Goal: Task Accomplishment & Management: Manage account settings

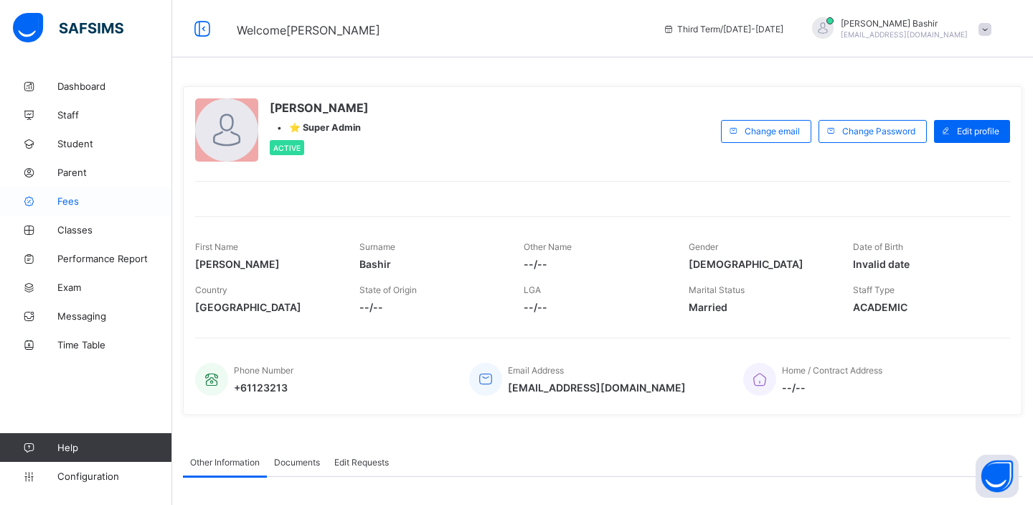
click at [70, 200] on span "Fees" at bounding box center [114, 200] width 115 height 11
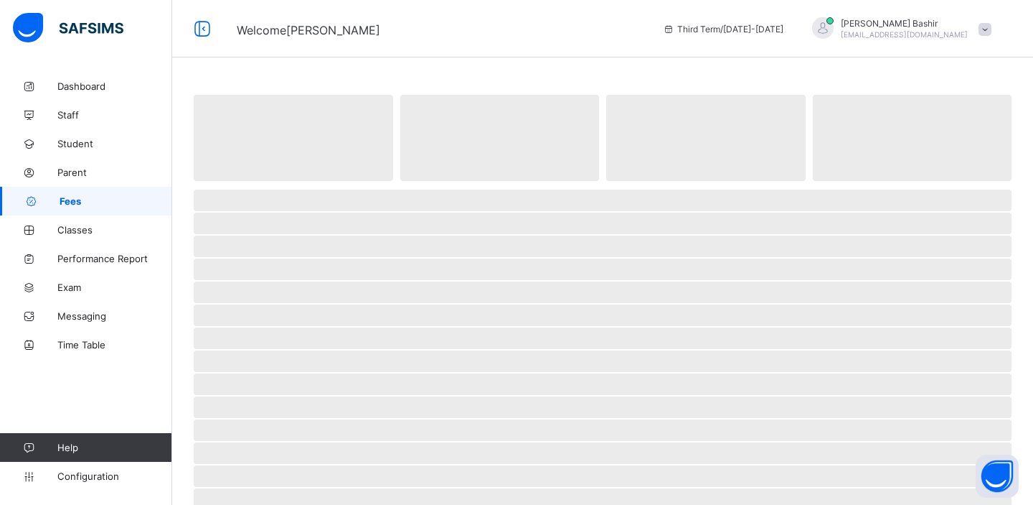
select select "****"
select select "*"
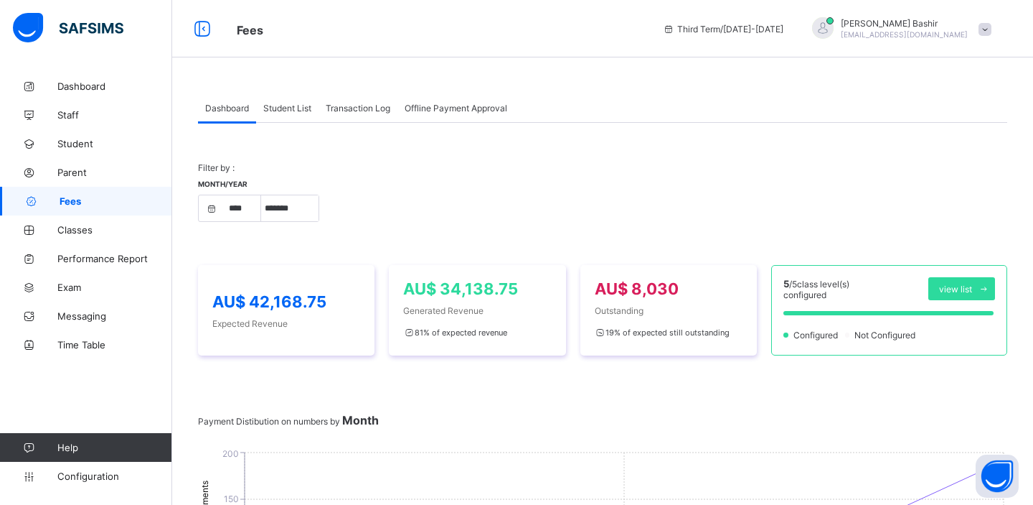
click at [297, 109] on span "Student List" at bounding box center [287, 108] width 48 height 11
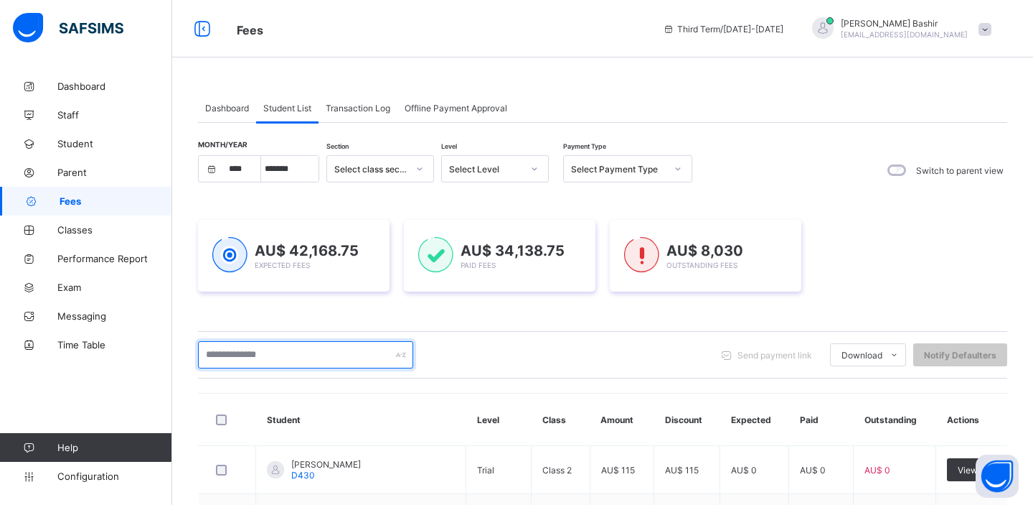
click at [294, 360] on input "text" at bounding box center [305, 354] width 215 height 27
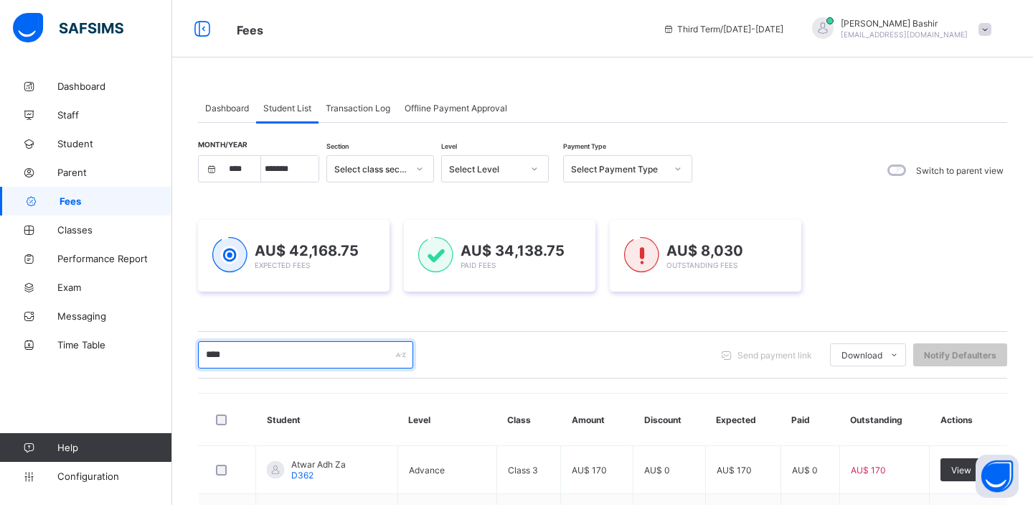
type input "***"
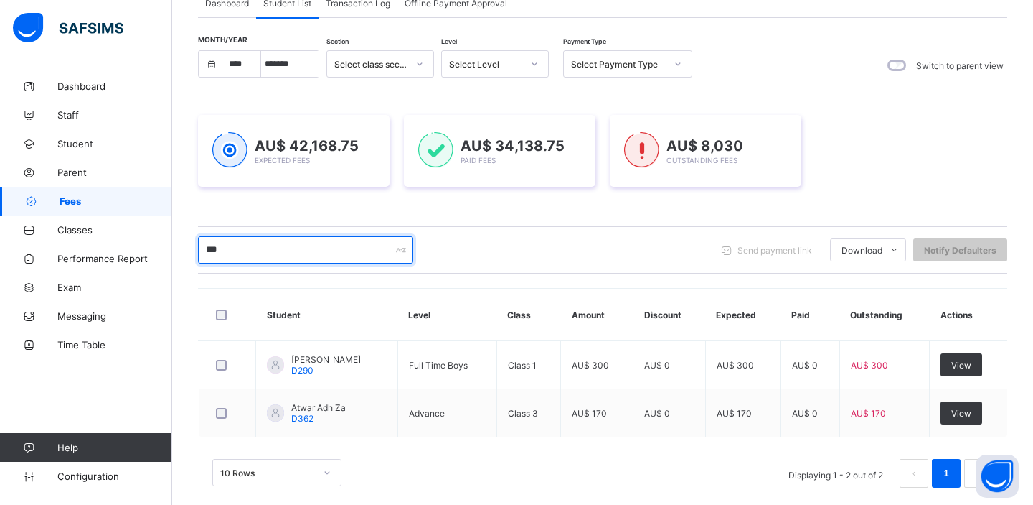
scroll to position [110, 0]
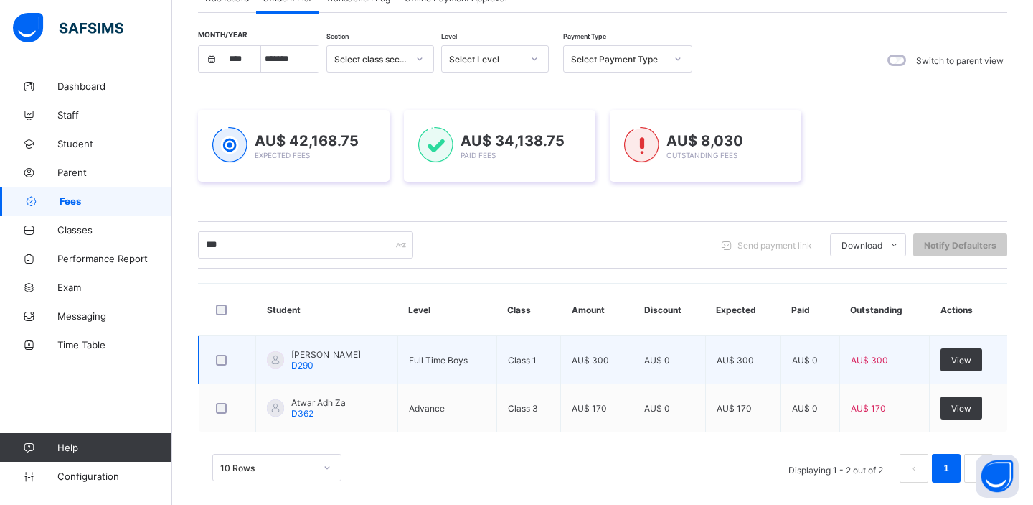
click at [286, 356] on div "Zarrar Ahmed D290" at bounding box center [314, 360] width 94 height 22
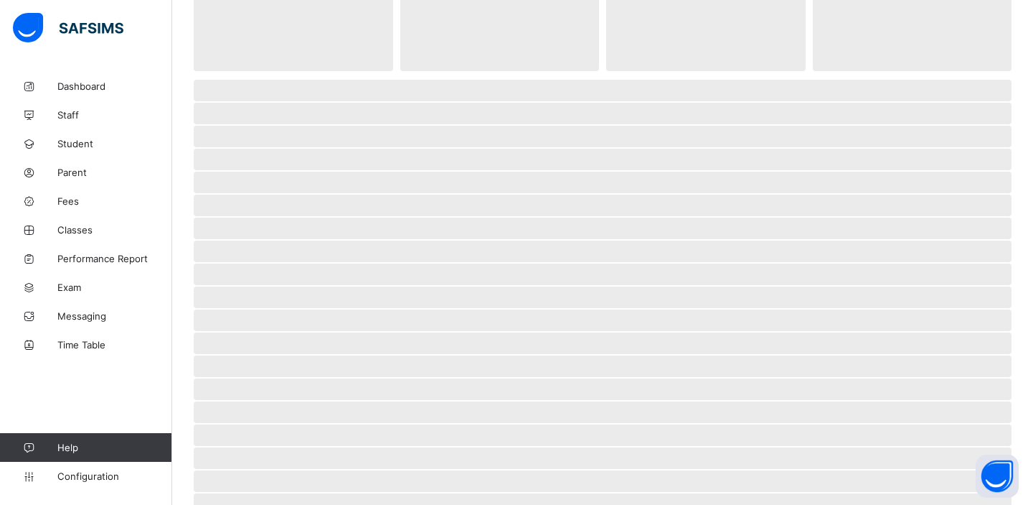
select select "****"
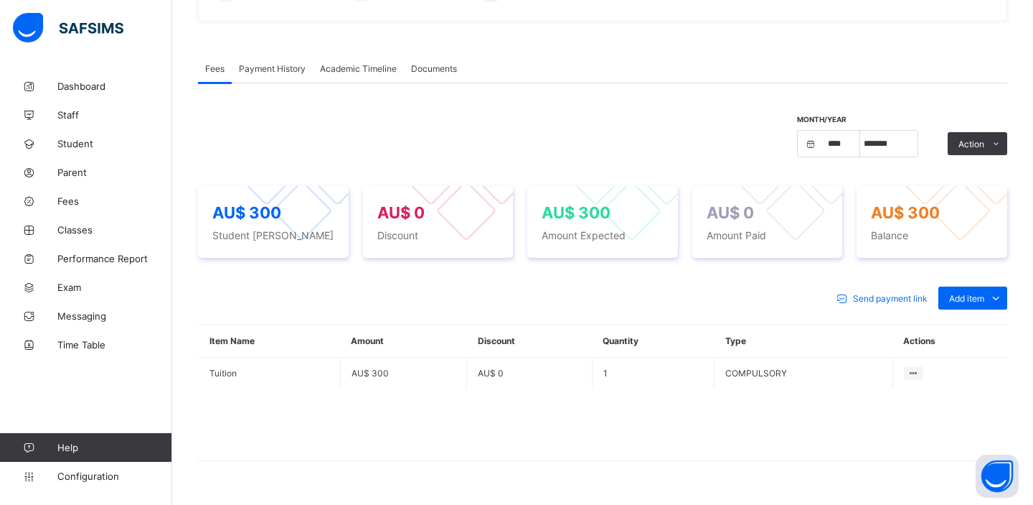
scroll to position [407, 0]
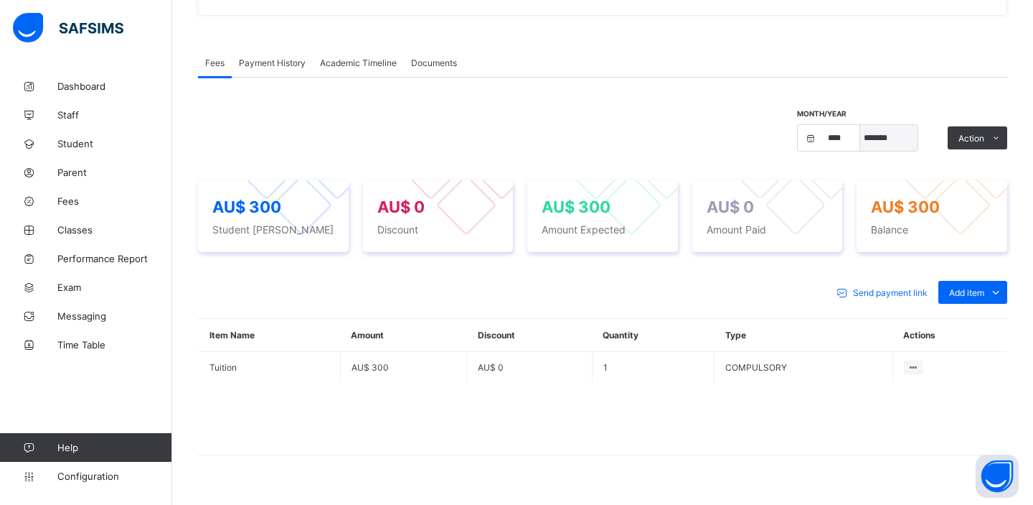
click at [892, 133] on select "***** ******* ******** ***** ***** *** **** **** ****** ********* ******* *****…" at bounding box center [889, 138] width 57 height 26
click at [888, 149] on select "***** ******* ******** ***** ***** *** **** **** ****** ********* ******* *****…" at bounding box center [889, 138] width 57 height 26
click at [887, 151] on div "Month/Year **** **** **** **** **** **** **** **** **** **** **** **** **** ***…" at bounding box center [869, 138] width 144 height 56
click at [890, 139] on select "***** ******* ******** ***** ***** *** **** **** ****** ********* ******* *****…" at bounding box center [889, 138] width 57 height 26
click at [886, 138] on select "***** ******* ******** ***** ***** *** **** **** ****** ********* ******* *****…" at bounding box center [889, 138] width 57 height 26
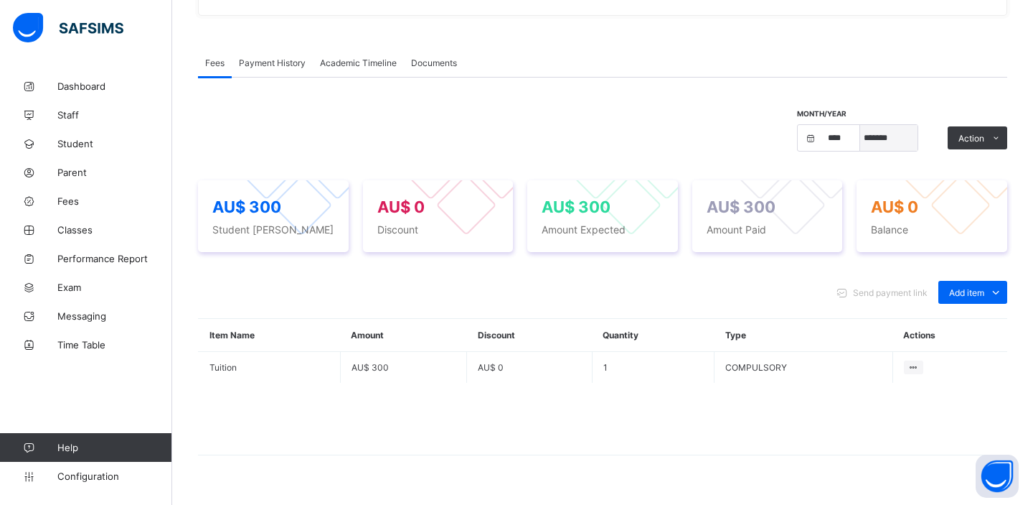
click at [882, 139] on select "***** ******* ******** ***** ***** *** **** **** ****** ********* ******* *****…" at bounding box center [889, 138] width 57 height 26
click at [887, 136] on select "***** ******* ******** ***** ***** *** **** **** ****** ********* ******* *****…" at bounding box center [889, 138] width 57 height 26
click at [885, 144] on select "***** ******* ******** ***** ***** *** **** **** ****** ********* ******* *****…" at bounding box center [889, 138] width 57 height 26
select select "*"
click at [889, 135] on select "***** ******* ******** ***** ***** *** **** **** ****** ********* ******* *****…" at bounding box center [889, 138] width 57 height 26
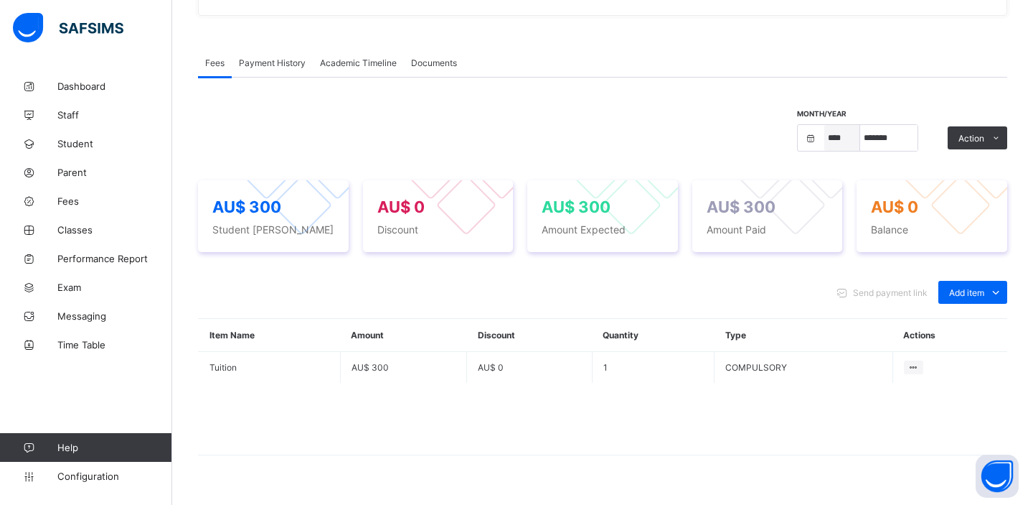
click at [839, 140] on select "**** **** **** **** **** **** **** **** **** **** **** **** **** **** **** ****…" at bounding box center [843, 138] width 36 height 26
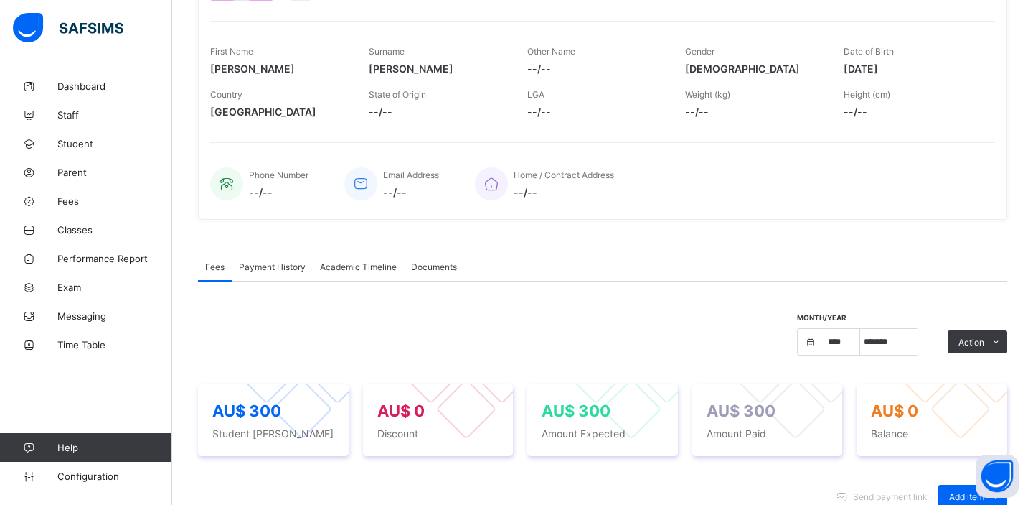
scroll to position [202, 0]
click at [92, 225] on span "Classes" at bounding box center [114, 229] width 115 height 11
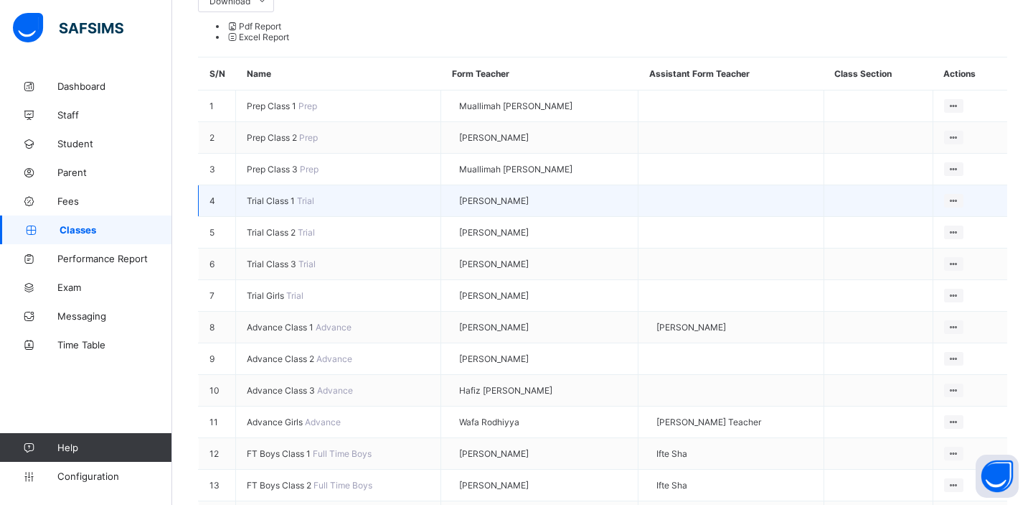
scroll to position [319, 0]
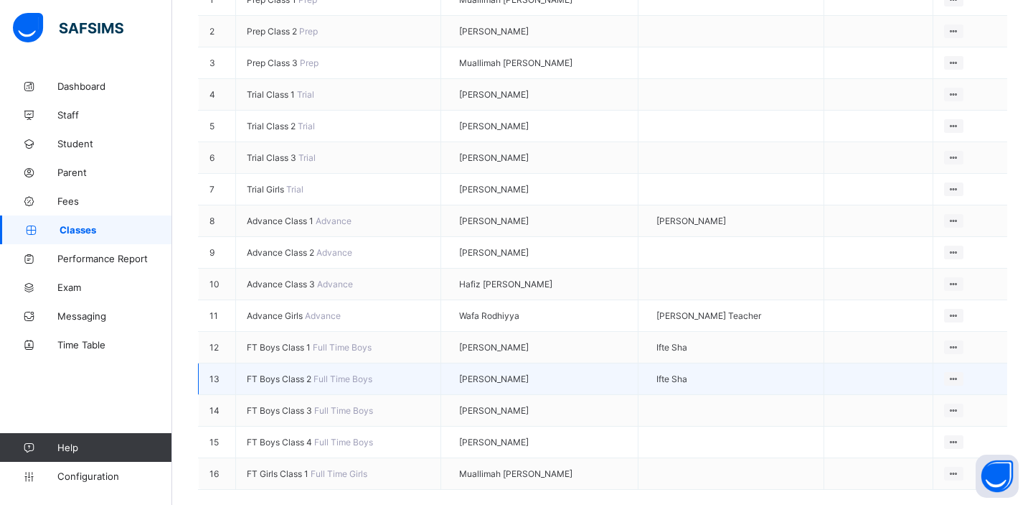
click at [296, 373] on span "FT Boys Class 2" at bounding box center [280, 378] width 67 height 11
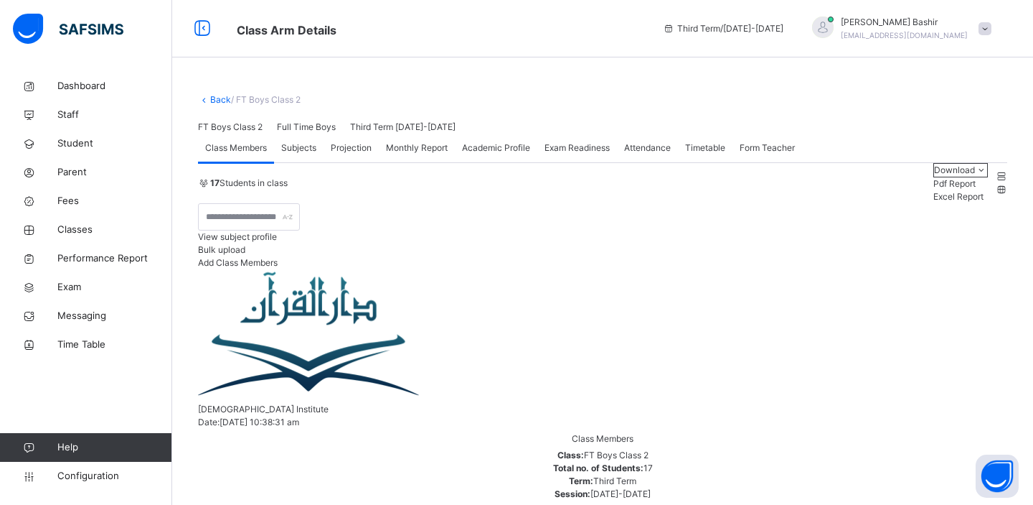
click at [558, 154] on span "Exam Readiness" at bounding box center [577, 147] width 65 height 13
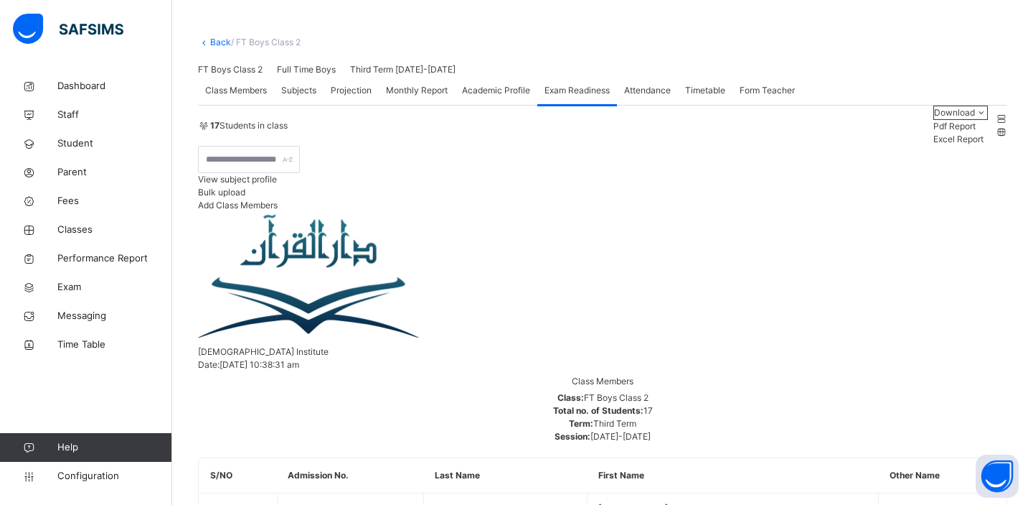
scroll to position [139, 0]
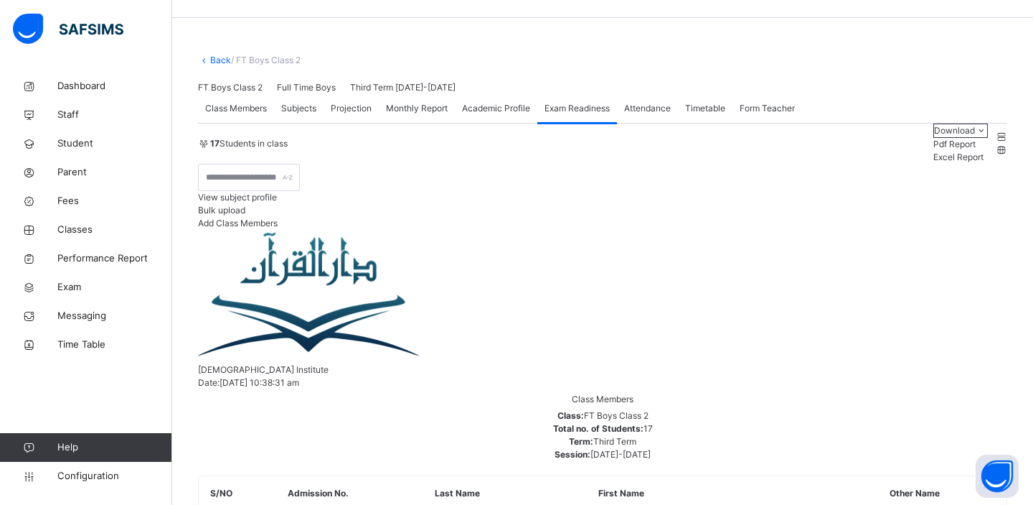
click at [520, 115] on span "Academic Profile" at bounding box center [496, 108] width 68 height 13
click at [411, 123] on div "Monthly Report" at bounding box center [417, 108] width 76 height 29
click at [352, 123] on div "Projection" at bounding box center [351, 108] width 55 height 29
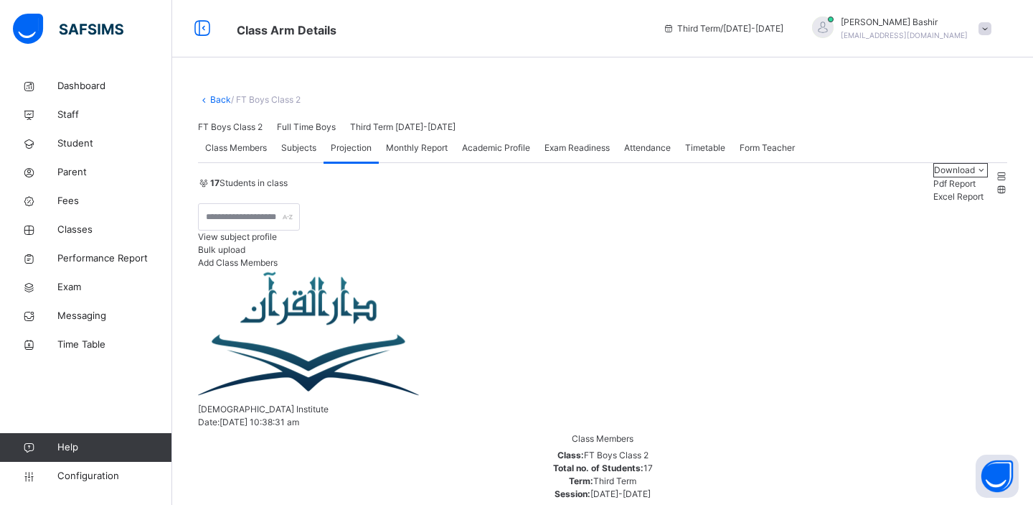
click at [299, 154] on span "Subjects" at bounding box center [298, 147] width 35 height 13
click at [565, 162] on div "Exam Readiness" at bounding box center [578, 147] width 80 height 29
click at [671, 154] on span "Attendance" at bounding box center [647, 147] width 47 height 13
click at [718, 154] on span "Timetable" at bounding box center [705, 147] width 40 height 13
click at [655, 154] on span "Attendance" at bounding box center [647, 147] width 47 height 13
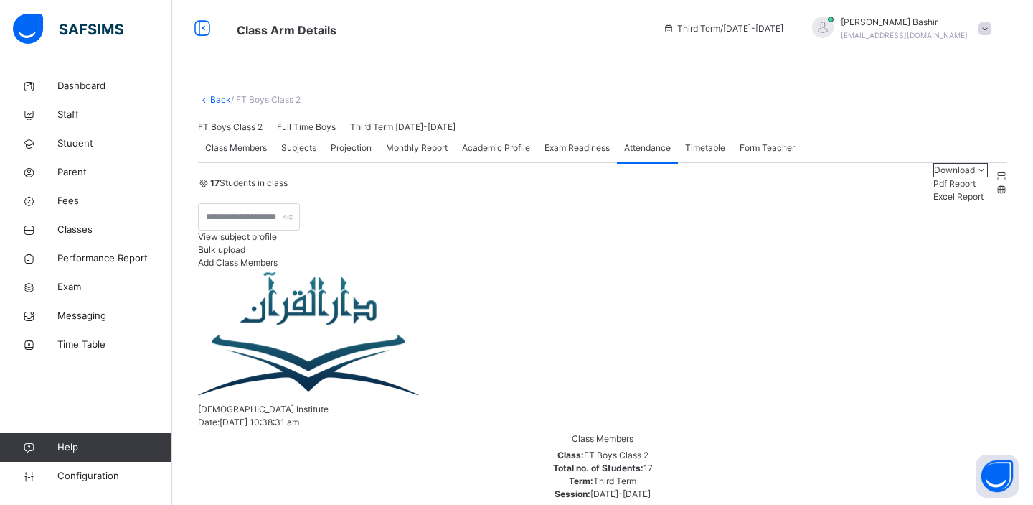
click at [217, 99] on link "Back" at bounding box center [220, 99] width 21 height 11
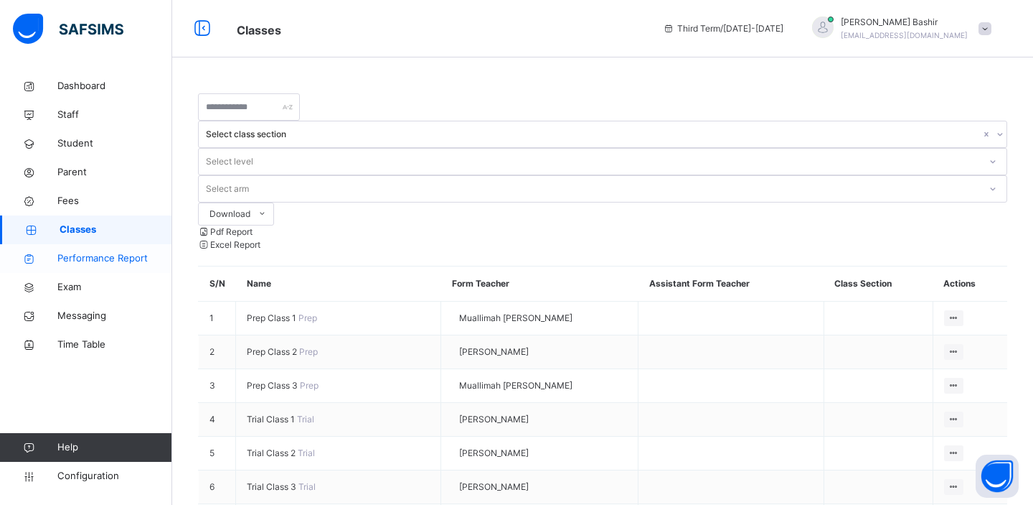
click at [107, 261] on span "Performance Report" at bounding box center [114, 258] width 115 height 14
select select "****"
select select "*"
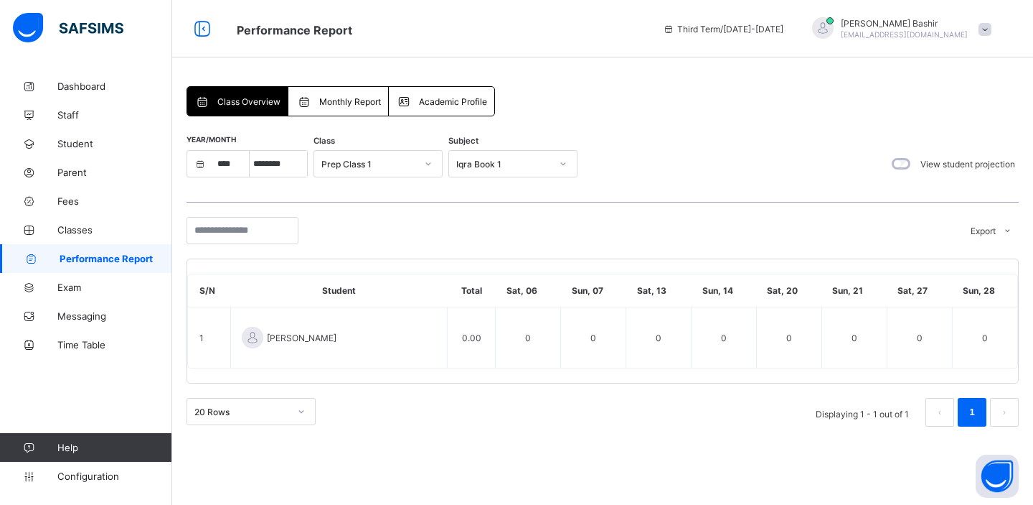
select select "****"
select select "*"
click at [408, 160] on div "Prep Class 1" at bounding box center [369, 164] width 95 height 11
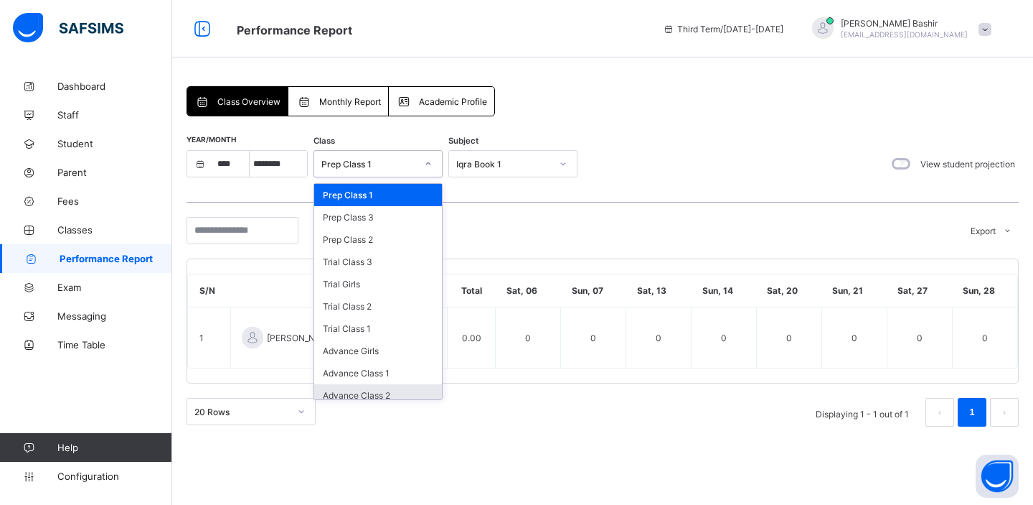
click at [356, 385] on div "Advance Class 2" at bounding box center [378, 395] width 128 height 22
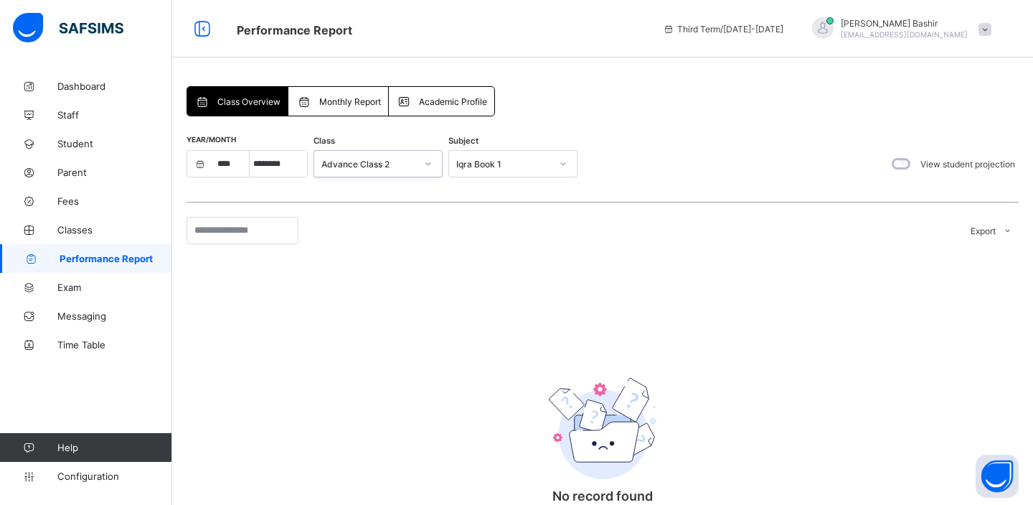
click at [342, 102] on span "Monthly Report" at bounding box center [350, 101] width 62 height 11
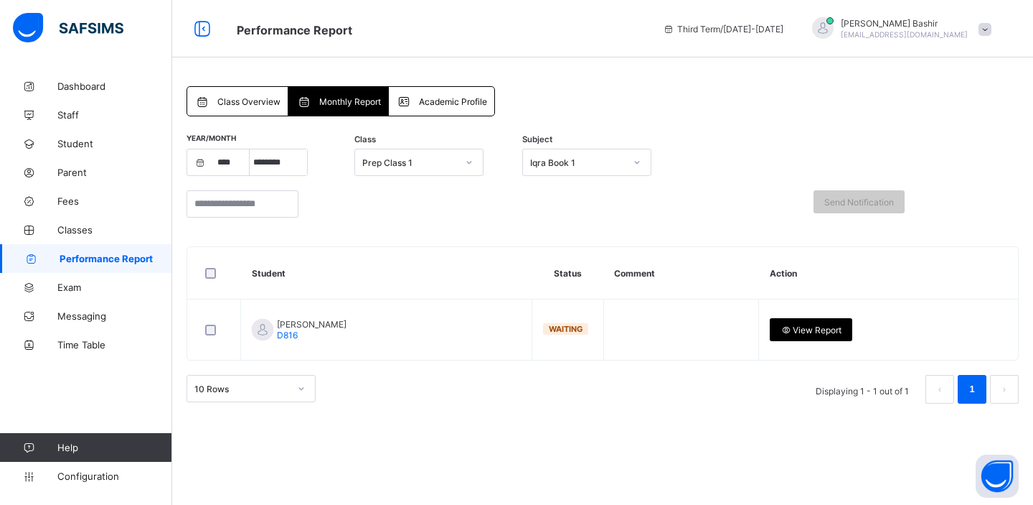
click at [253, 105] on span "Class Overview" at bounding box center [248, 101] width 63 height 11
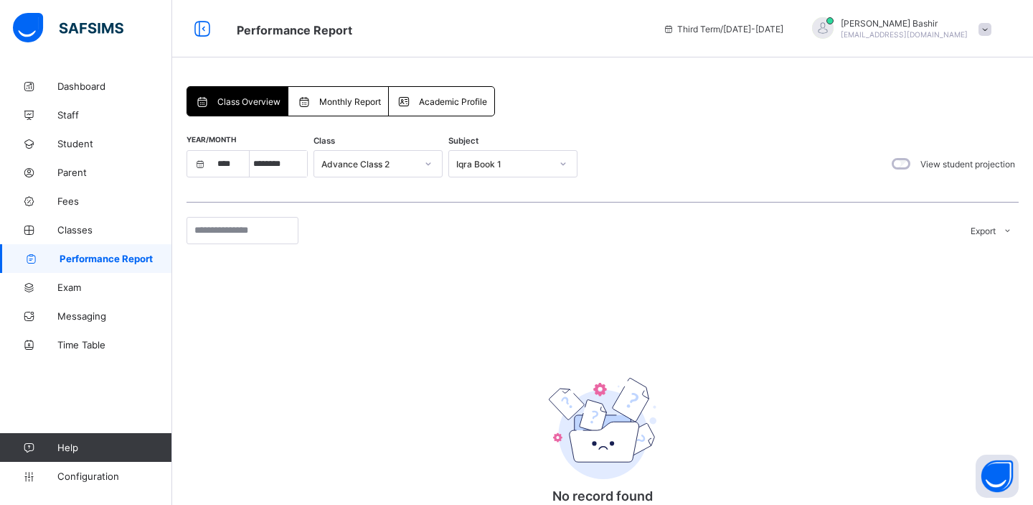
click at [347, 103] on span "Monthly Report" at bounding box center [350, 101] width 62 height 11
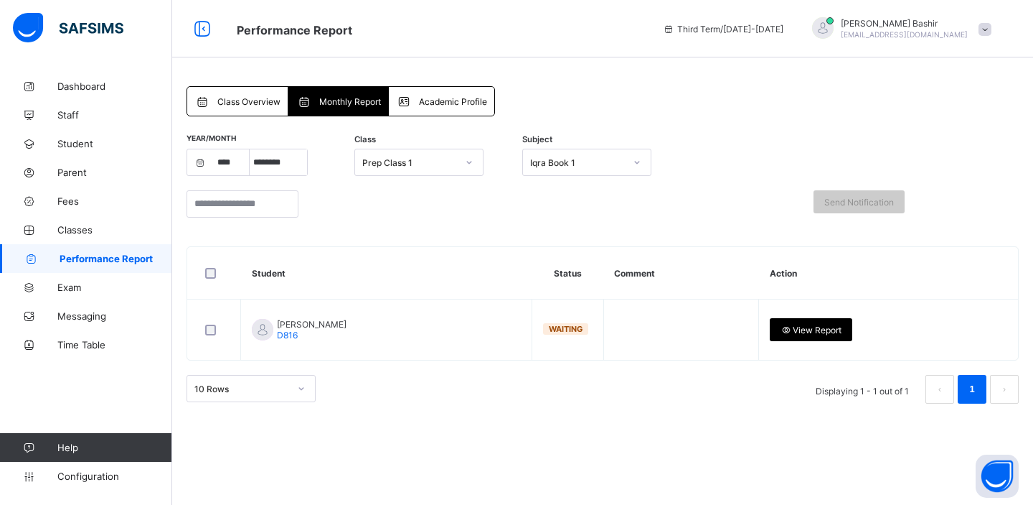
click at [411, 108] on div "Academic Profile" at bounding box center [442, 101] width 106 height 29
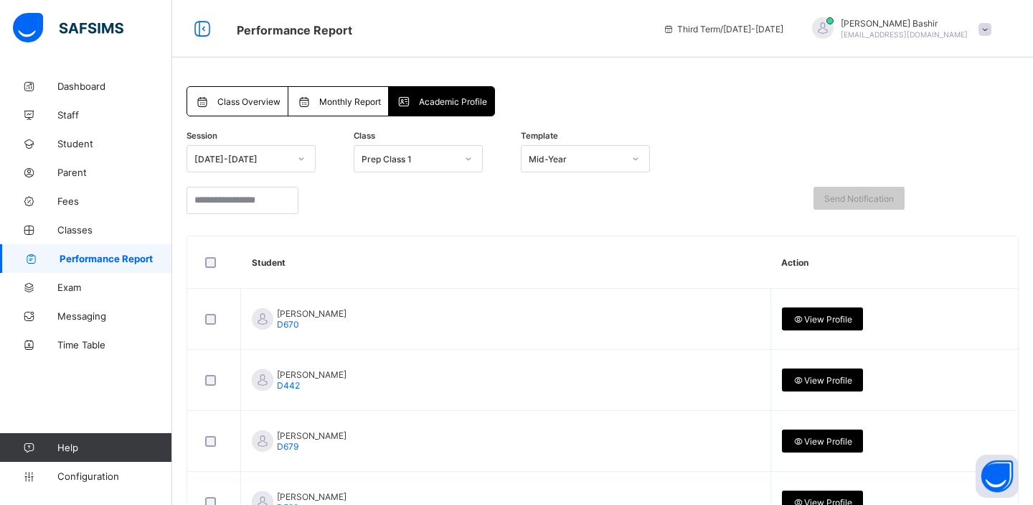
click at [250, 102] on span "Class Overview" at bounding box center [248, 101] width 63 height 11
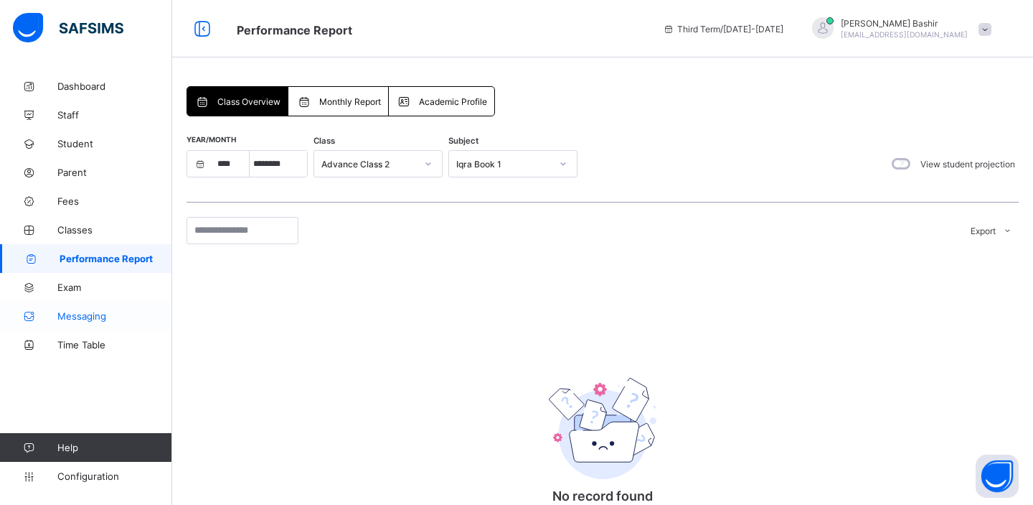
click at [75, 310] on span "Messaging" at bounding box center [114, 315] width 115 height 11
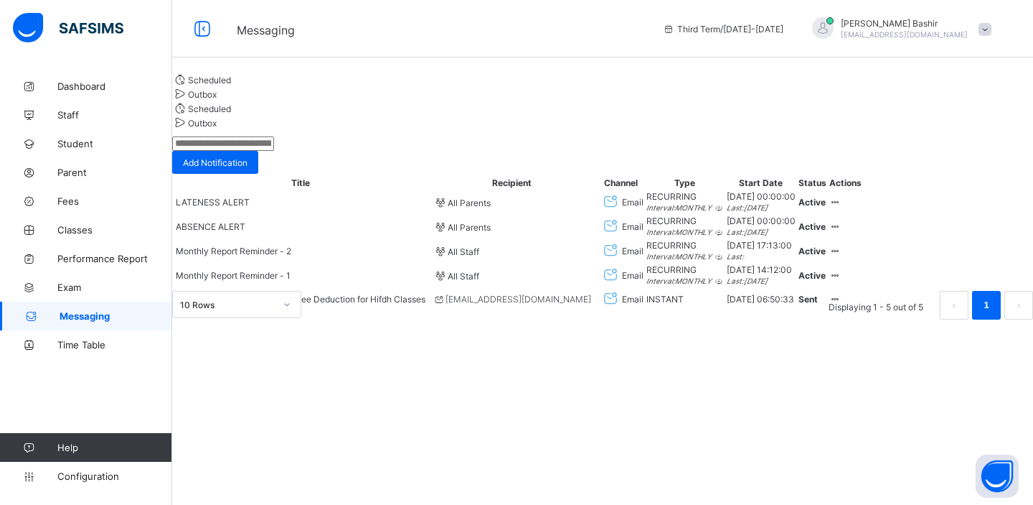
click at [217, 100] on span "Outbox" at bounding box center [202, 94] width 29 height 11
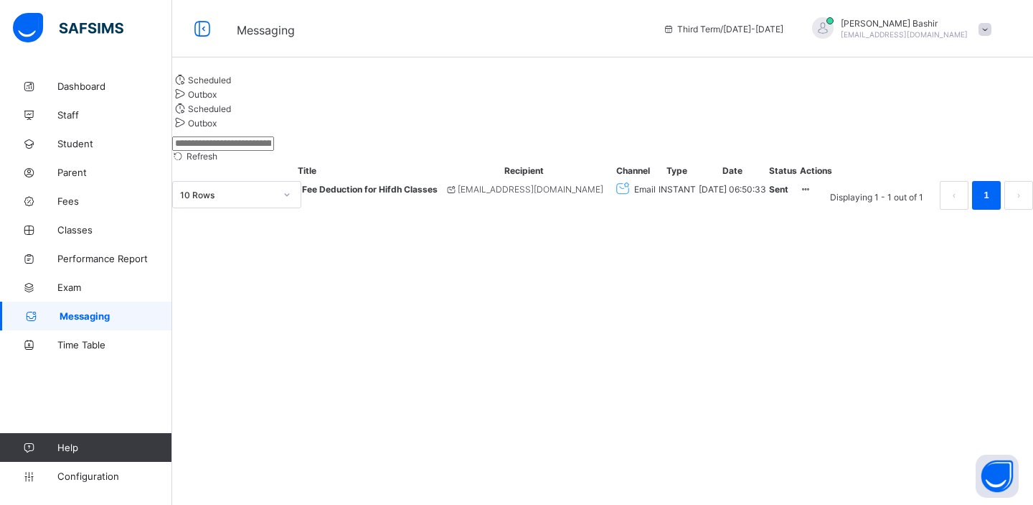
click at [231, 85] on span "Scheduled" at bounding box center [209, 80] width 43 height 11
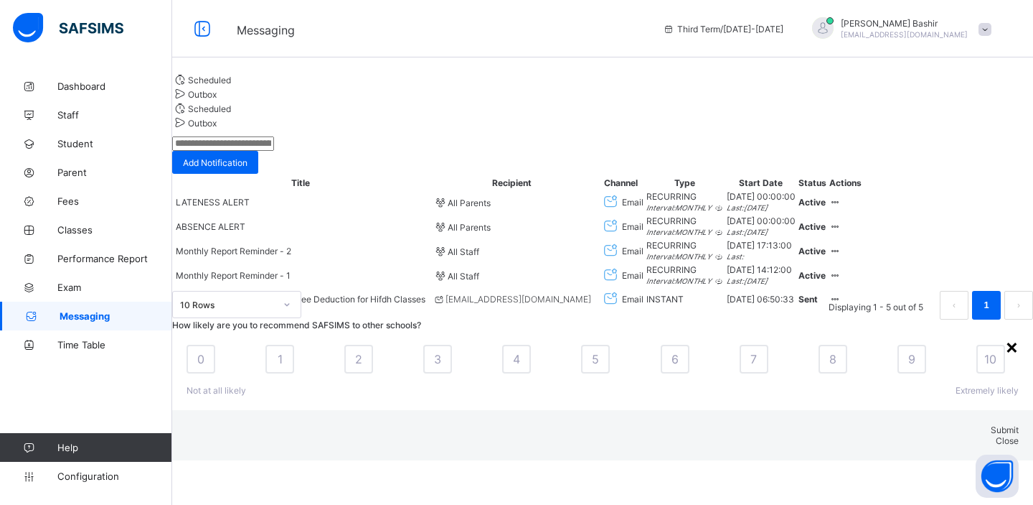
click at [1005, 334] on div "×" at bounding box center [1012, 346] width 14 height 24
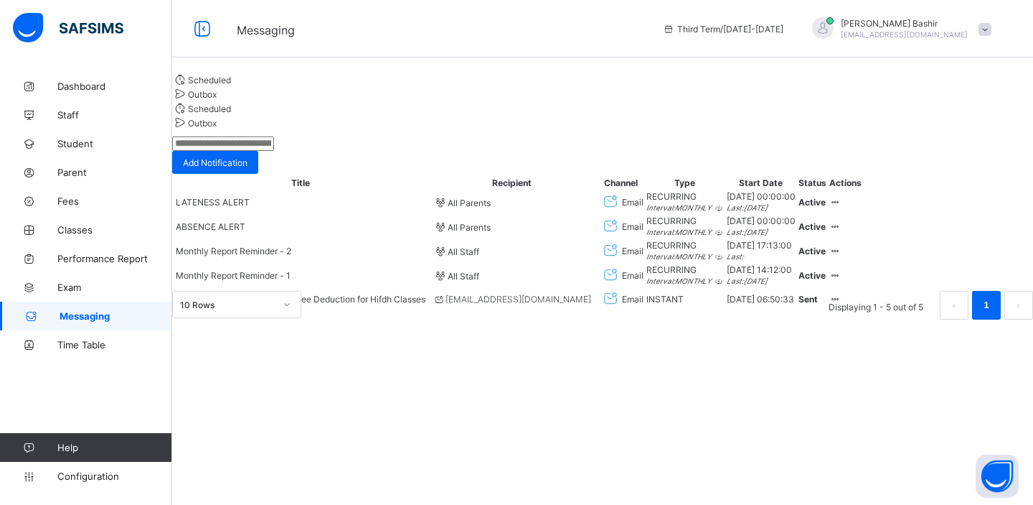
click at [319, 100] on div "Outbox" at bounding box center [602, 93] width 861 height 14
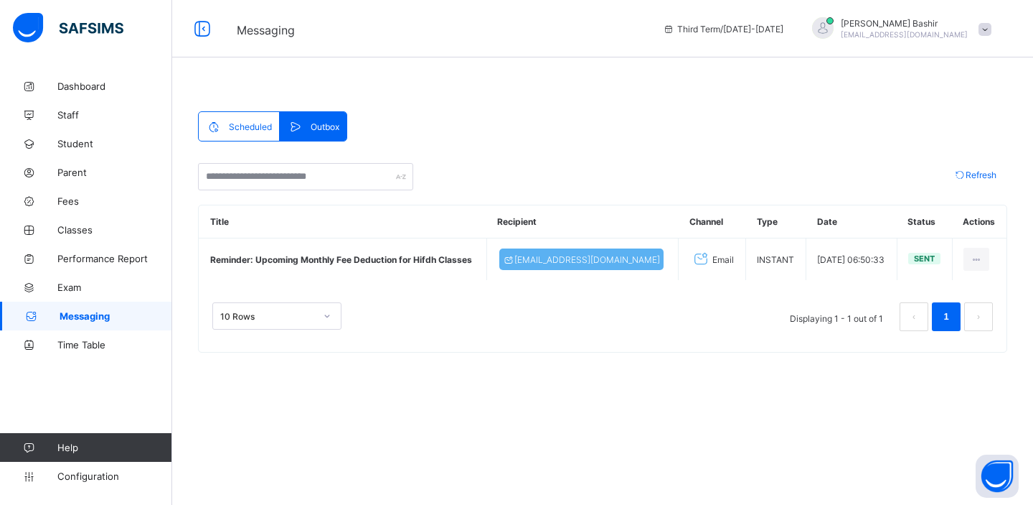
click at [248, 126] on span "Scheduled" at bounding box center [250, 126] width 43 height 11
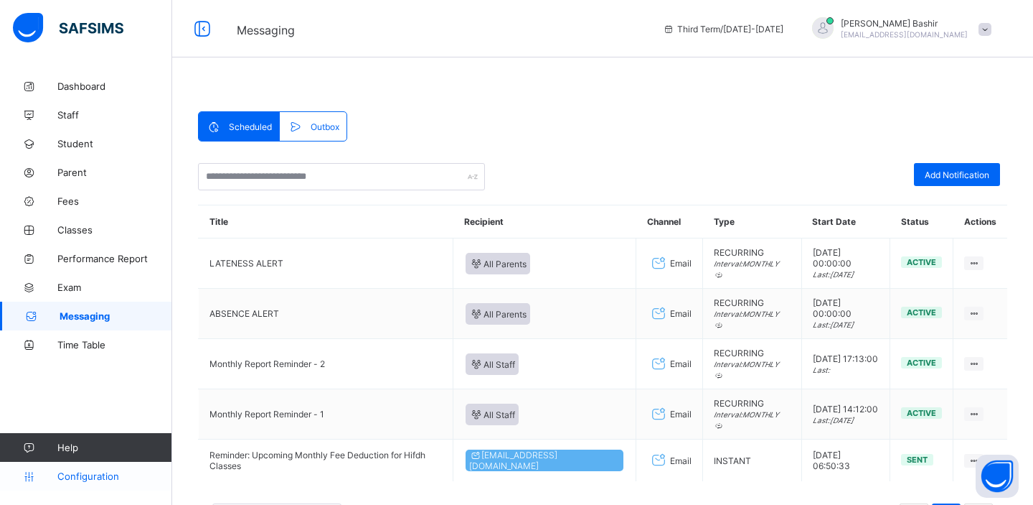
click at [77, 474] on span "Configuration" at bounding box center [114, 475] width 114 height 11
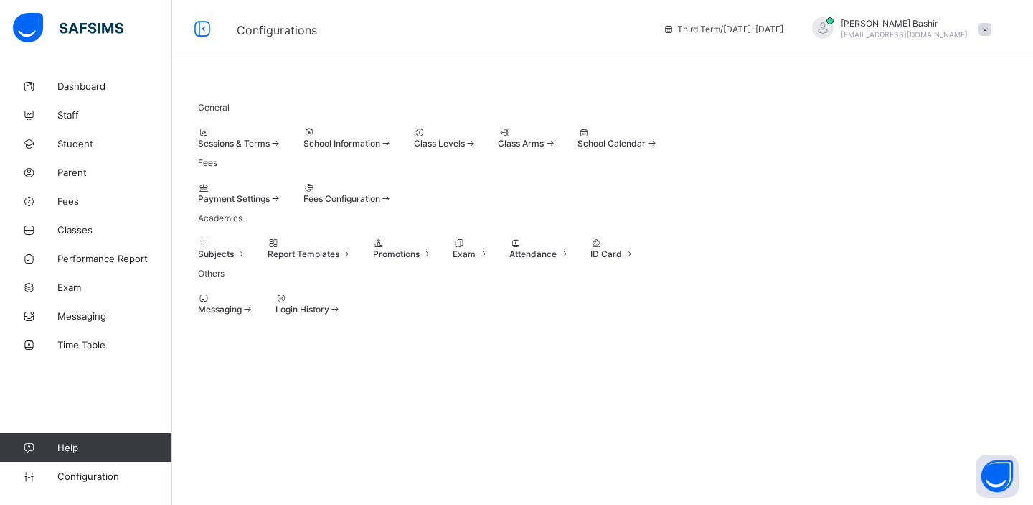
click at [488, 259] on div "Exam" at bounding box center [470, 253] width 35 height 11
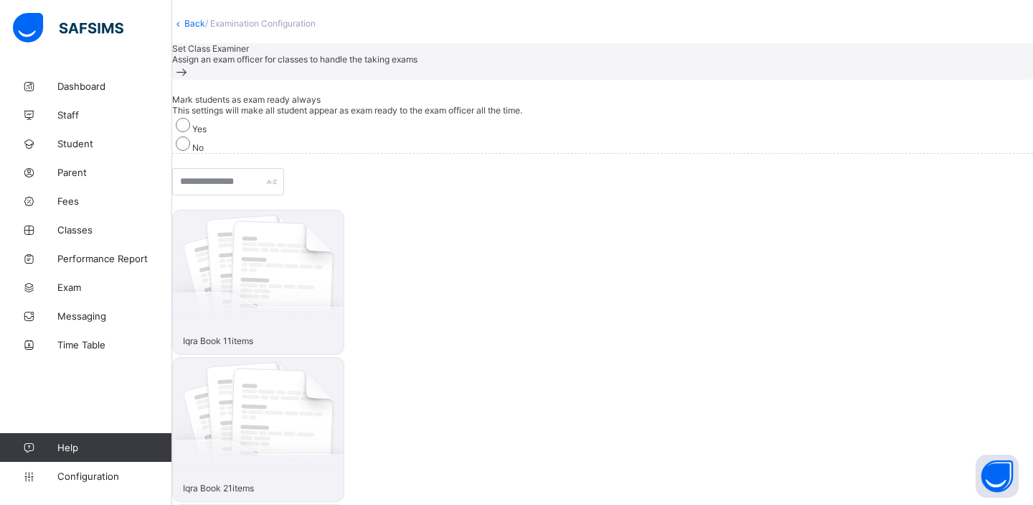
scroll to position [176, 0]
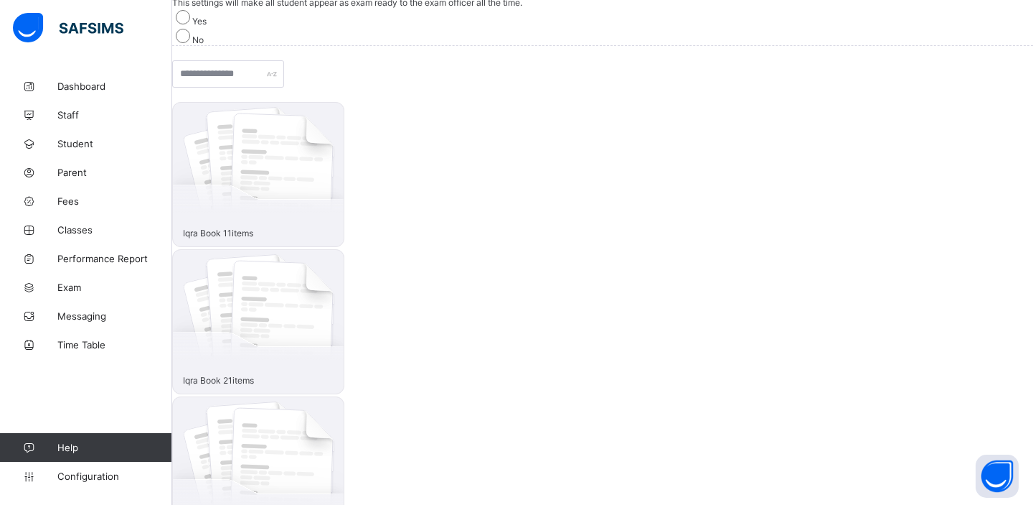
click at [275, 215] on img at bounding box center [258, 174] width 172 height 145
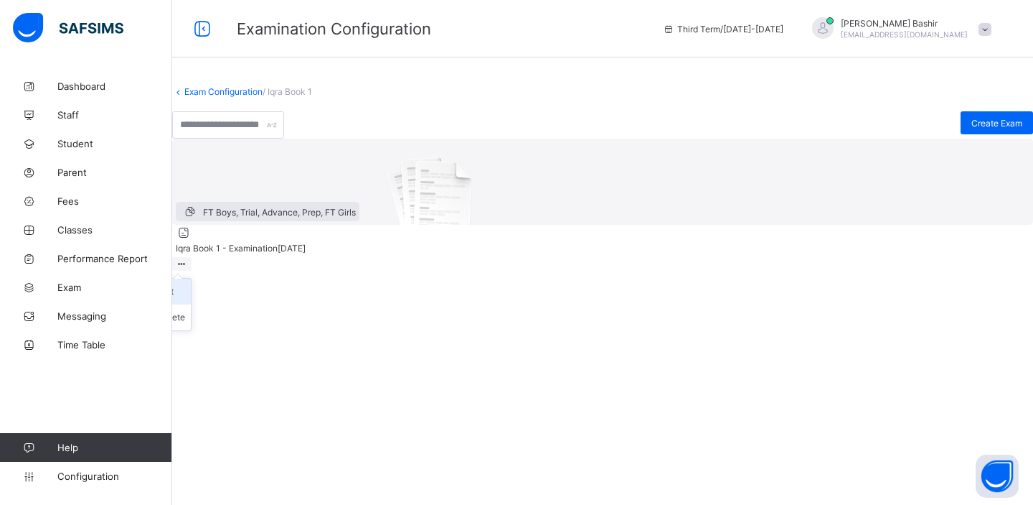
click at [185, 299] on div "Edit" at bounding box center [172, 291] width 27 height 14
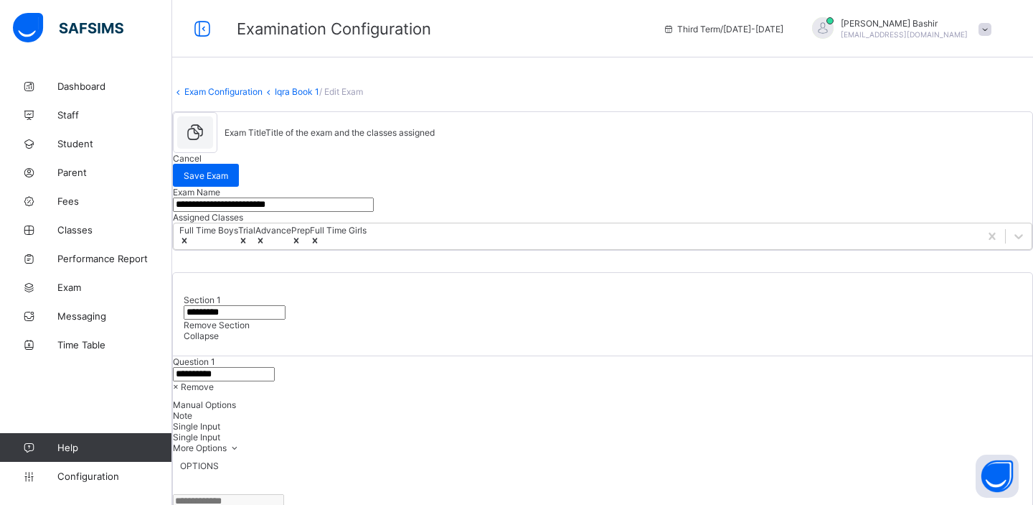
click at [675, 174] on div "Exam Title Title of the exam and the classes assigned Cancel Save Exam" at bounding box center [603, 149] width 860 height 75
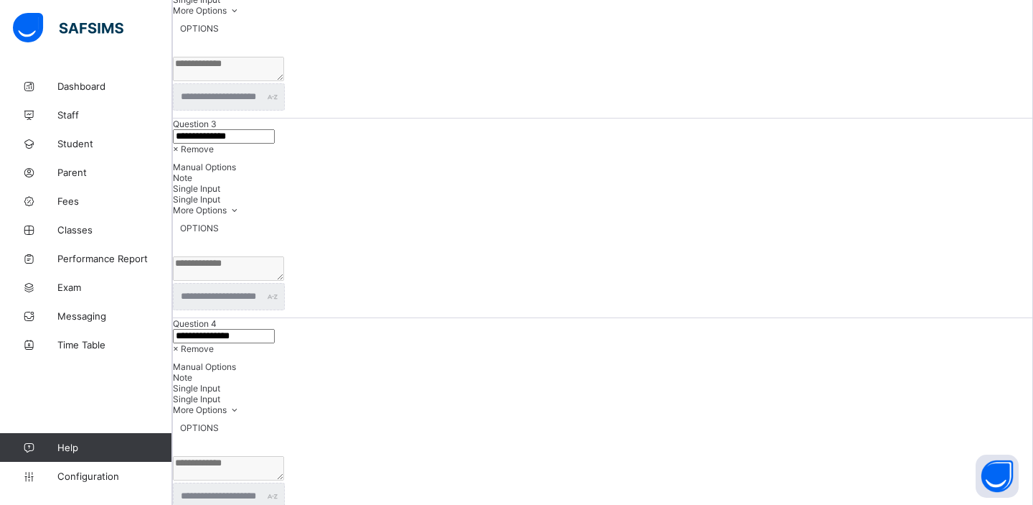
scroll to position [1445, 0]
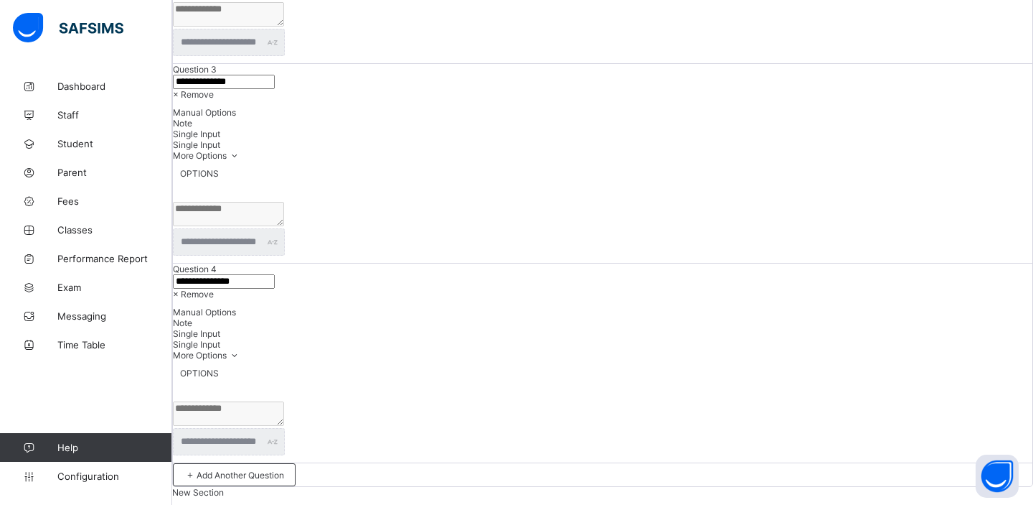
click at [214, 289] on span "× Remove" at bounding box center [193, 294] width 41 height 11
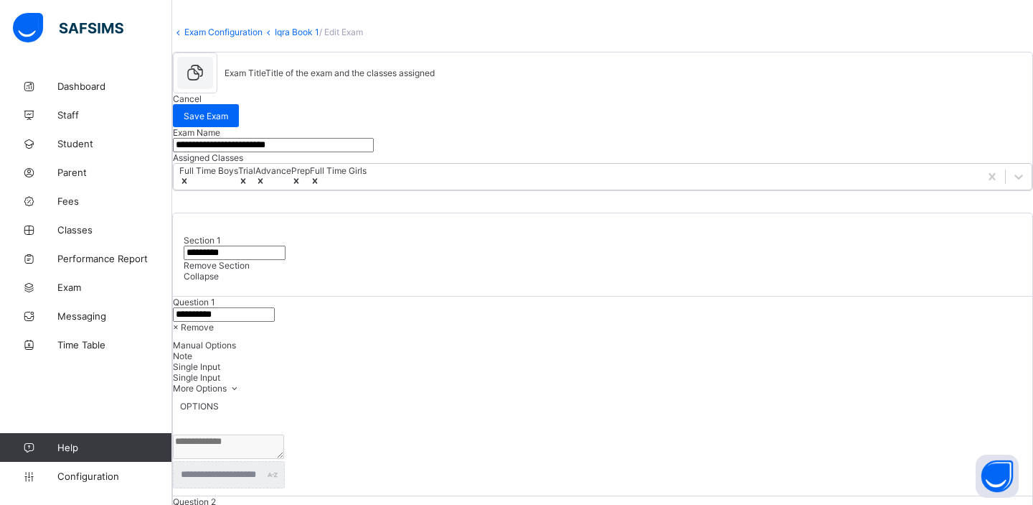
scroll to position [0, 0]
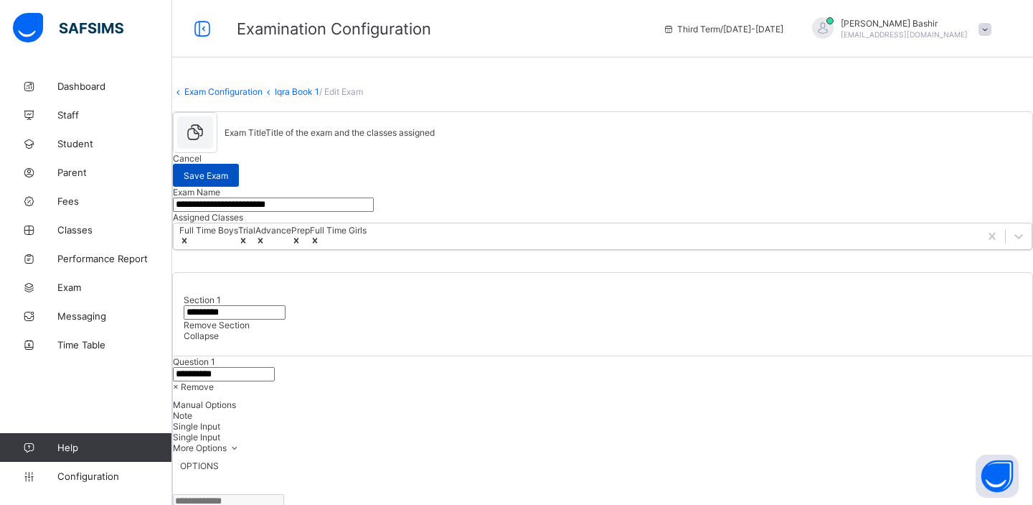
click at [228, 170] on span "Save Exam" at bounding box center [206, 175] width 44 height 11
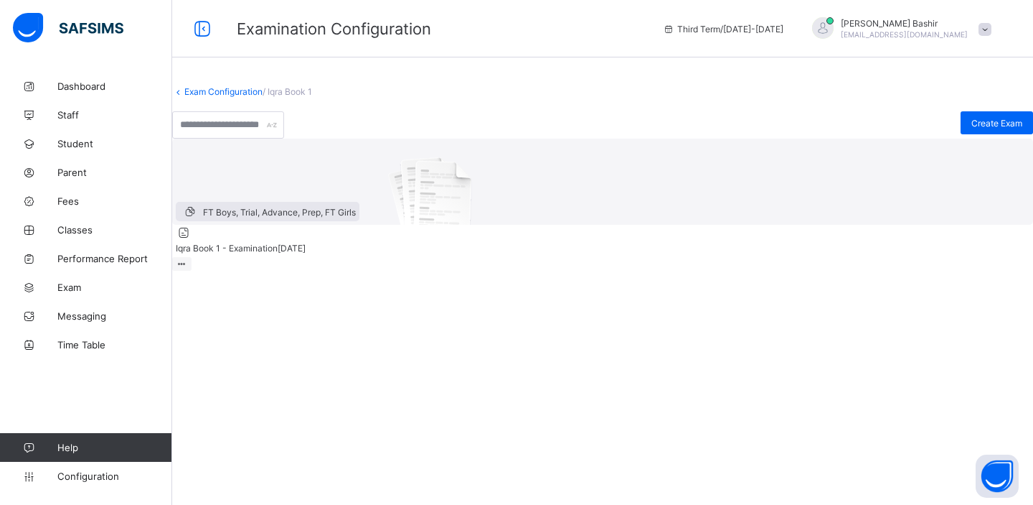
click at [263, 97] on link "Exam Configuration" at bounding box center [223, 91] width 78 height 11
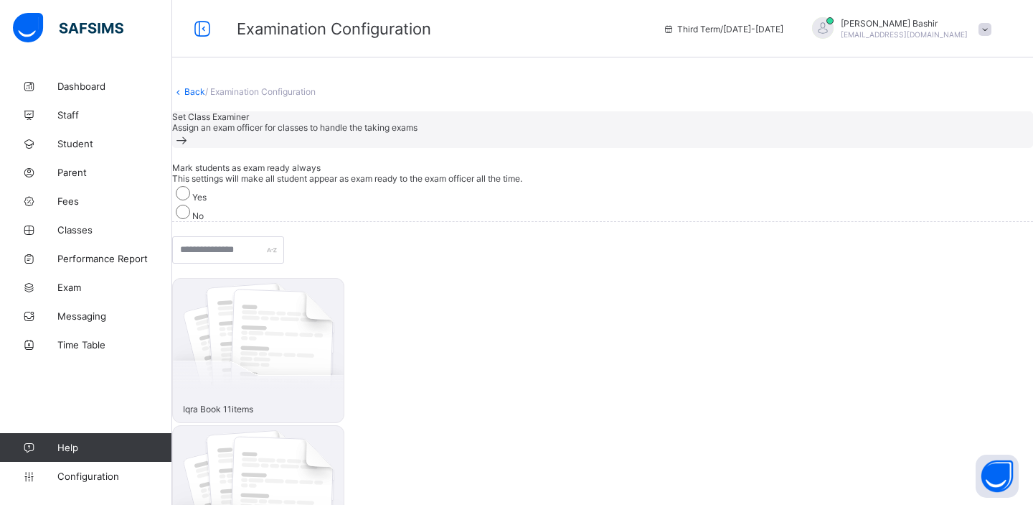
click at [344, 425] on img at bounding box center [258, 497] width 172 height 145
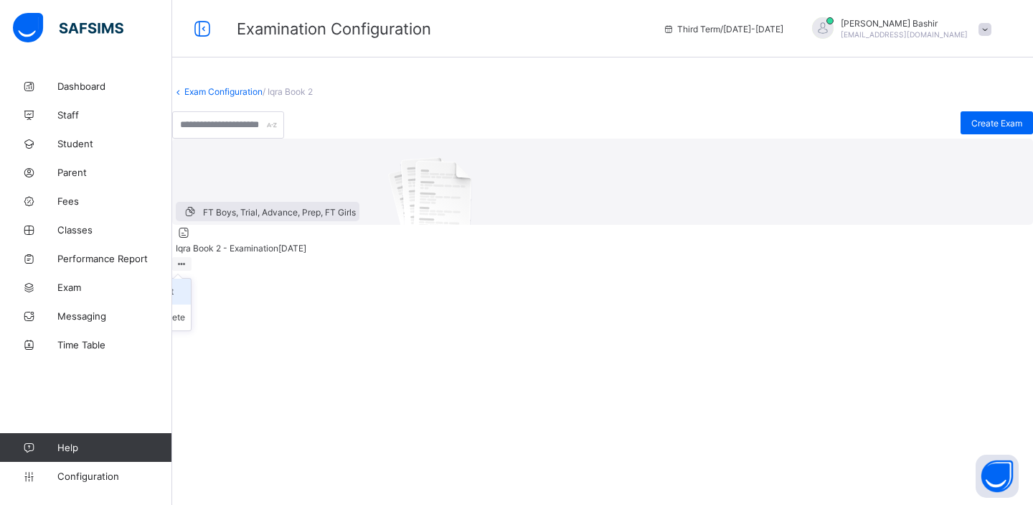
click at [185, 299] on div "Edit" at bounding box center [172, 291] width 27 height 14
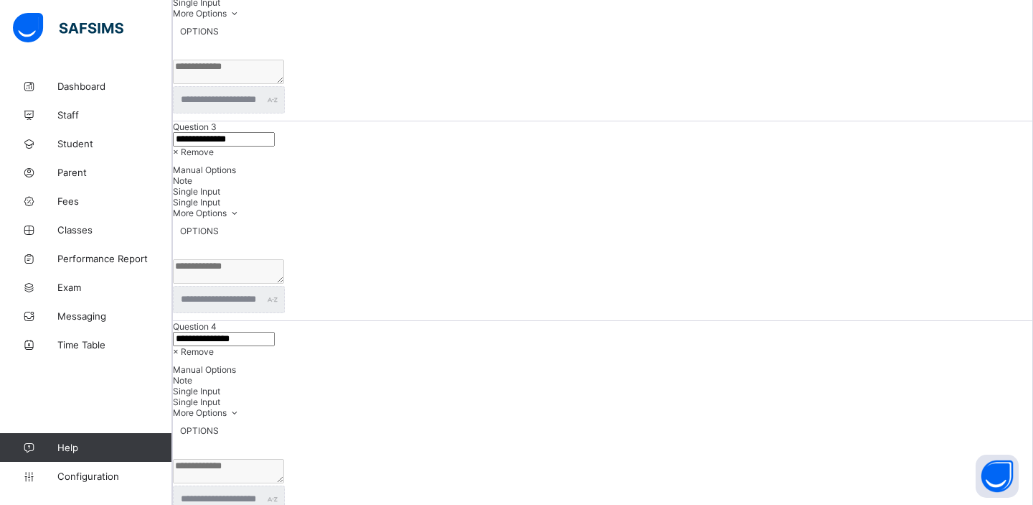
scroll to position [1445, 0]
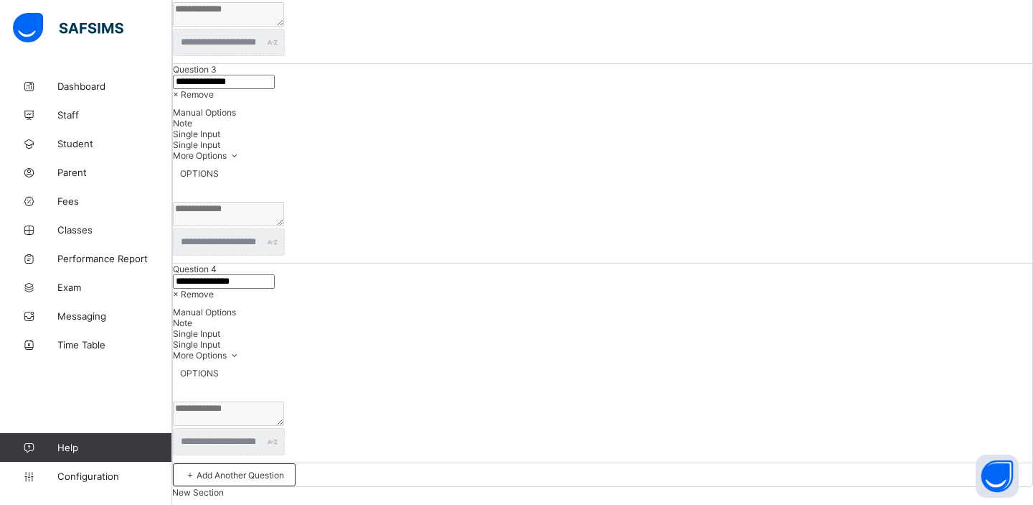
click at [970, 289] on div "× Remove" at bounding box center [603, 294] width 860 height 11
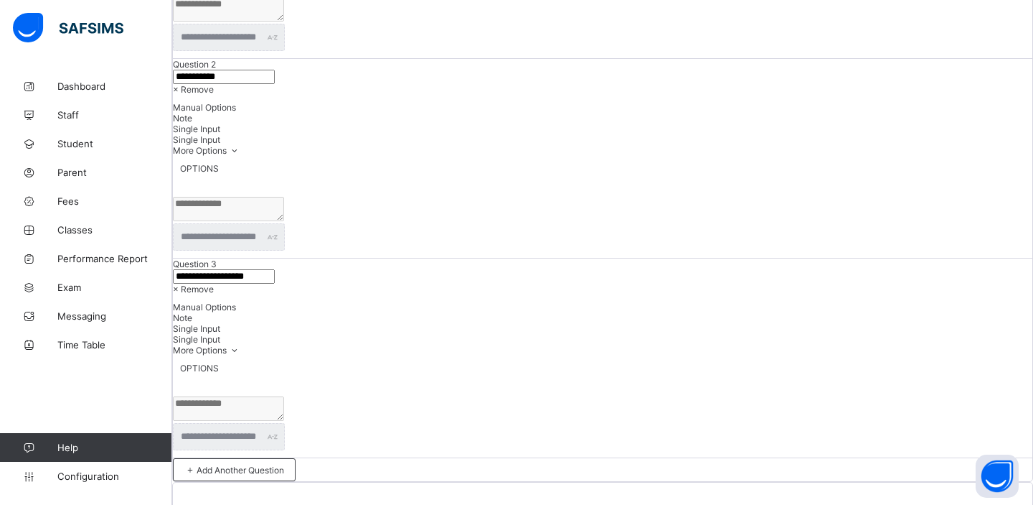
scroll to position [0, 0]
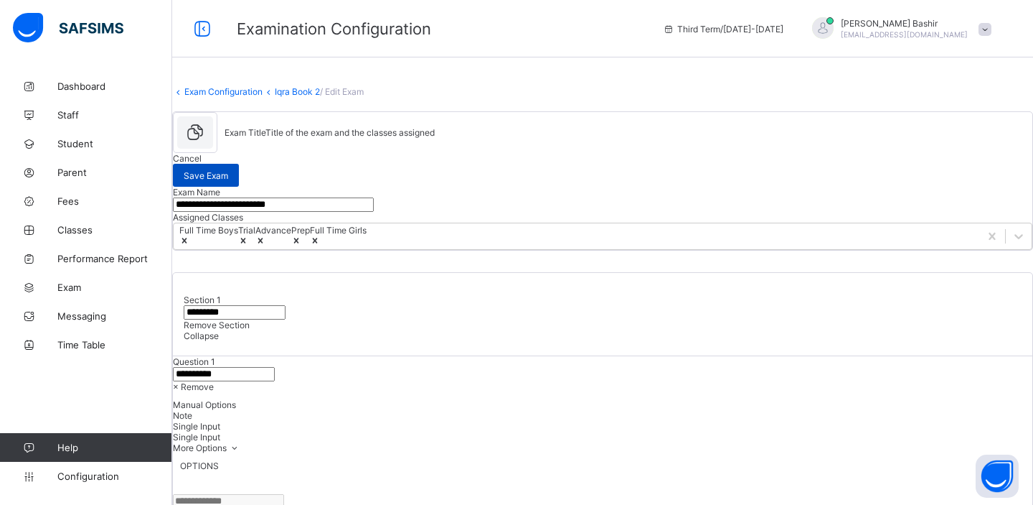
click at [228, 174] on span "Save Exam" at bounding box center [206, 175] width 44 height 11
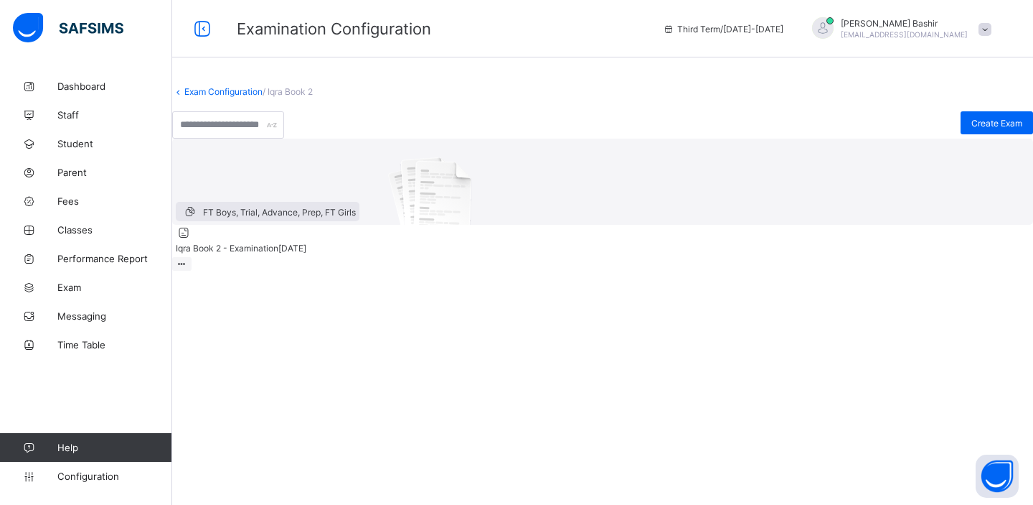
click at [263, 97] on link "Exam Configuration" at bounding box center [223, 91] width 78 height 11
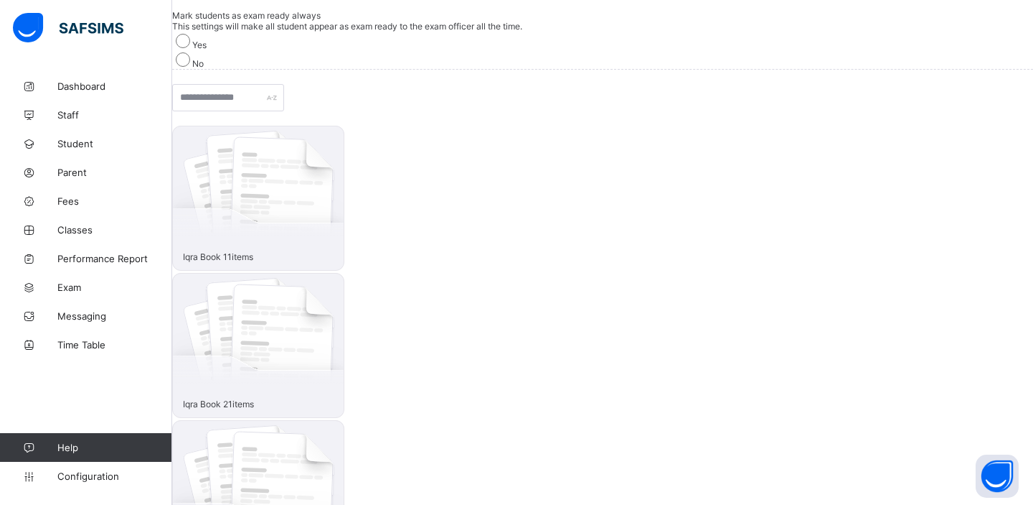
scroll to position [176, 0]
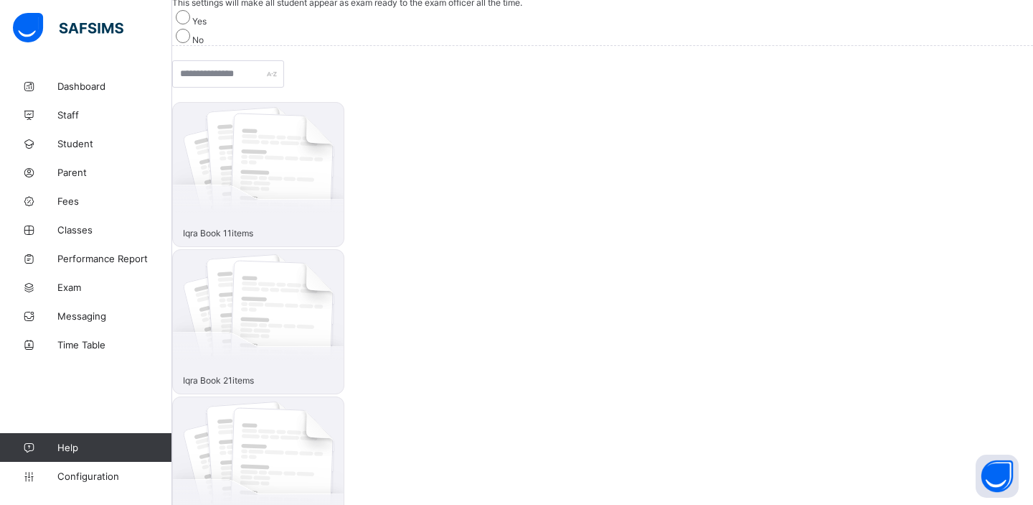
click at [344, 396] on img at bounding box center [258, 468] width 172 height 145
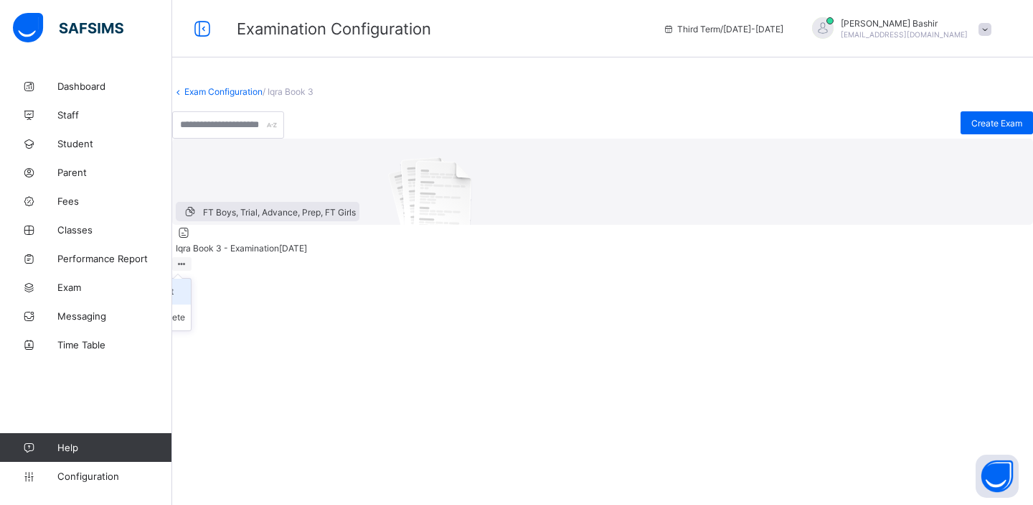
click at [185, 299] on div "Edit" at bounding box center [172, 291] width 27 height 14
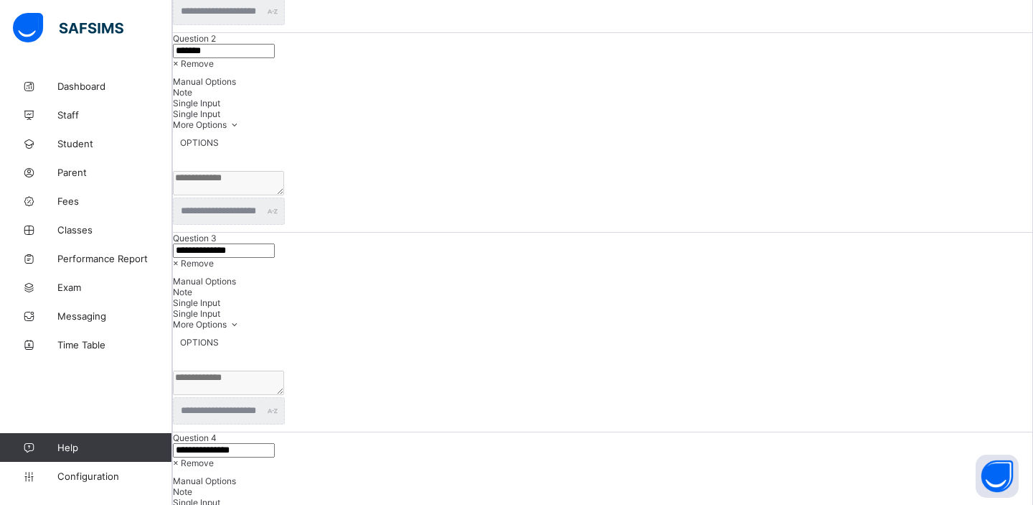
scroll to position [1445, 0]
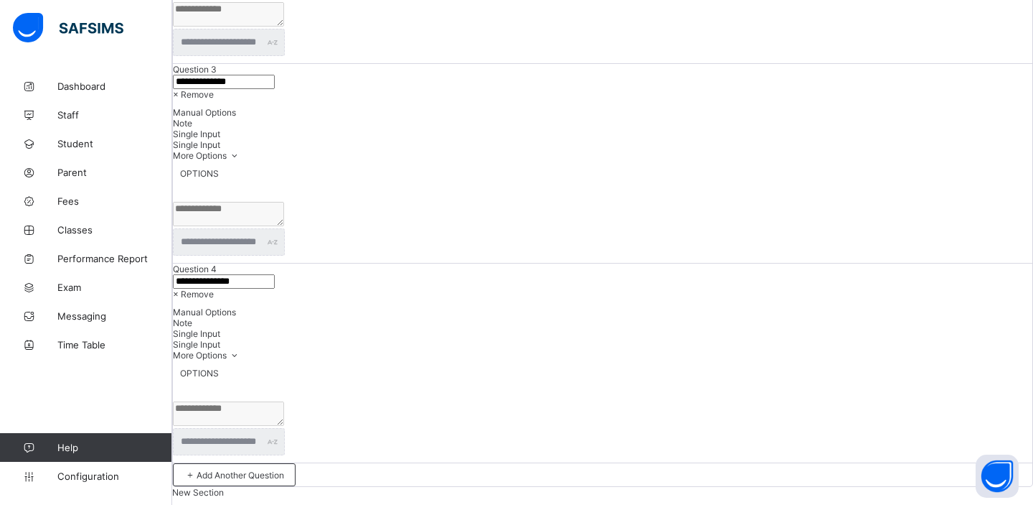
click at [214, 289] on span "× Remove" at bounding box center [193, 294] width 41 height 11
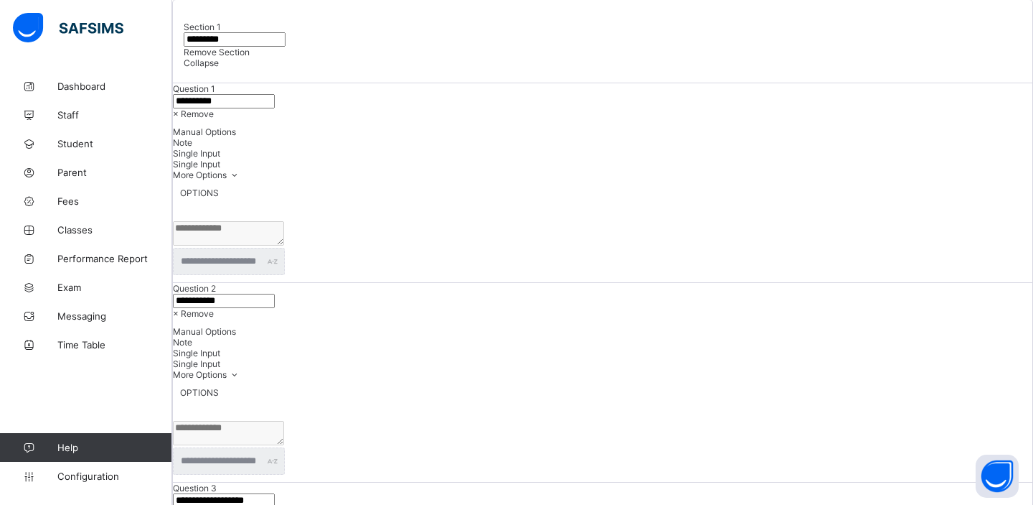
scroll to position [0, 0]
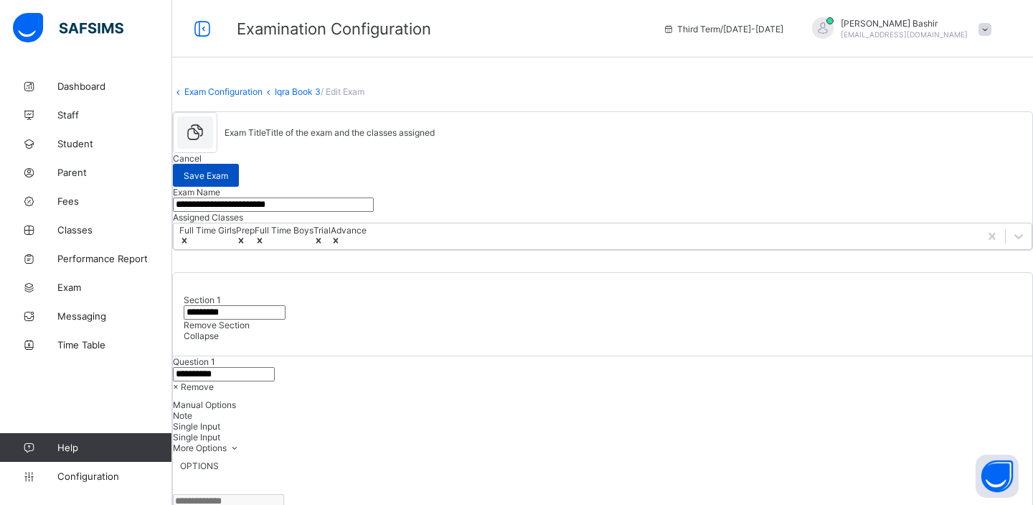
click at [228, 174] on span "Save Exam" at bounding box center [206, 175] width 44 height 11
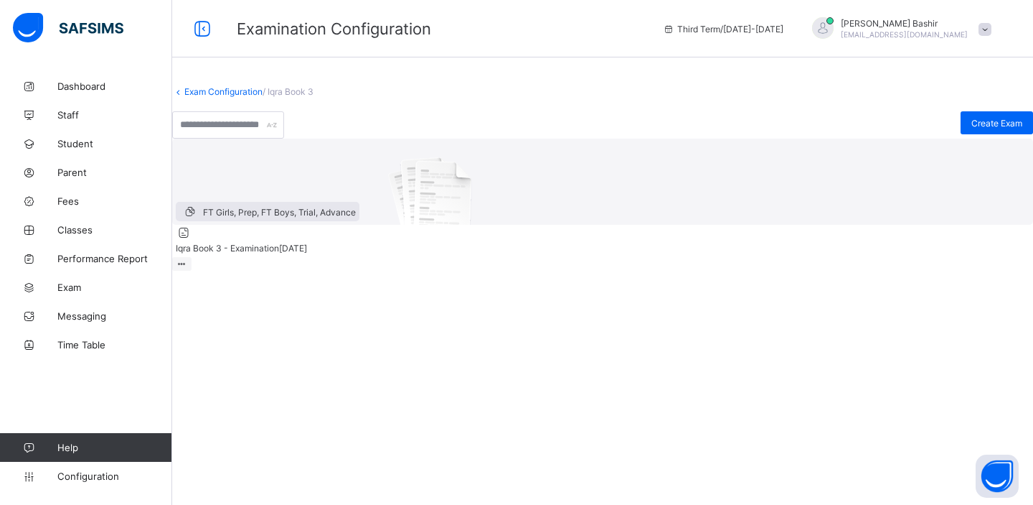
click at [260, 97] on link "Exam Configuration" at bounding box center [223, 91] width 78 height 11
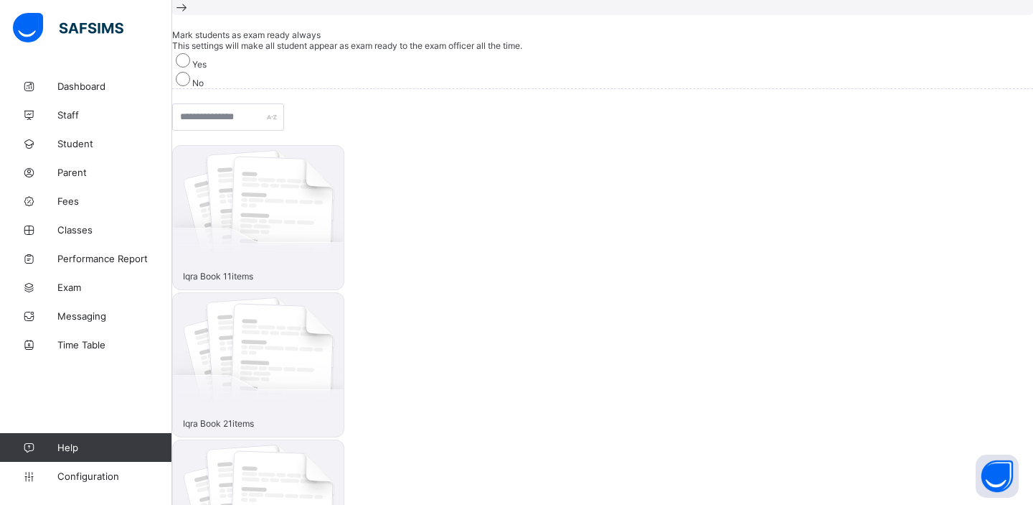
scroll to position [176, 0]
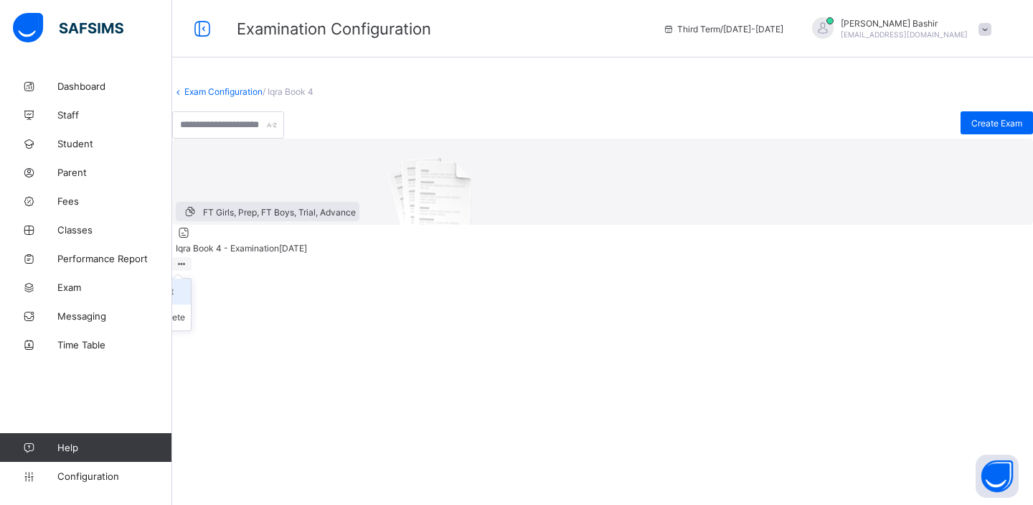
click at [185, 299] on div "Edit" at bounding box center [172, 291] width 27 height 14
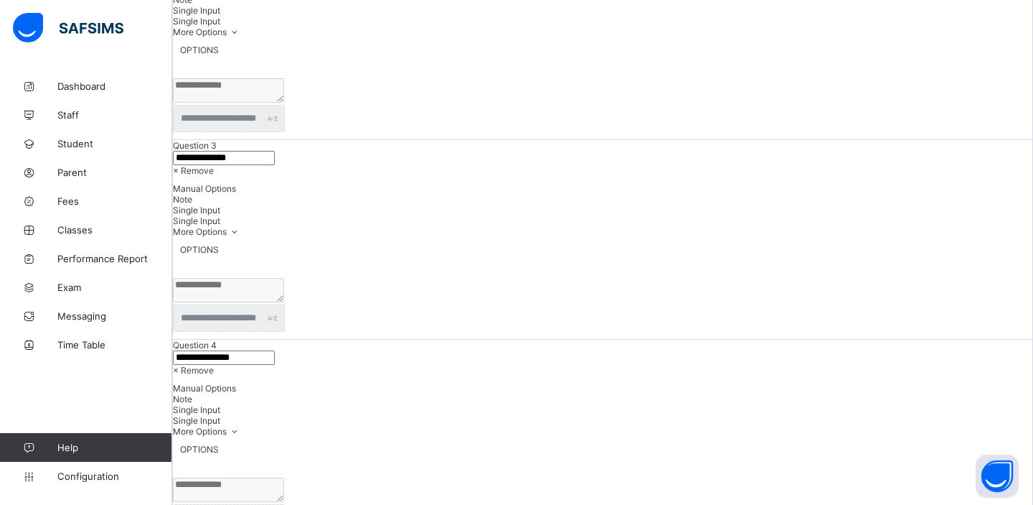
scroll to position [1445, 0]
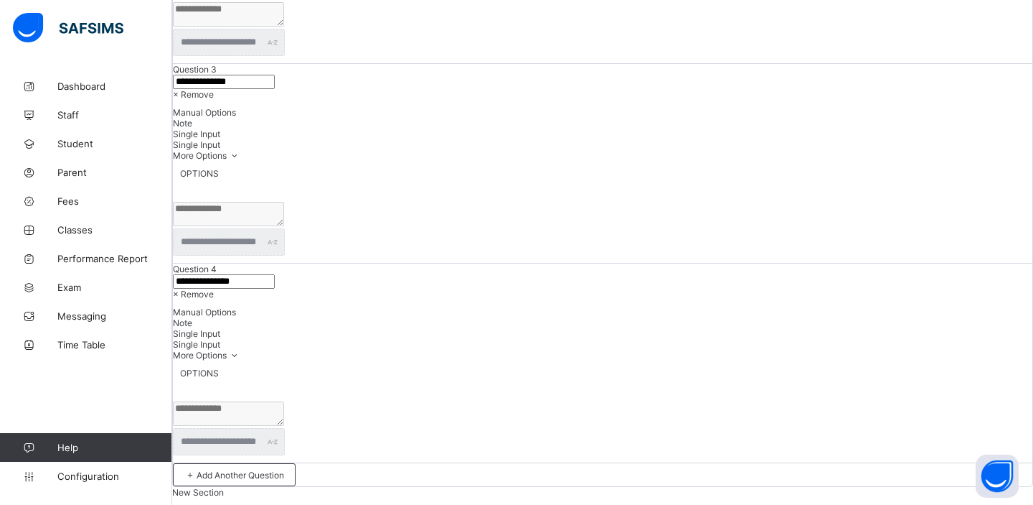
click at [214, 289] on span "× Remove" at bounding box center [193, 294] width 41 height 11
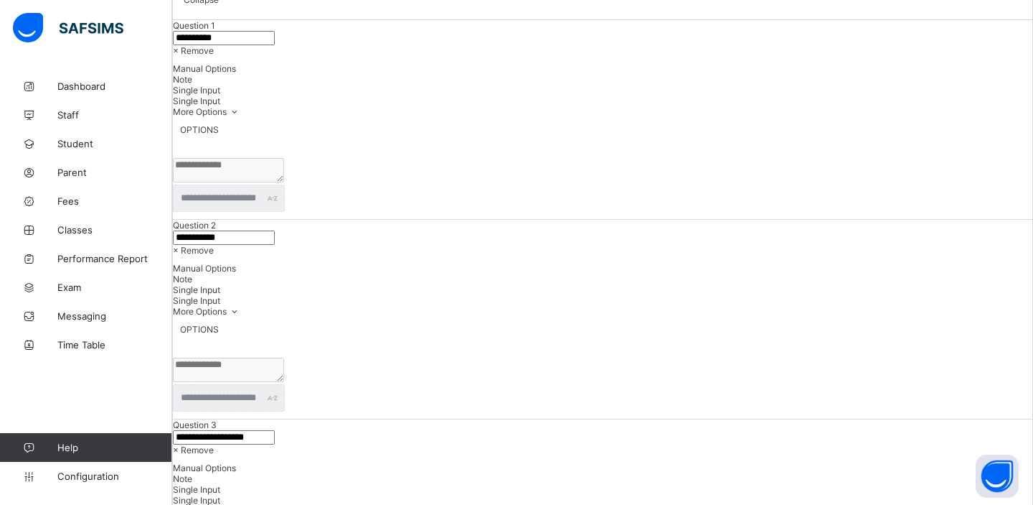
scroll to position [0, 0]
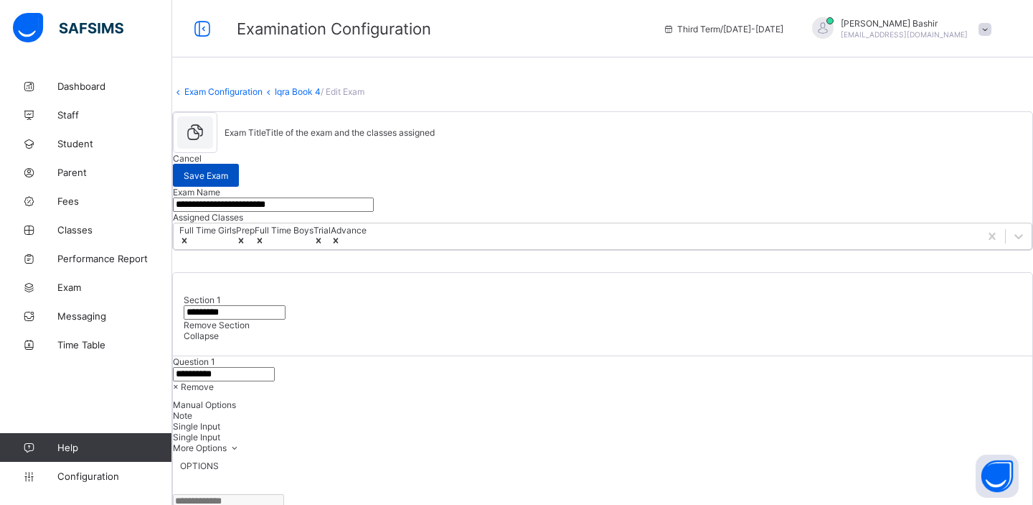
click at [228, 172] on span "Save Exam" at bounding box center [206, 175] width 44 height 11
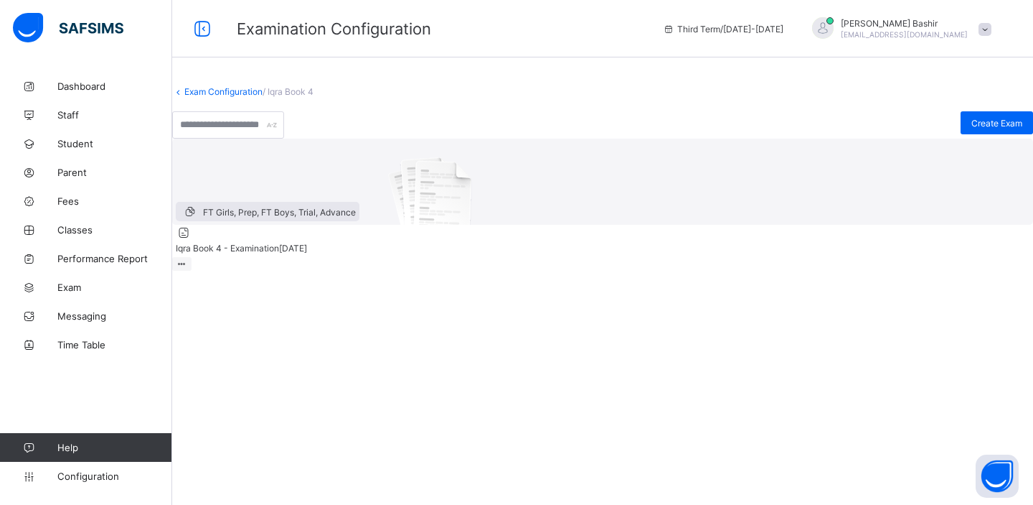
click at [263, 97] on link "Exam Configuration" at bounding box center [223, 91] width 78 height 11
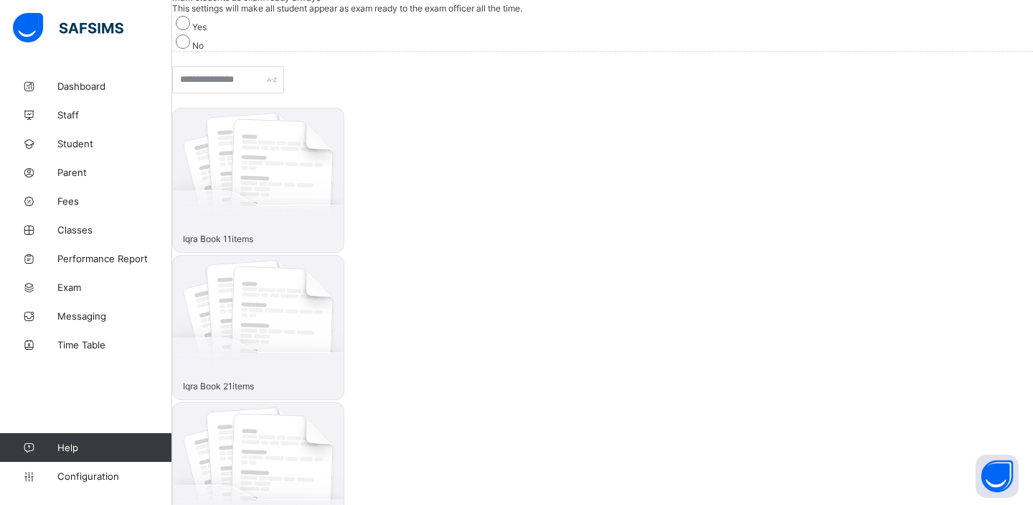
scroll to position [176, 0]
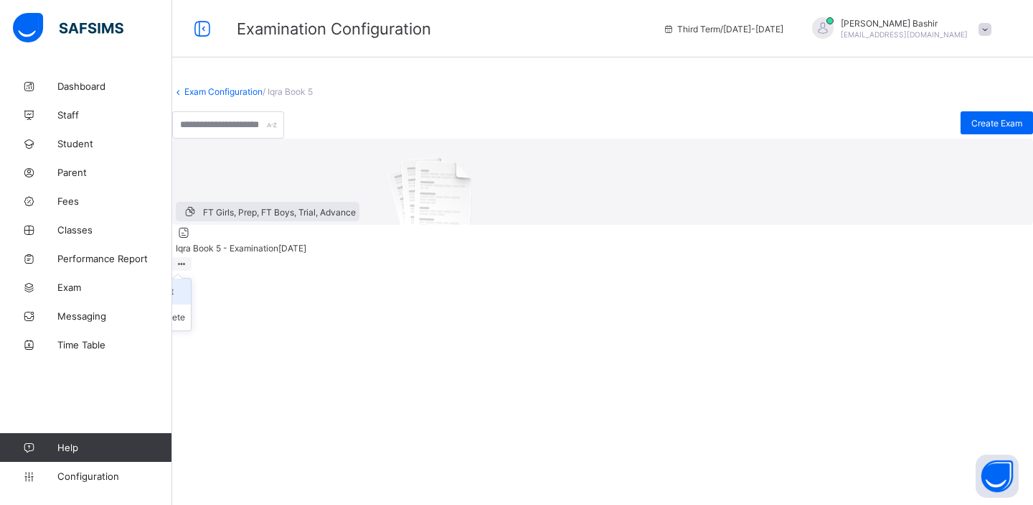
click at [159, 299] on icon at bounding box center [148, 291] width 22 height 14
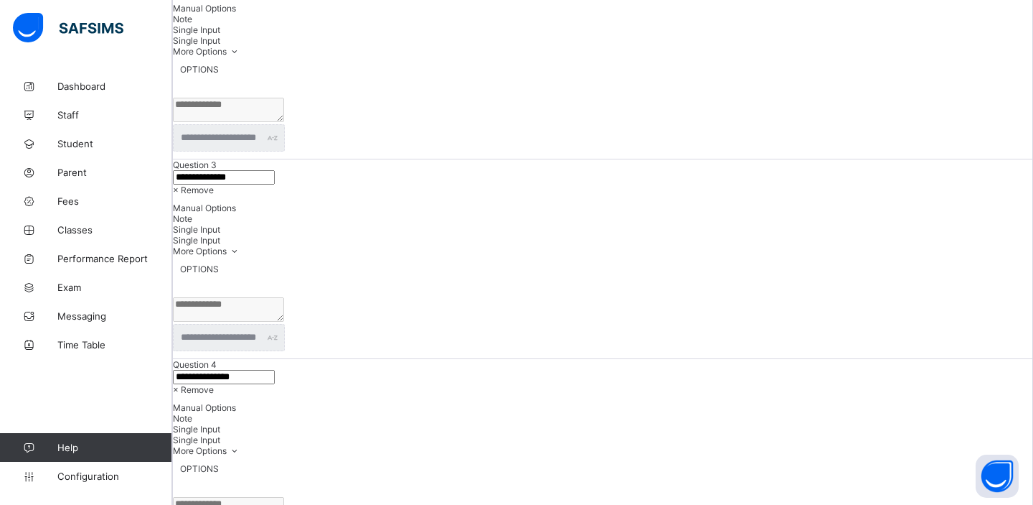
scroll to position [1445, 0]
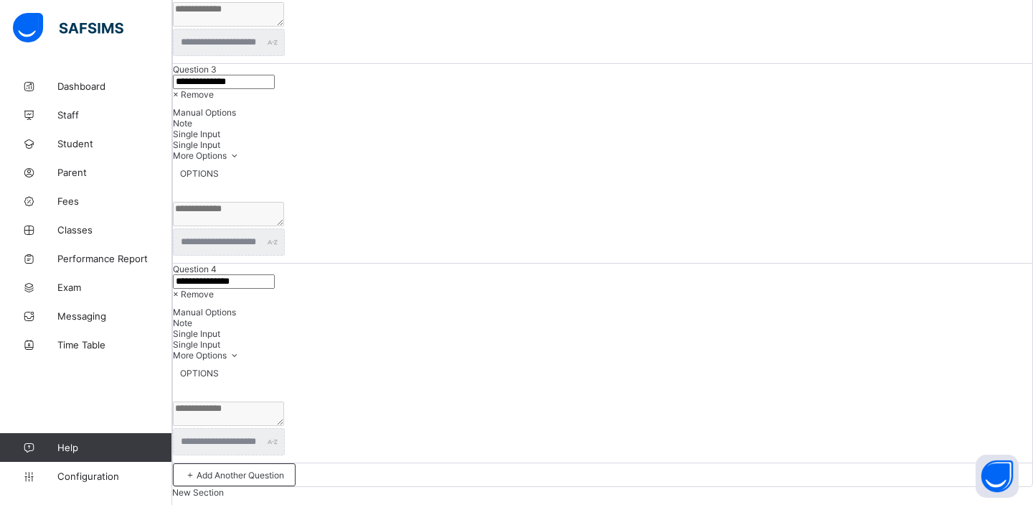
click at [214, 289] on span "× Remove" at bounding box center [193, 294] width 41 height 11
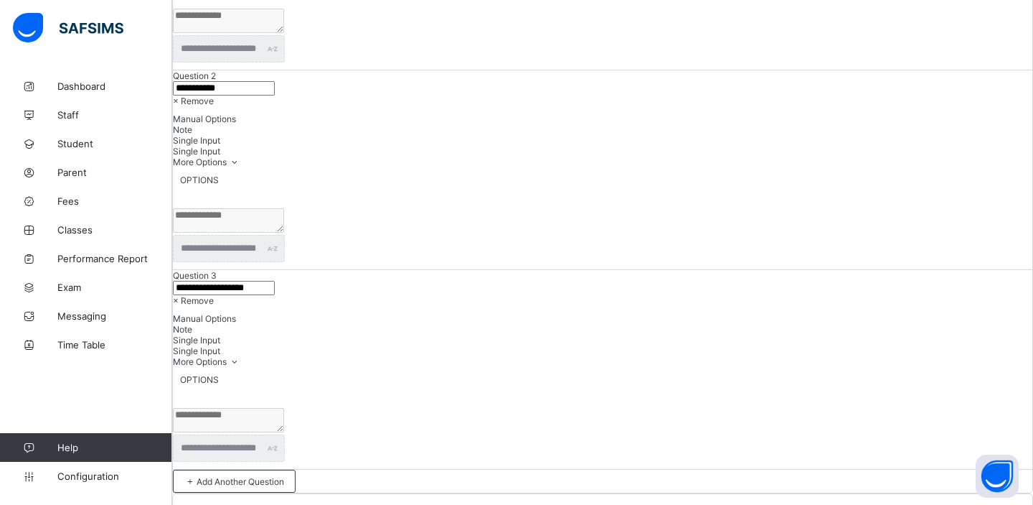
scroll to position [0, 0]
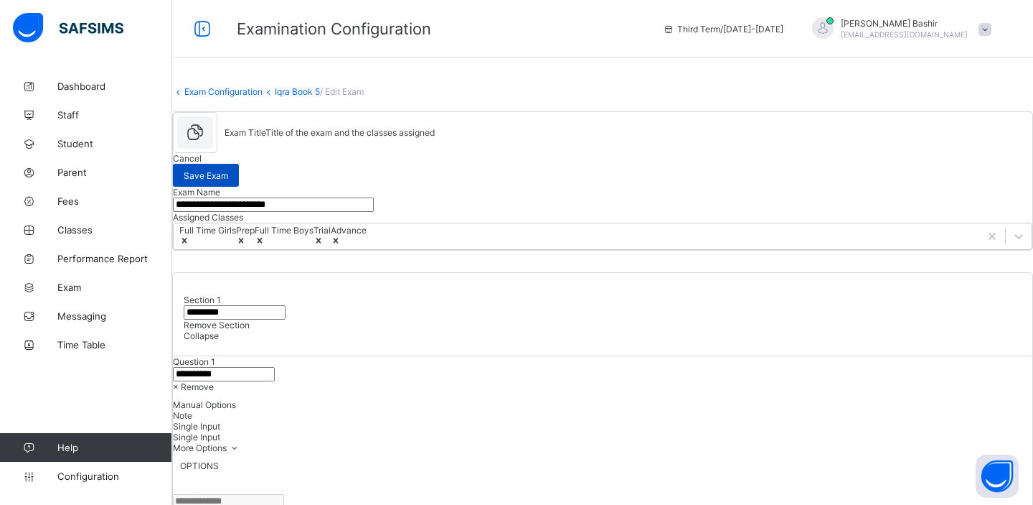
click at [228, 173] on span "Save Exam" at bounding box center [206, 175] width 44 height 11
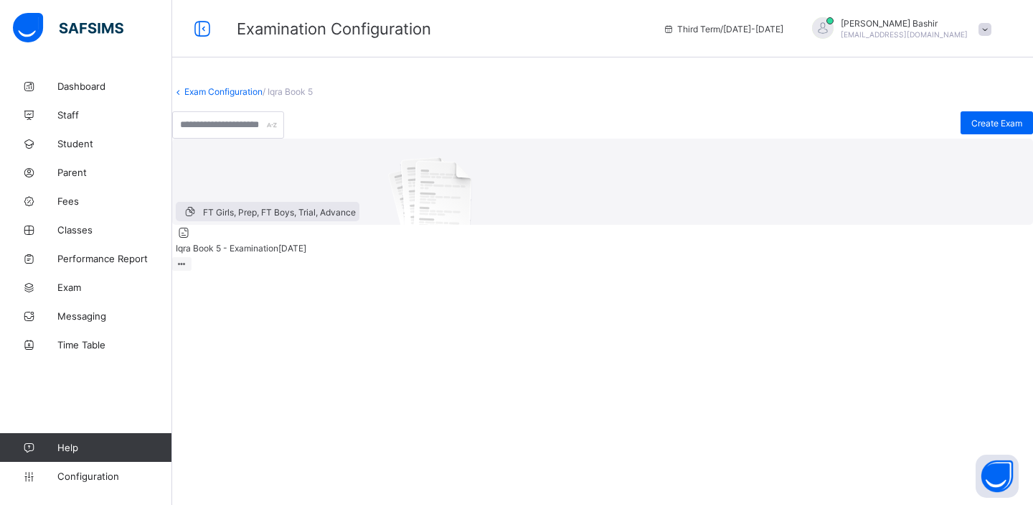
click at [251, 97] on link "Exam Configuration" at bounding box center [223, 91] width 78 height 11
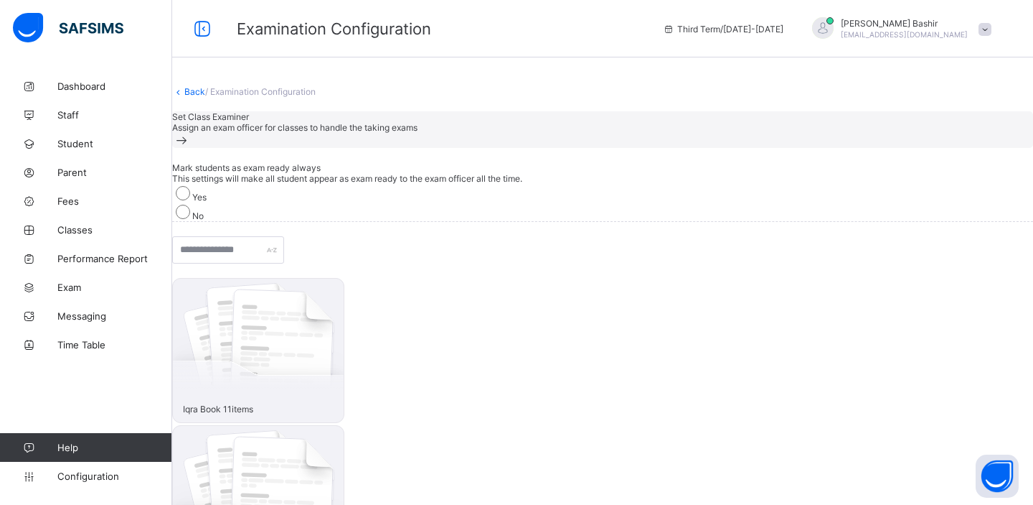
scroll to position [176, 0]
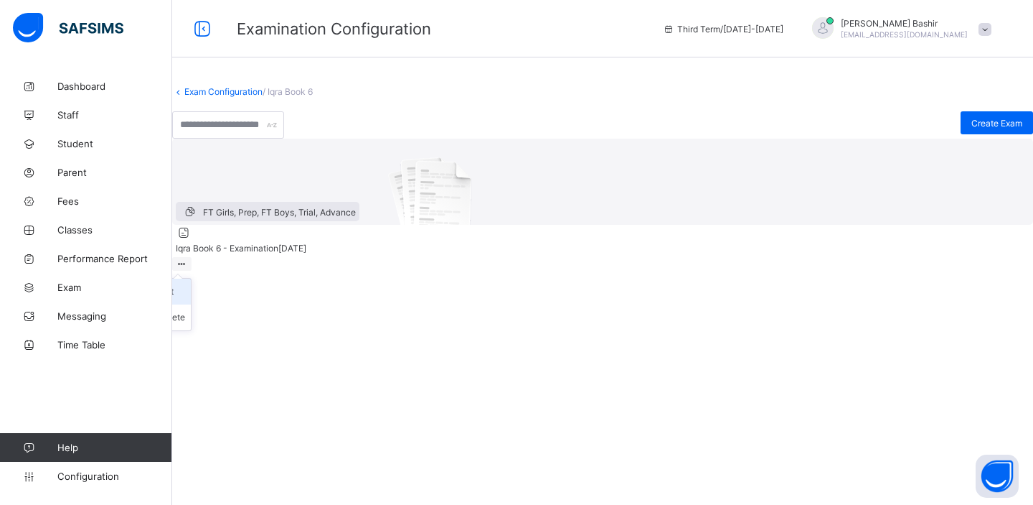
click at [185, 299] on div "Edit" at bounding box center [172, 291] width 27 height 14
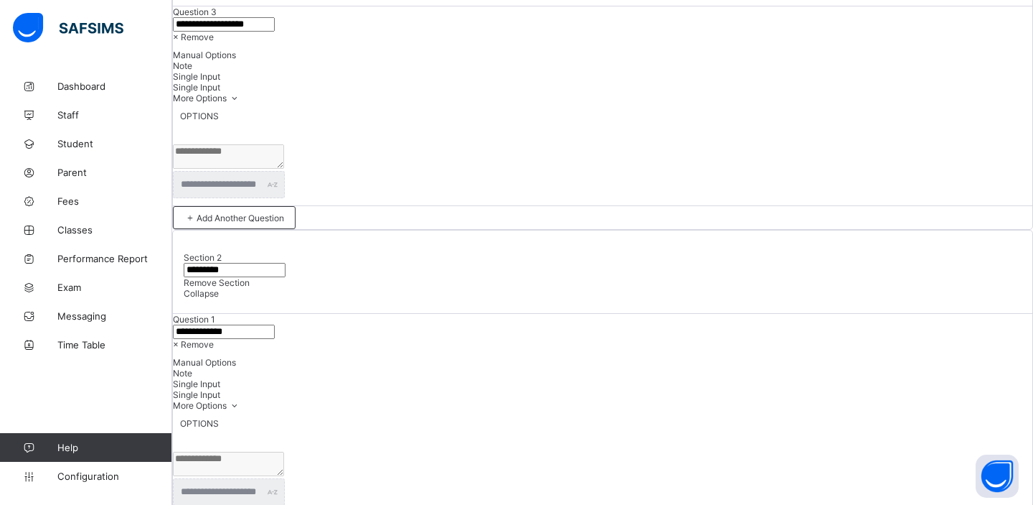
scroll to position [1445, 0]
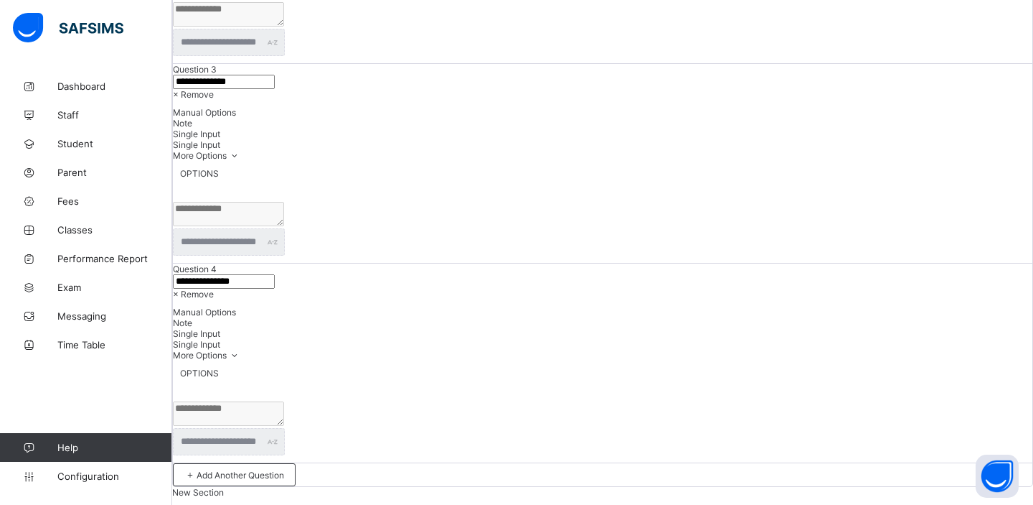
click at [214, 289] on span "× Remove" at bounding box center [193, 294] width 41 height 11
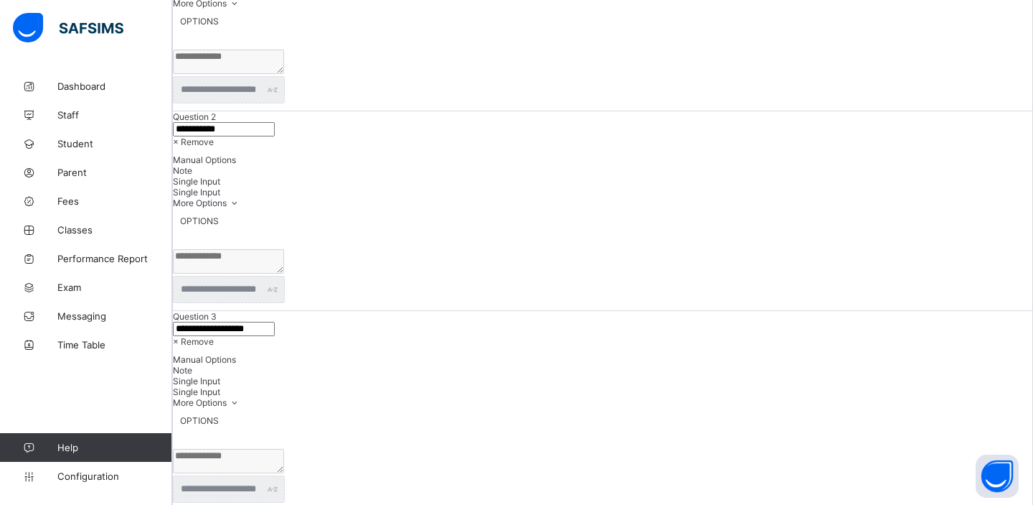
scroll to position [0, 0]
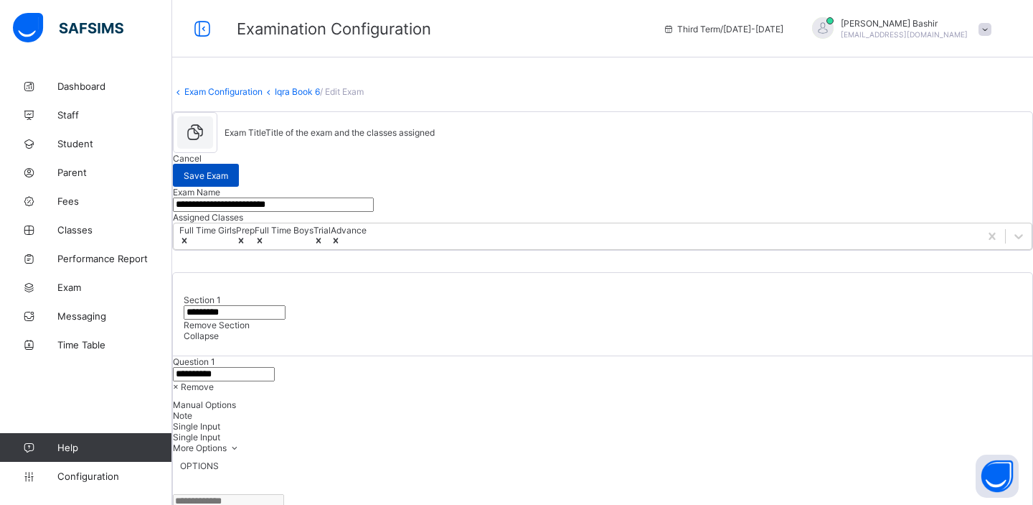
click at [228, 176] on span "Save Exam" at bounding box center [206, 175] width 44 height 11
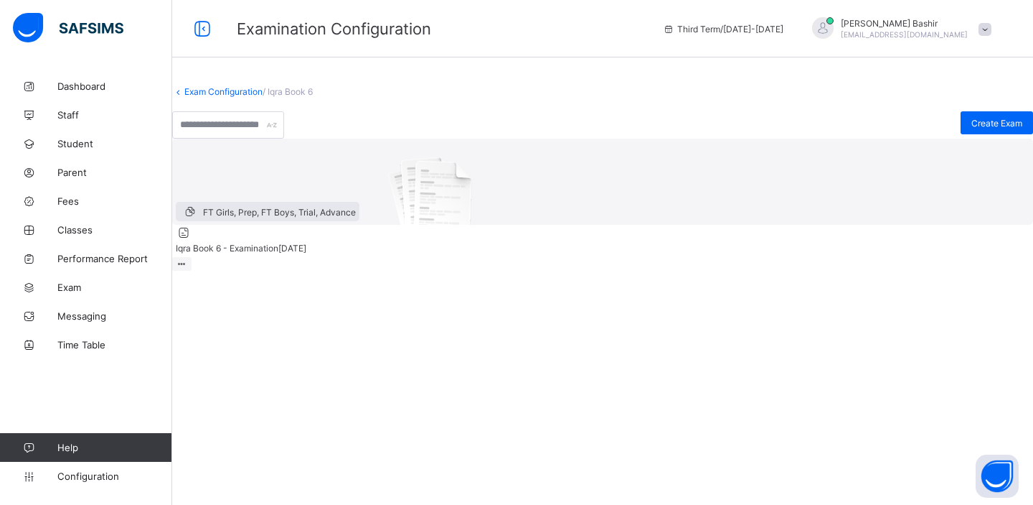
click at [257, 97] on link "Exam Configuration" at bounding box center [223, 91] width 78 height 11
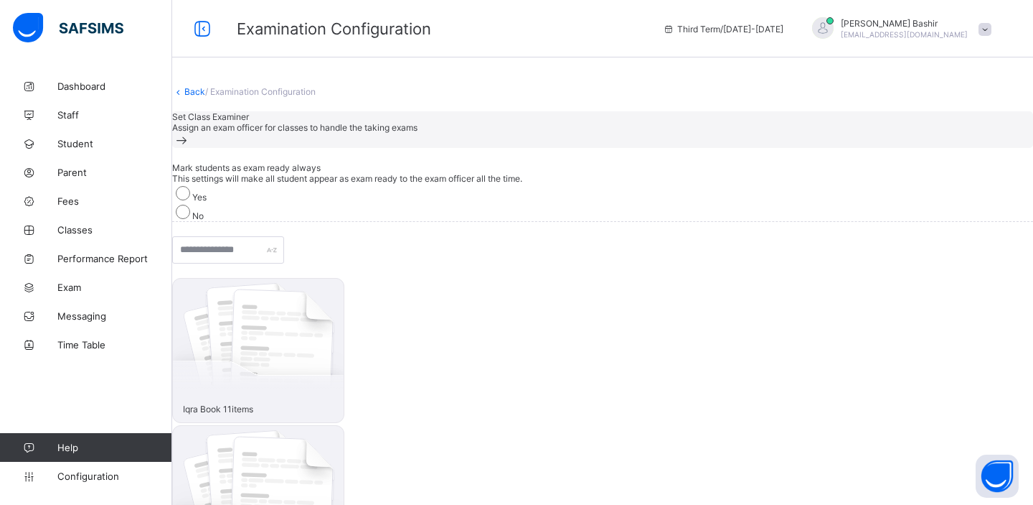
scroll to position [176, 0]
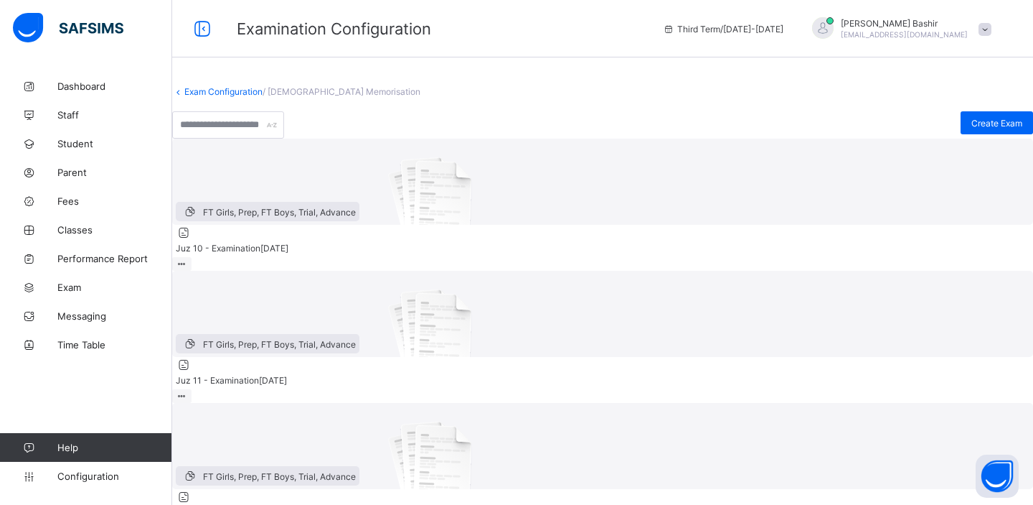
click at [263, 97] on link "Exam Configuration" at bounding box center [223, 91] width 78 height 11
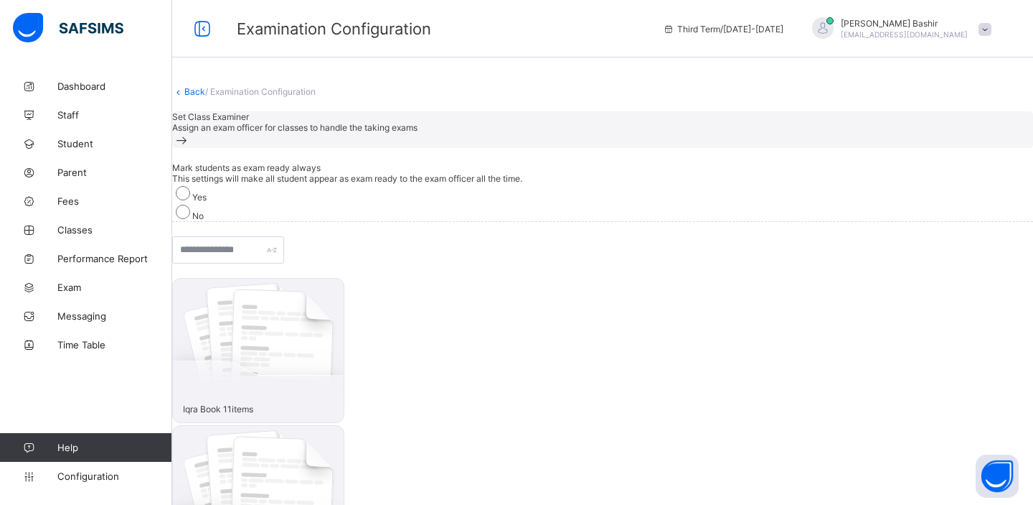
scroll to position [176, 0]
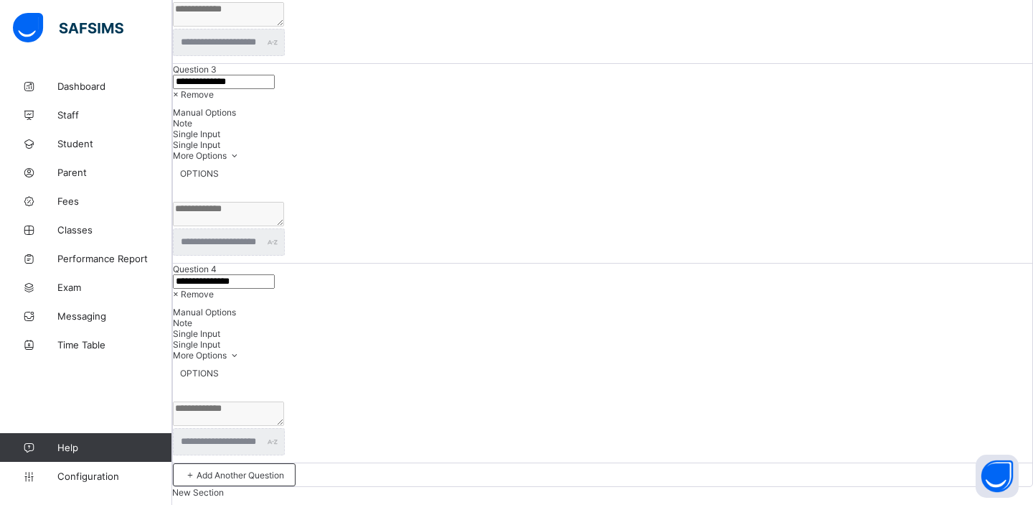
scroll to position [1445, 0]
click at [214, 289] on span "× Remove" at bounding box center [193, 294] width 41 height 11
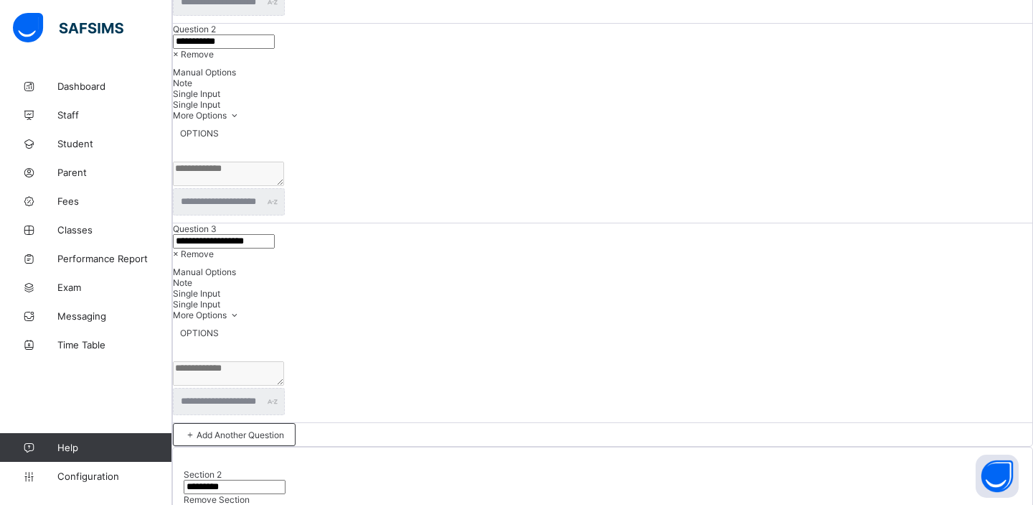
scroll to position [0, 0]
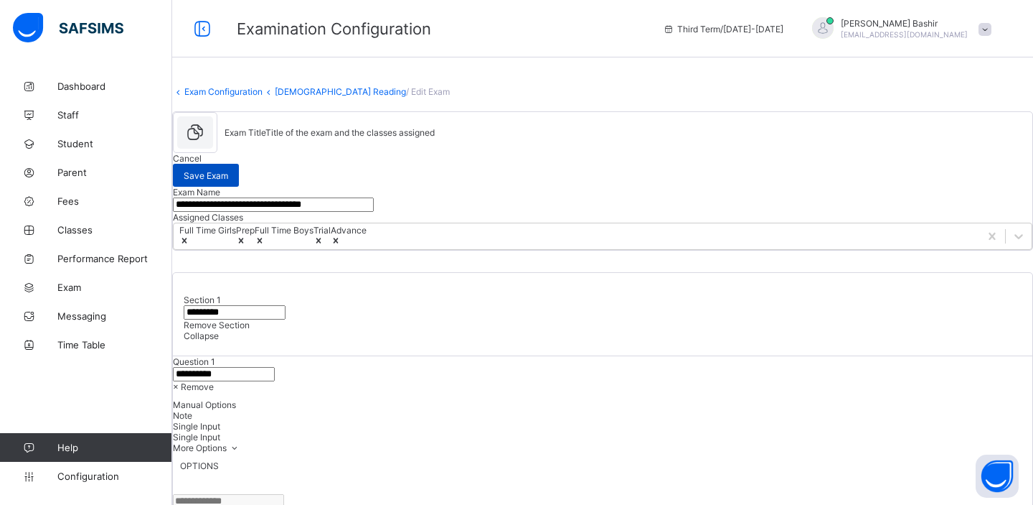
click at [228, 173] on span "Save Exam" at bounding box center [206, 175] width 44 height 11
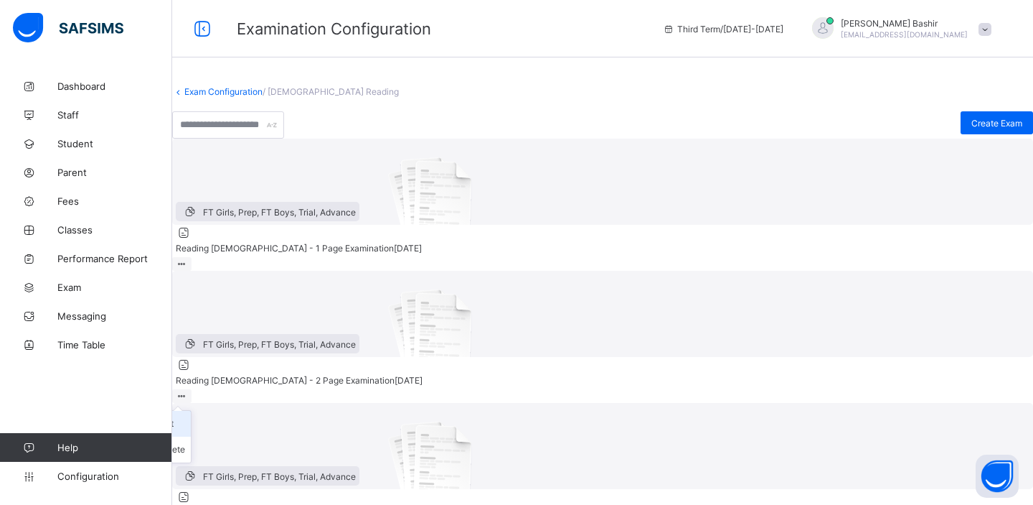
click at [185, 416] on div "Edit" at bounding box center [172, 423] width 27 height 14
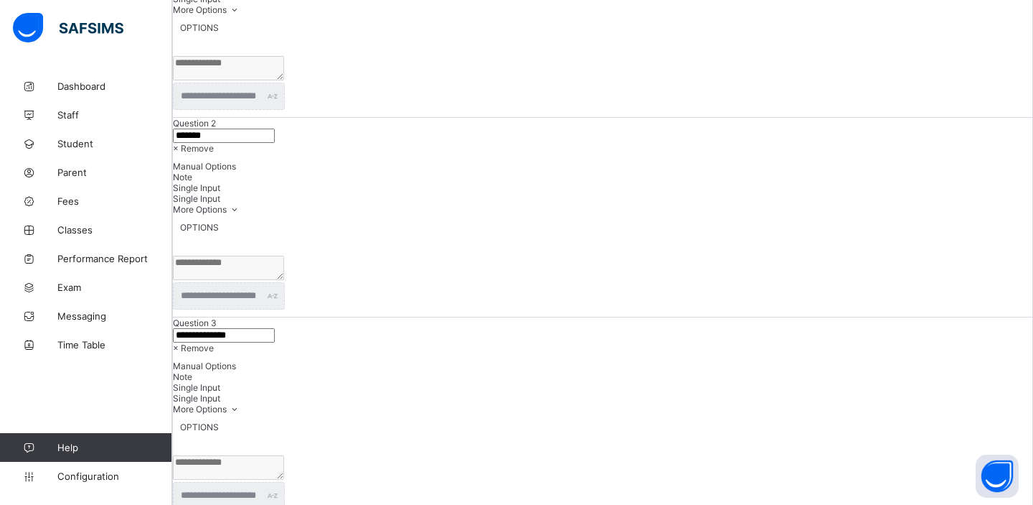
scroll to position [1445, 0]
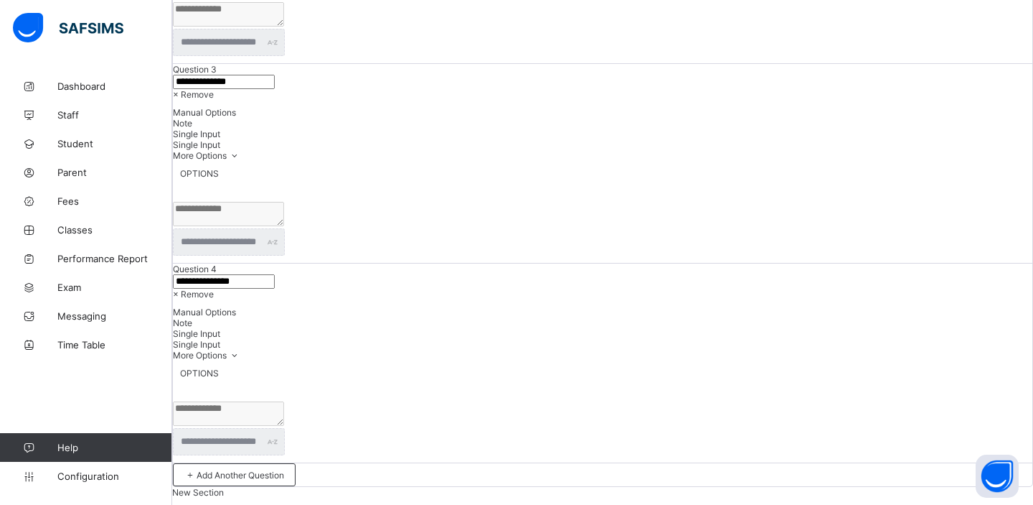
click at [214, 289] on span "× Remove" at bounding box center [193, 294] width 41 height 11
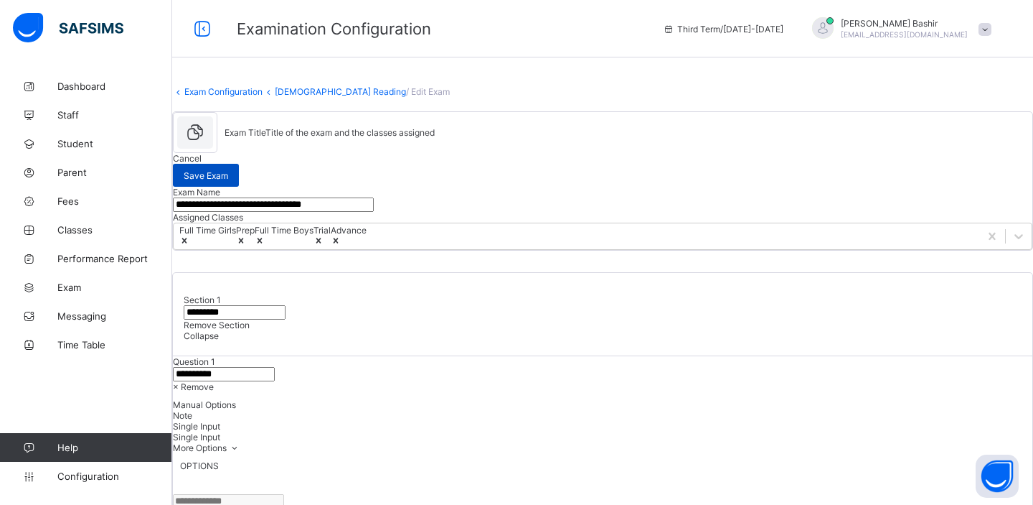
click at [228, 172] on span "Save Exam" at bounding box center [206, 175] width 44 height 11
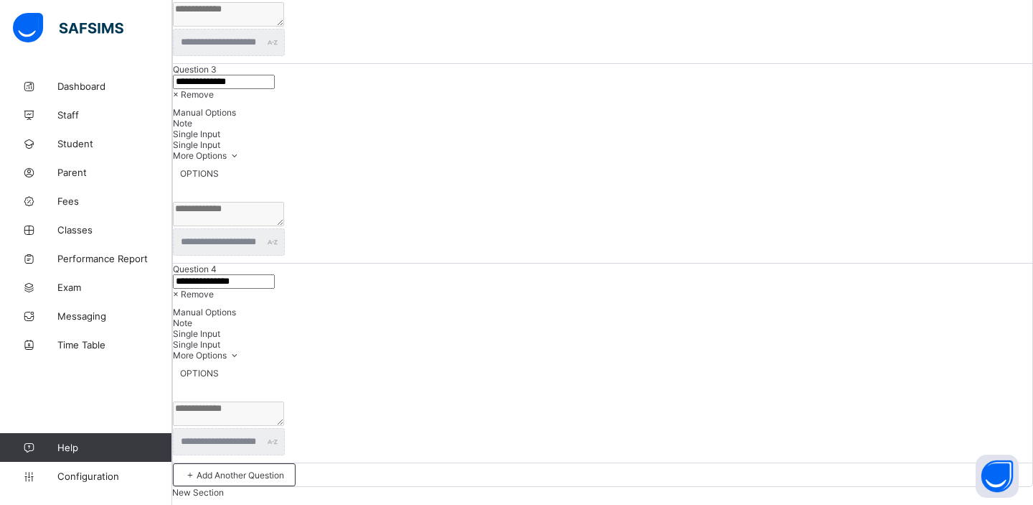
scroll to position [1445, 0]
click at [214, 289] on span "× Remove" at bounding box center [193, 294] width 41 height 11
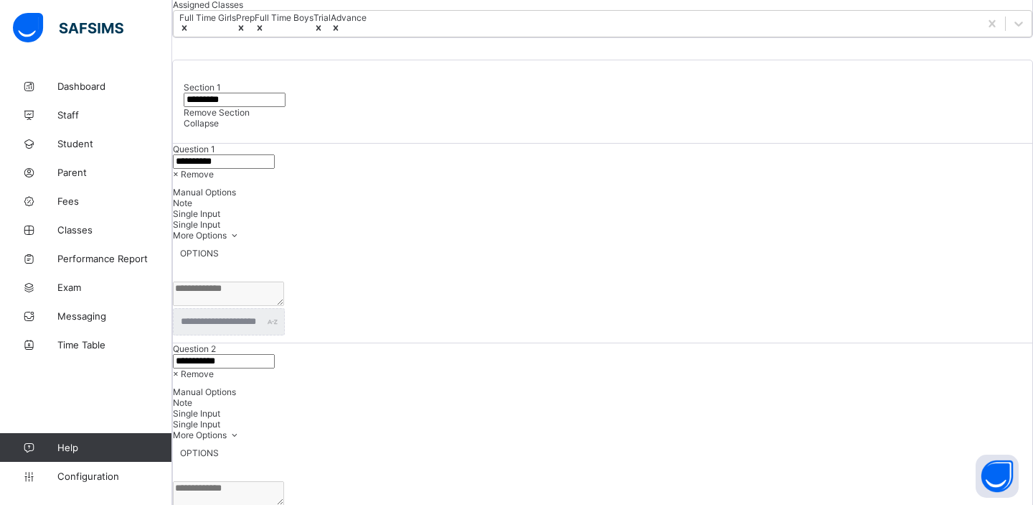
scroll to position [0, 0]
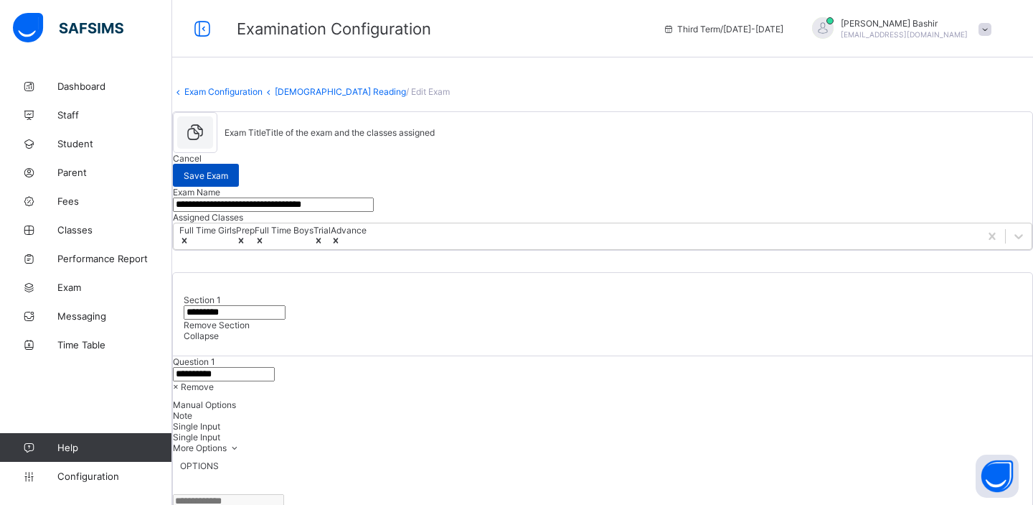
click at [228, 173] on span "Save Exam" at bounding box center [206, 175] width 44 height 11
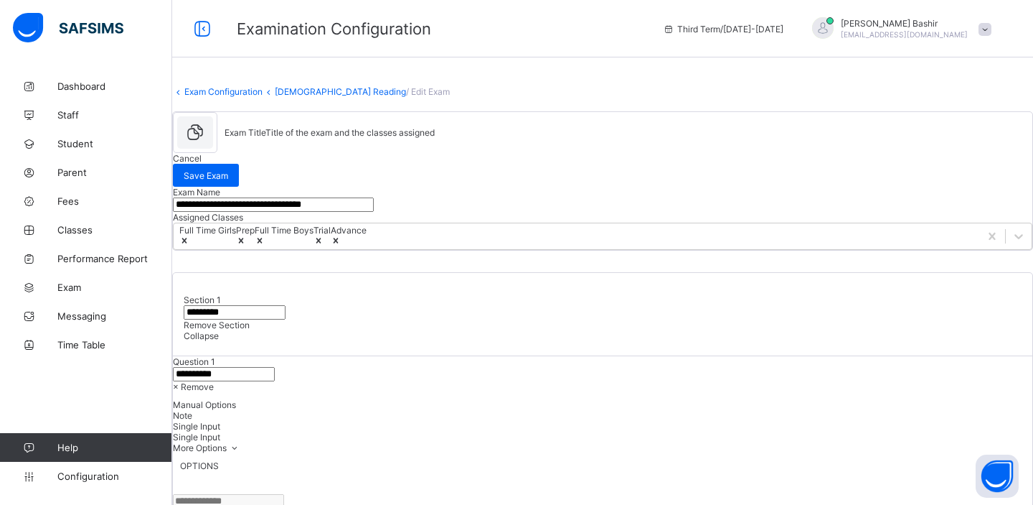
click at [317, 97] on link "Quran Reading" at bounding box center [340, 91] width 131 height 11
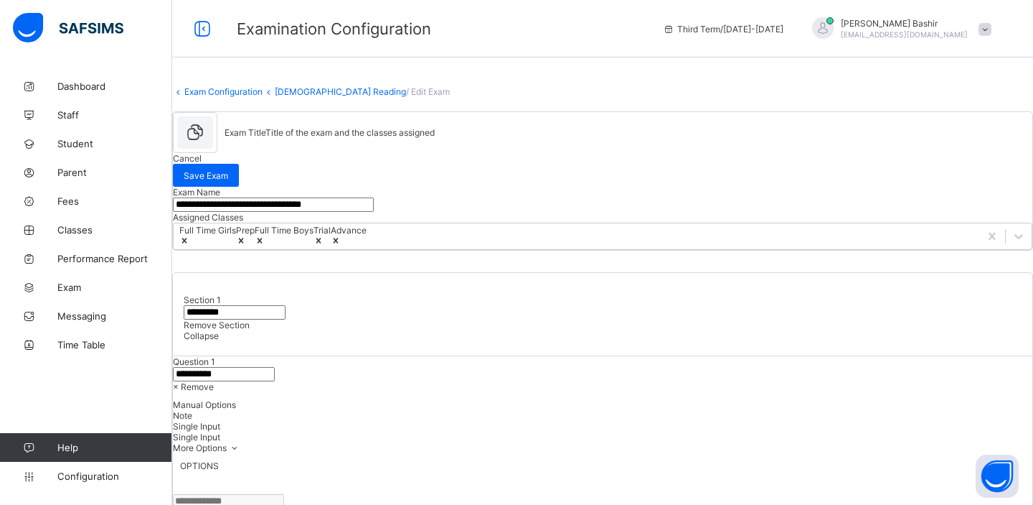
click at [329, 97] on link "Quran Reading" at bounding box center [340, 91] width 131 height 11
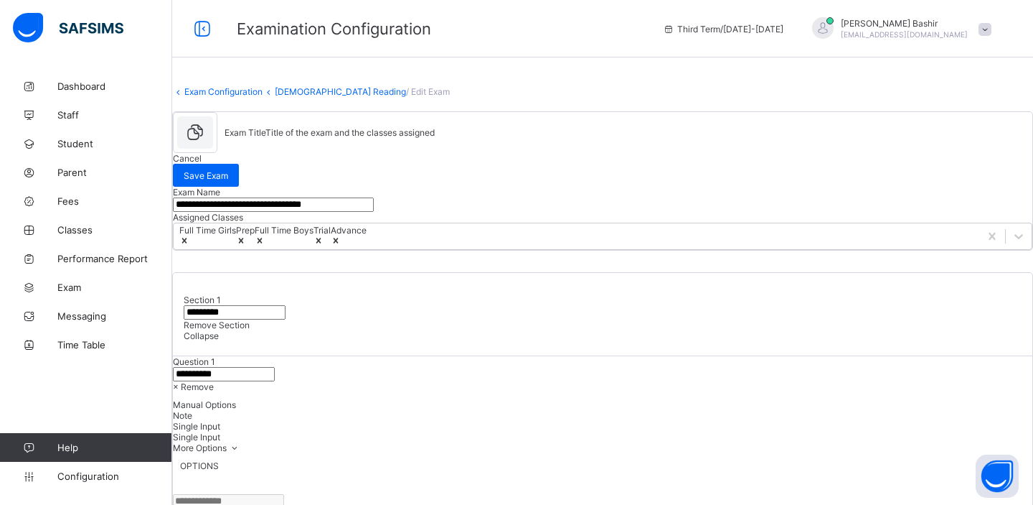
click at [263, 97] on link "Exam Configuration" at bounding box center [223, 91] width 78 height 11
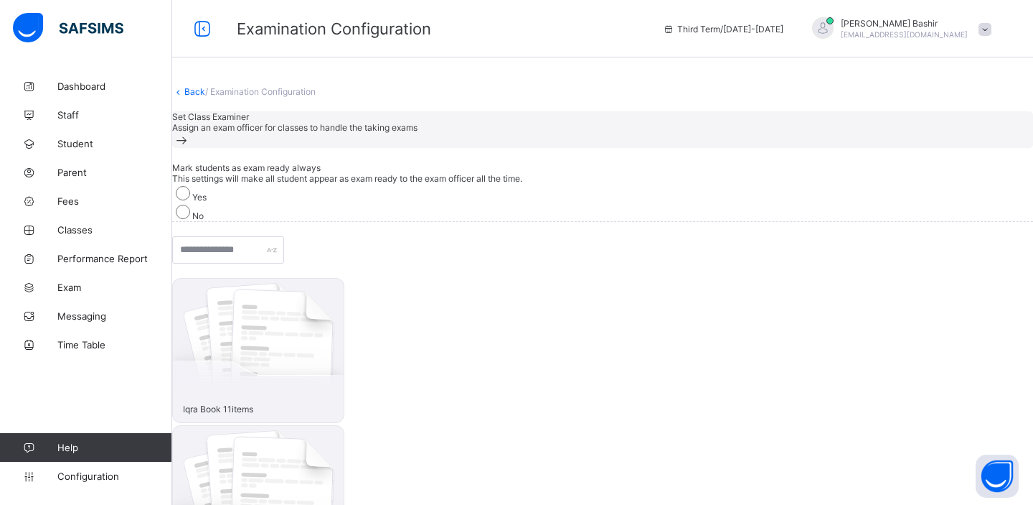
scroll to position [176, 0]
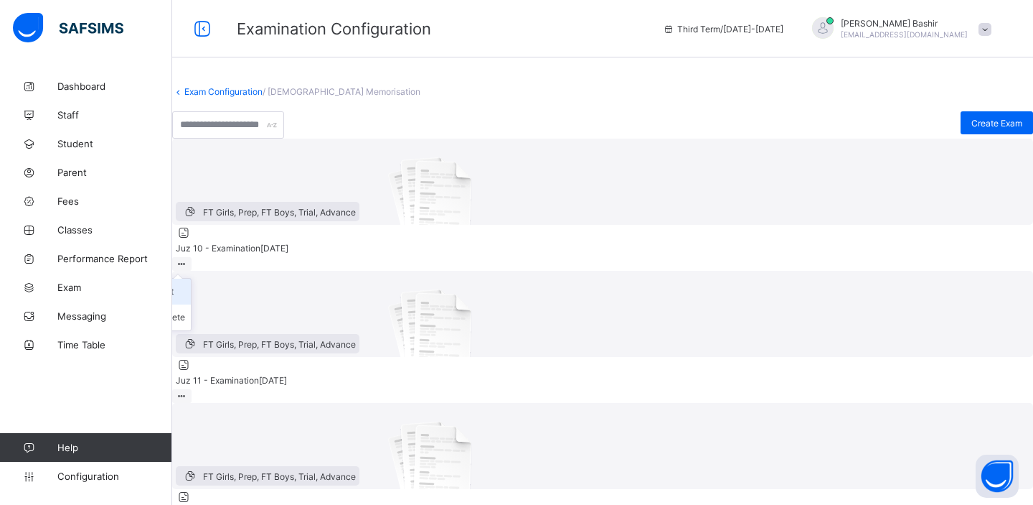
click at [185, 299] on div "Edit" at bounding box center [172, 291] width 27 height 14
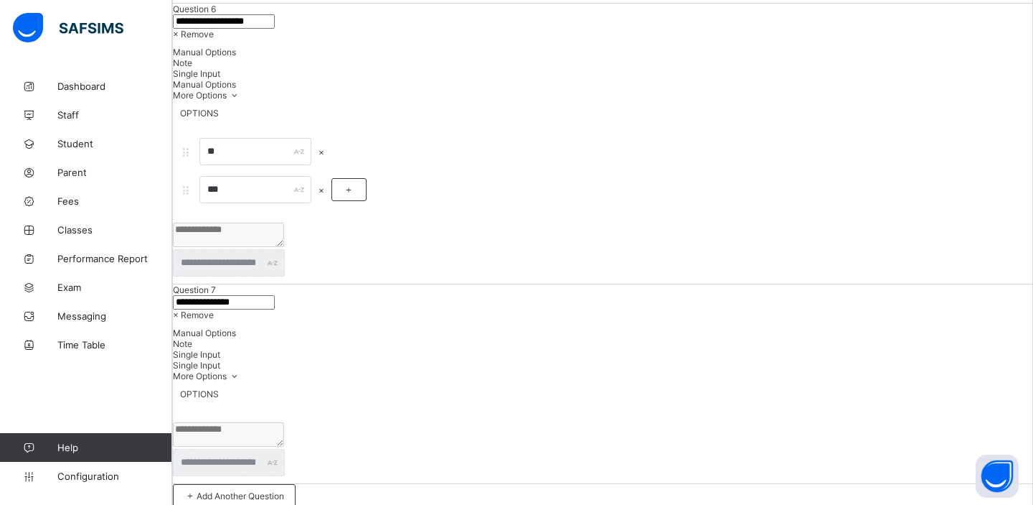
scroll to position [3317, 0]
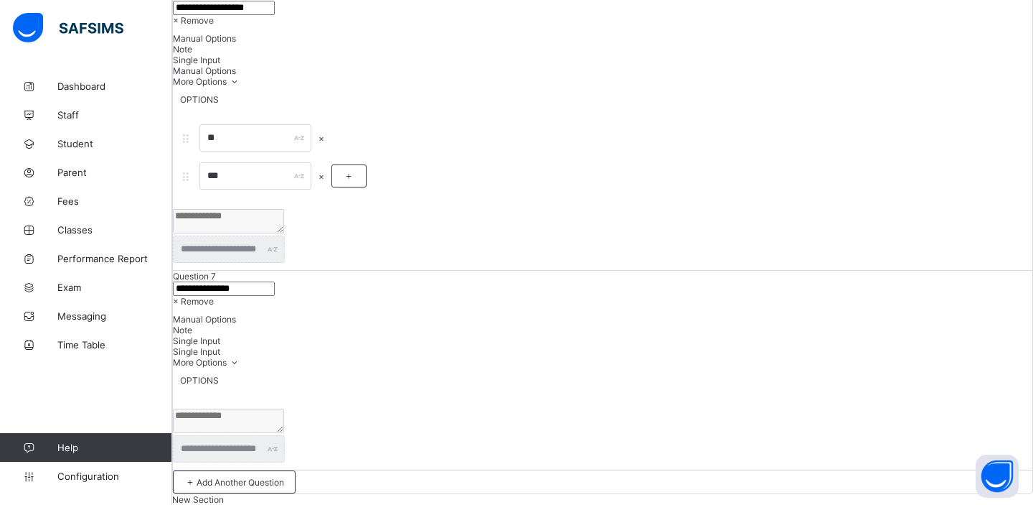
click at [214, 296] on span "× Remove" at bounding box center [193, 301] width 41 height 11
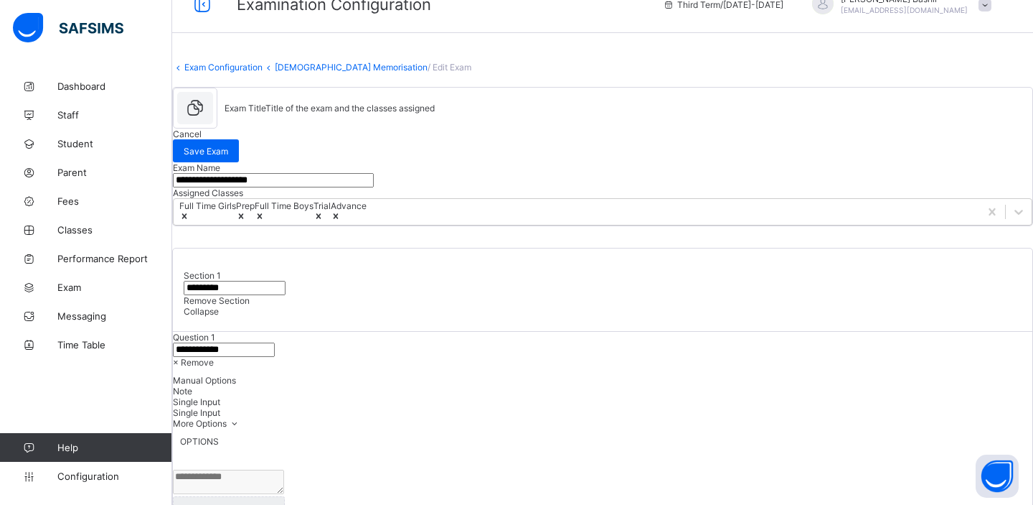
scroll to position [0, 0]
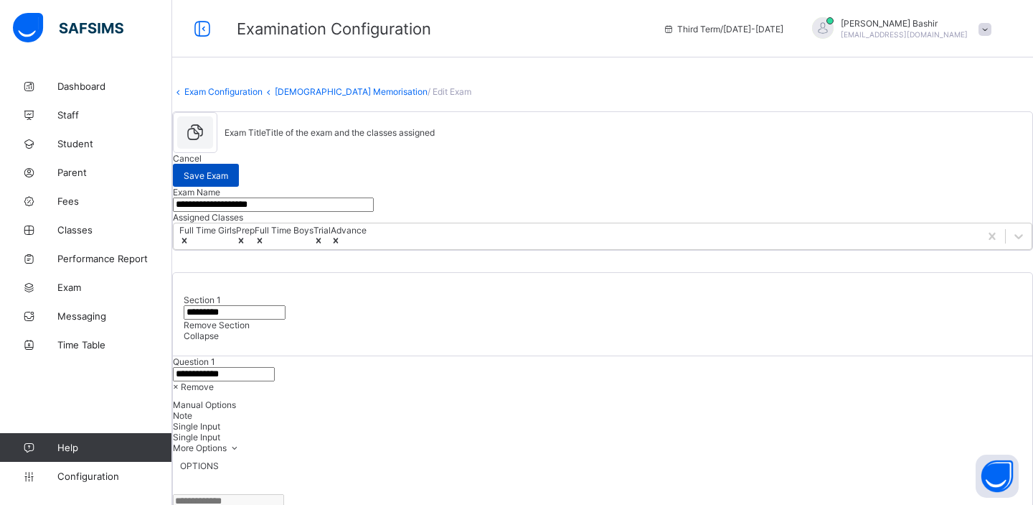
click at [228, 171] on span "Save Exam" at bounding box center [206, 175] width 44 height 11
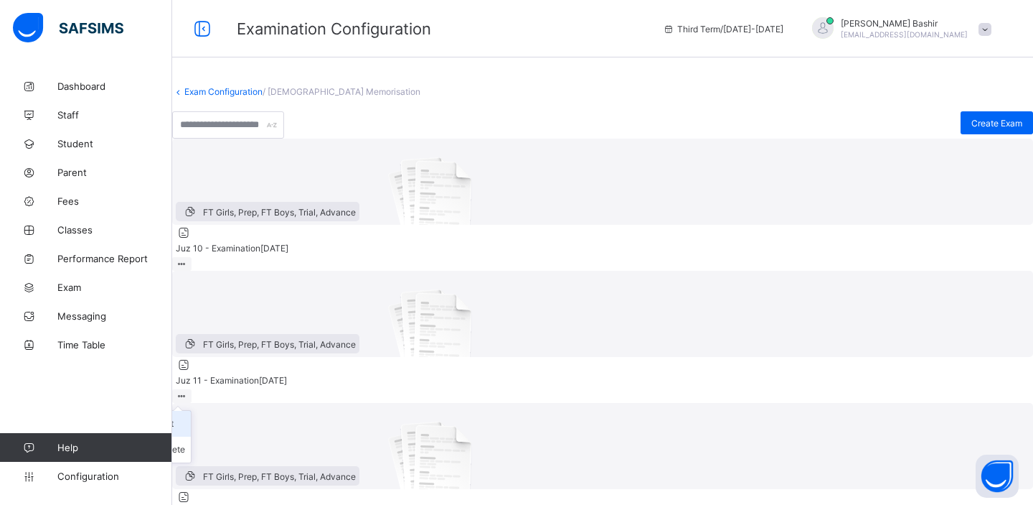
click at [185, 416] on div "Edit" at bounding box center [172, 423] width 27 height 14
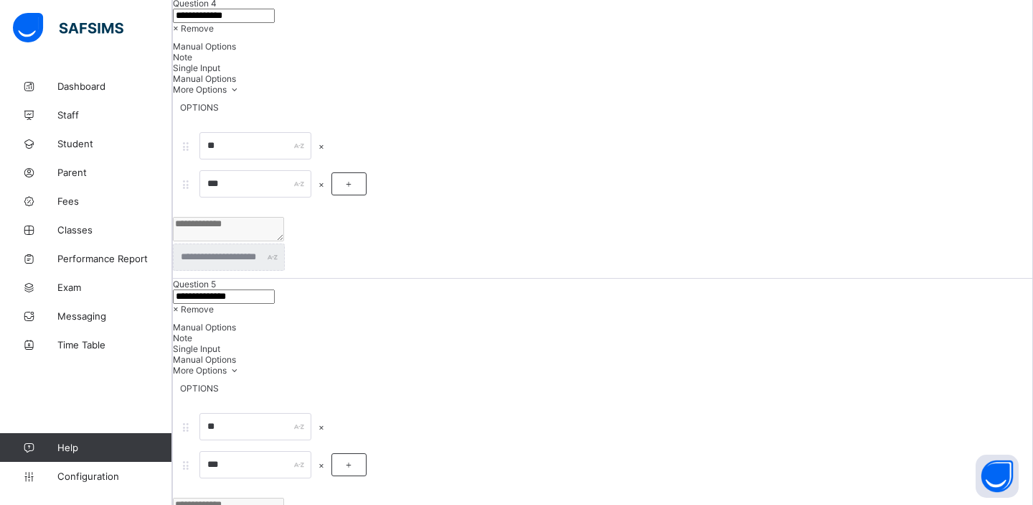
scroll to position [3317, 0]
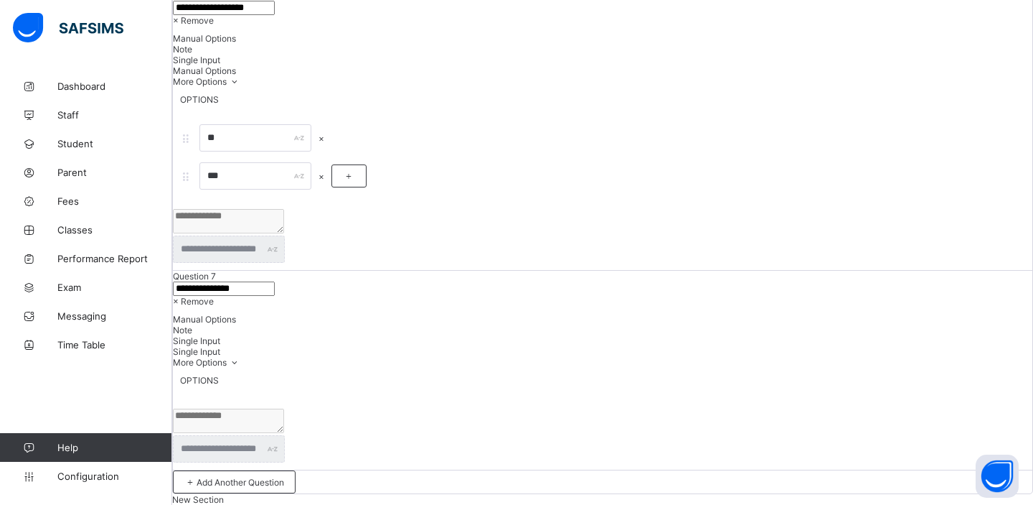
click at [214, 296] on span "× Remove" at bounding box center [193, 301] width 41 height 11
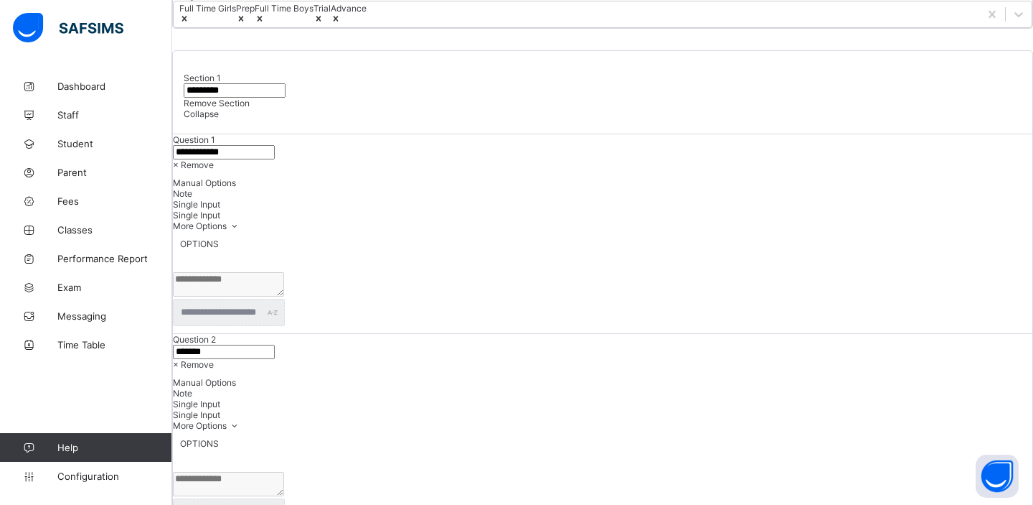
scroll to position [0, 0]
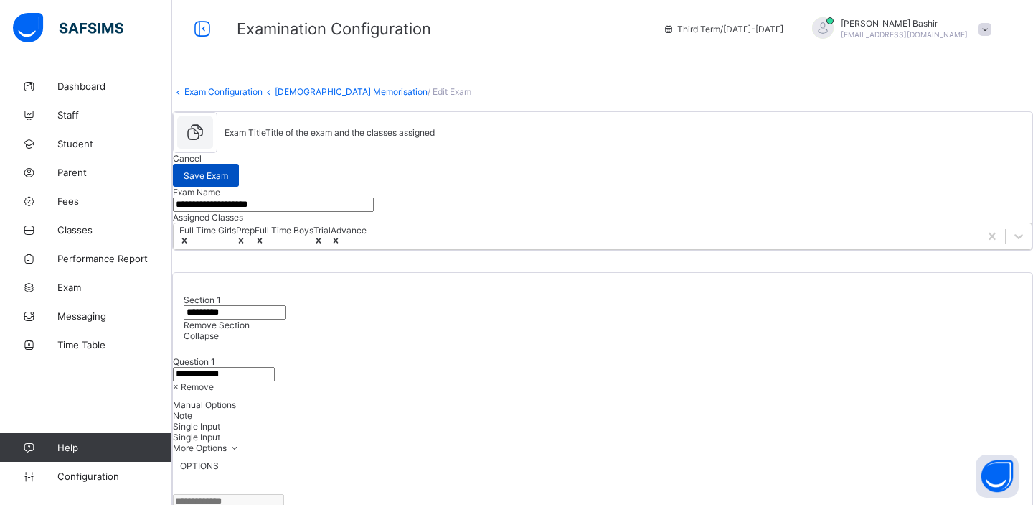
click at [228, 172] on span "Save Exam" at bounding box center [206, 175] width 44 height 11
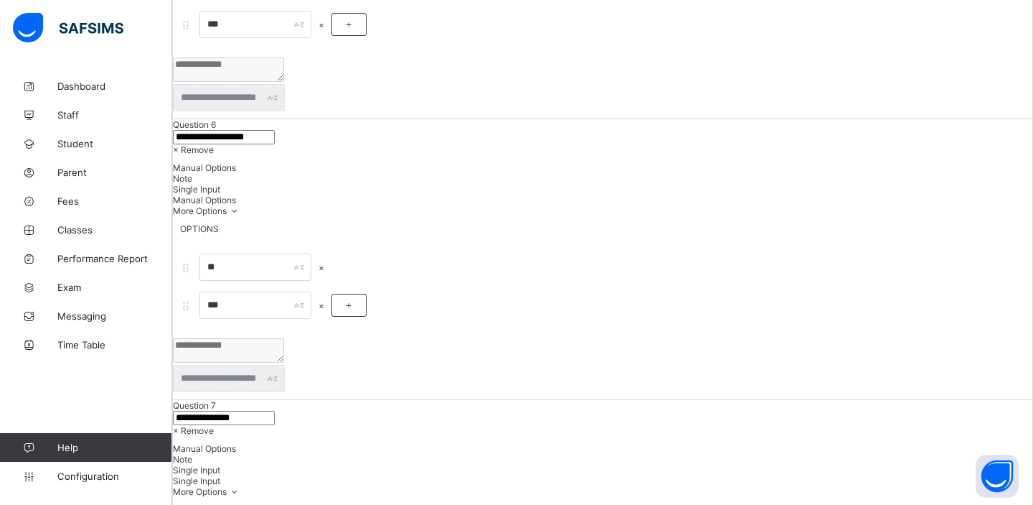
scroll to position [3317, 0]
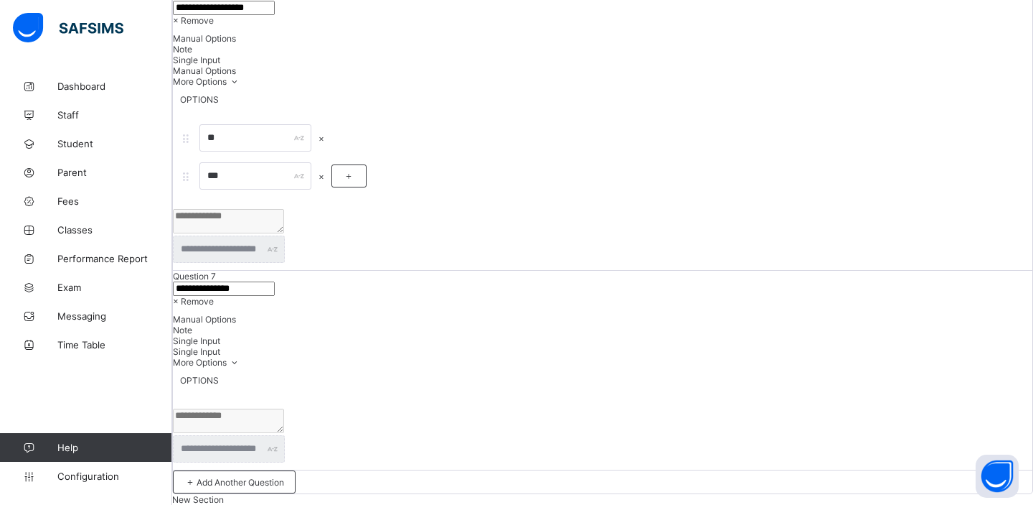
click at [214, 296] on span "× Remove" at bounding box center [193, 301] width 41 height 11
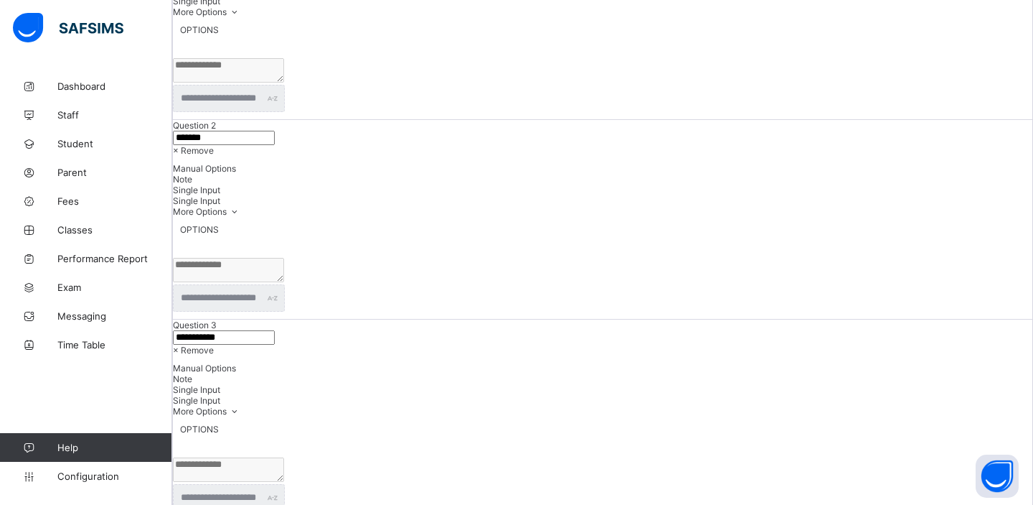
scroll to position [0, 0]
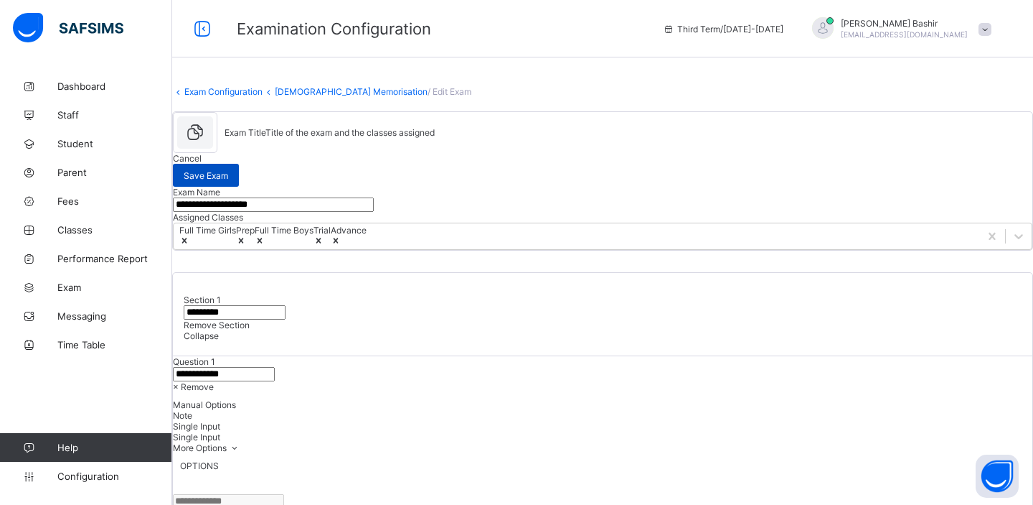
click at [228, 170] on span "Save Exam" at bounding box center [206, 175] width 44 height 11
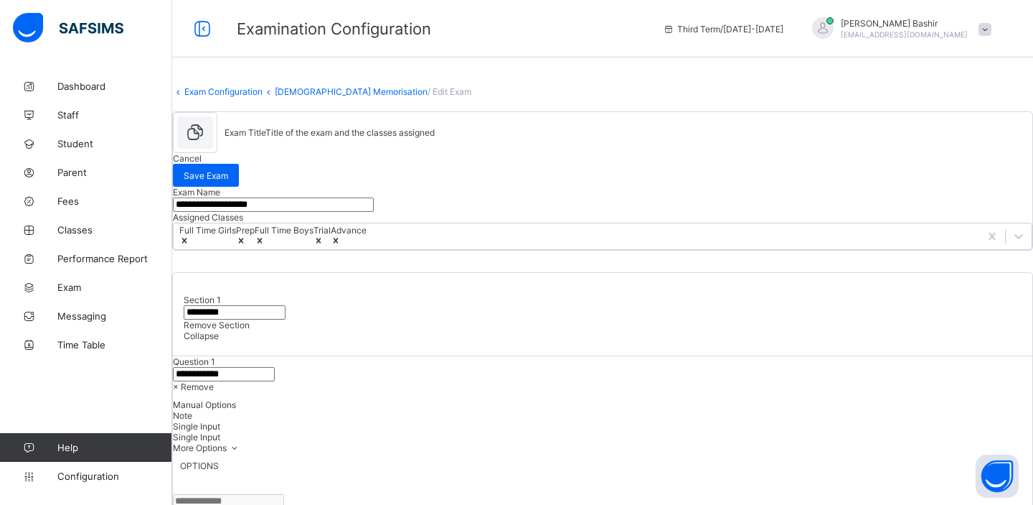
click at [356, 97] on link "Quran Memorisation" at bounding box center [351, 91] width 153 height 11
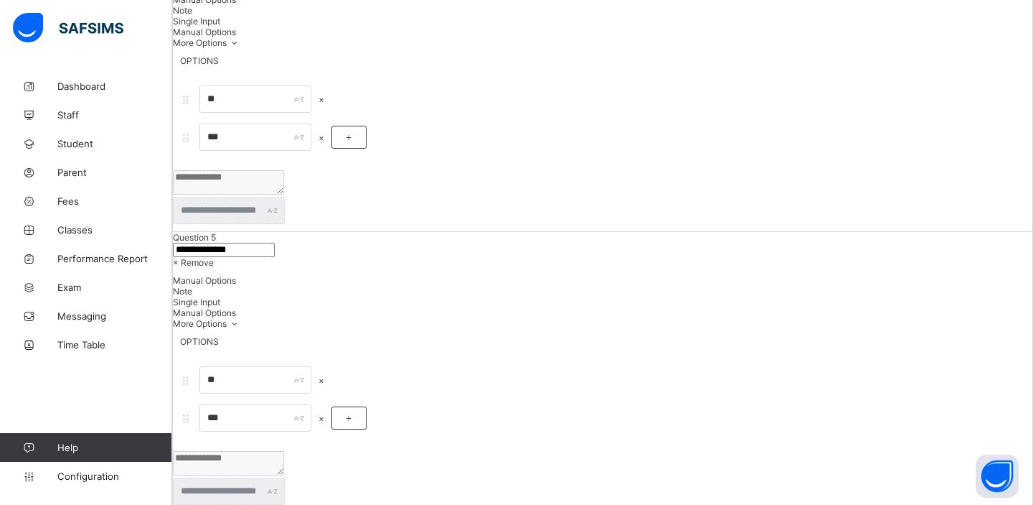
scroll to position [3317, 0]
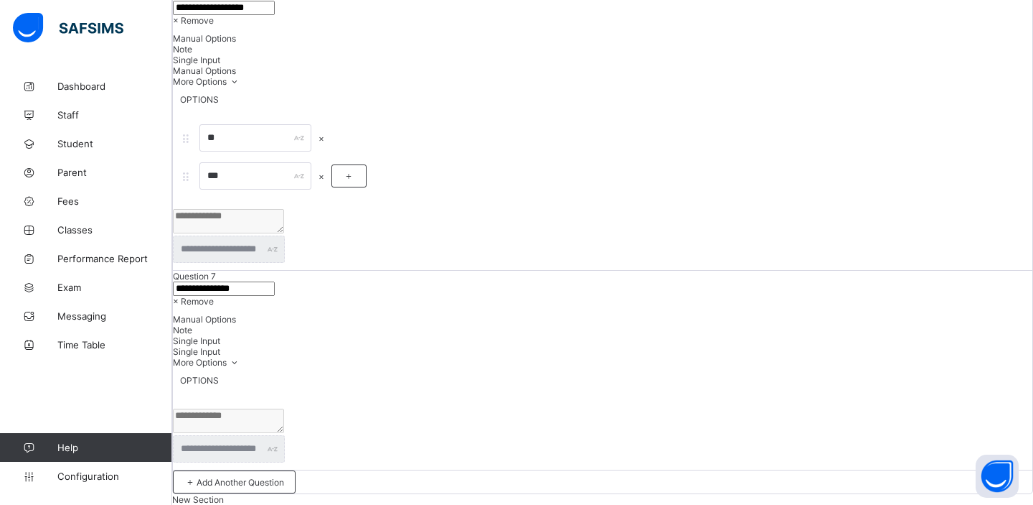
click at [214, 296] on span "× Remove" at bounding box center [193, 301] width 41 height 11
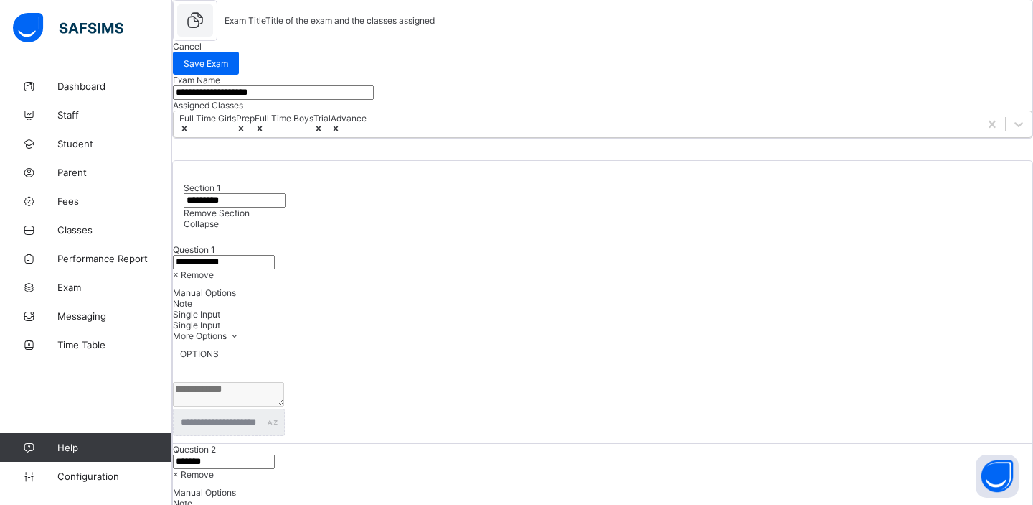
scroll to position [0, 0]
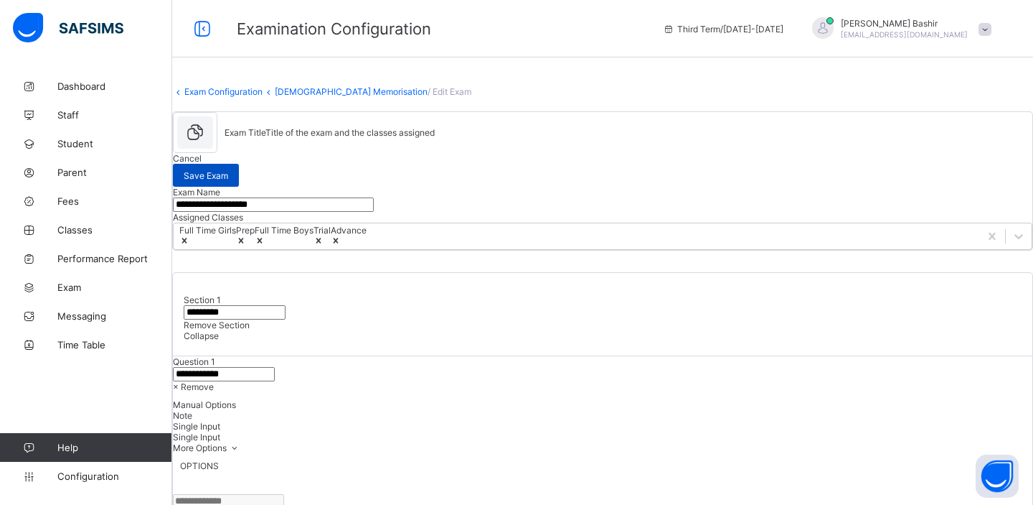
click at [228, 170] on span "Save Exam" at bounding box center [206, 175] width 44 height 11
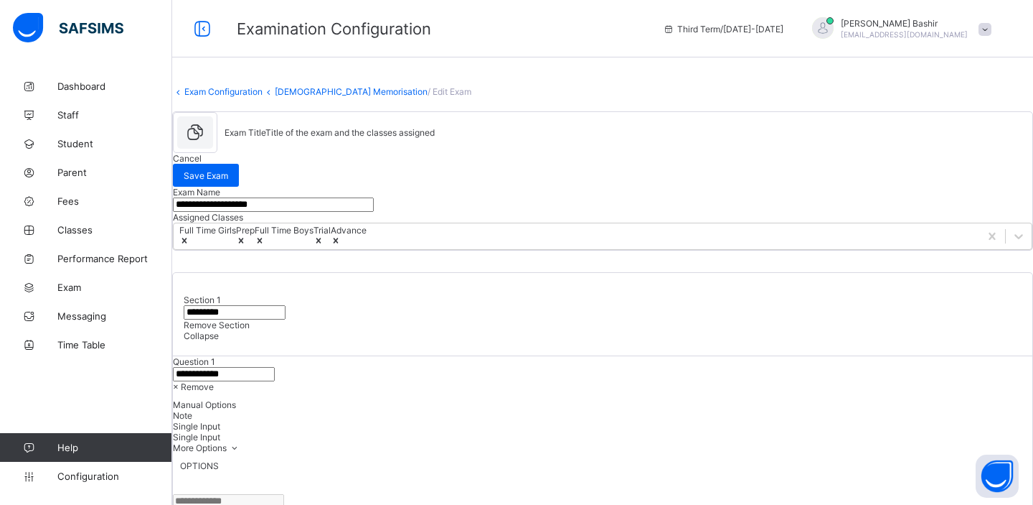
click at [365, 97] on link "Quran Memorisation" at bounding box center [351, 91] width 153 height 11
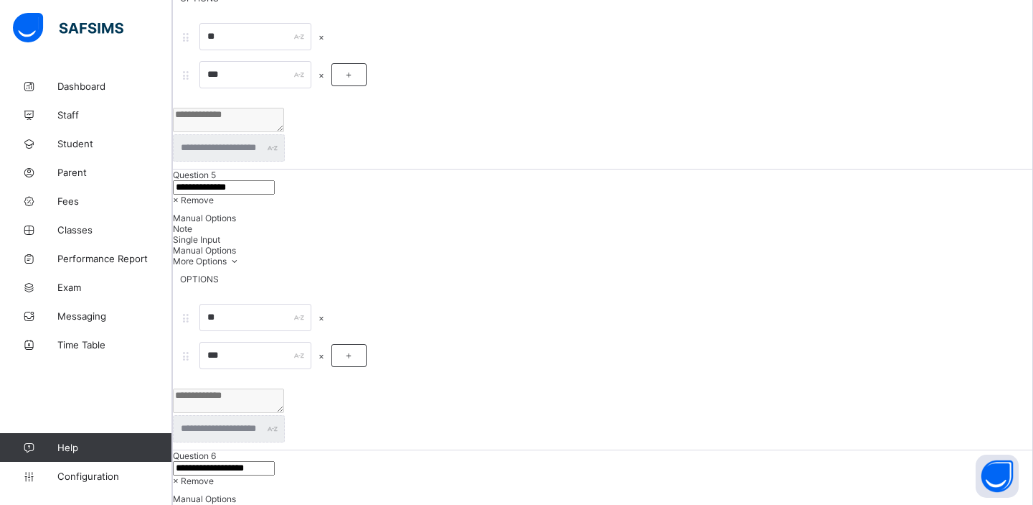
scroll to position [3317, 0]
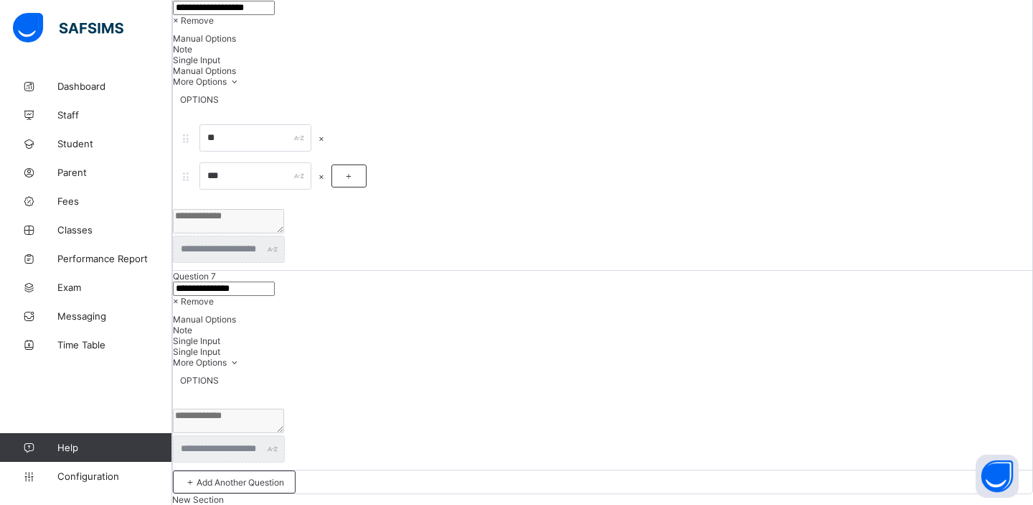
click at [214, 296] on span "× Remove" at bounding box center [193, 301] width 41 height 11
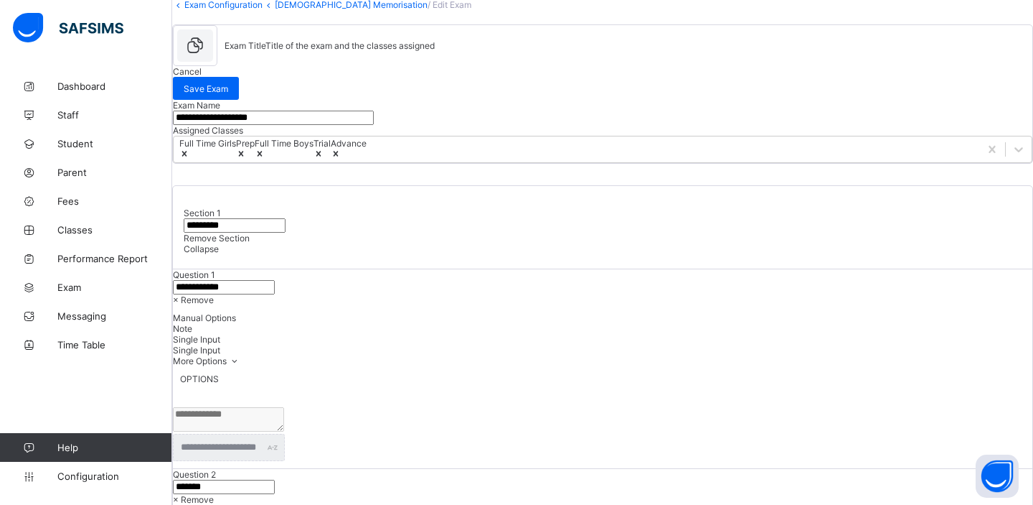
scroll to position [0, 0]
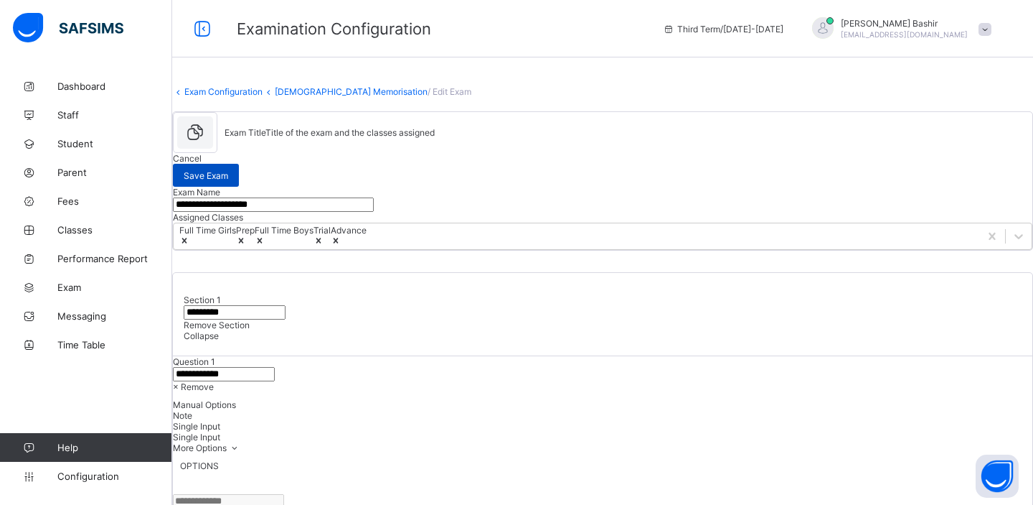
click at [228, 176] on span "Save Exam" at bounding box center [206, 175] width 44 height 11
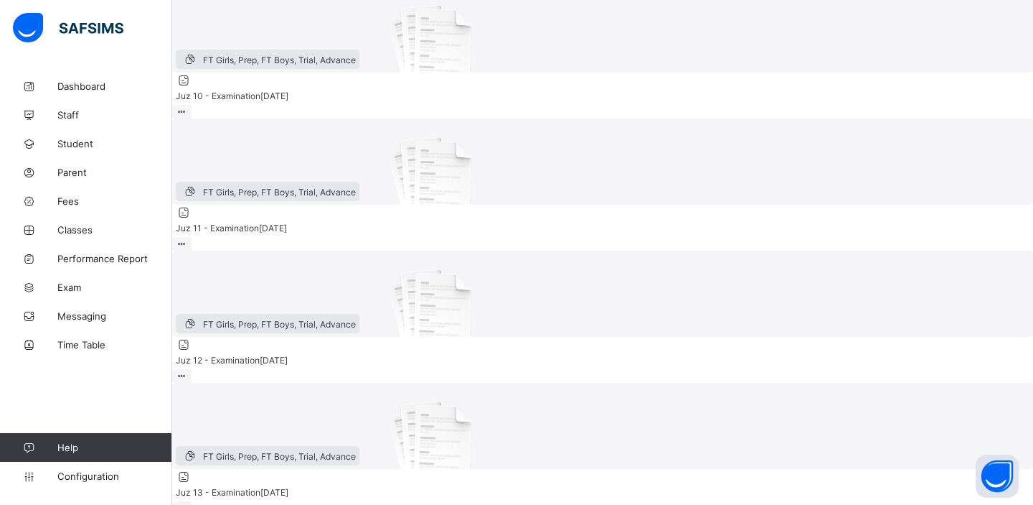
scroll to position [164, 0]
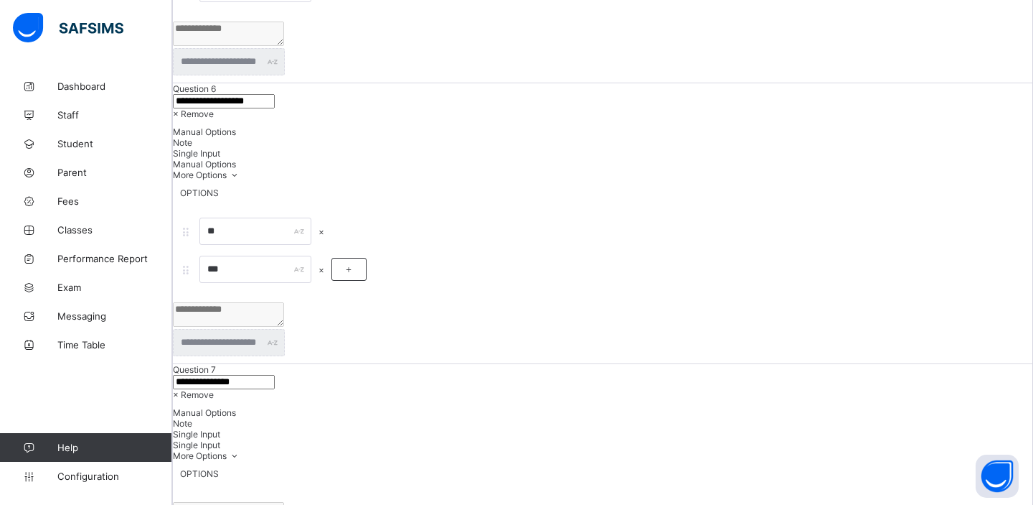
scroll to position [3317, 0]
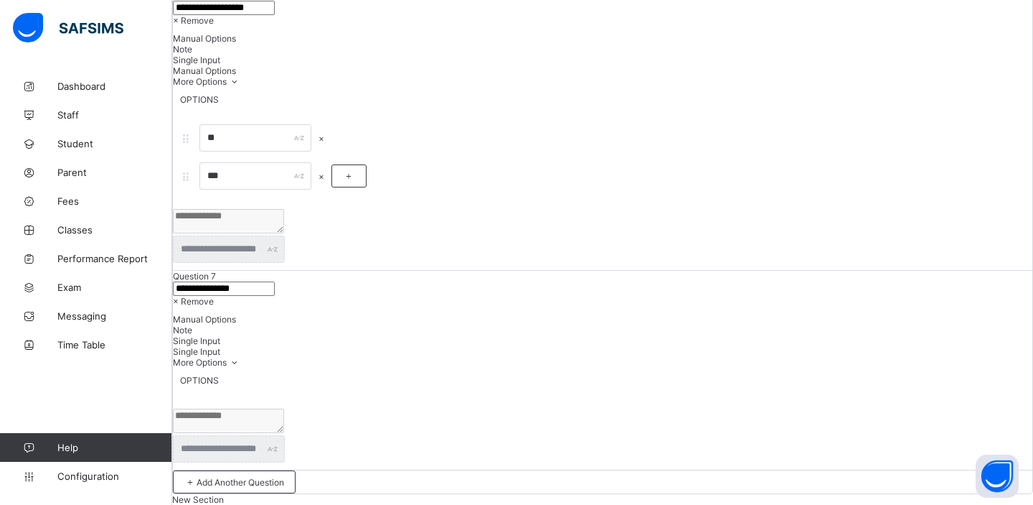
click at [214, 296] on span "× Remove" at bounding box center [193, 301] width 41 height 11
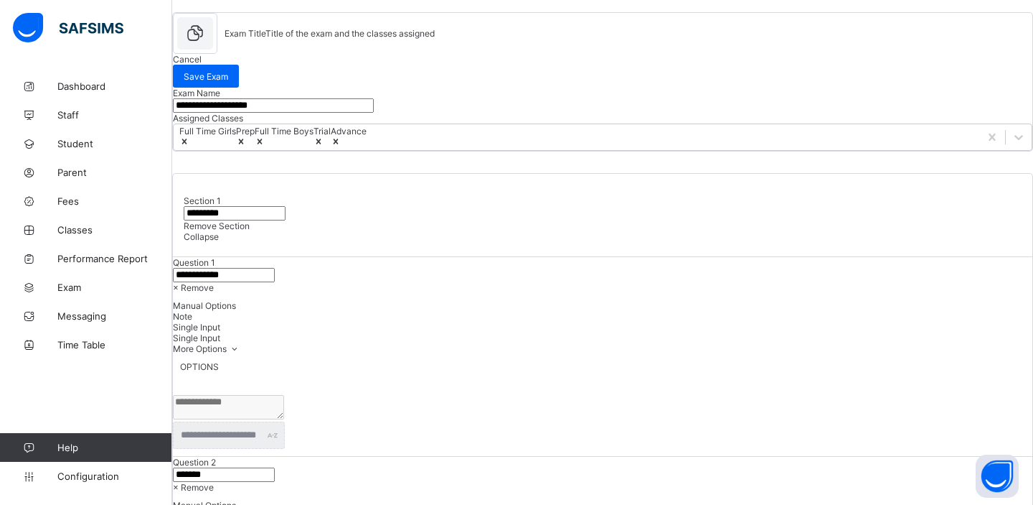
scroll to position [0, 0]
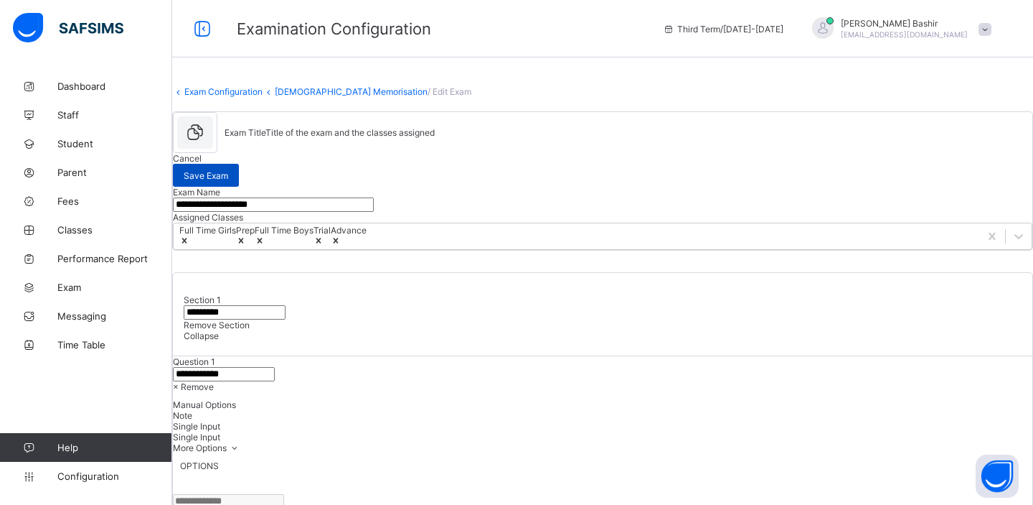
click at [228, 173] on span "Save Exam" at bounding box center [206, 175] width 44 height 11
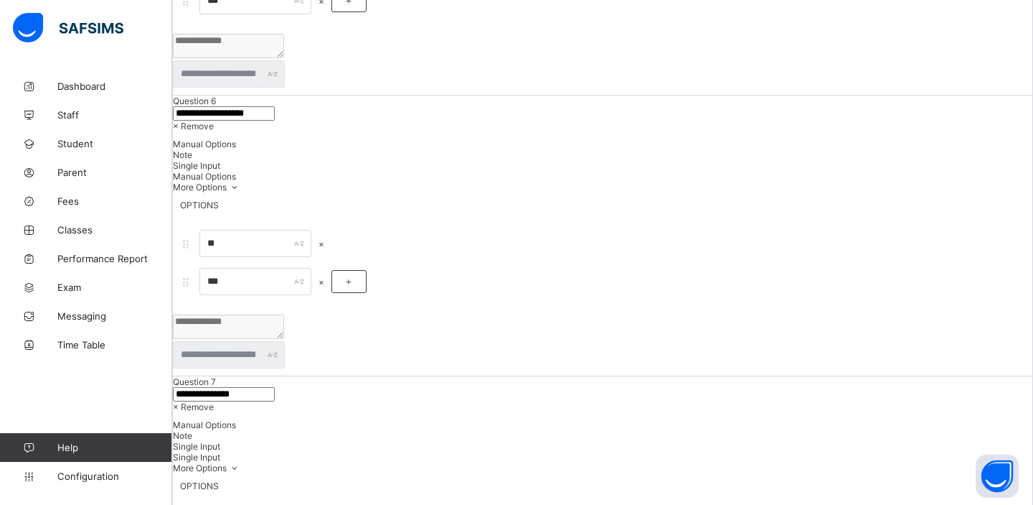
scroll to position [3317, 0]
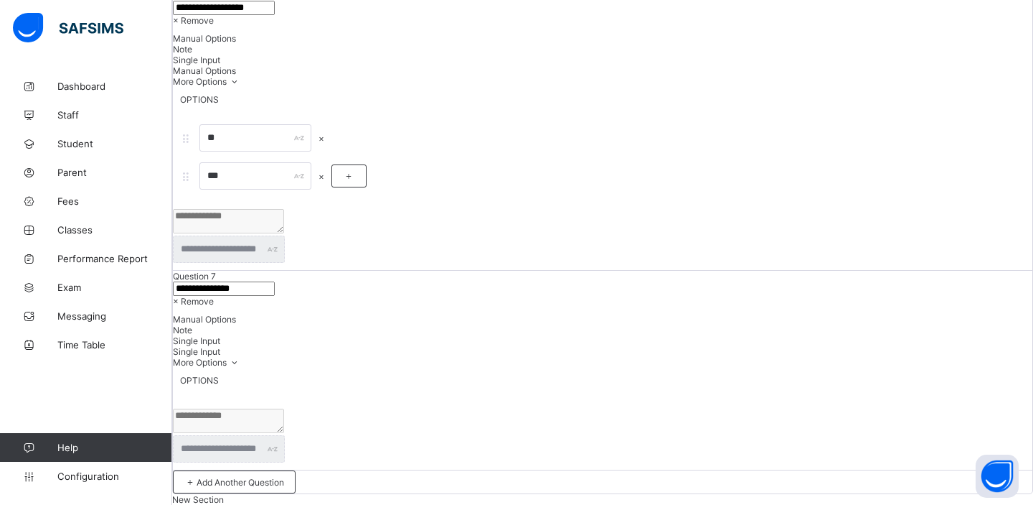
click at [214, 296] on span "× Remove" at bounding box center [193, 301] width 41 height 11
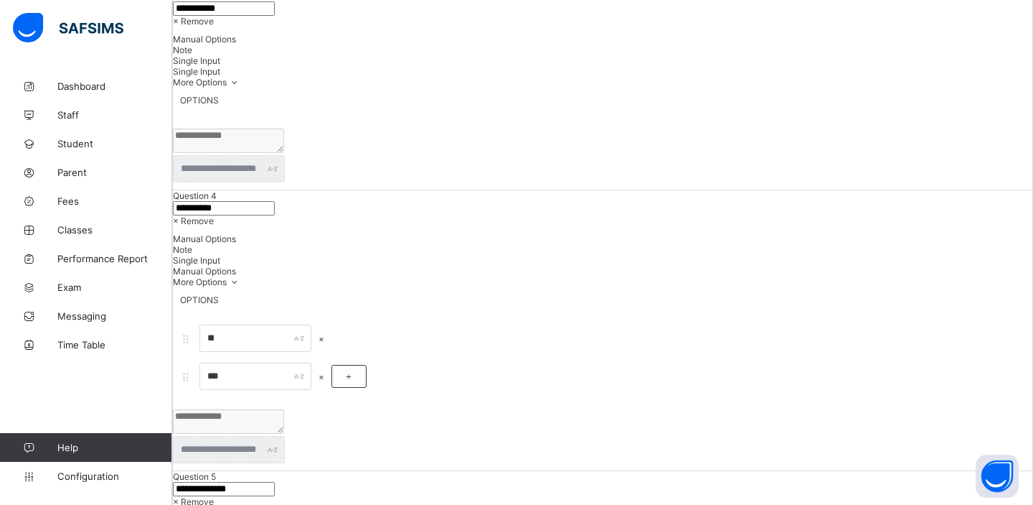
scroll to position [0, 0]
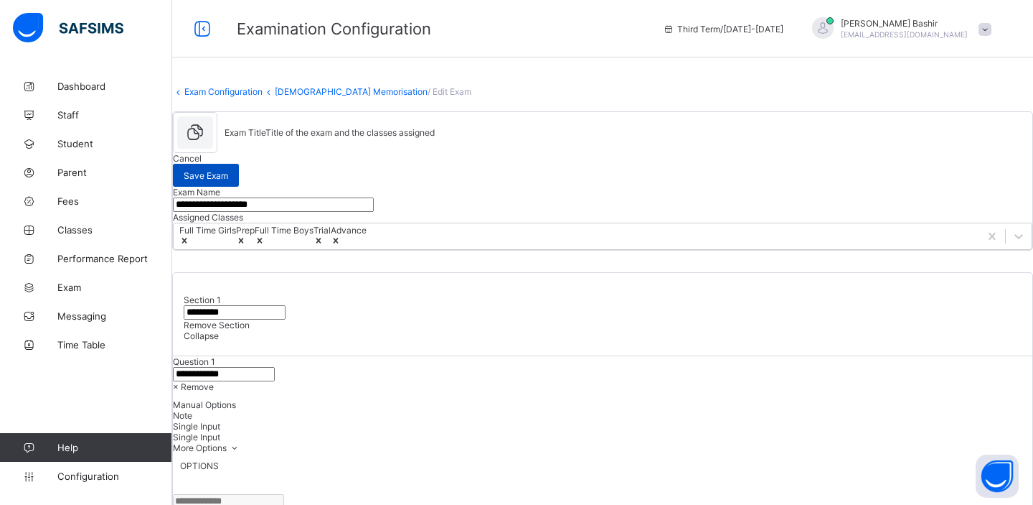
click at [228, 173] on span "Save Exam" at bounding box center [206, 175] width 44 height 11
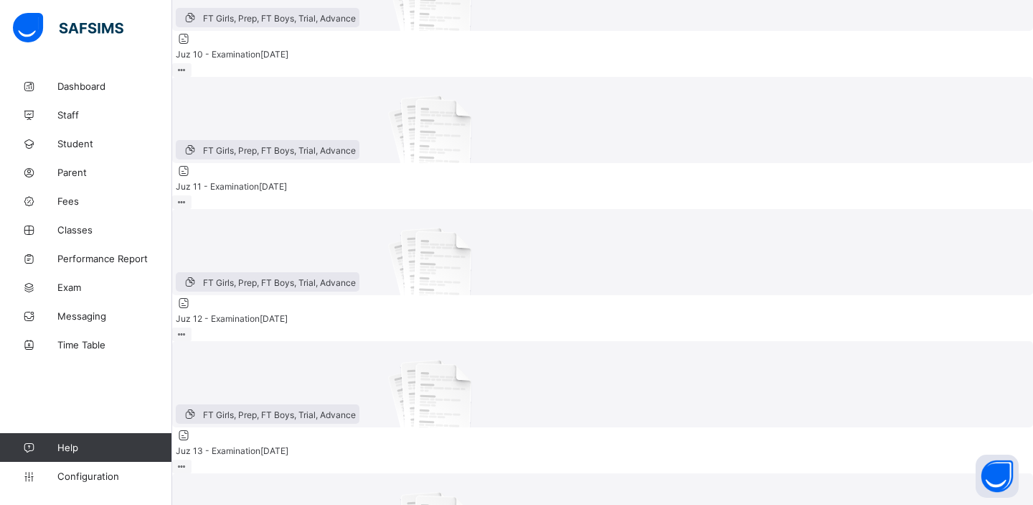
scroll to position [233, 0]
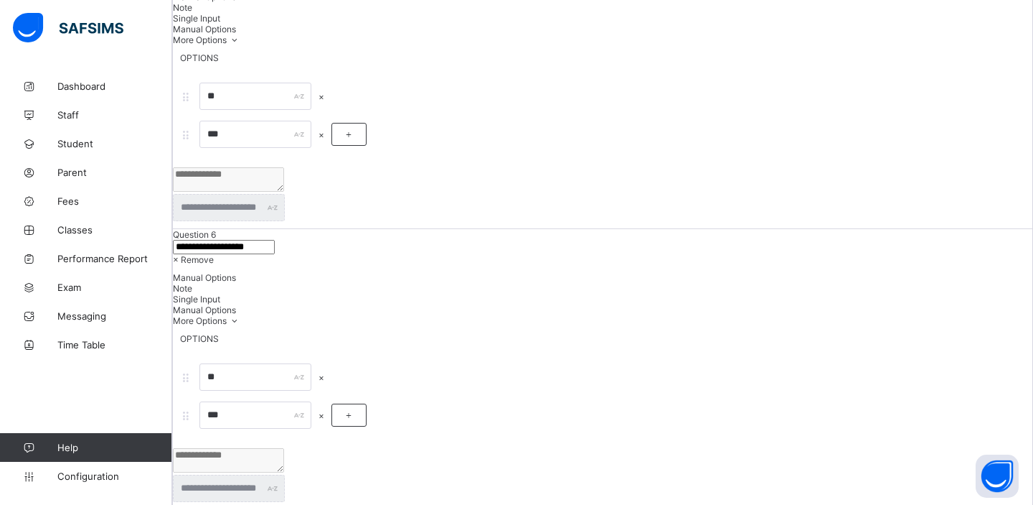
scroll to position [3317, 0]
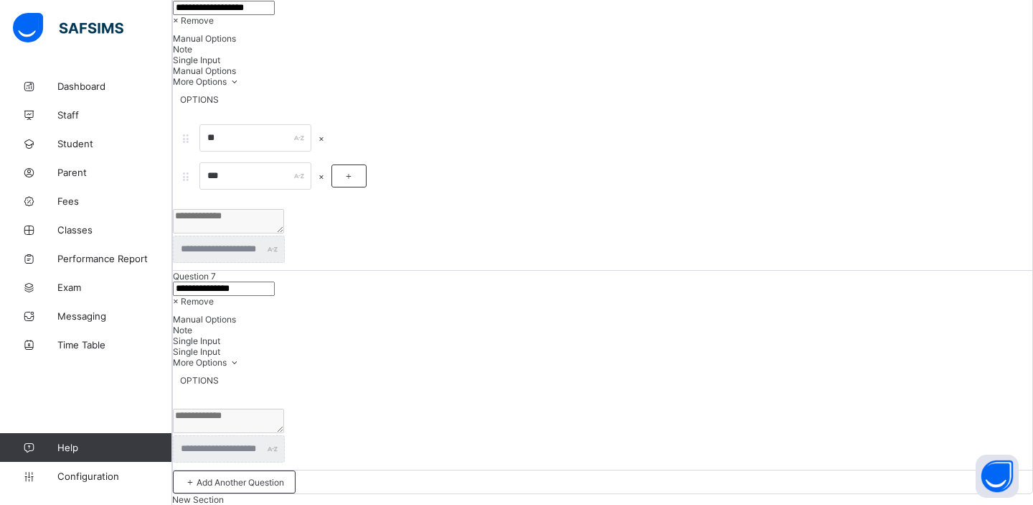
click at [214, 296] on span "× Remove" at bounding box center [193, 301] width 41 height 11
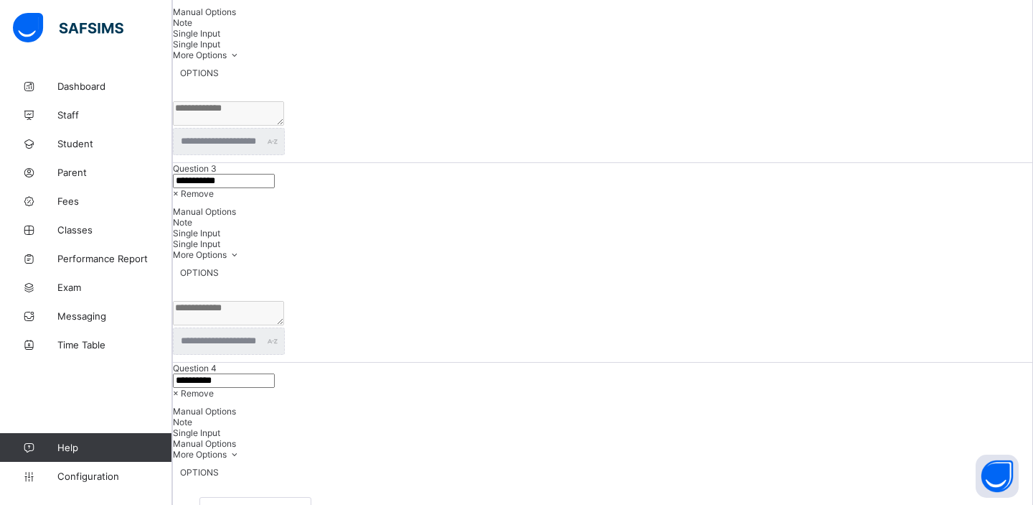
scroll to position [0, 0]
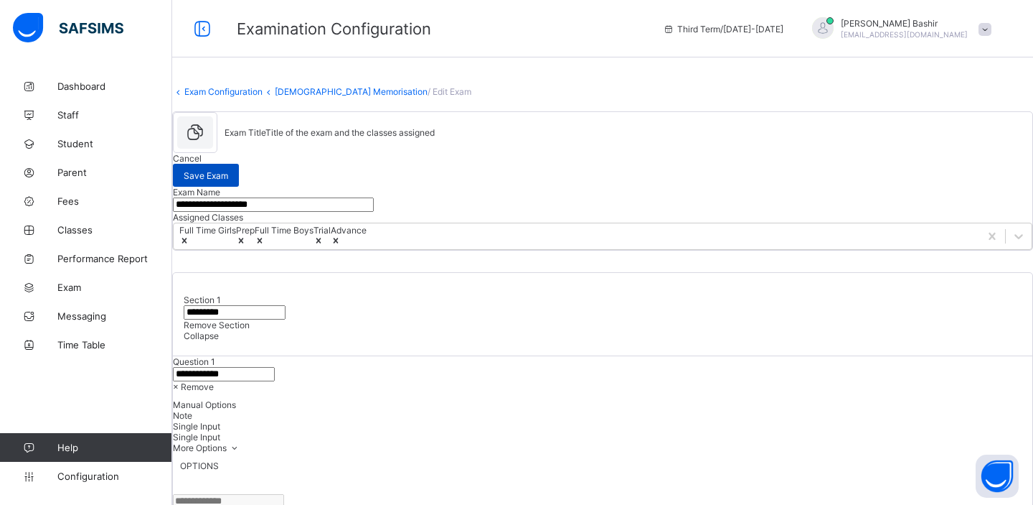
click at [228, 170] on span "Save Exam" at bounding box center [206, 175] width 44 height 11
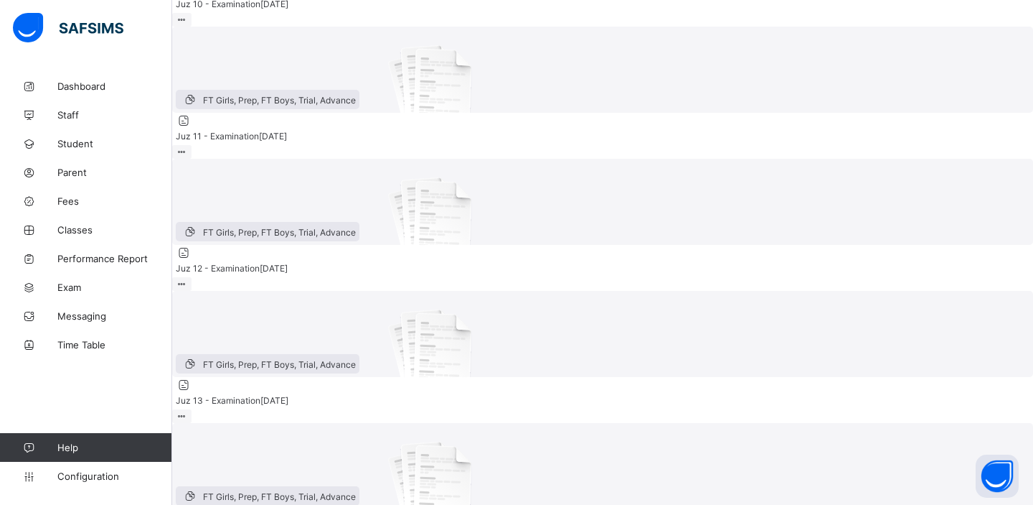
scroll to position [250, 0]
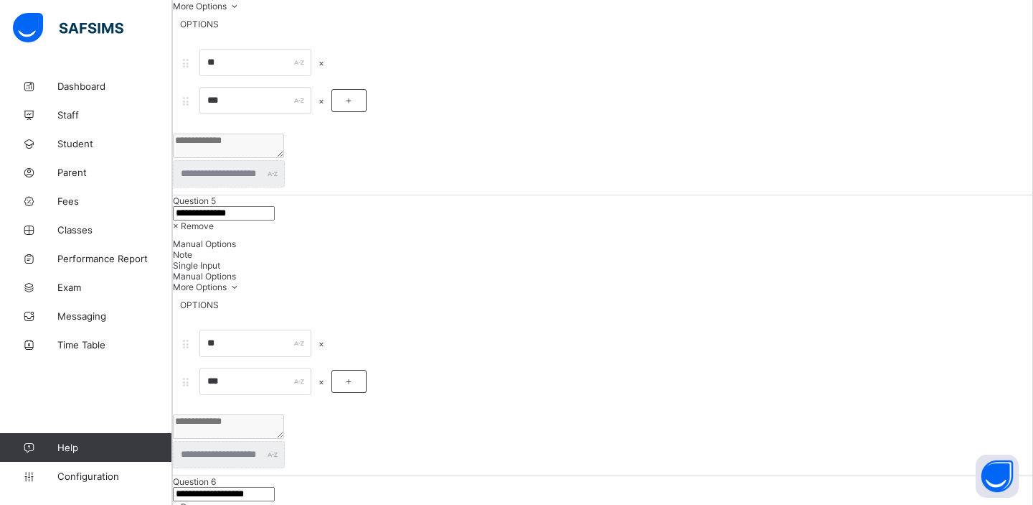
scroll to position [3317, 0]
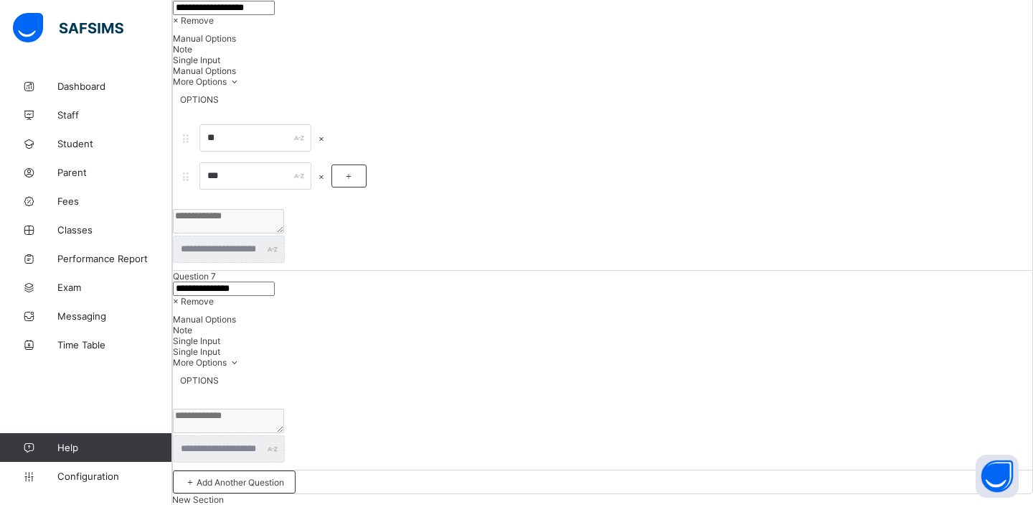
click at [965, 296] on div "× Remove" at bounding box center [603, 301] width 860 height 11
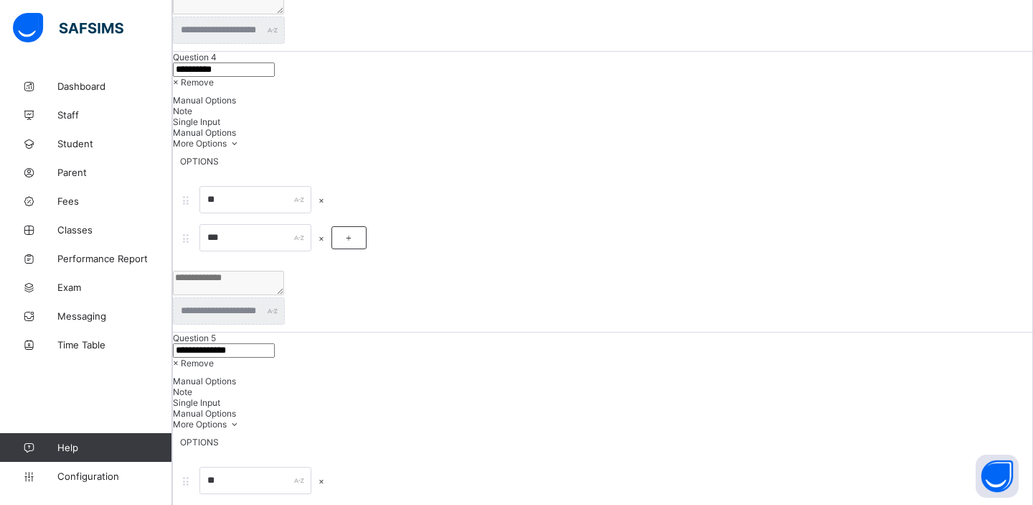
scroll to position [0, 0]
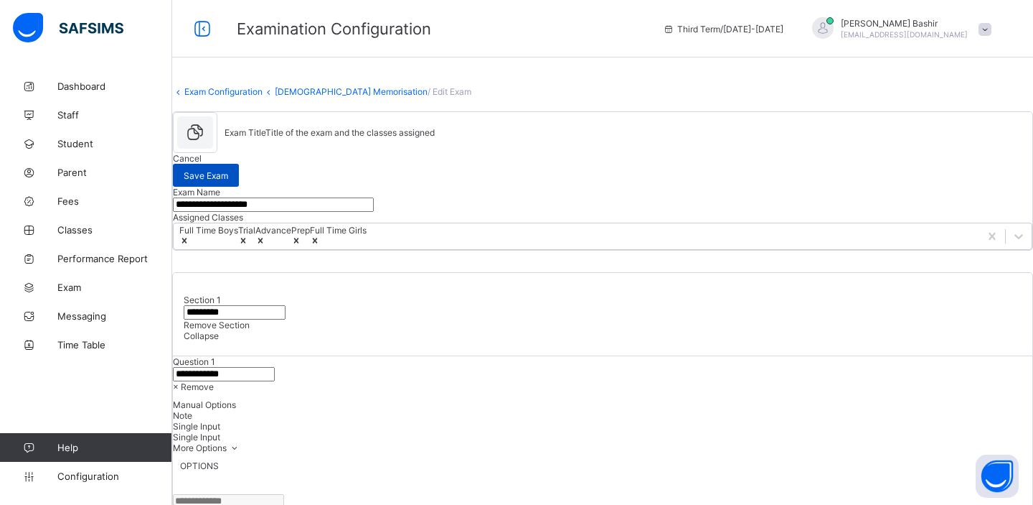
click at [228, 172] on span "Save Exam" at bounding box center [206, 175] width 44 height 11
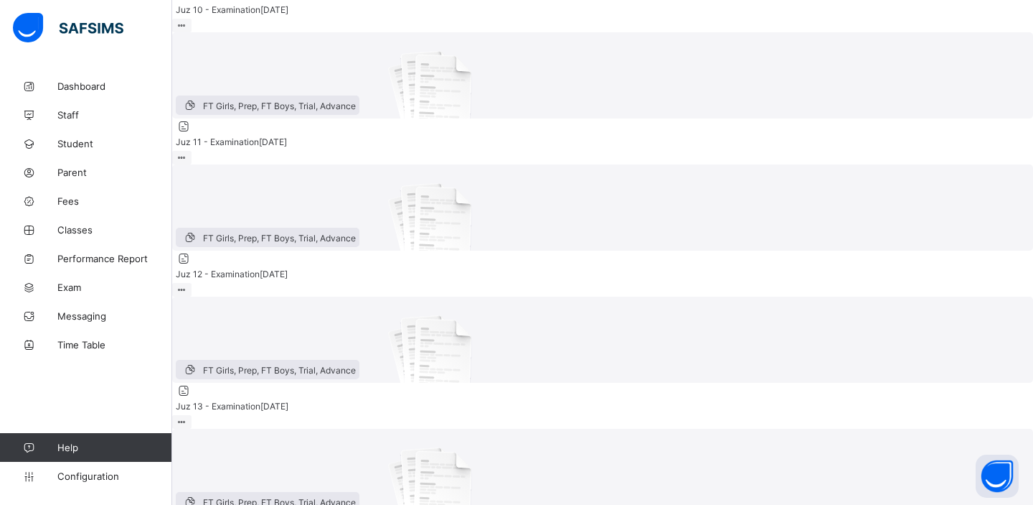
scroll to position [298, 0]
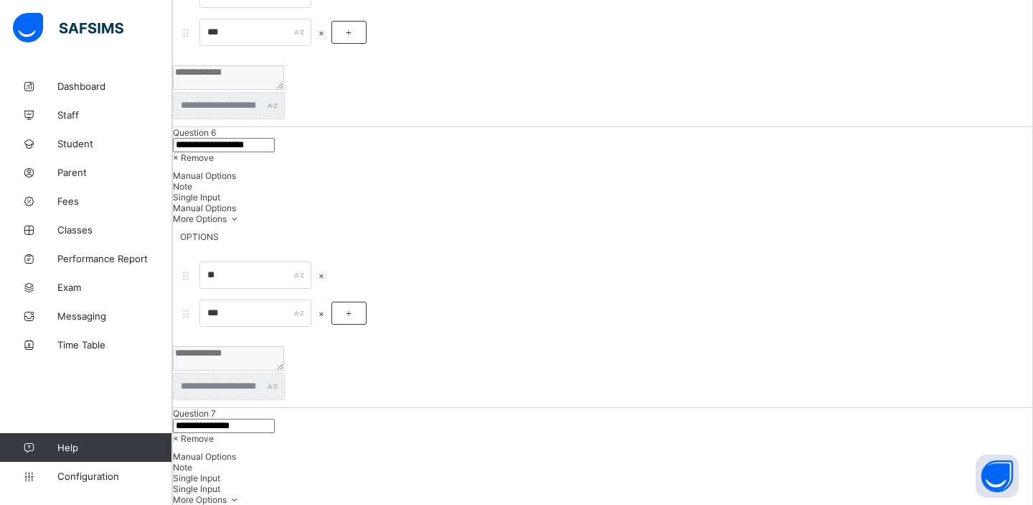
scroll to position [3317, 0]
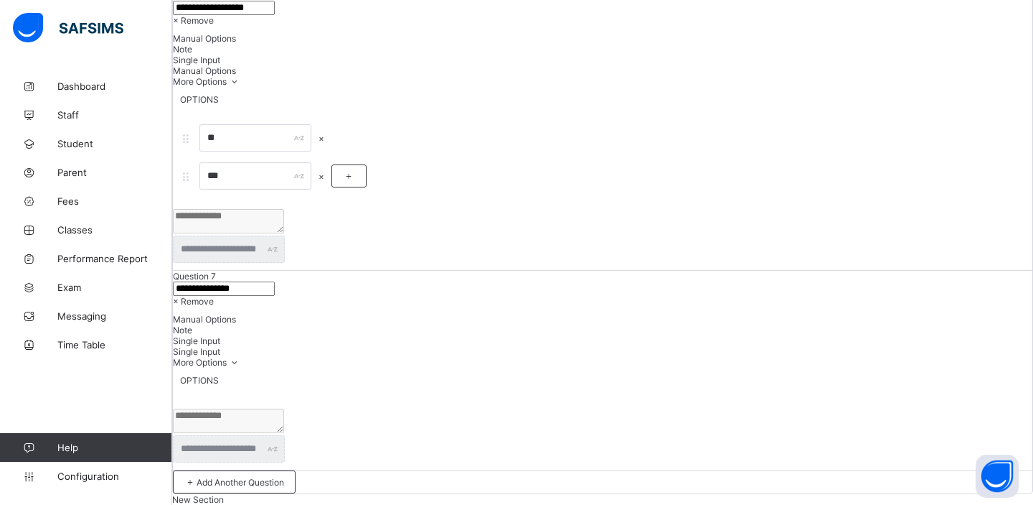
click at [214, 296] on span "× Remove" at bounding box center [193, 301] width 41 height 11
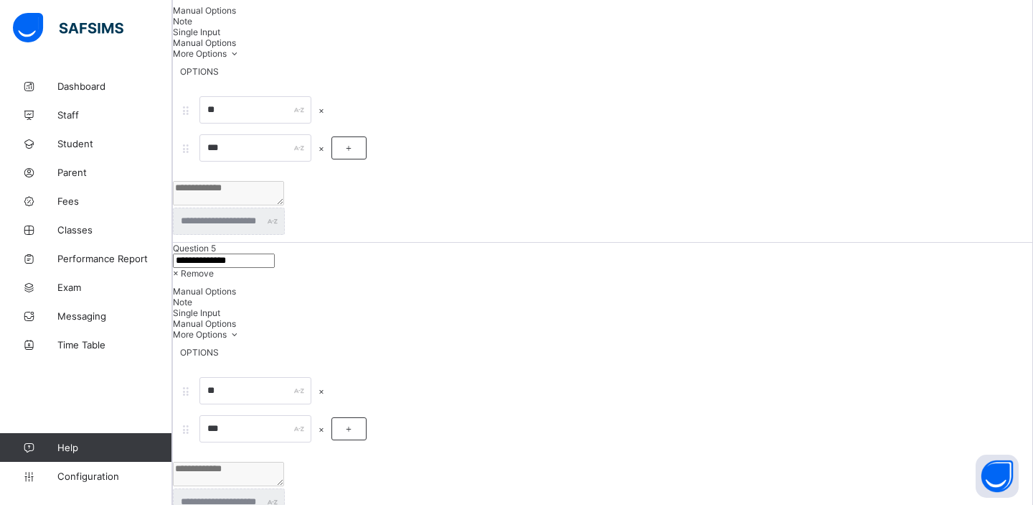
scroll to position [0, 0]
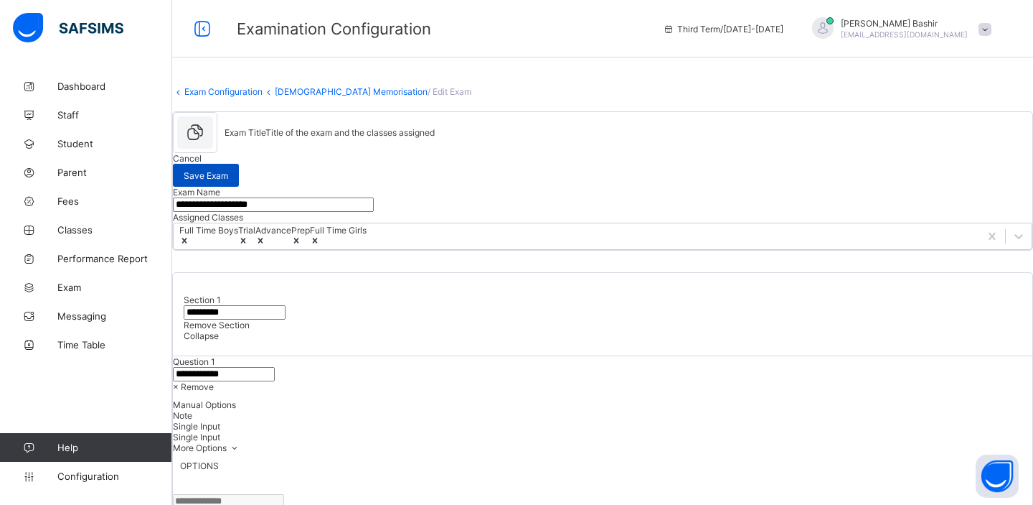
click at [228, 174] on span "Save Exam" at bounding box center [206, 175] width 44 height 11
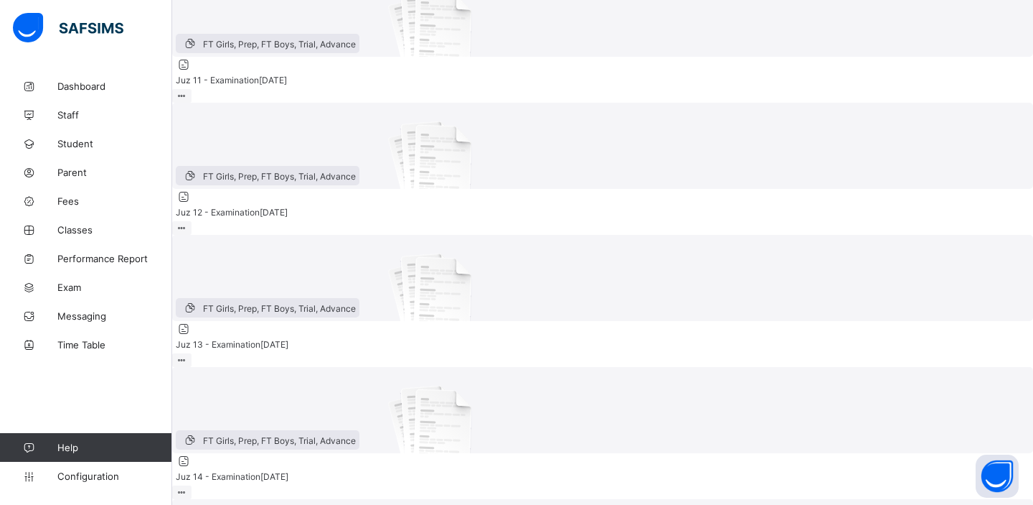
scroll to position [307, 0]
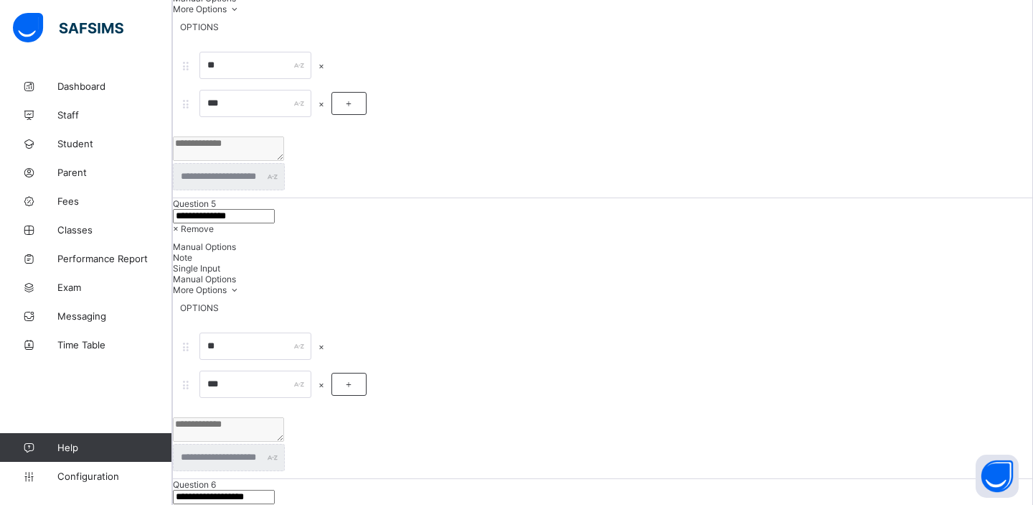
scroll to position [3317, 0]
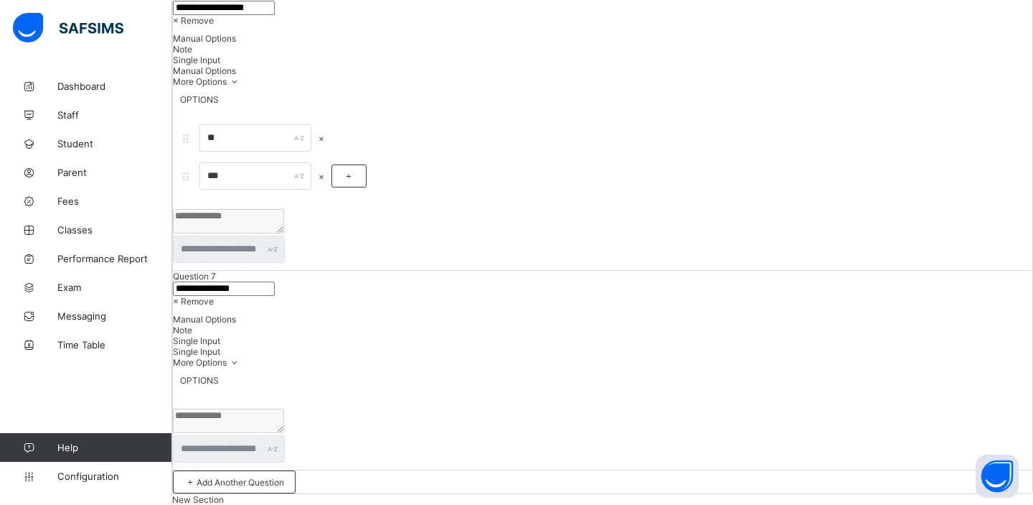
click at [979, 296] on div "× Remove" at bounding box center [603, 301] width 860 height 11
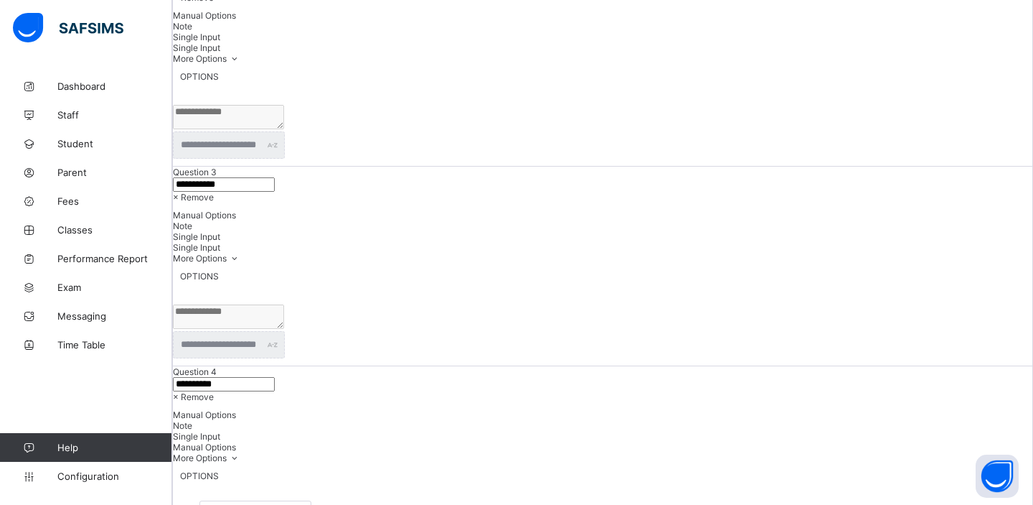
scroll to position [0, 0]
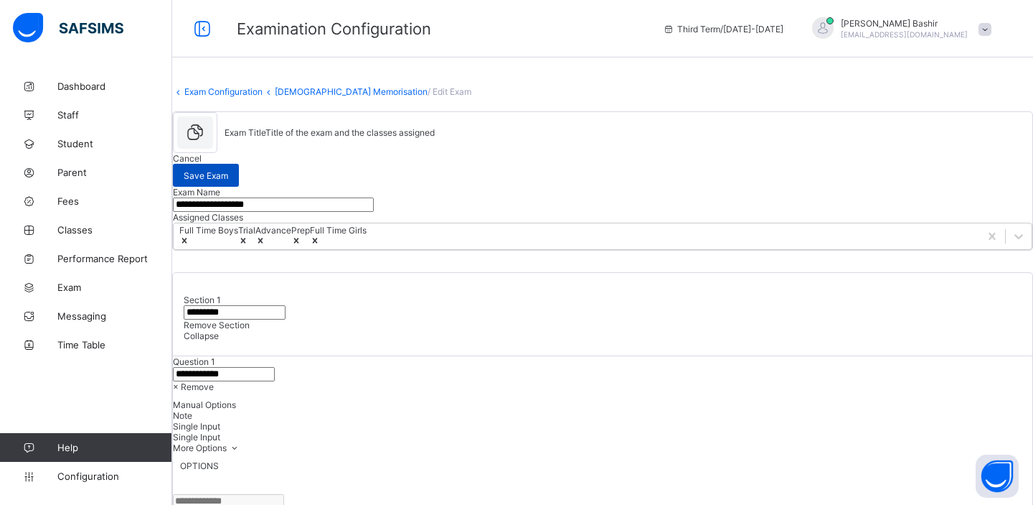
click at [228, 170] on span "Save Exam" at bounding box center [206, 175] width 44 height 11
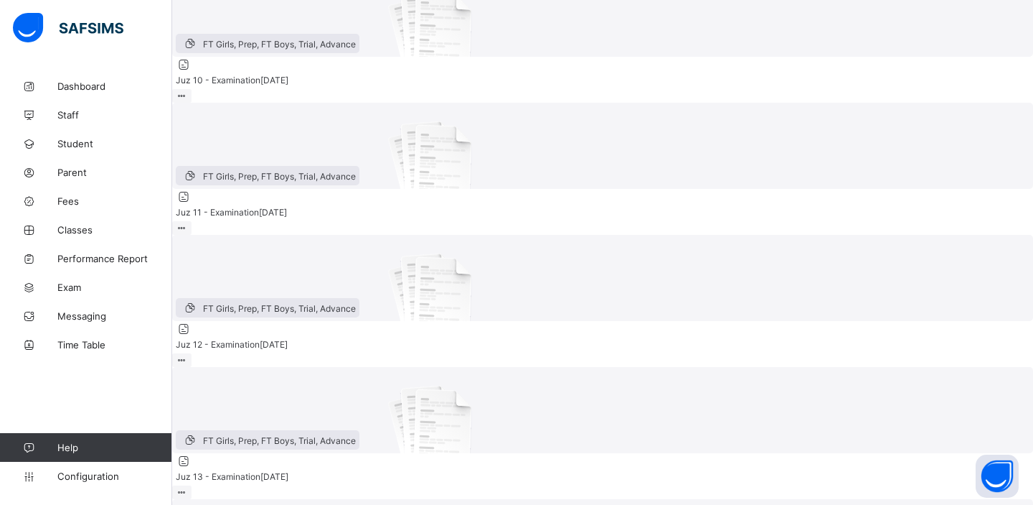
scroll to position [203, 0]
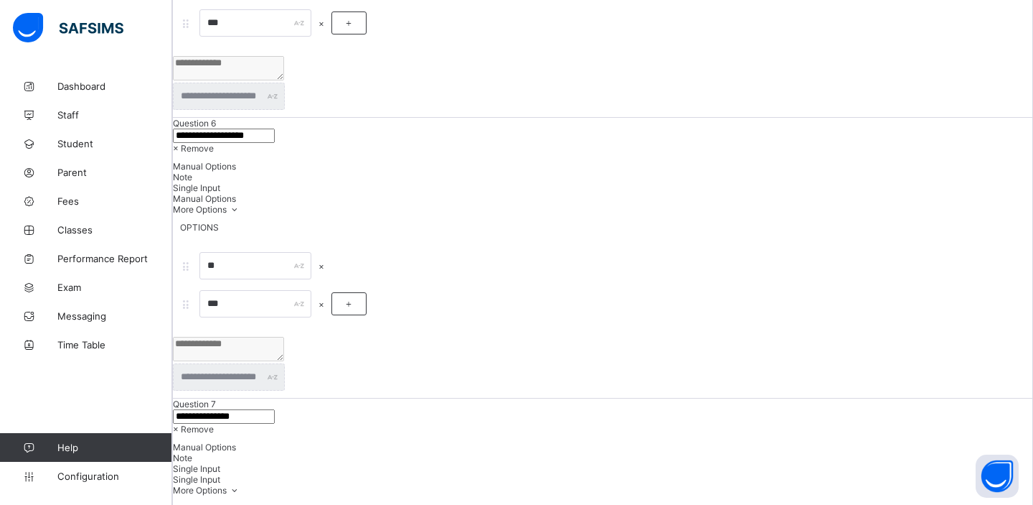
scroll to position [3317, 0]
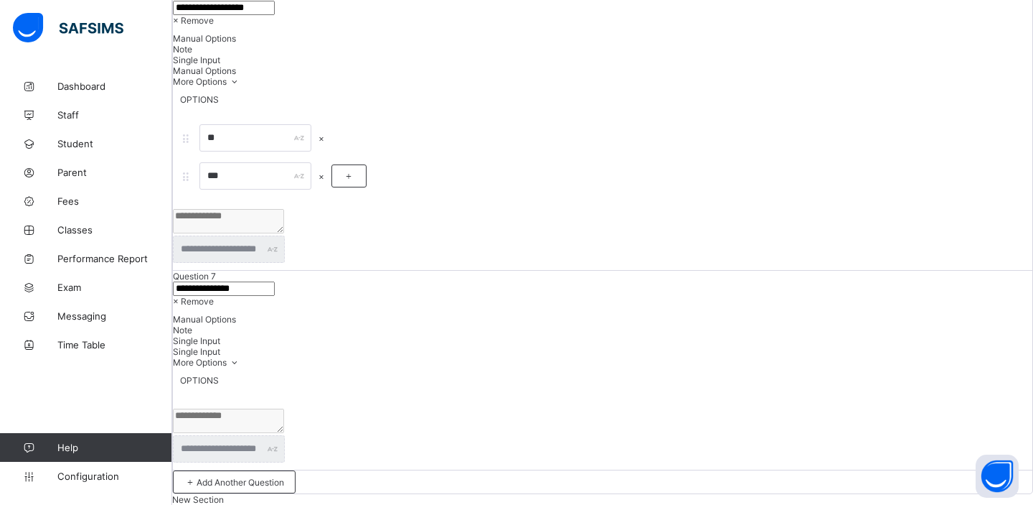
click at [214, 296] on span "× Remove" at bounding box center [193, 301] width 41 height 11
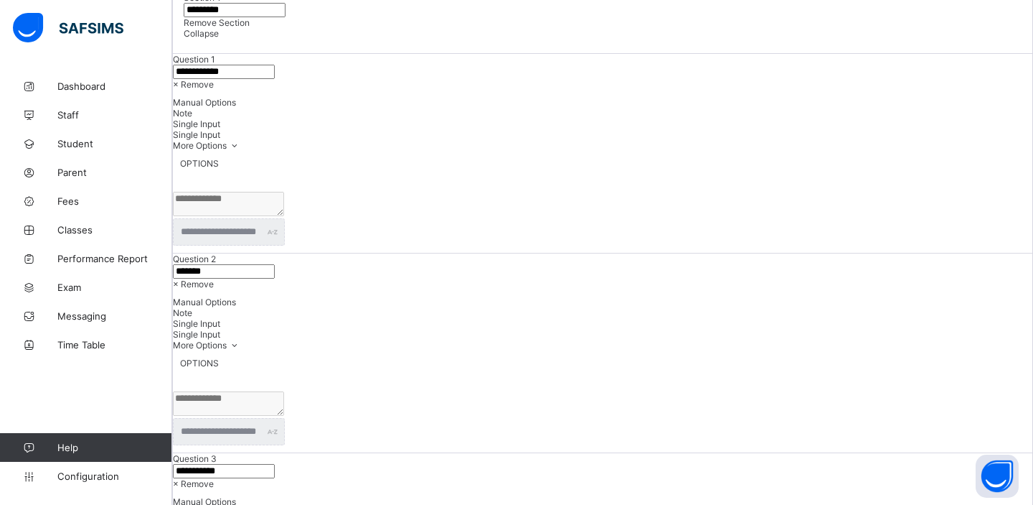
scroll to position [0, 0]
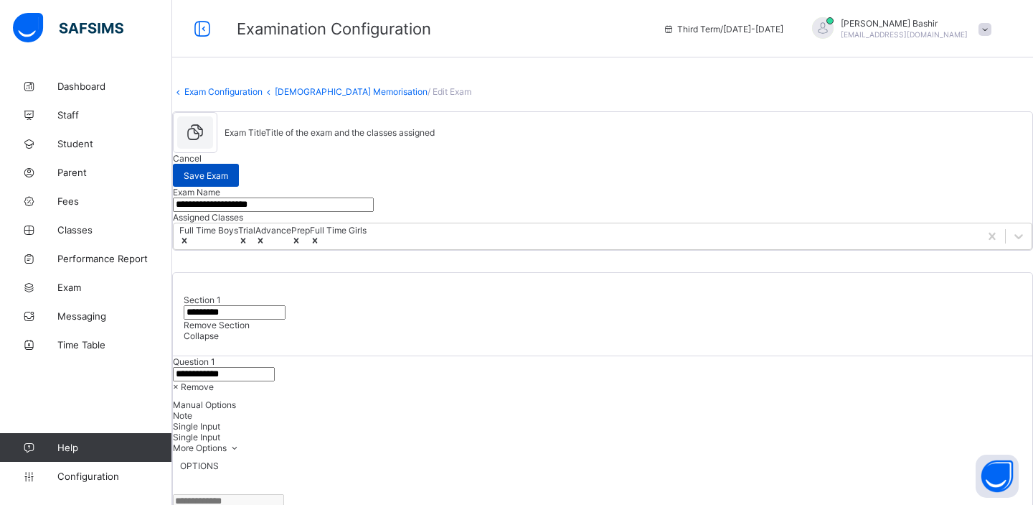
click at [228, 170] on span "Save Exam" at bounding box center [206, 175] width 44 height 11
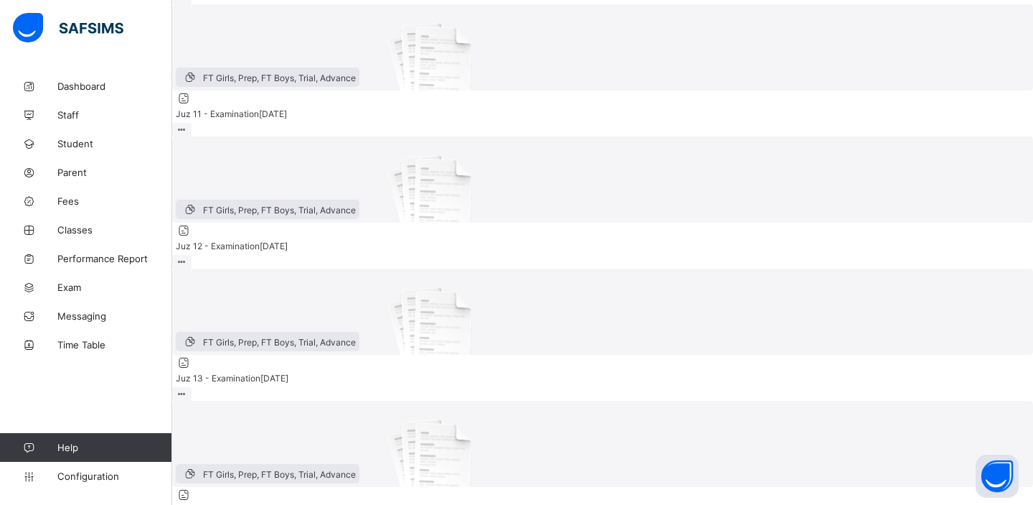
scroll to position [275, 0]
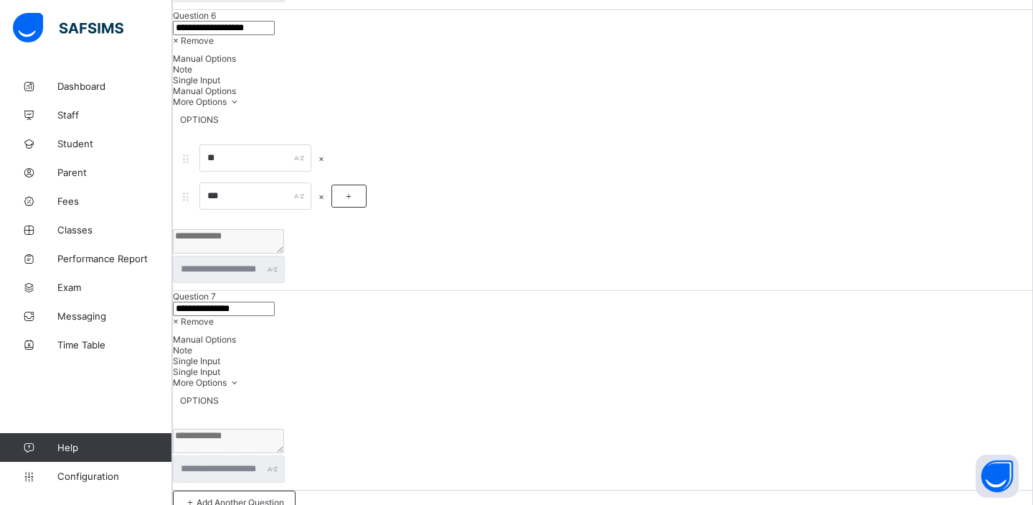
scroll to position [3317, 0]
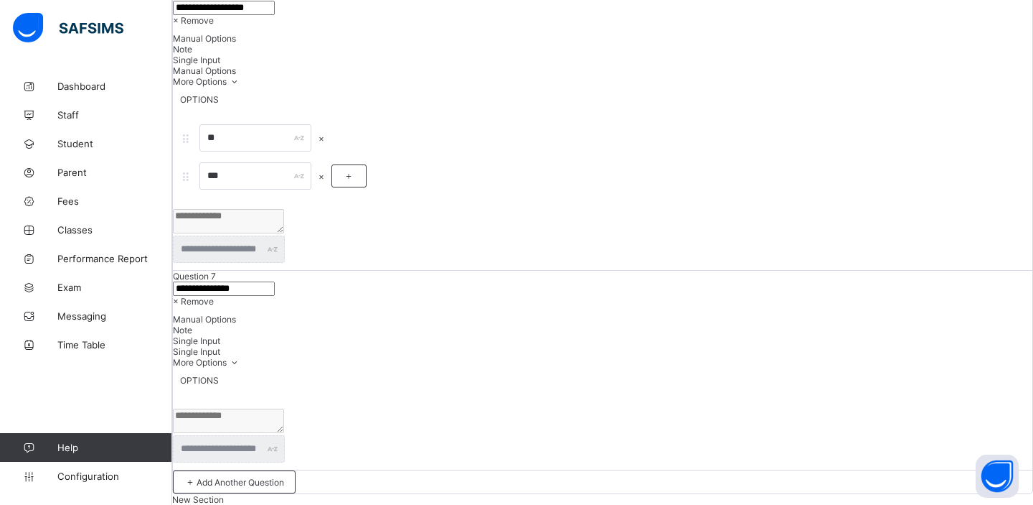
click at [214, 296] on span "× Remove" at bounding box center [193, 301] width 41 height 11
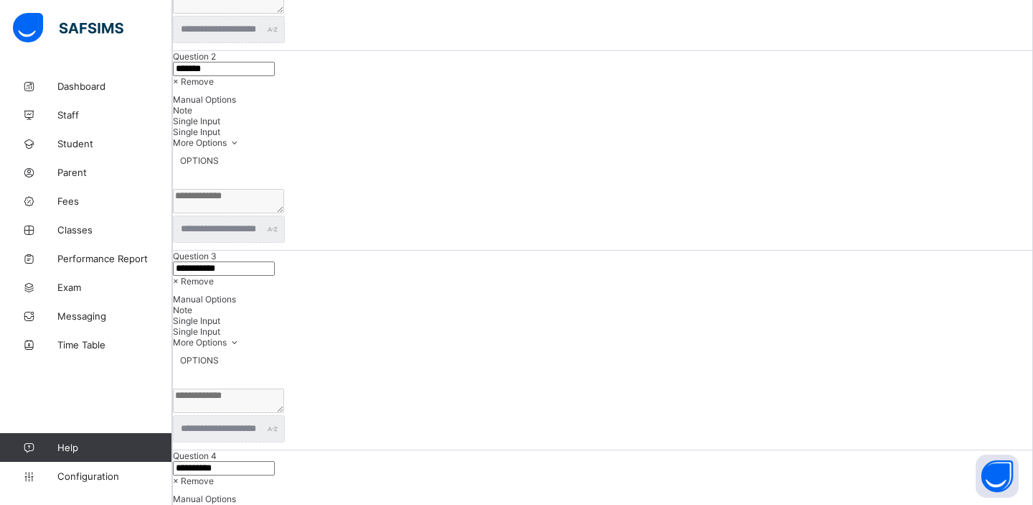
scroll to position [0, 0]
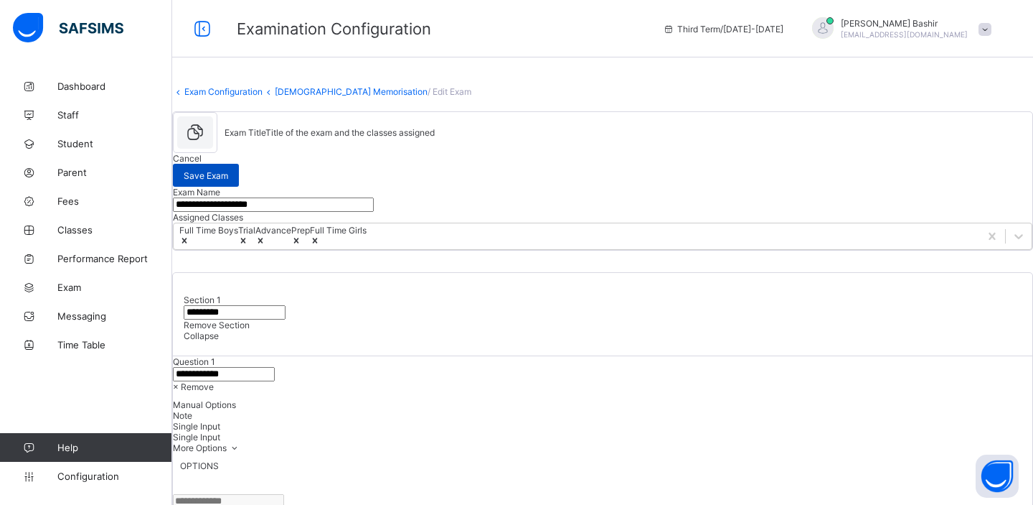
click at [228, 170] on span "Save Exam" at bounding box center [206, 175] width 44 height 11
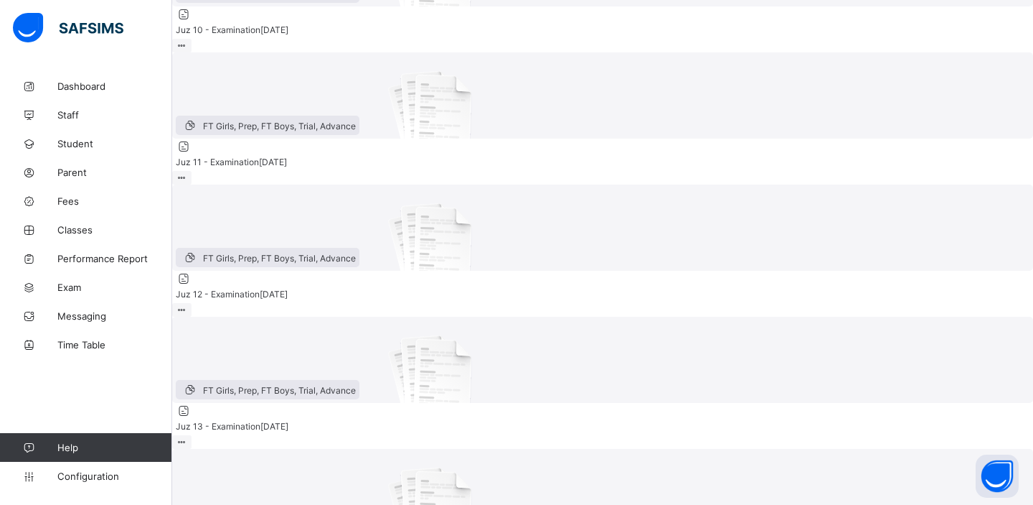
scroll to position [222, 0]
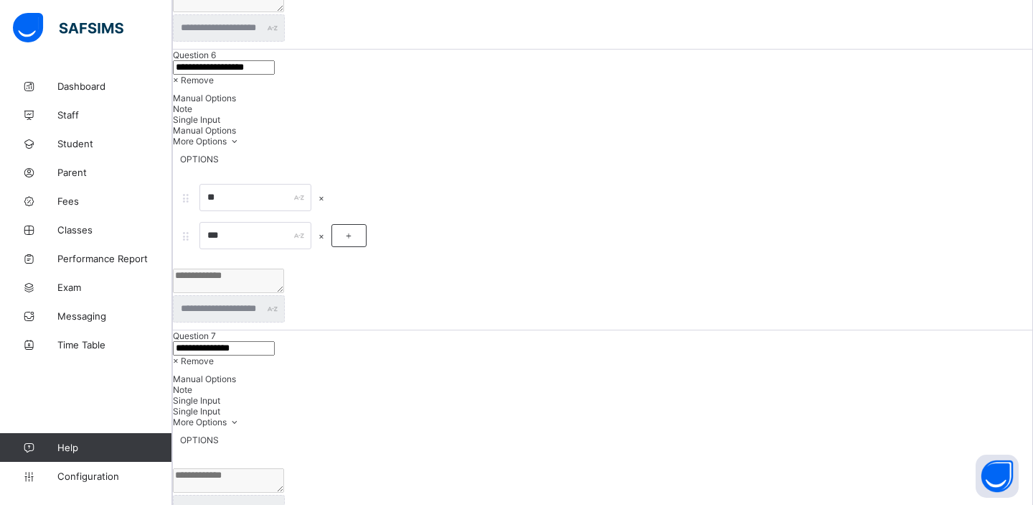
scroll to position [3317, 0]
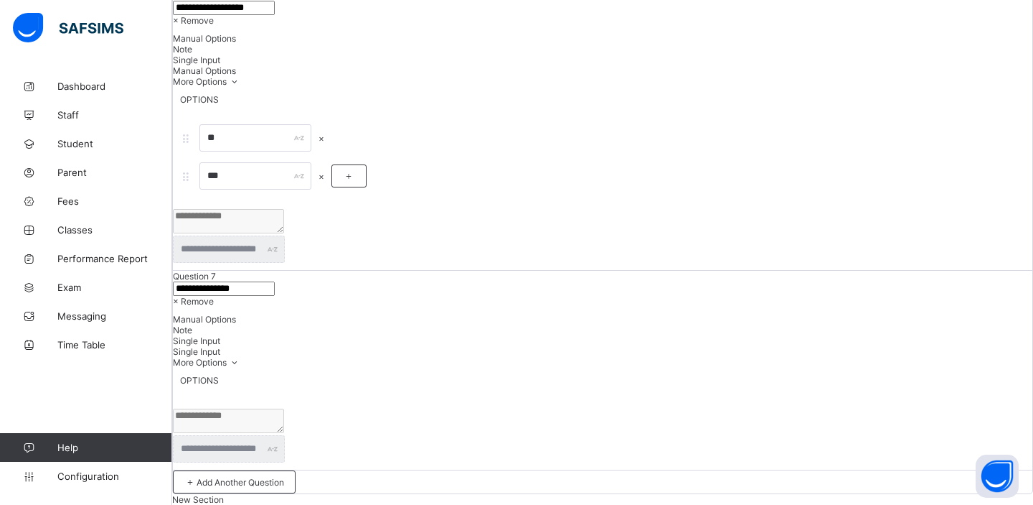
click at [214, 296] on span "× Remove" at bounding box center [193, 301] width 41 height 11
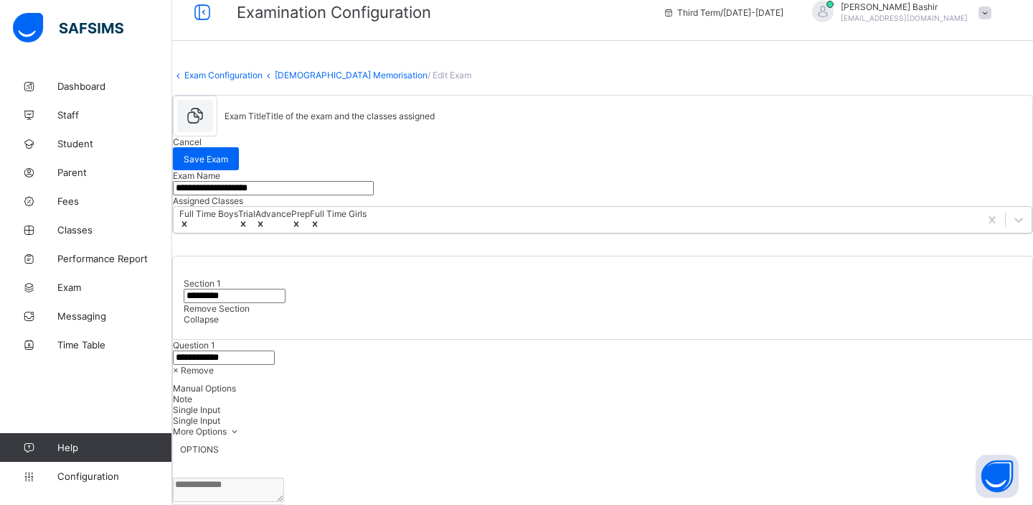
scroll to position [0, 0]
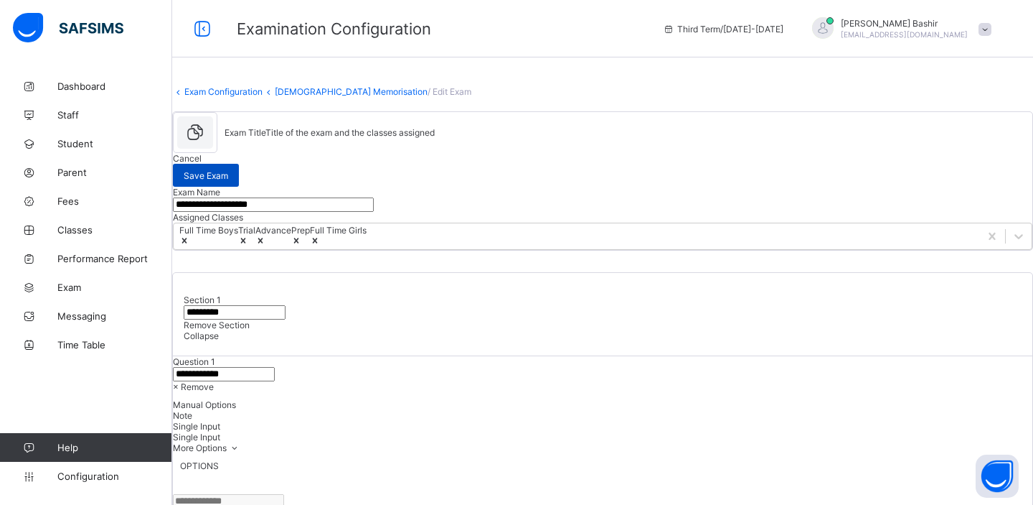
click at [228, 170] on span "Save Exam" at bounding box center [206, 175] width 44 height 11
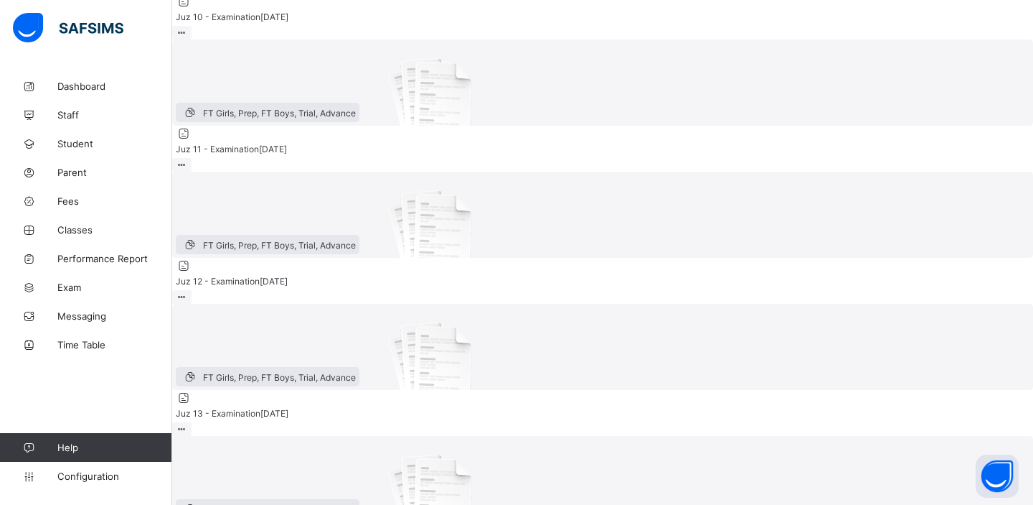
scroll to position [247, 0]
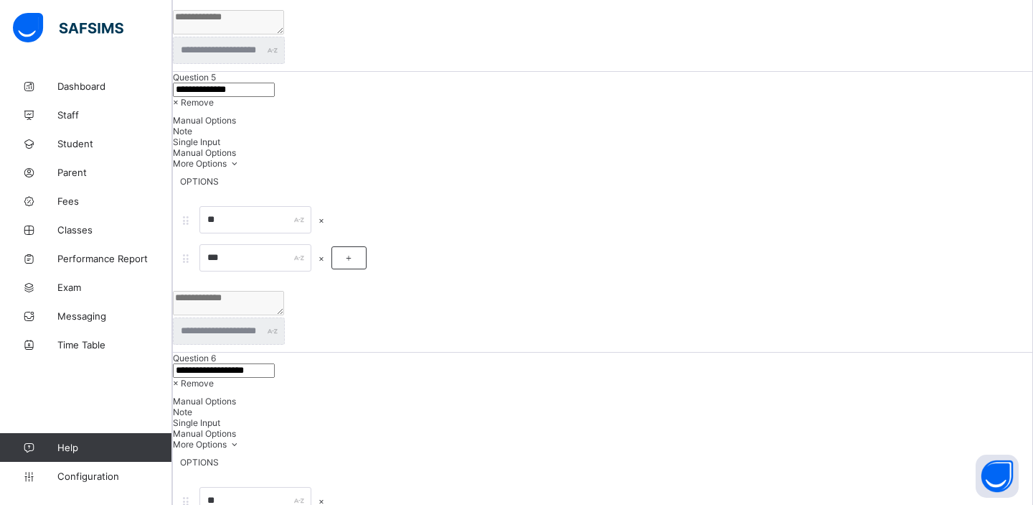
scroll to position [3317, 0]
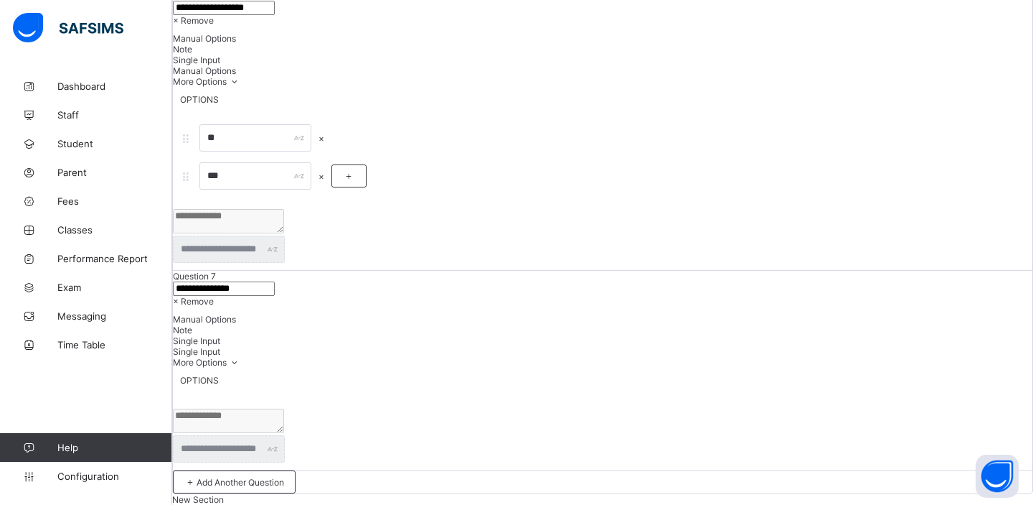
click at [214, 296] on span "× Remove" at bounding box center [193, 301] width 41 height 11
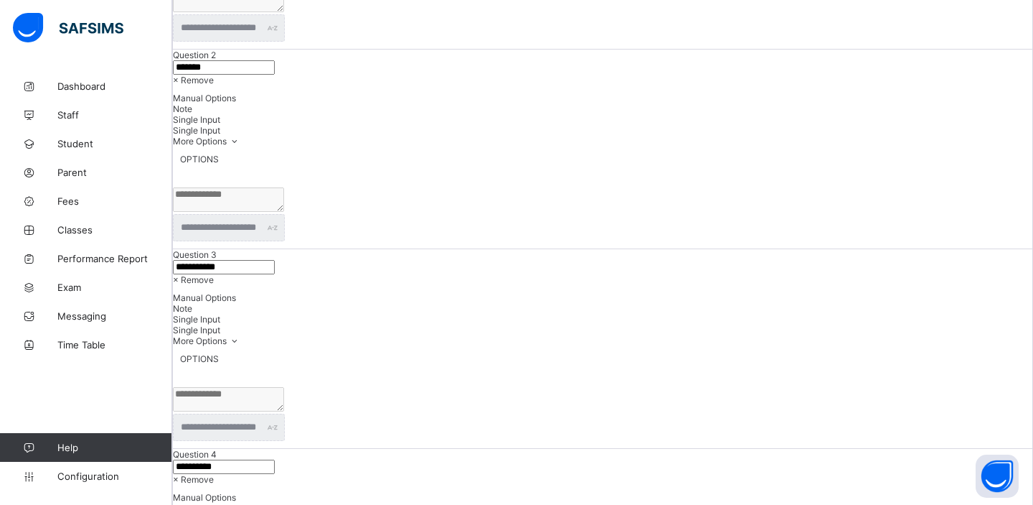
scroll to position [0, 0]
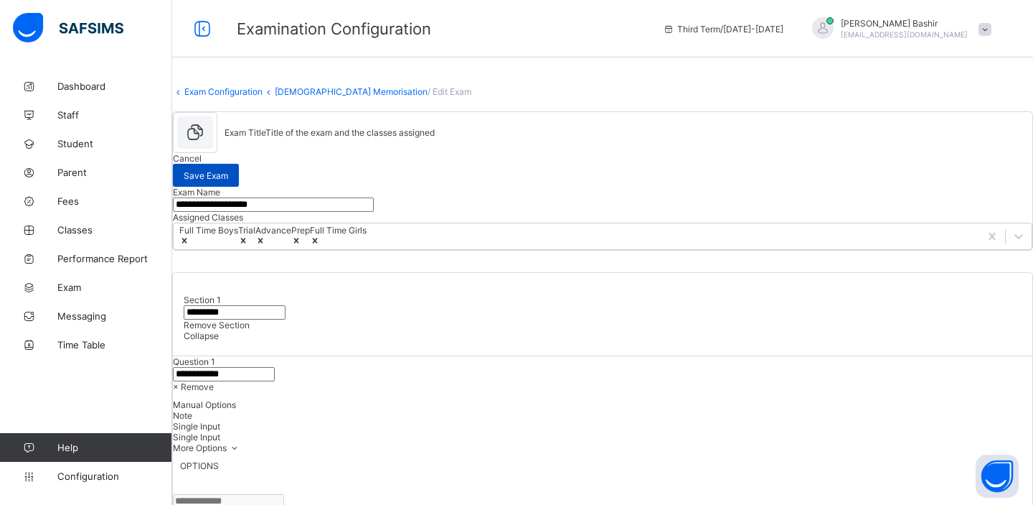
click at [228, 177] on span "Save Exam" at bounding box center [206, 175] width 44 height 11
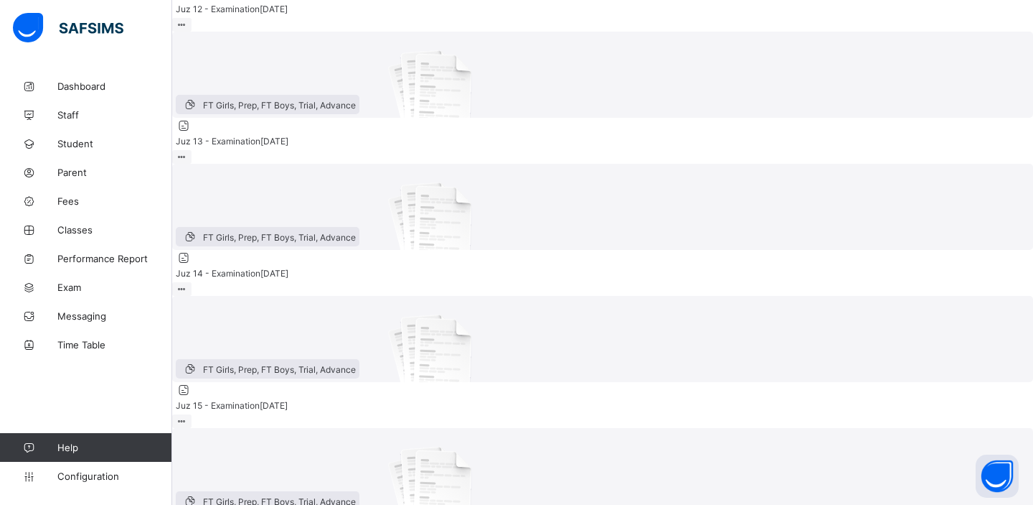
scroll to position [504, 0]
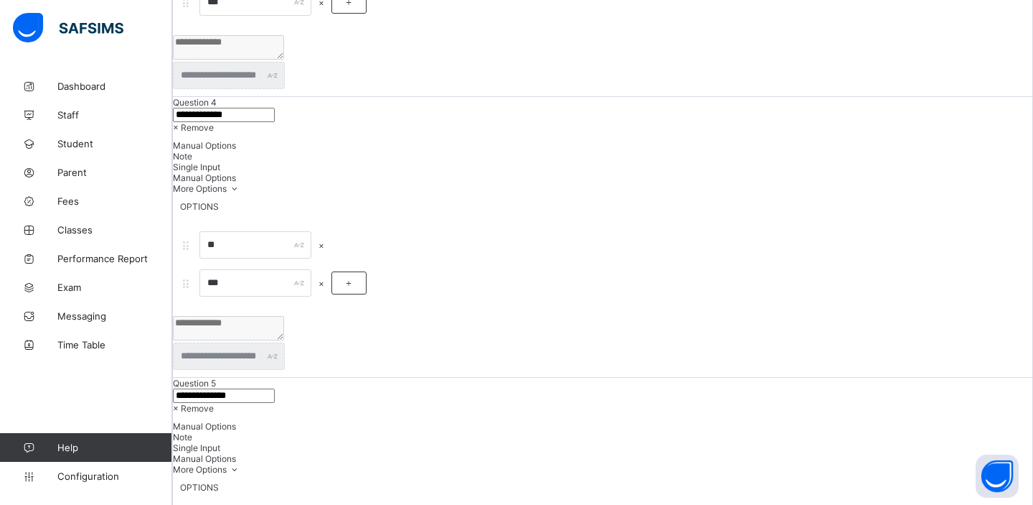
scroll to position [3317, 0]
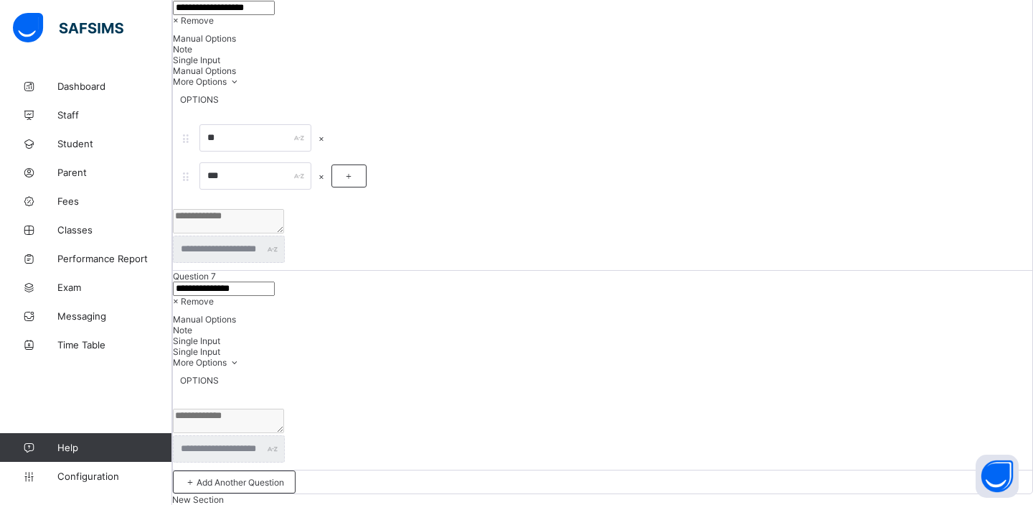
click at [967, 296] on div "× Remove" at bounding box center [603, 301] width 860 height 11
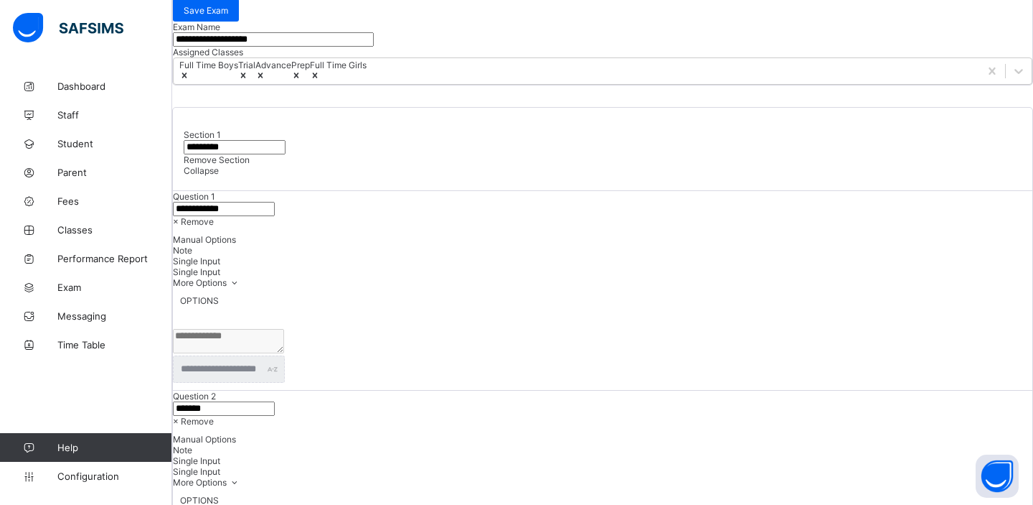
scroll to position [0, 0]
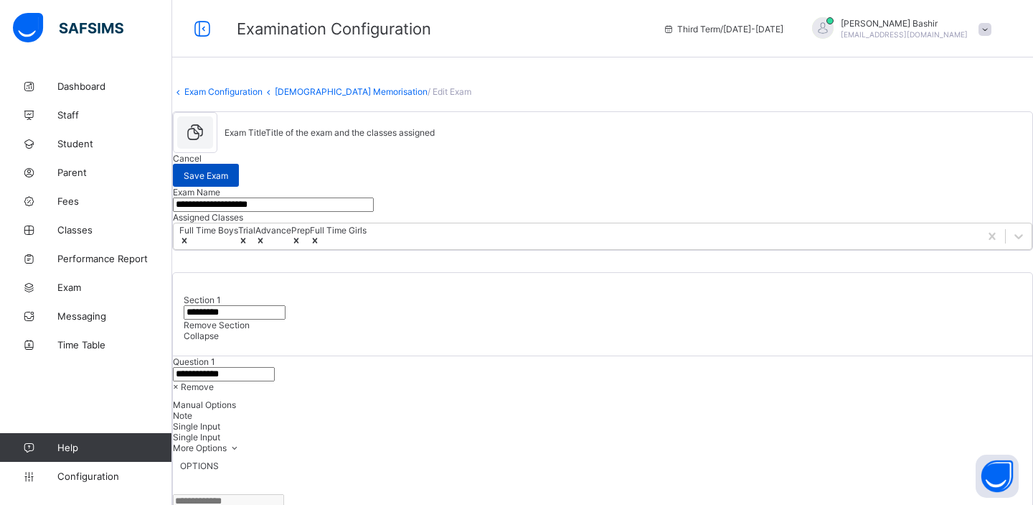
click at [228, 172] on span "Save Exam" at bounding box center [206, 175] width 44 height 11
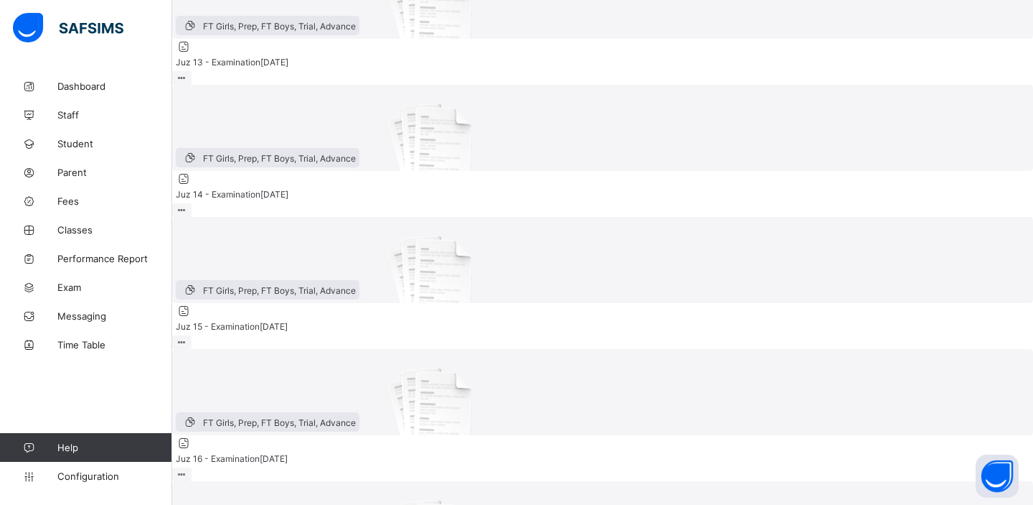
scroll to position [595, 0]
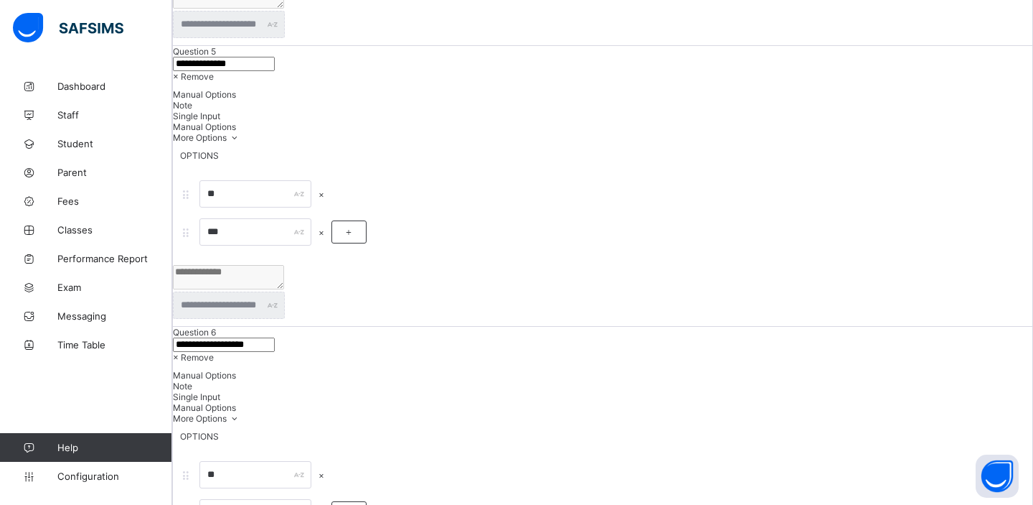
scroll to position [3298, 0]
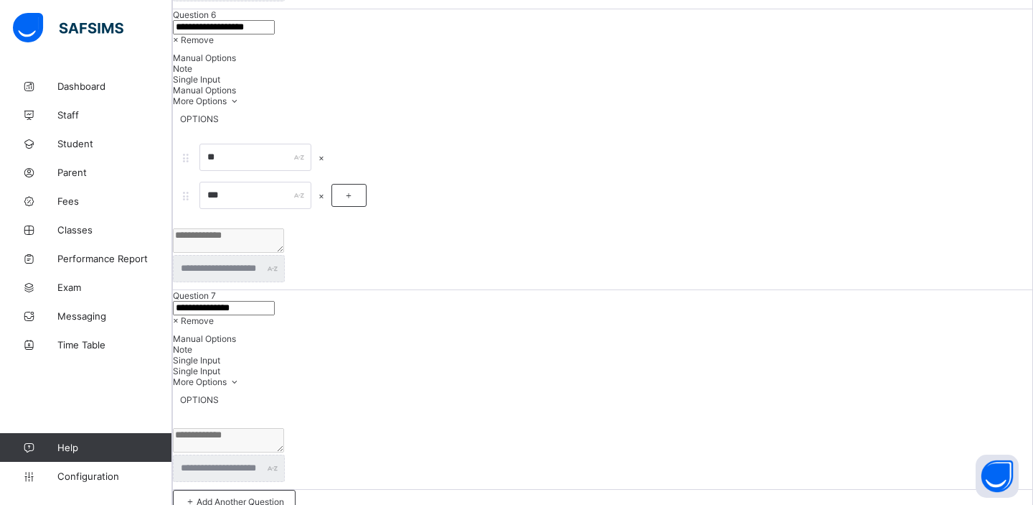
click at [214, 315] on span "× Remove" at bounding box center [193, 320] width 41 height 11
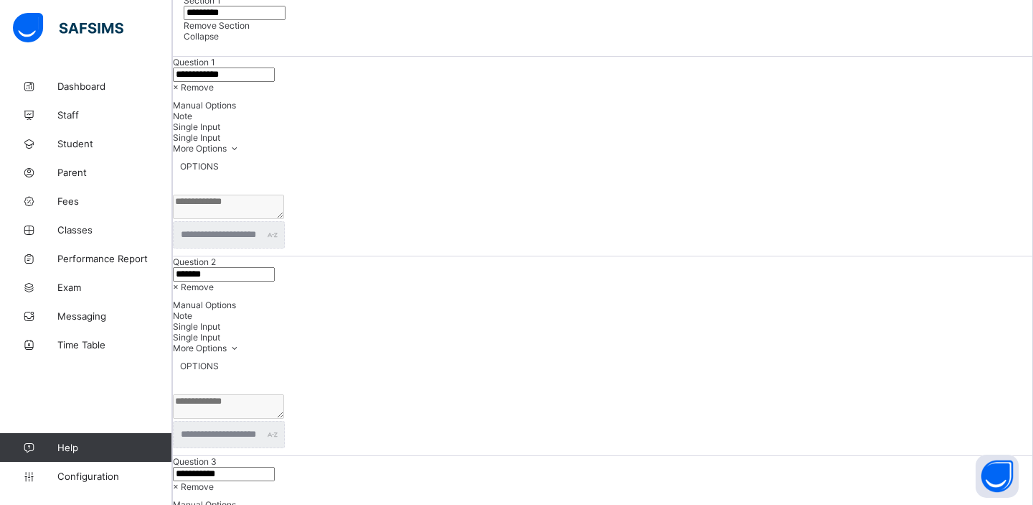
scroll to position [0, 0]
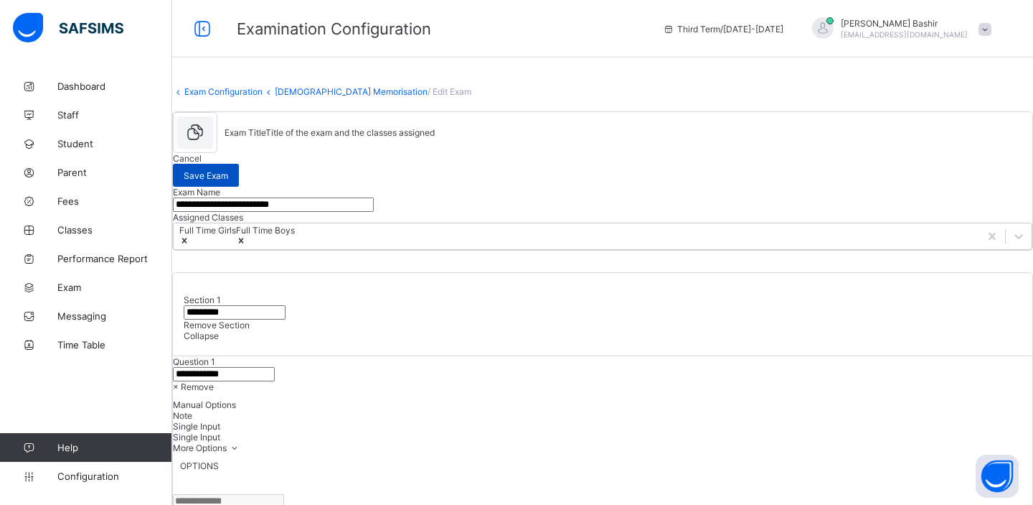
click at [228, 173] on span "Save Exam" at bounding box center [206, 175] width 44 height 11
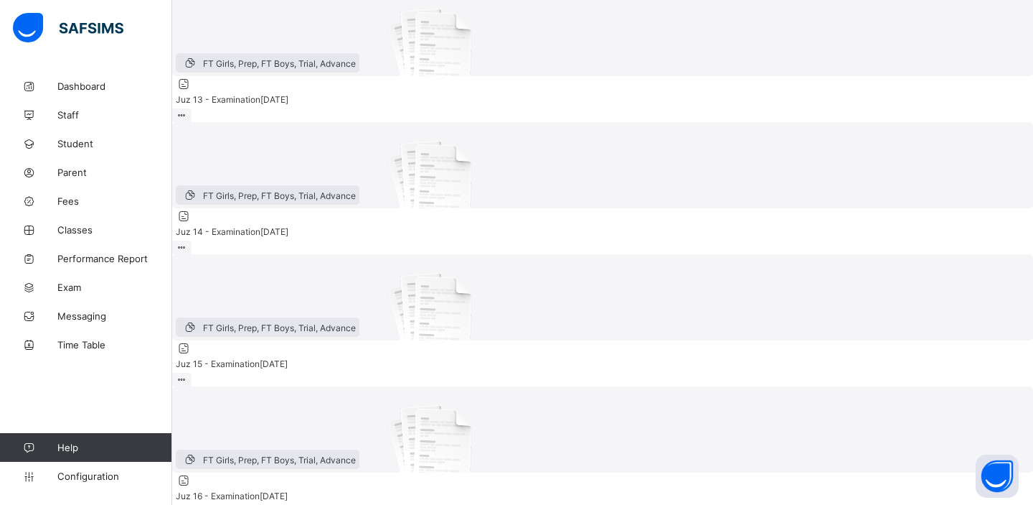
scroll to position [586, 0]
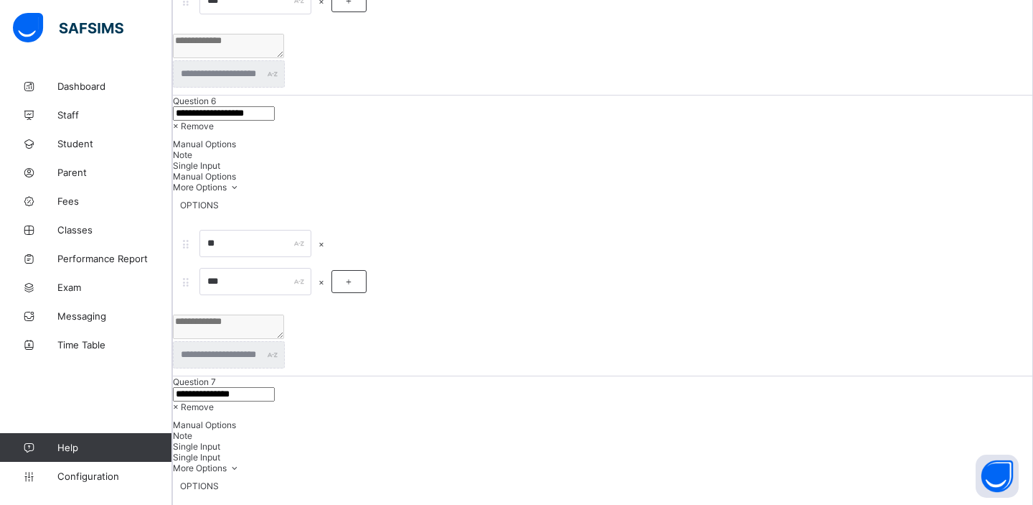
scroll to position [3298, 0]
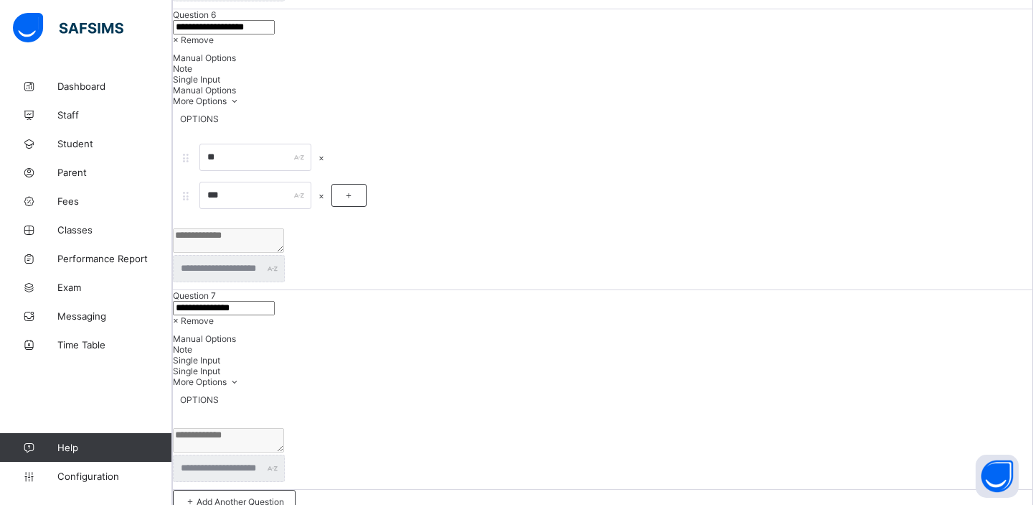
click at [214, 315] on span "× Remove" at bounding box center [193, 320] width 41 height 11
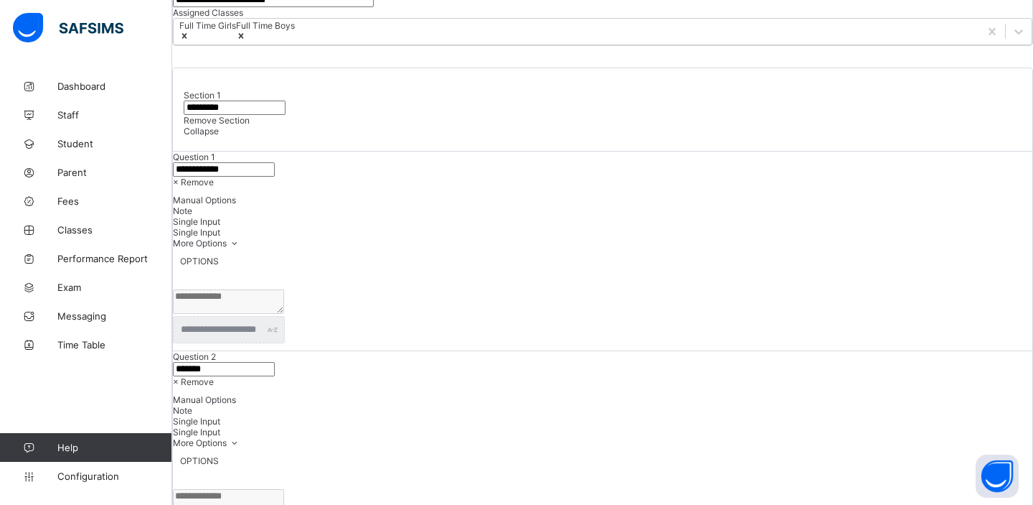
scroll to position [0, 0]
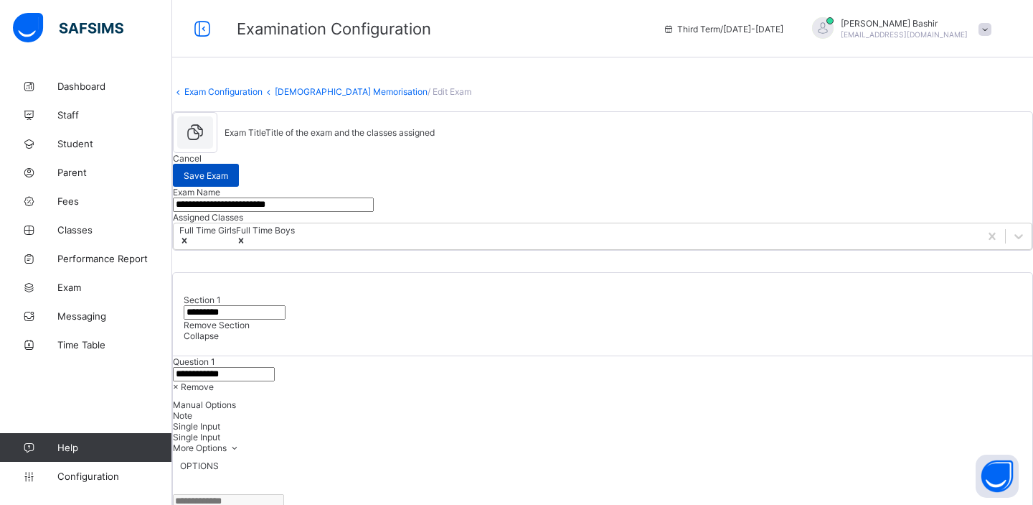
click at [228, 172] on span "Save Exam" at bounding box center [206, 175] width 44 height 11
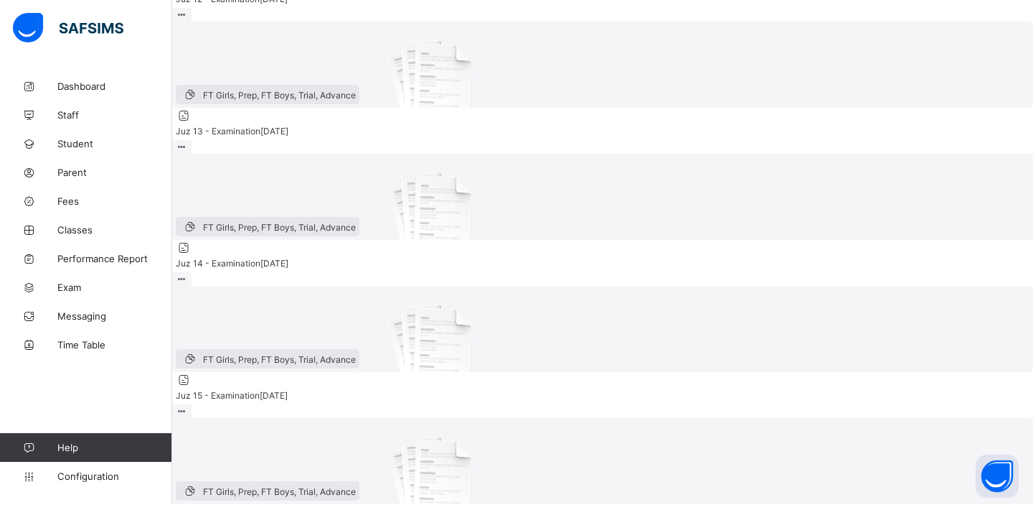
scroll to position [516, 0]
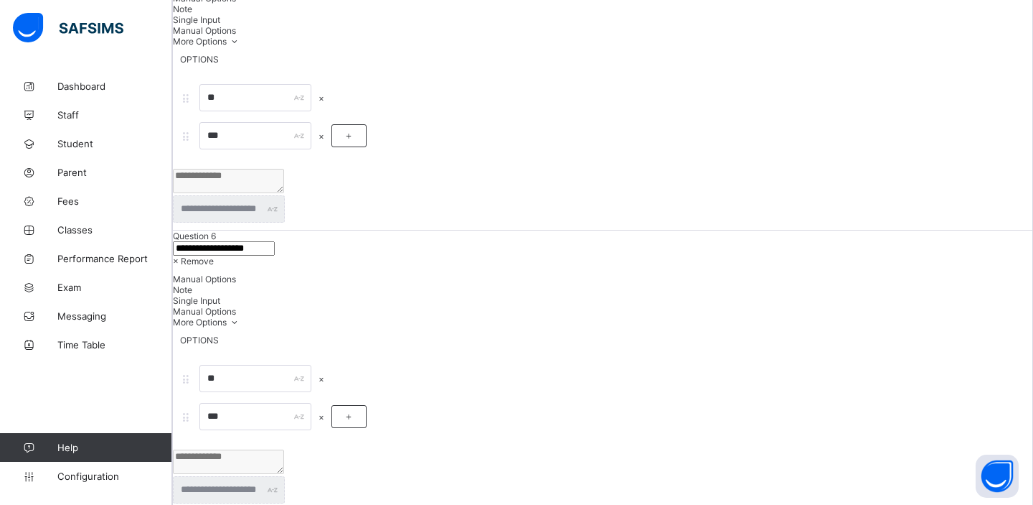
scroll to position [3317, 0]
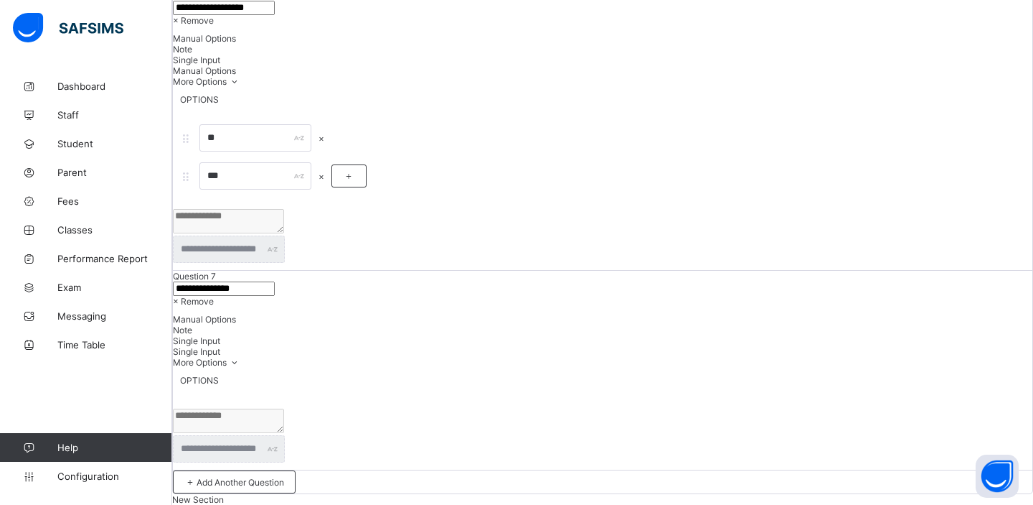
click at [975, 296] on div "× Remove" at bounding box center [603, 301] width 860 height 11
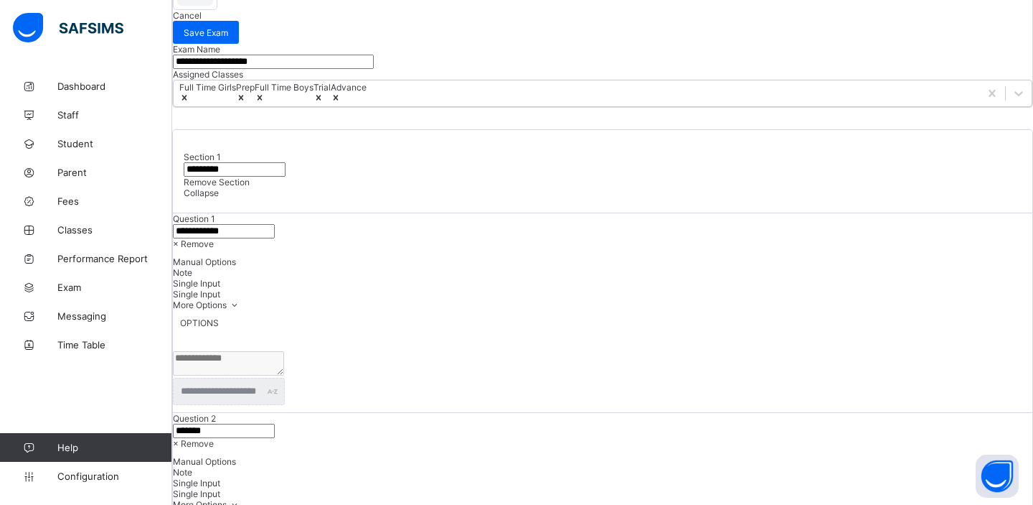
scroll to position [0, 0]
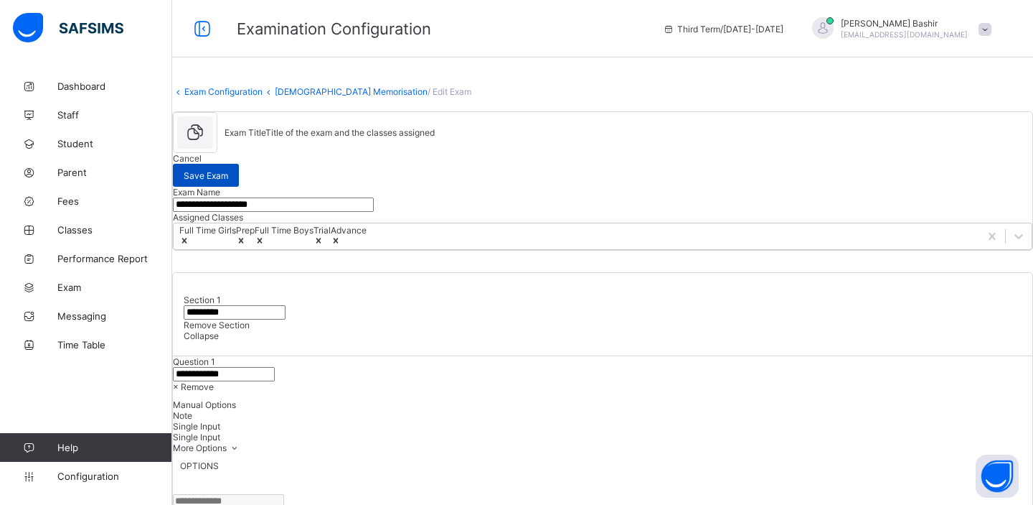
click at [228, 175] on span "Save Exam" at bounding box center [206, 175] width 44 height 11
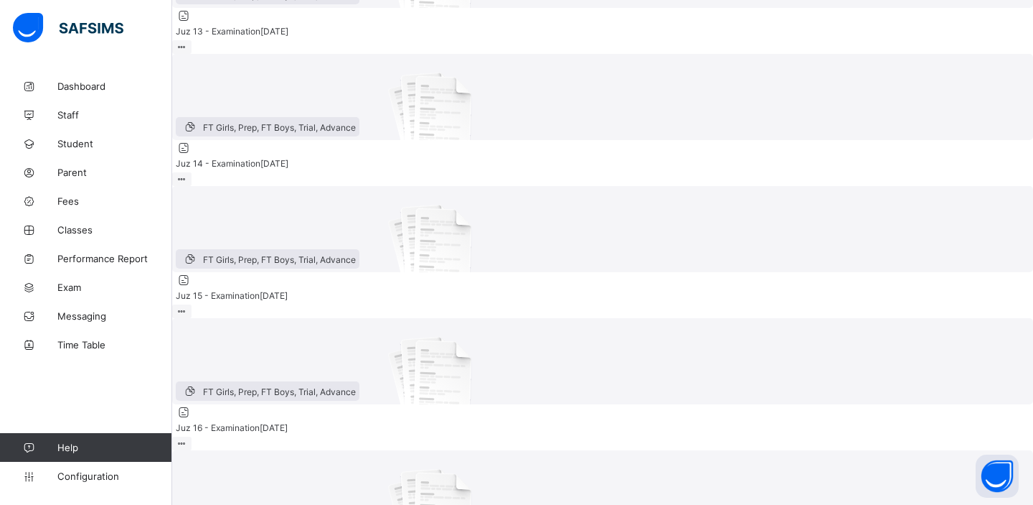
scroll to position [596, 0]
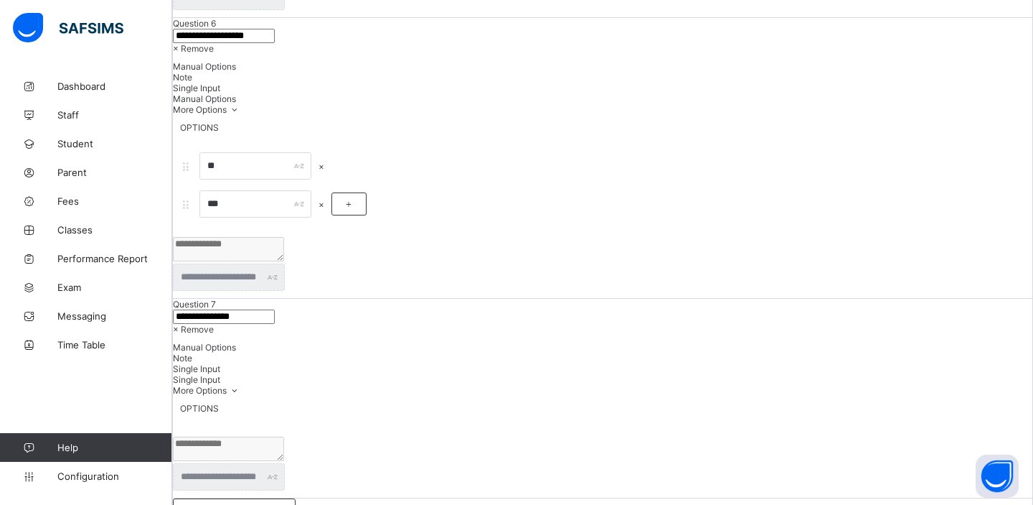
scroll to position [3317, 0]
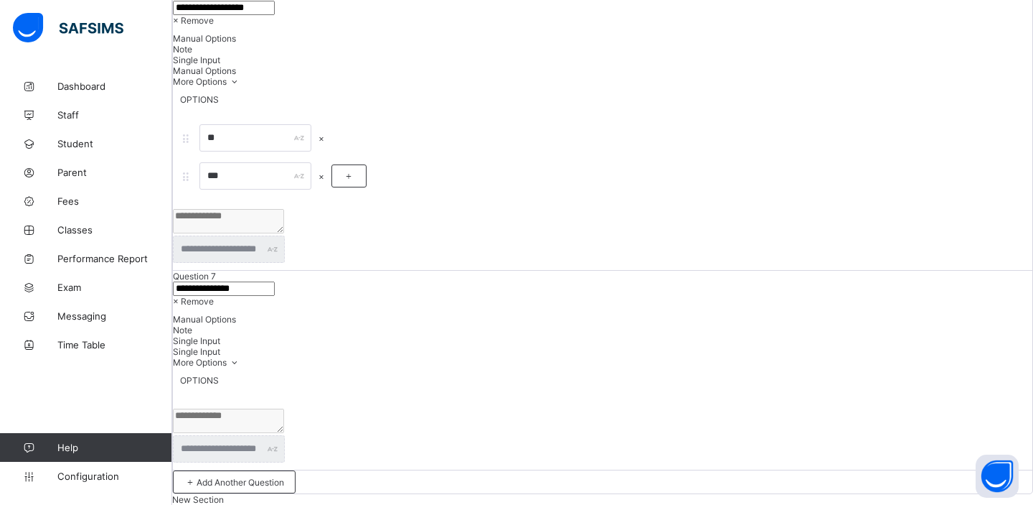
click at [214, 296] on span "× Remove" at bounding box center [193, 301] width 41 height 11
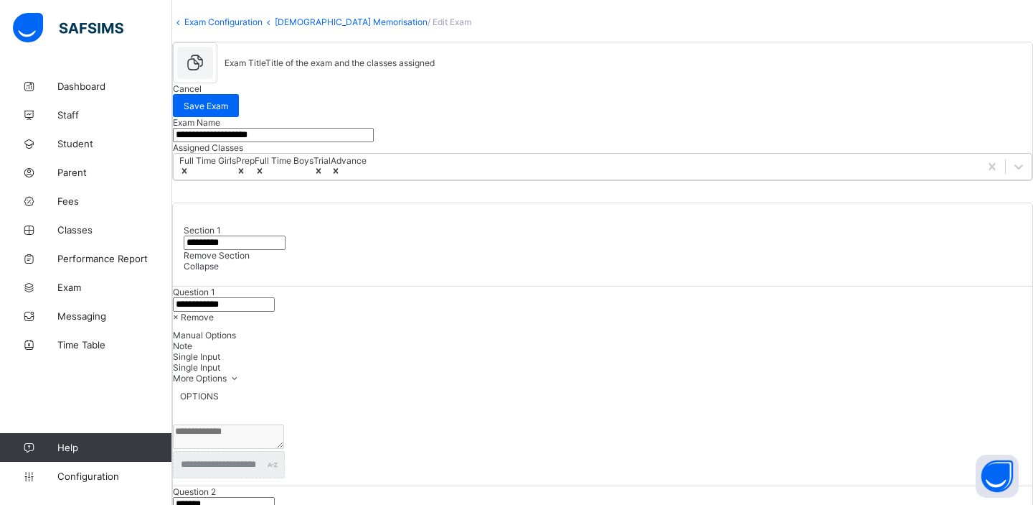
scroll to position [0, 0]
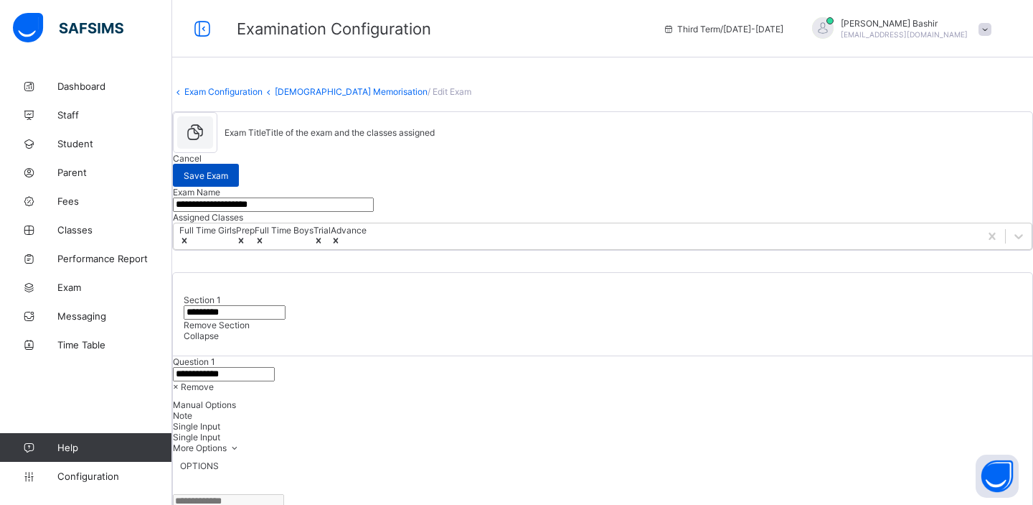
click at [228, 173] on span "Save Exam" at bounding box center [206, 175] width 44 height 11
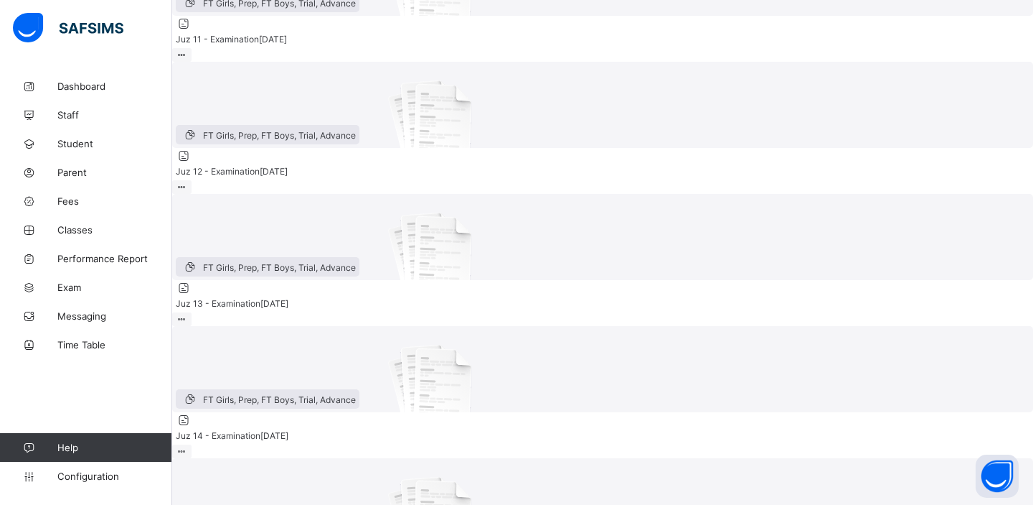
scroll to position [647, 0]
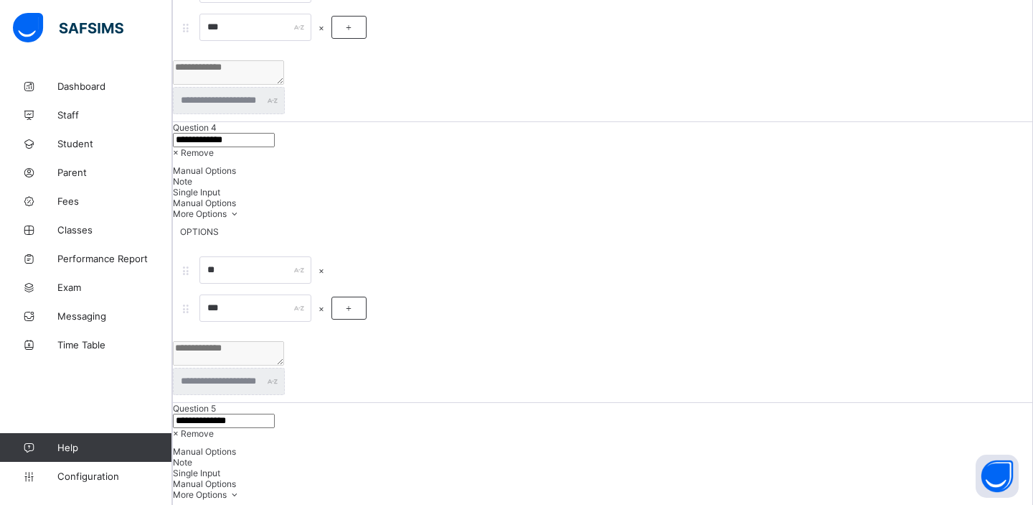
scroll to position [3317, 0]
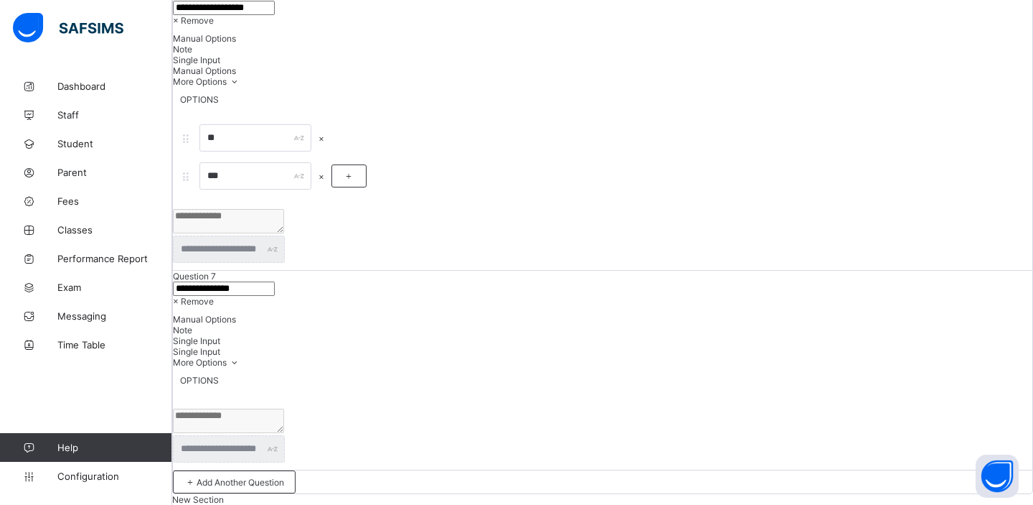
click at [214, 296] on span "× Remove" at bounding box center [193, 301] width 41 height 11
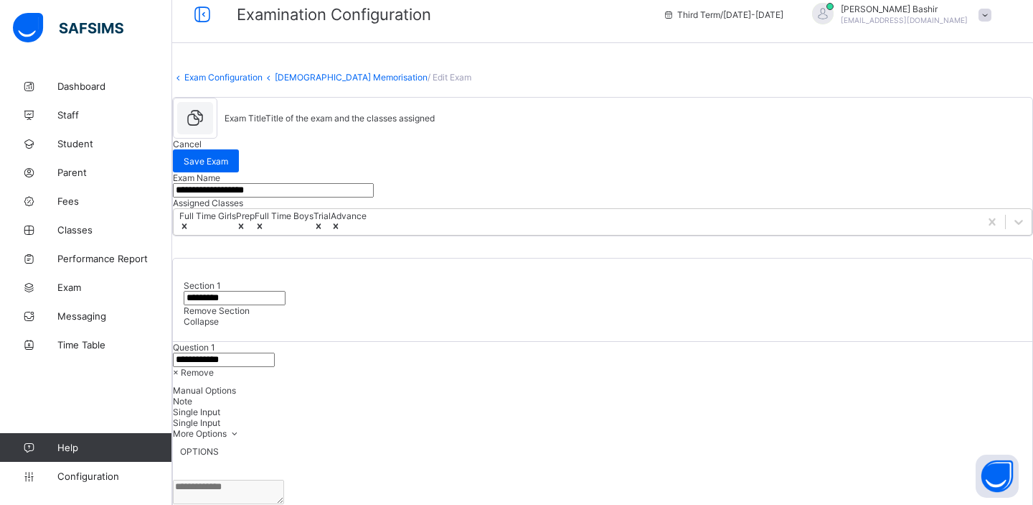
scroll to position [0, 0]
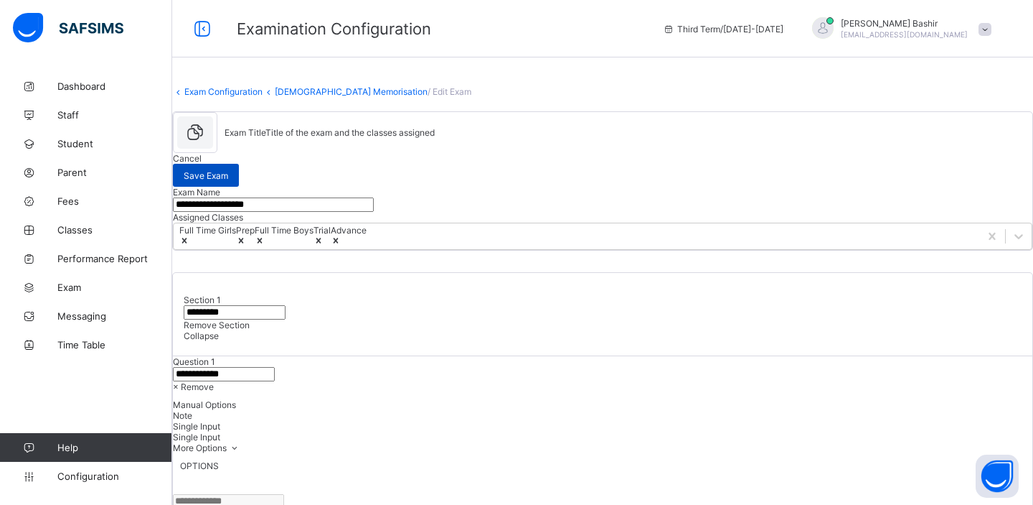
click at [228, 174] on span "Save Exam" at bounding box center [206, 175] width 44 height 11
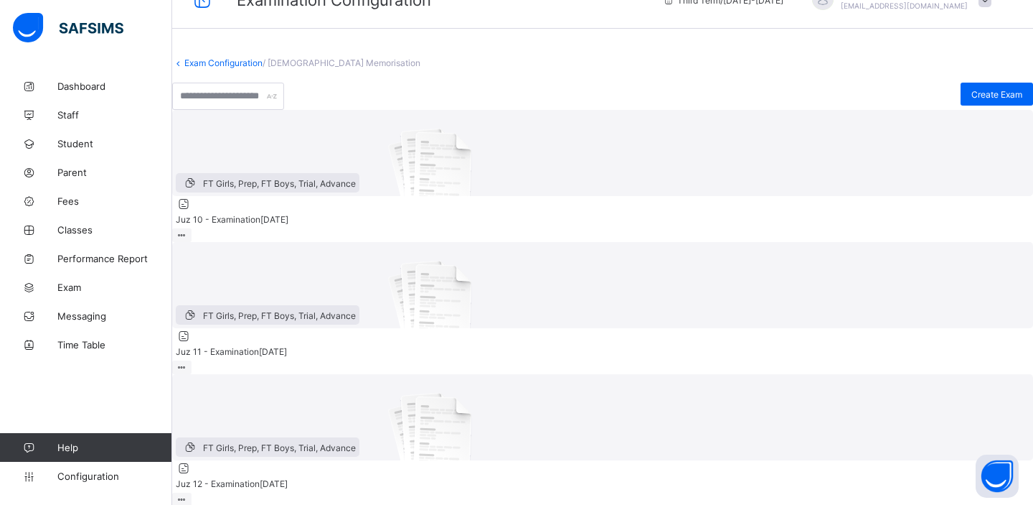
scroll to position [647, 0]
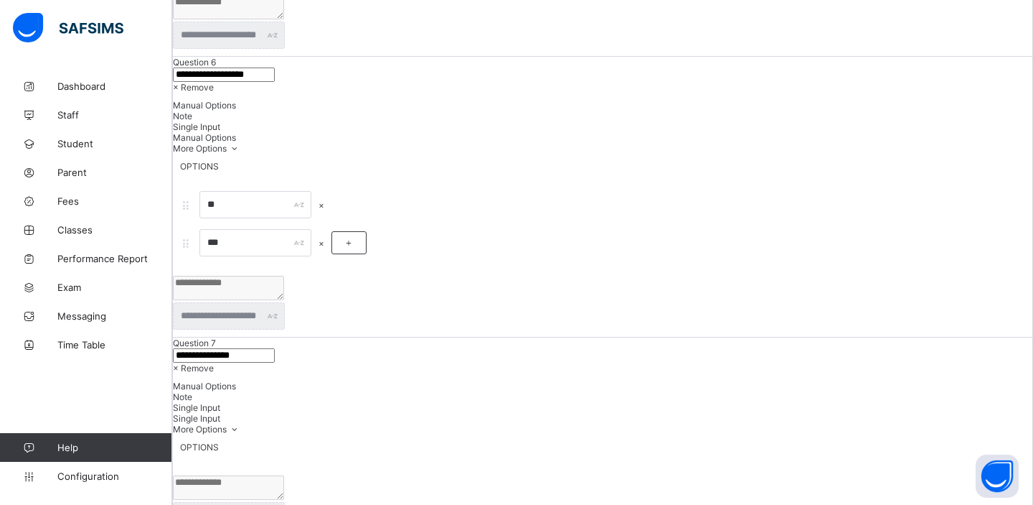
scroll to position [3317, 0]
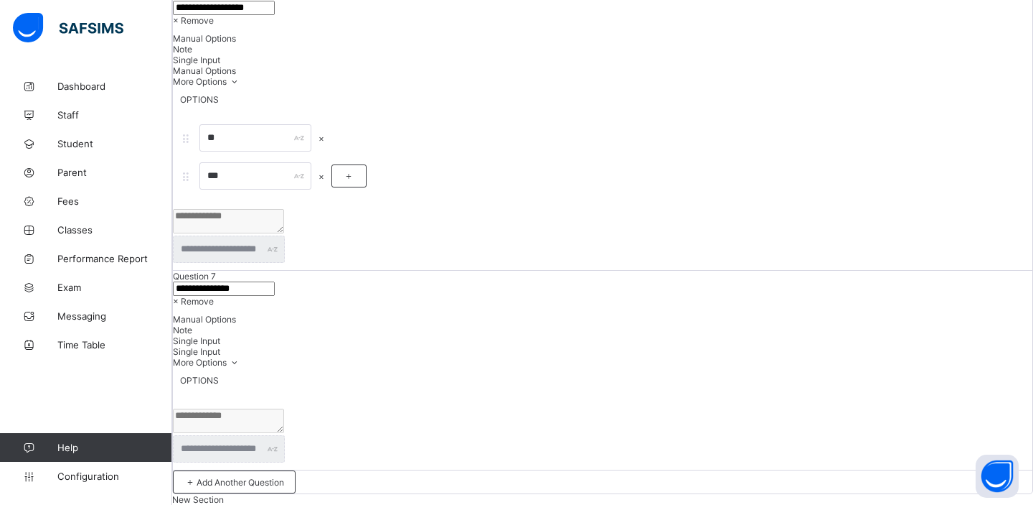
click at [214, 296] on span "× Remove" at bounding box center [193, 301] width 41 height 11
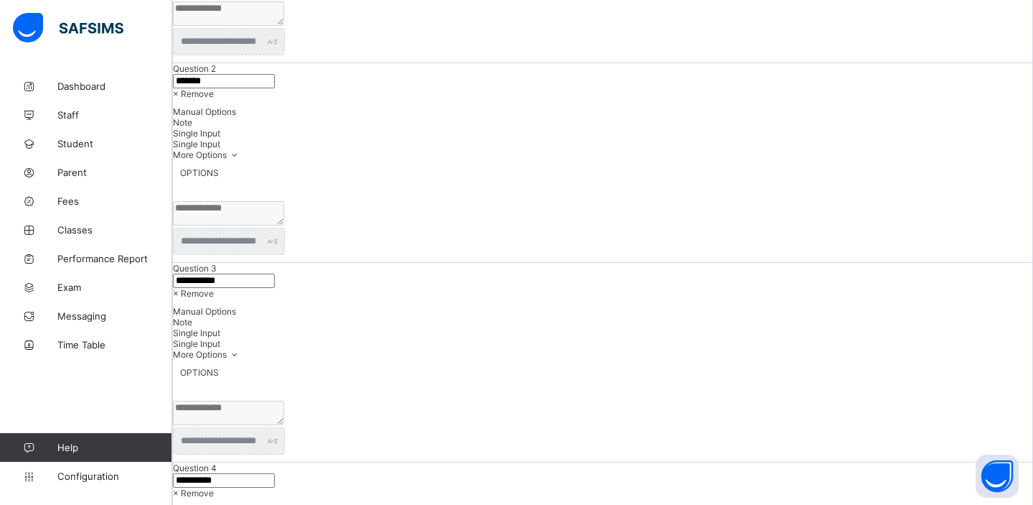
scroll to position [53, 0]
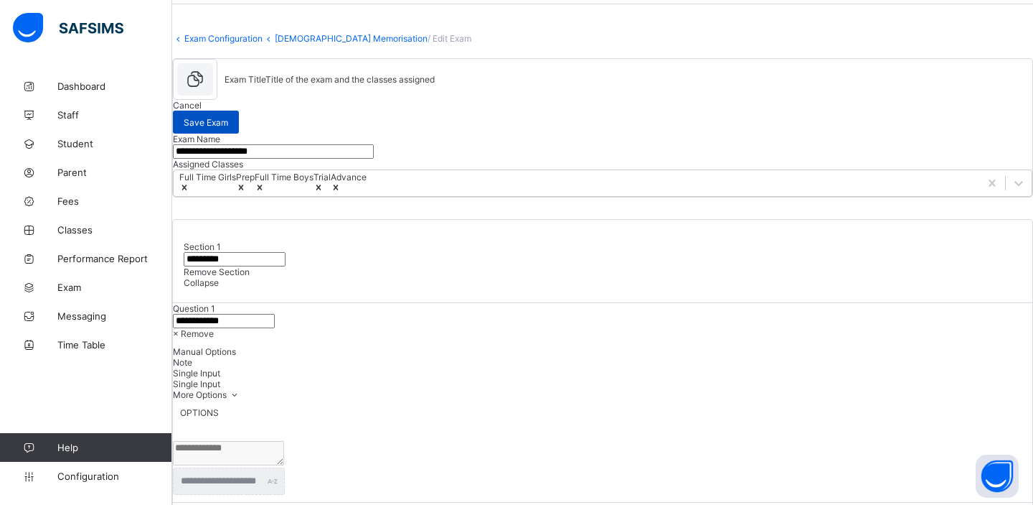
click at [228, 118] on span "Save Exam" at bounding box center [206, 122] width 44 height 11
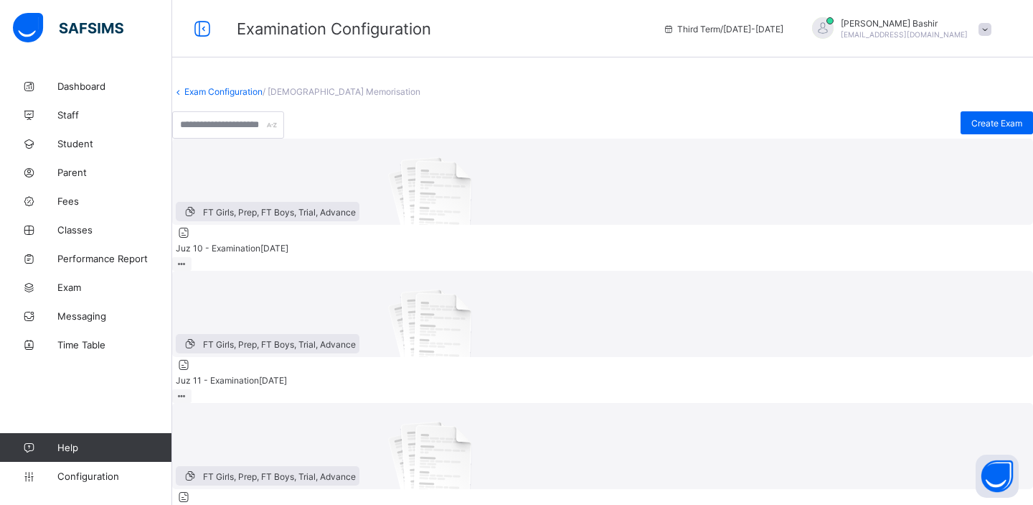
scroll to position [647, 0]
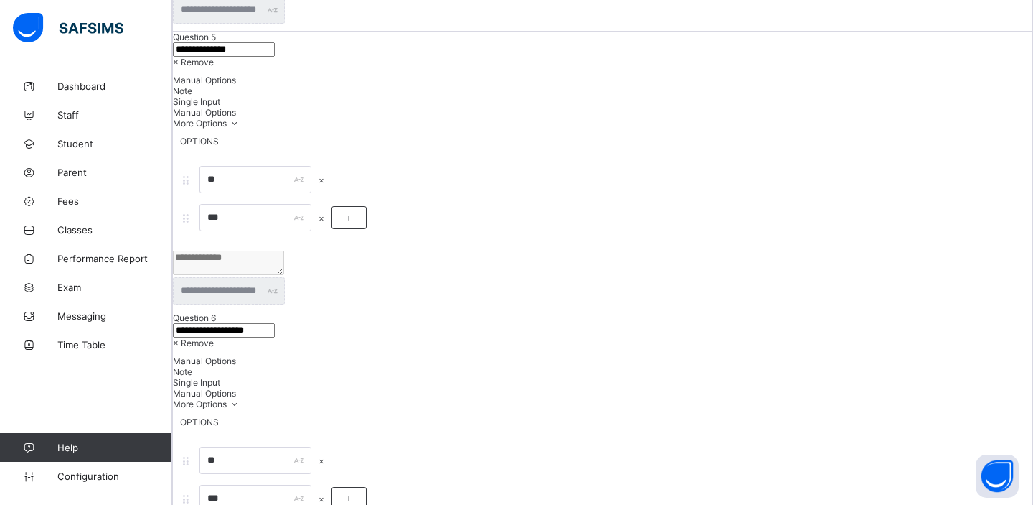
scroll to position [3317, 0]
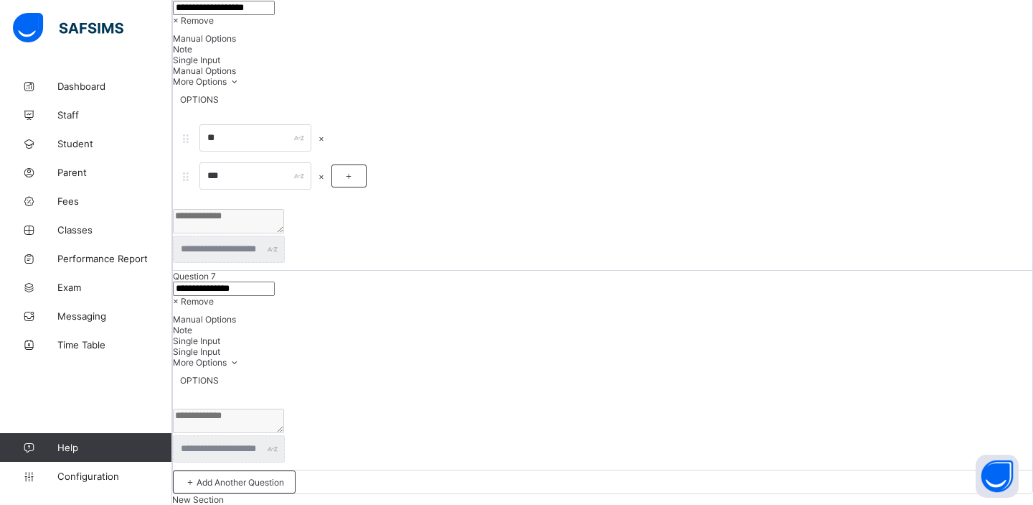
click at [214, 296] on span "× Remove" at bounding box center [193, 301] width 41 height 11
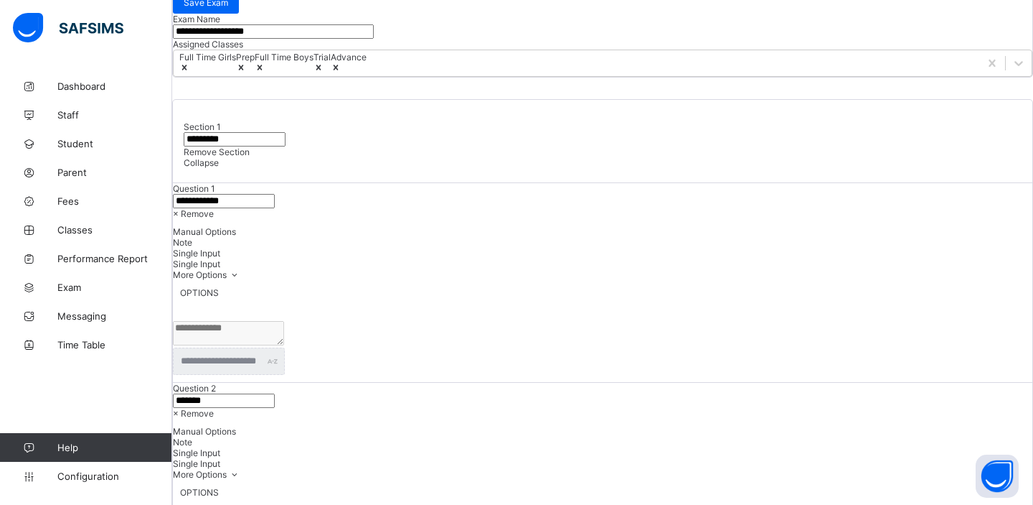
scroll to position [0, 0]
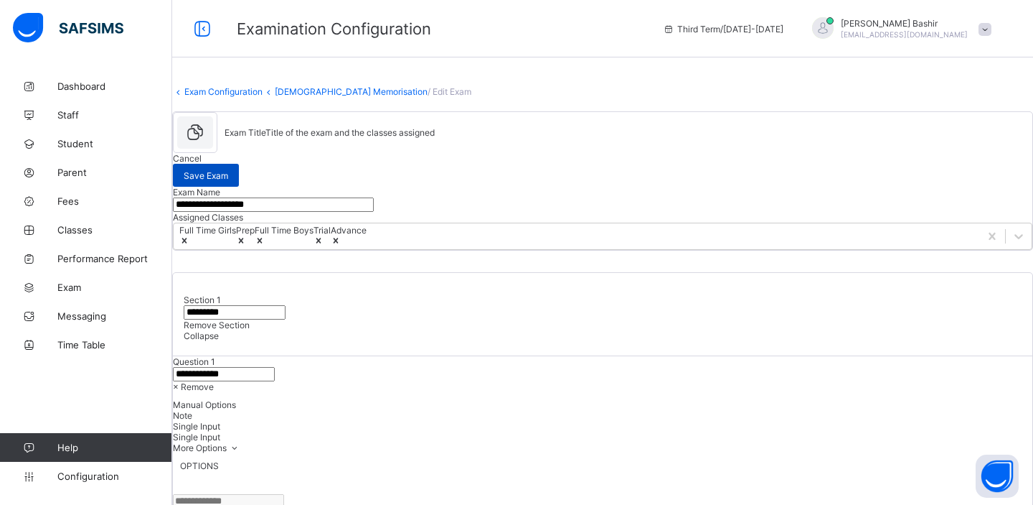
click at [228, 174] on span "Save Exam" at bounding box center [206, 175] width 44 height 11
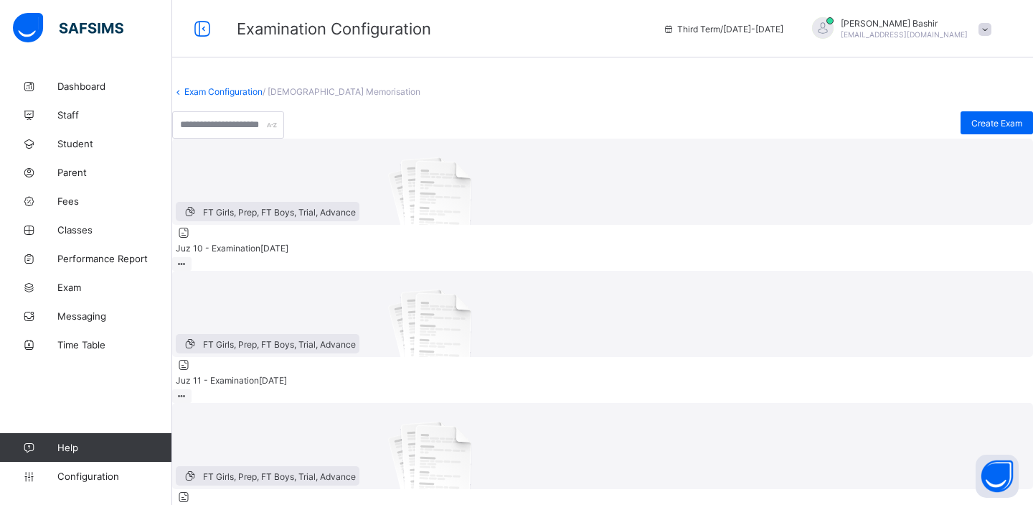
scroll to position [647, 0]
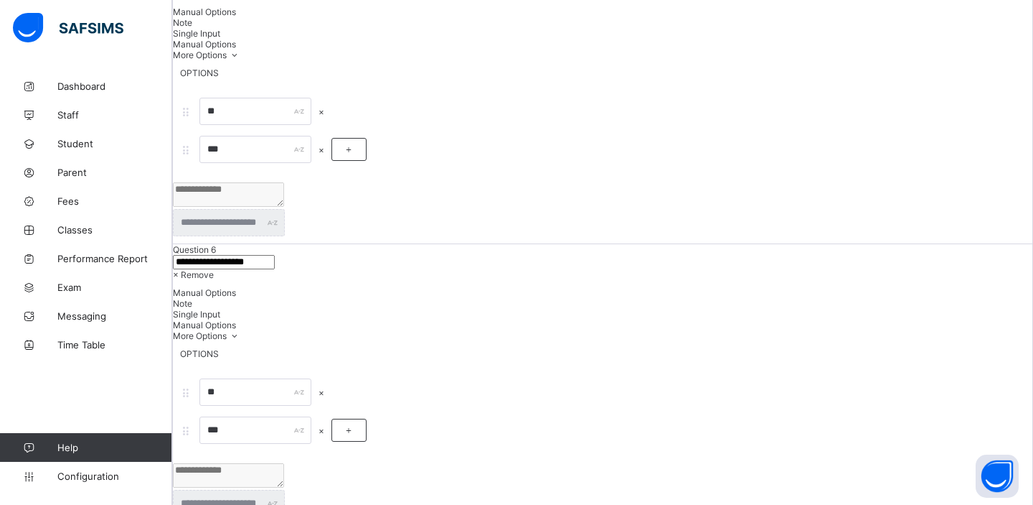
scroll to position [3317, 0]
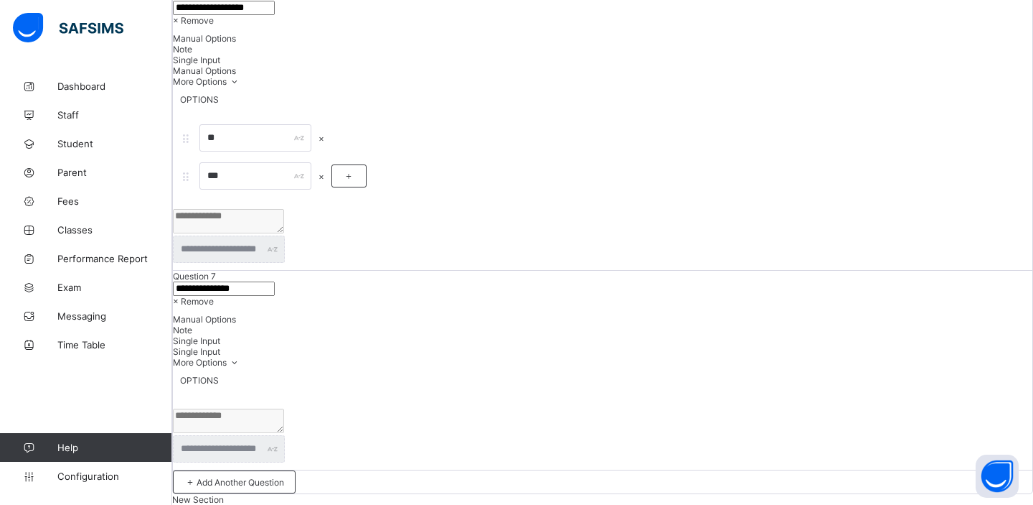
click at [214, 296] on span "× Remove" at bounding box center [193, 301] width 41 height 11
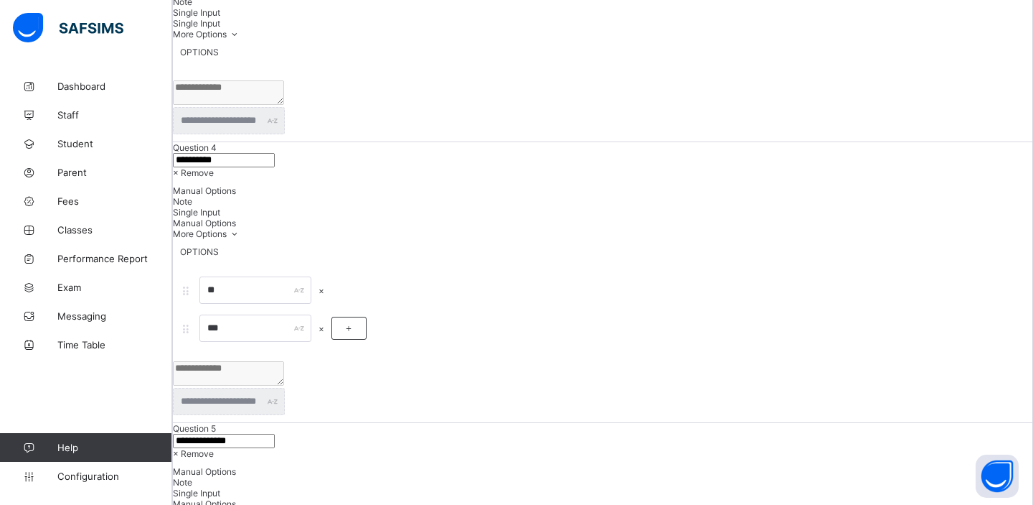
scroll to position [0, 0]
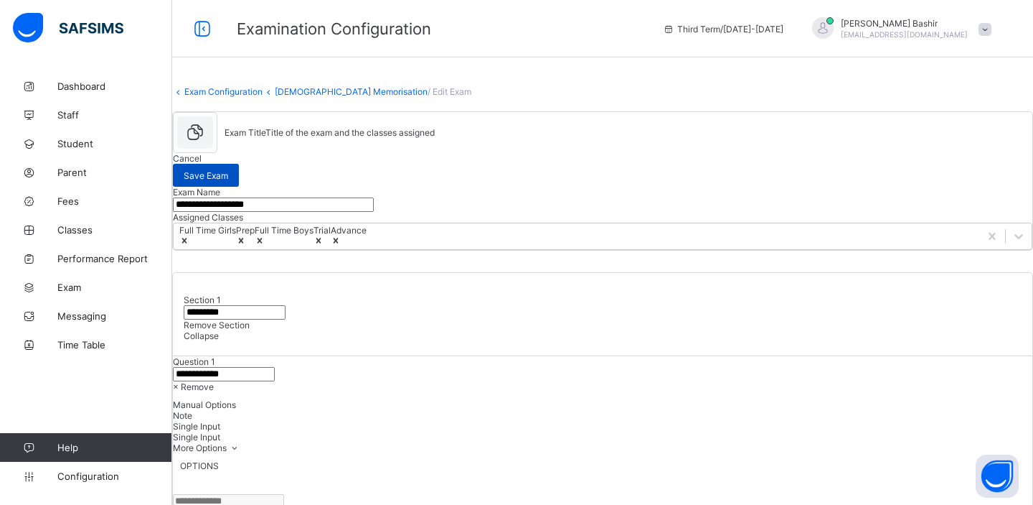
click at [228, 175] on span "Save Exam" at bounding box center [206, 175] width 44 height 11
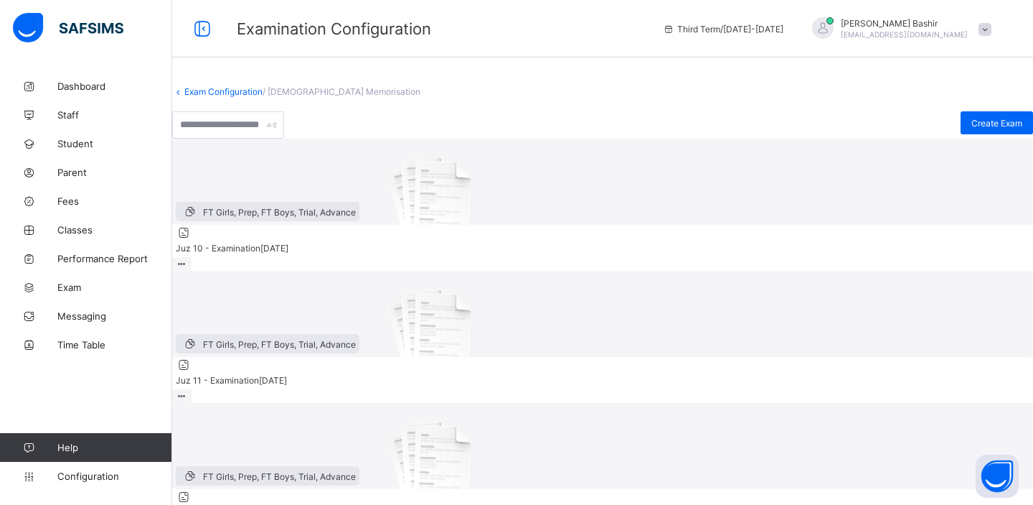
scroll to position [647, 0]
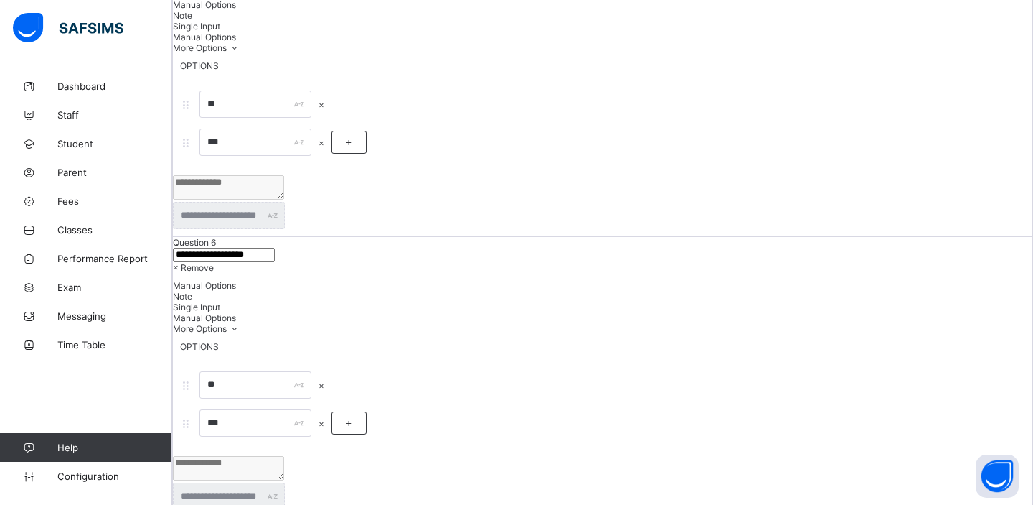
scroll to position [3317, 0]
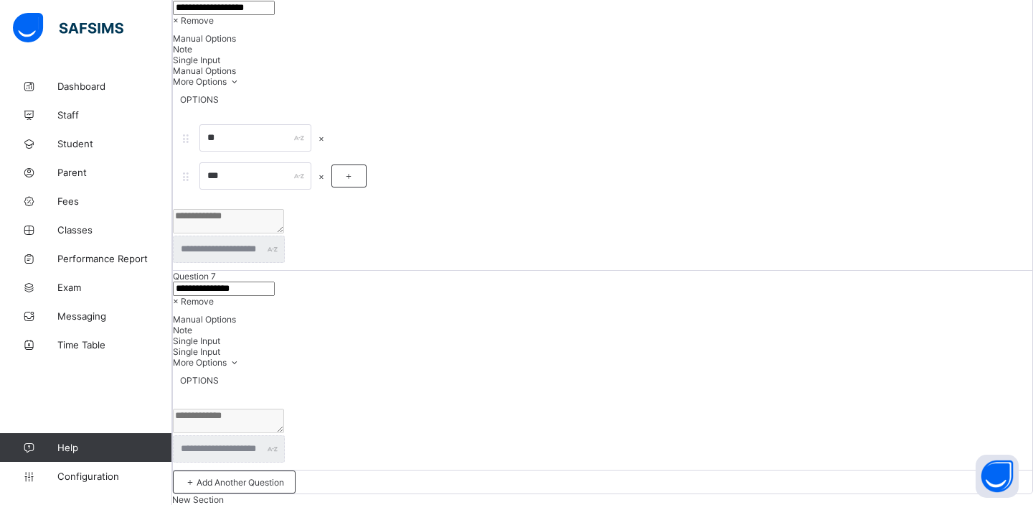
click at [214, 296] on span "× Remove" at bounding box center [193, 301] width 41 height 11
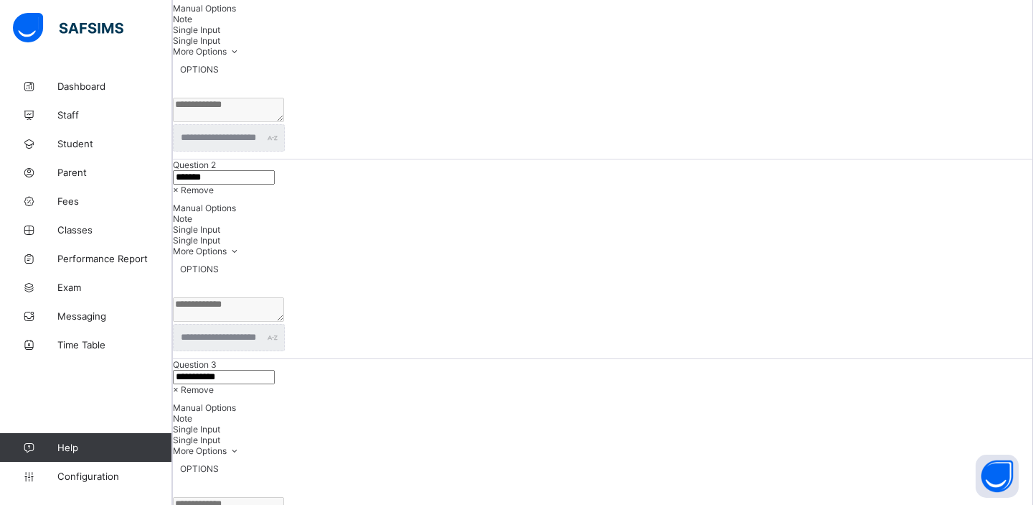
scroll to position [0, 0]
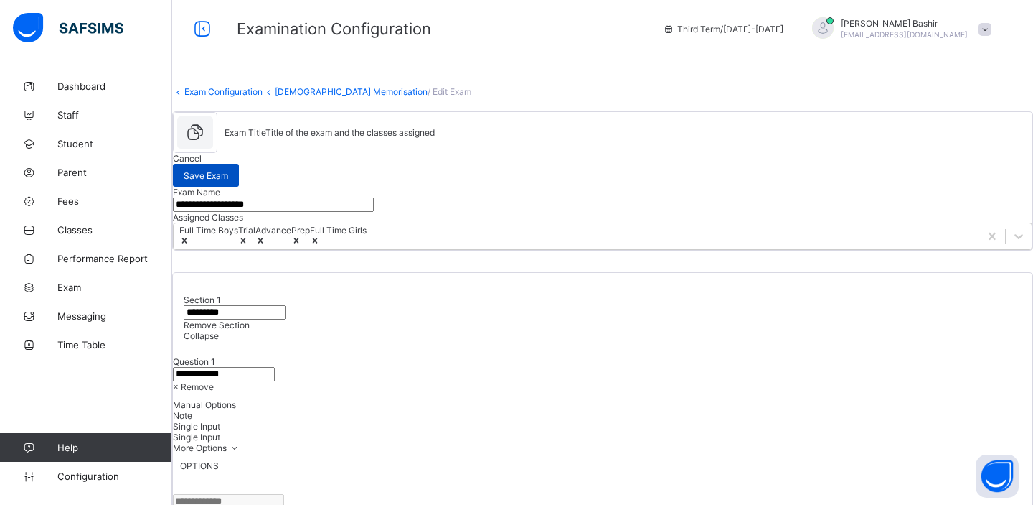
click at [228, 171] on span "Save Exam" at bounding box center [206, 175] width 44 height 11
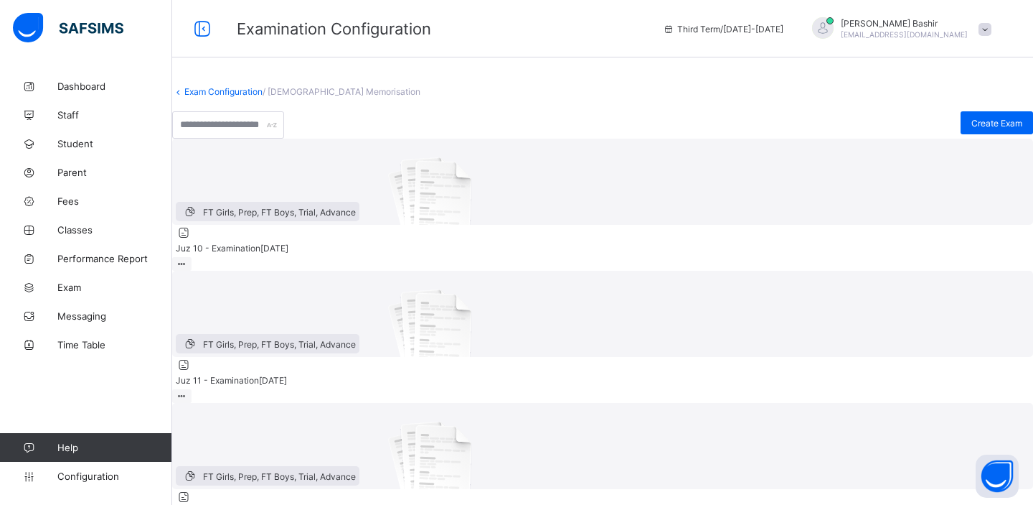
scroll to position [647, 0]
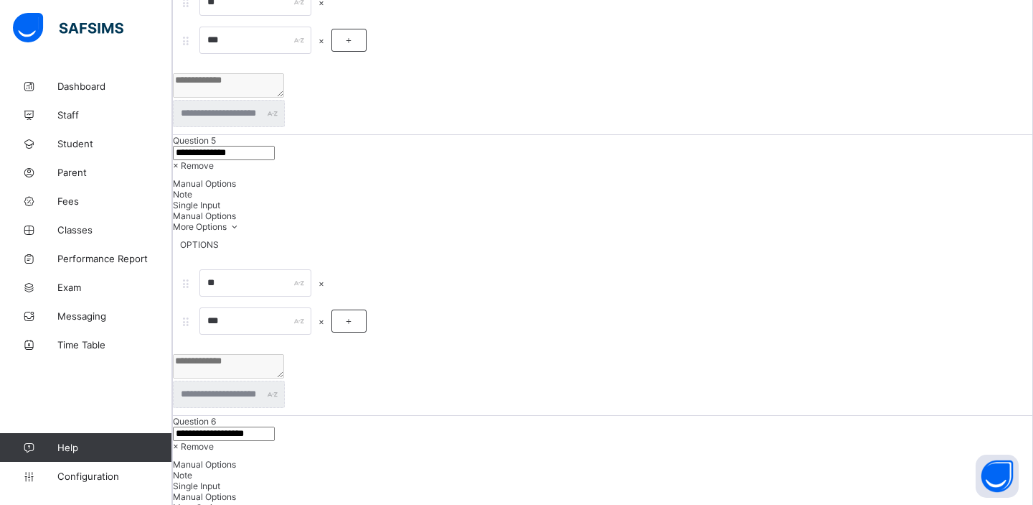
scroll to position [3317, 0]
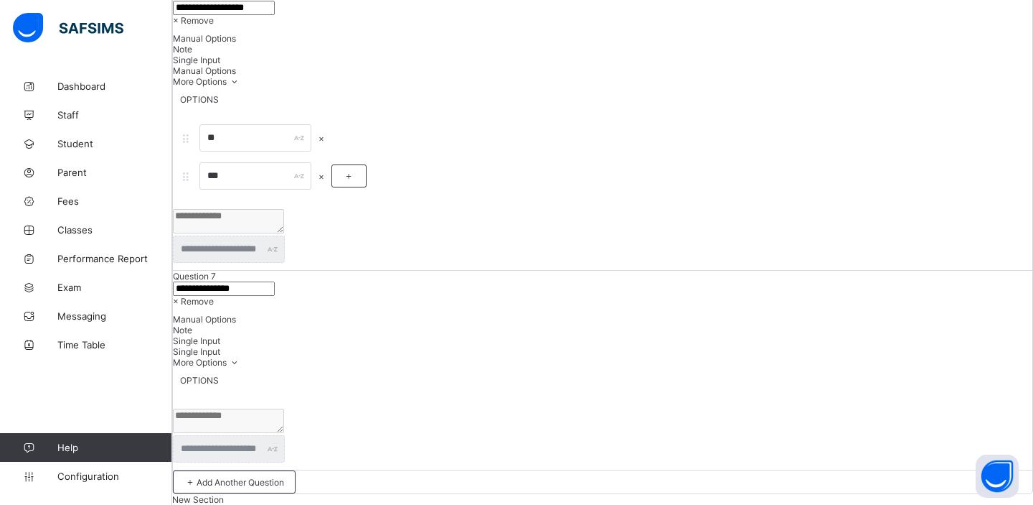
click at [980, 296] on div "× Remove" at bounding box center [603, 301] width 860 height 11
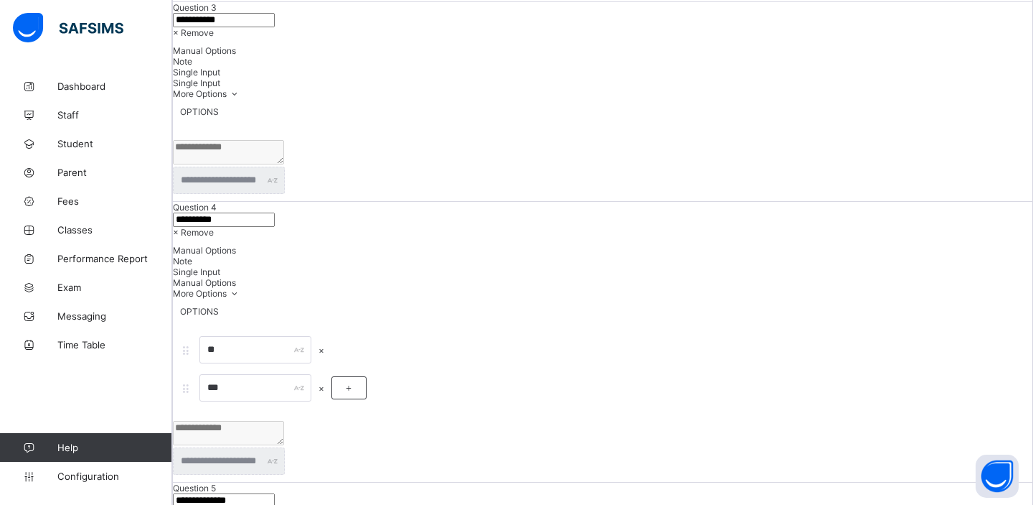
scroll to position [0, 0]
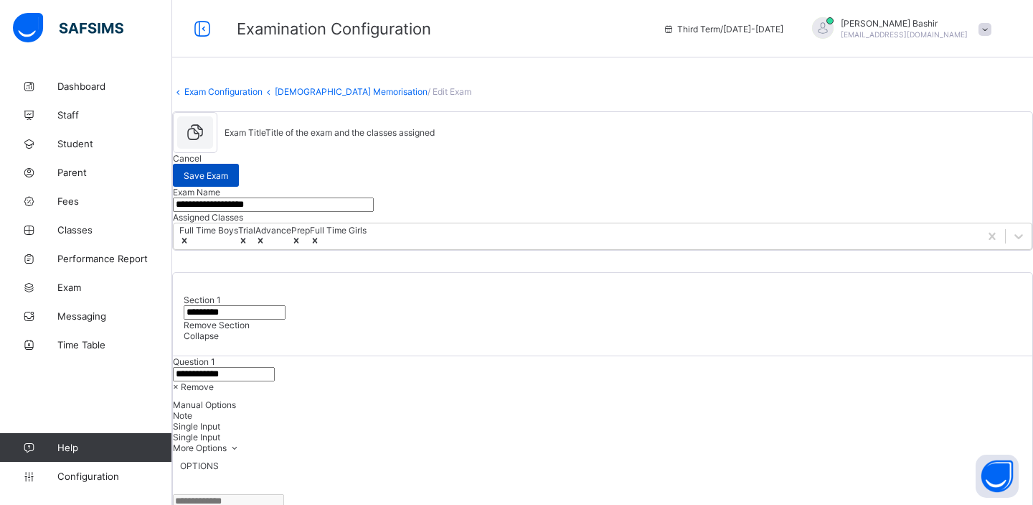
click at [239, 178] on div "Save Exam" at bounding box center [206, 175] width 66 height 23
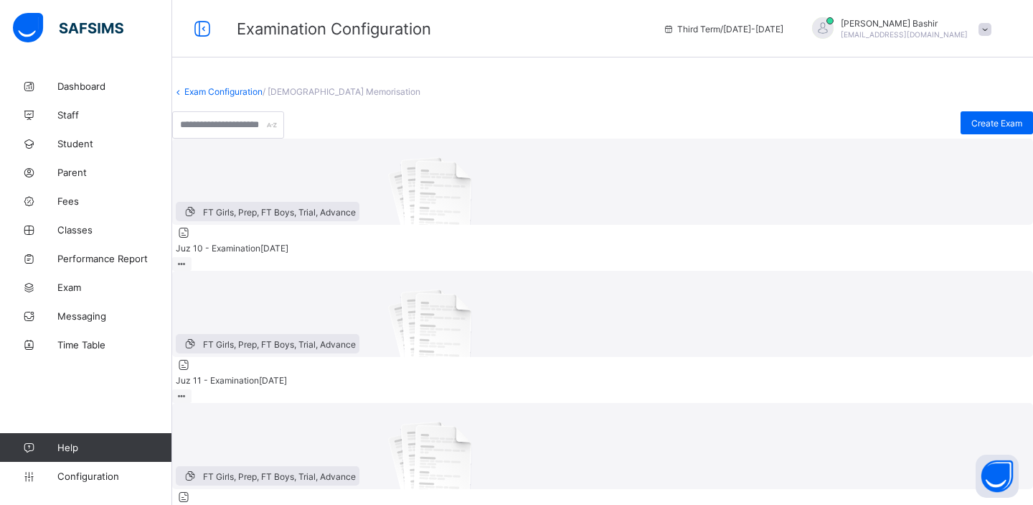
scroll to position [647, 0]
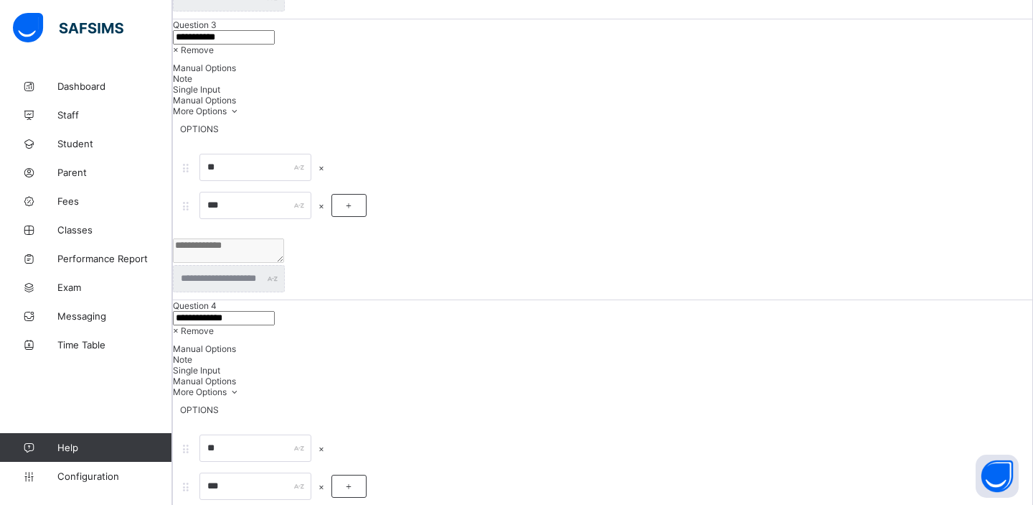
scroll to position [3317, 0]
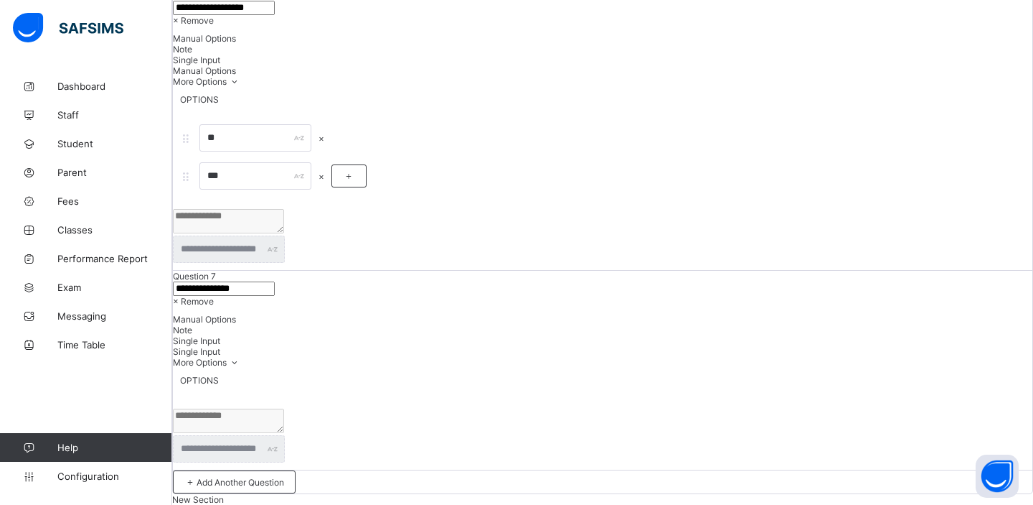
click at [214, 296] on span "× Remove" at bounding box center [193, 301] width 41 height 11
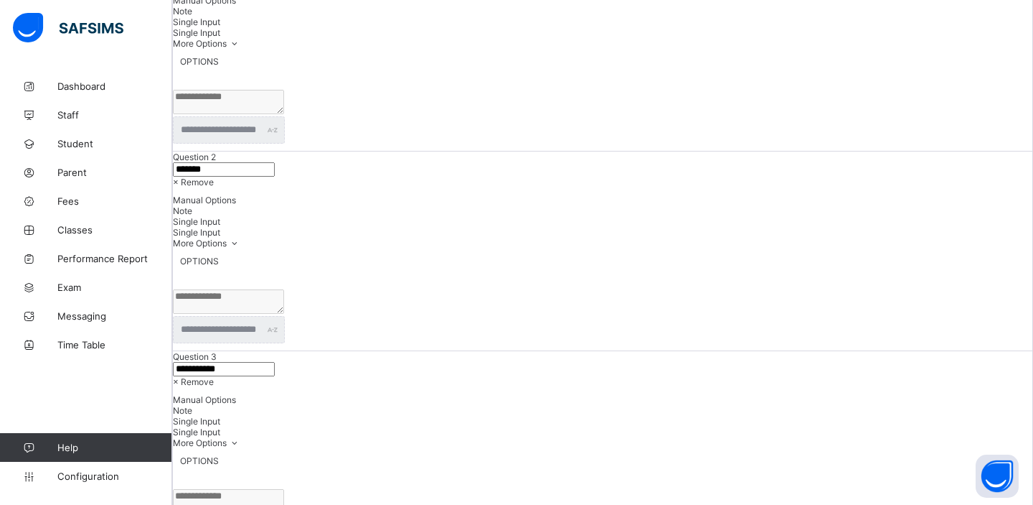
scroll to position [0, 0]
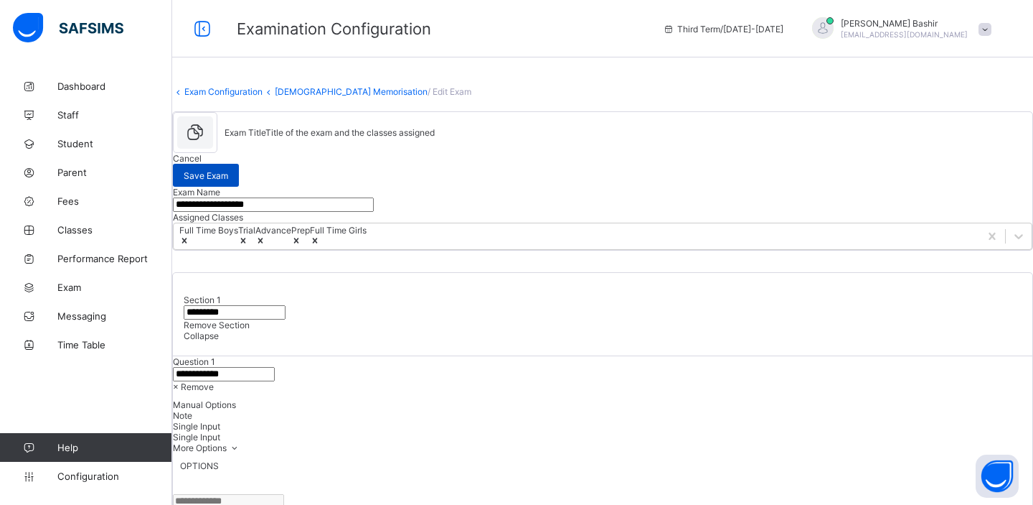
click at [228, 170] on span "Save Exam" at bounding box center [206, 175] width 44 height 11
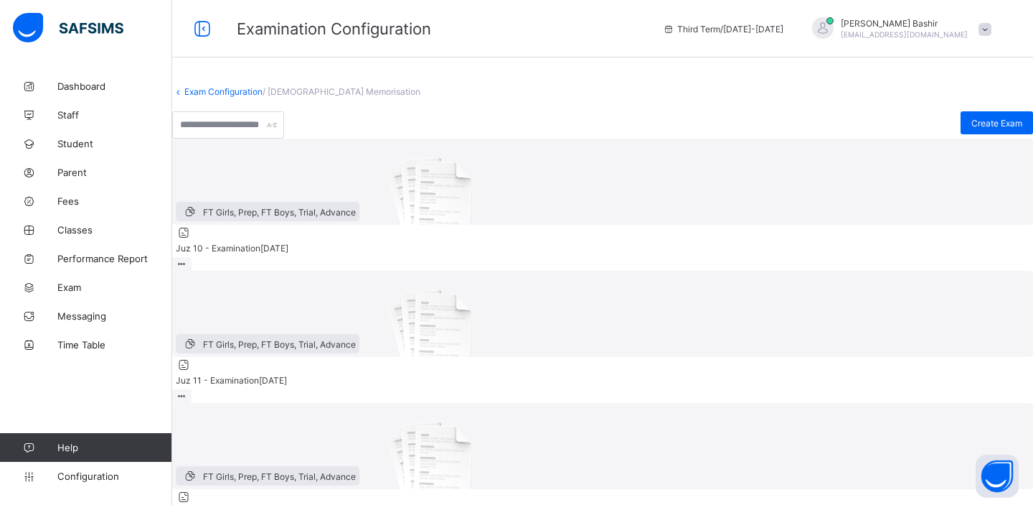
scroll to position [647, 0]
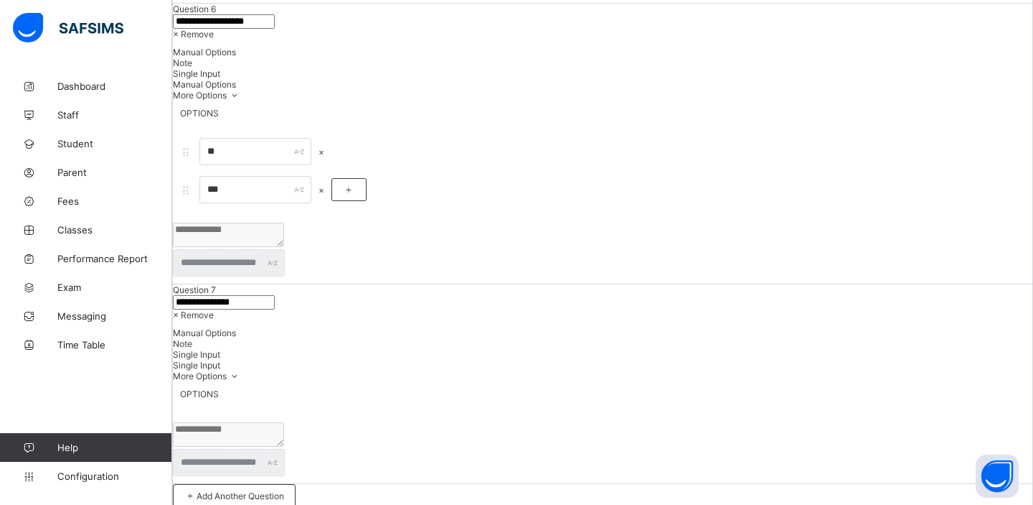
scroll to position [3317, 0]
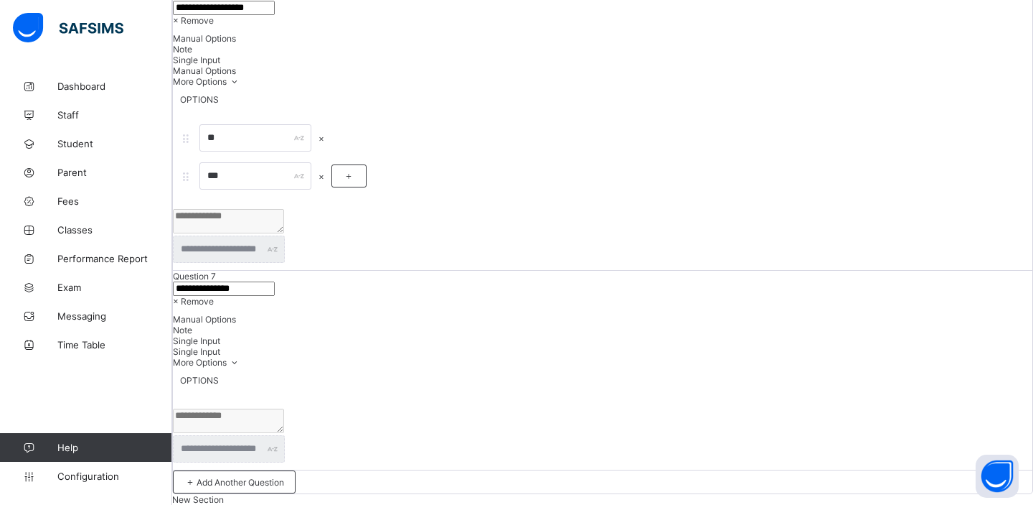
click at [214, 296] on span "× Remove" at bounding box center [193, 301] width 41 height 11
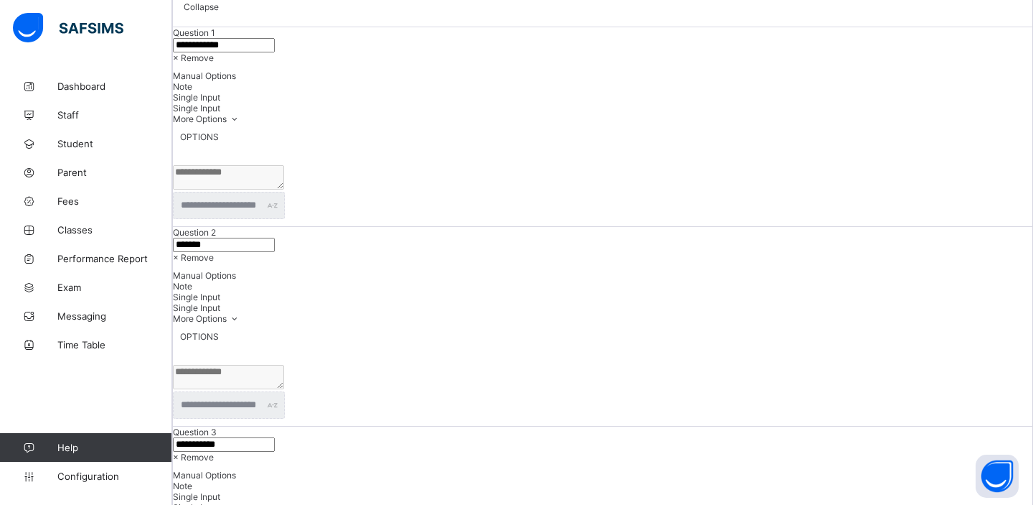
scroll to position [0, 0]
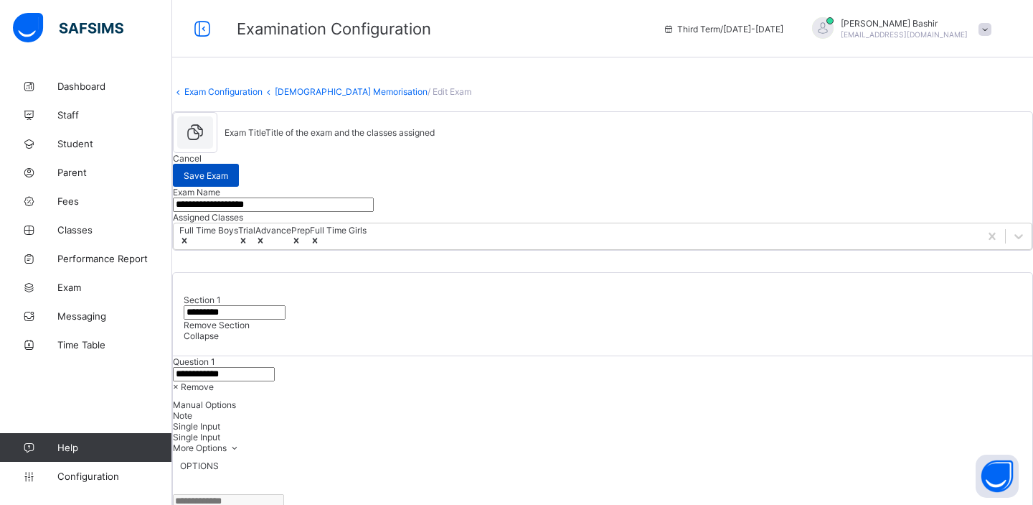
click at [228, 170] on span "Save Exam" at bounding box center [206, 175] width 44 height 11
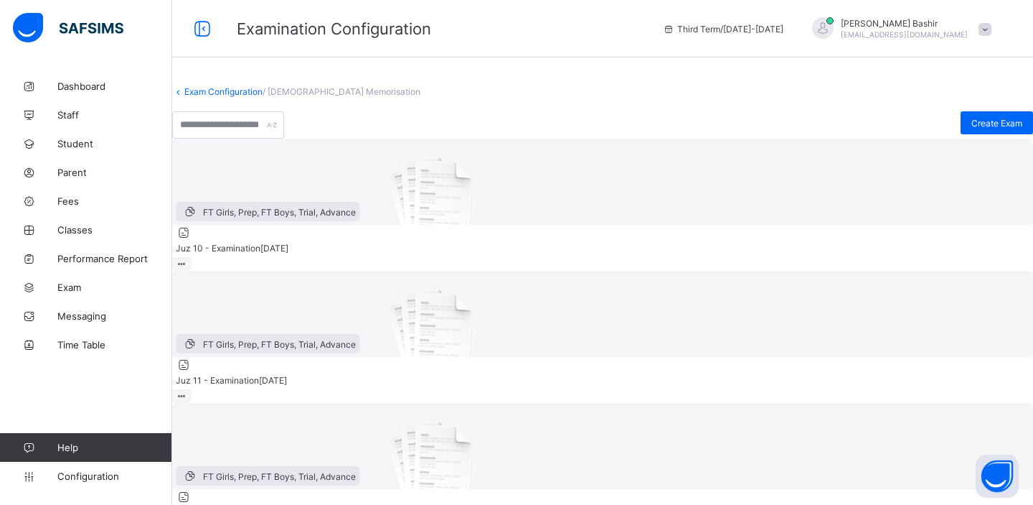
scroll to position [647, 0]
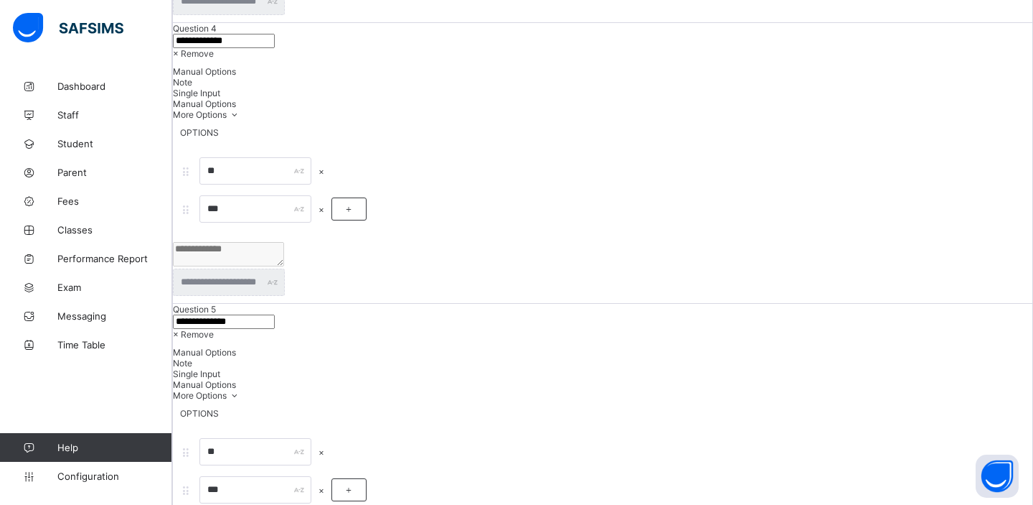
scroll to position [3317, 0]
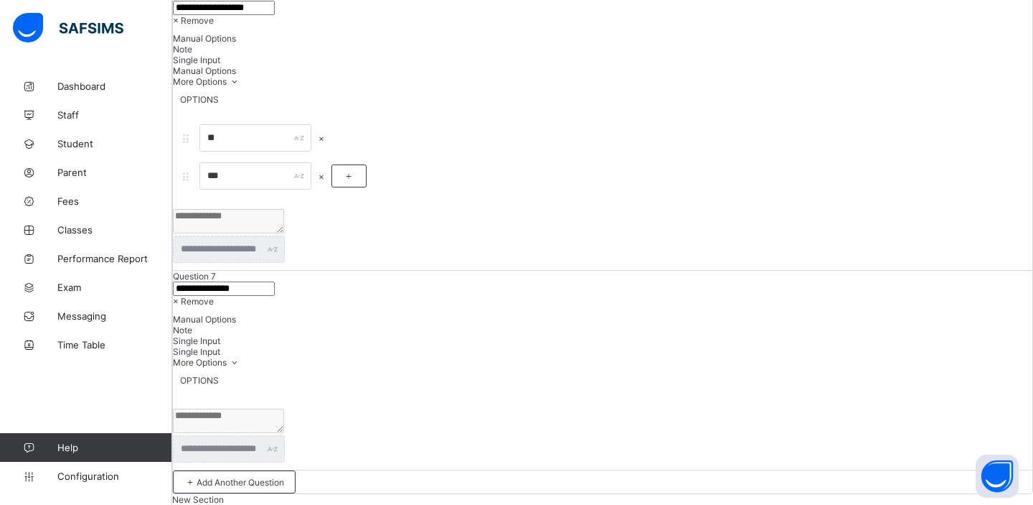
click at [214, 296] on span "× Remove" at bounding box center [193, 301] width 41 height 11
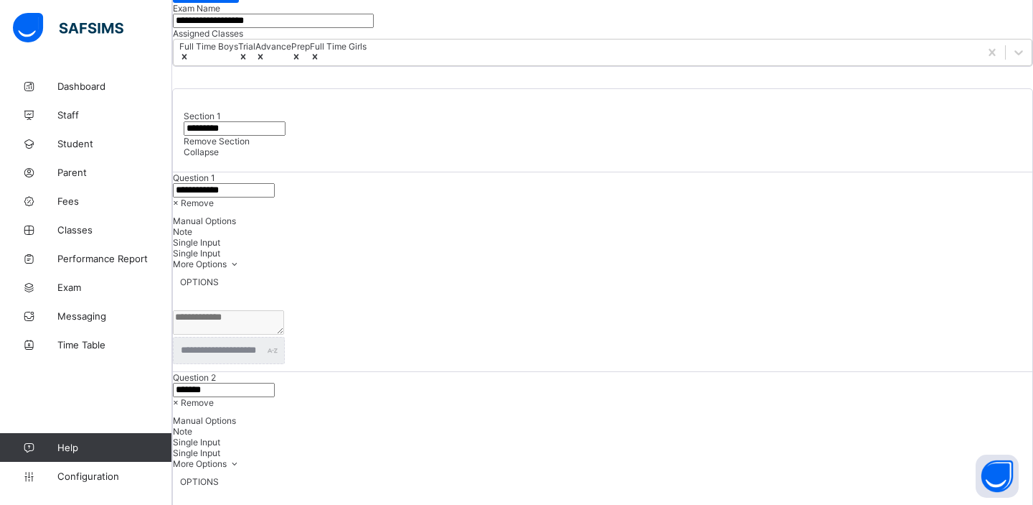
scroll to position [0, 0]
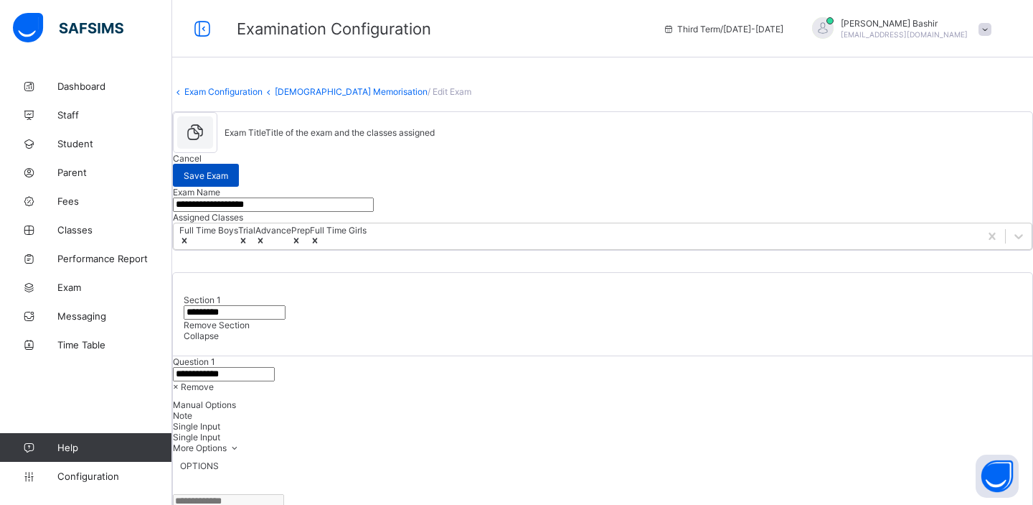
click at [228, 172] on span "Save Exam" at bounding box center [206, 175] width 44 height 11
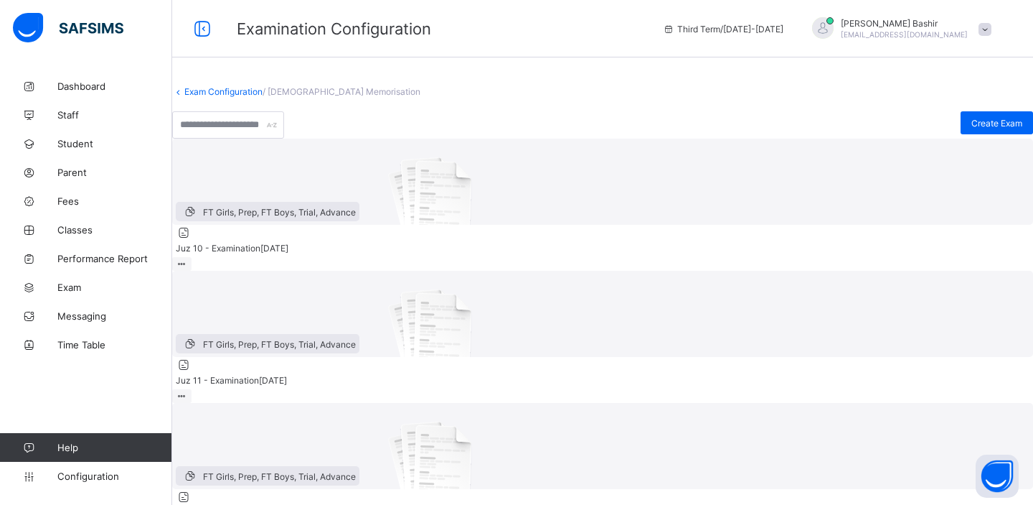
scroll to position [647, 0]
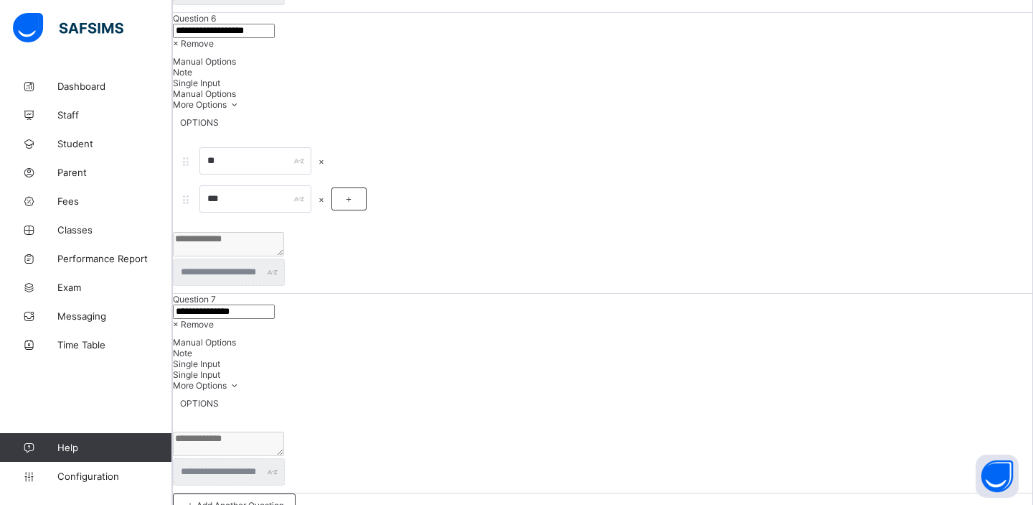
scroll to position [3317, 0]
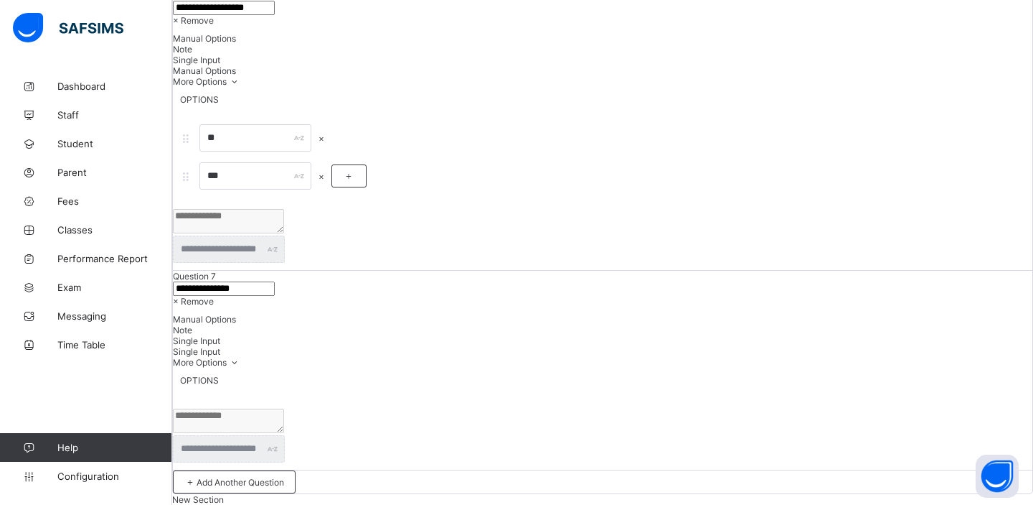
click at [214, 296] on span "× Remove" at bounding box center [193, 301] width 41 height 11
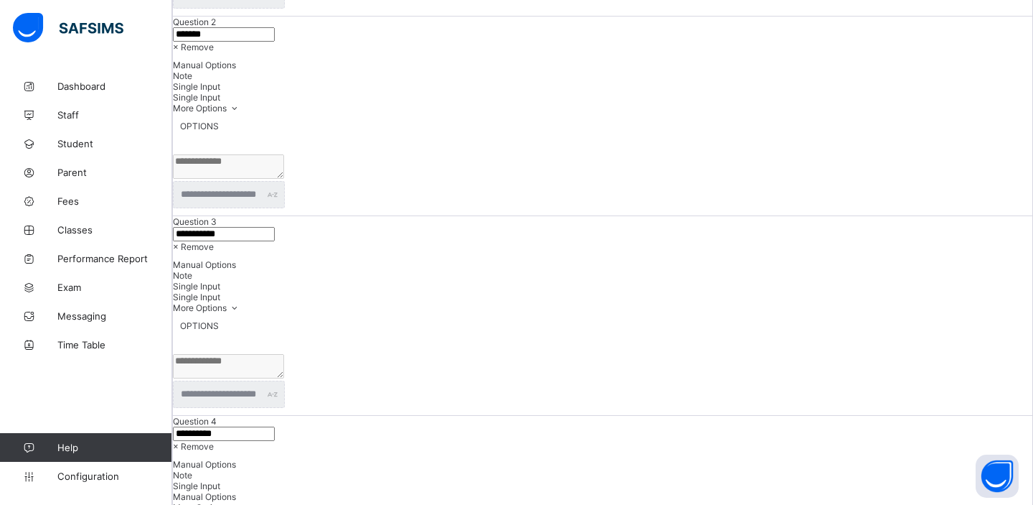
scroll to position [0, 0]
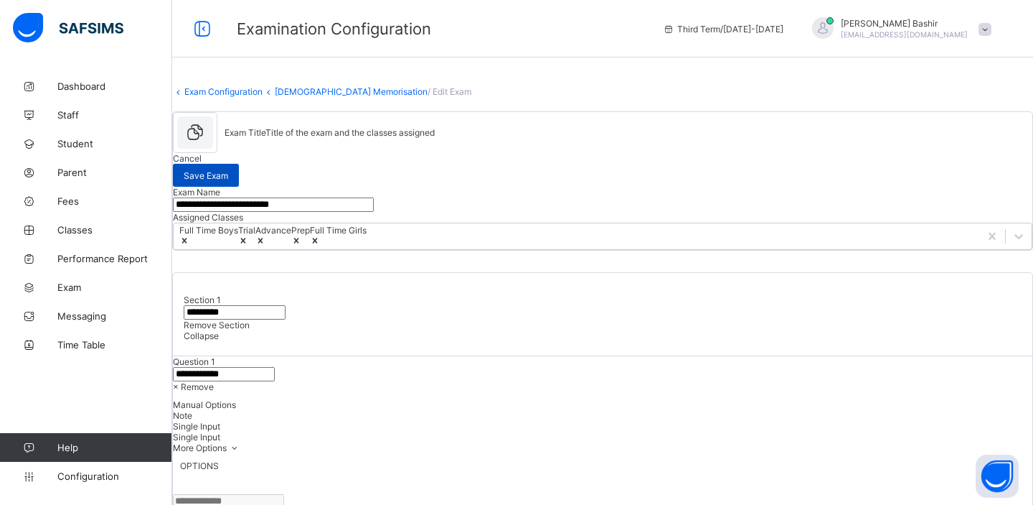
click at [228, 174] on span "Save Exam" at bounding box center [206, 175] width 44 height 11
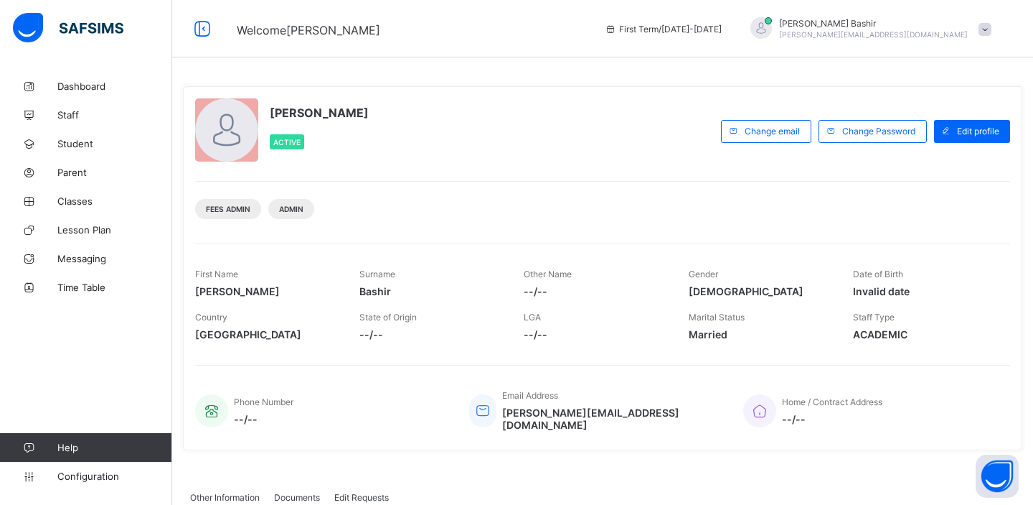
click at [461, 29] on span "Welcome Hamid" at bounding box center [410, 28] width 347 height 19
click at [76, 140] on span "Student" at bounding box center [114, 143] width 115 height 11
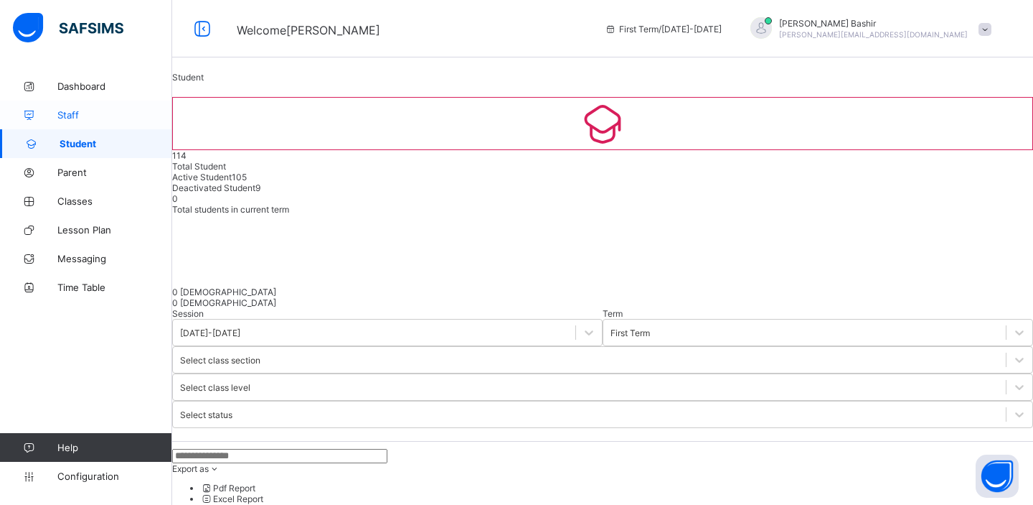
click at [82, 113] on span "Staff" at bounding box center [114, 114] width 115 height 11
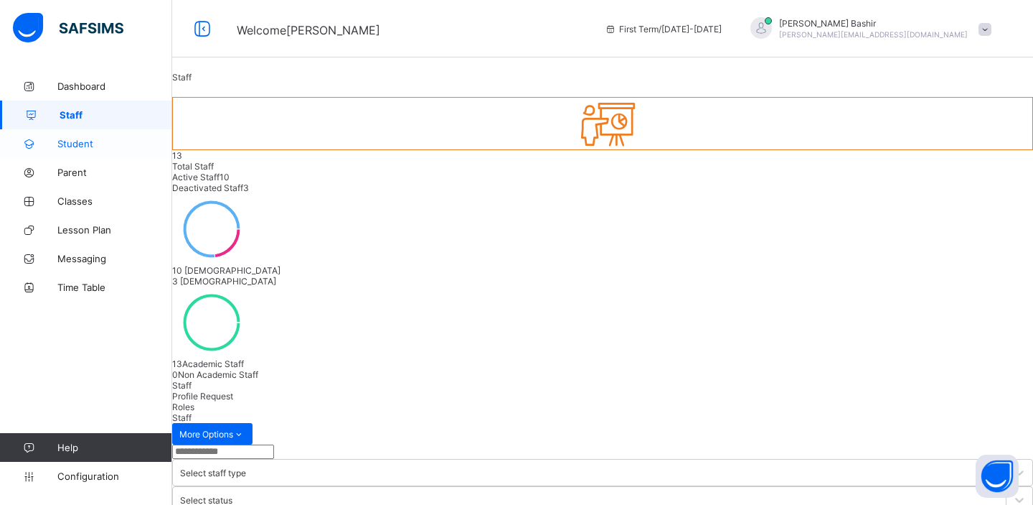
click at [70, 144] on span "Student" at bounding box center [114, 143] width 115 height 11
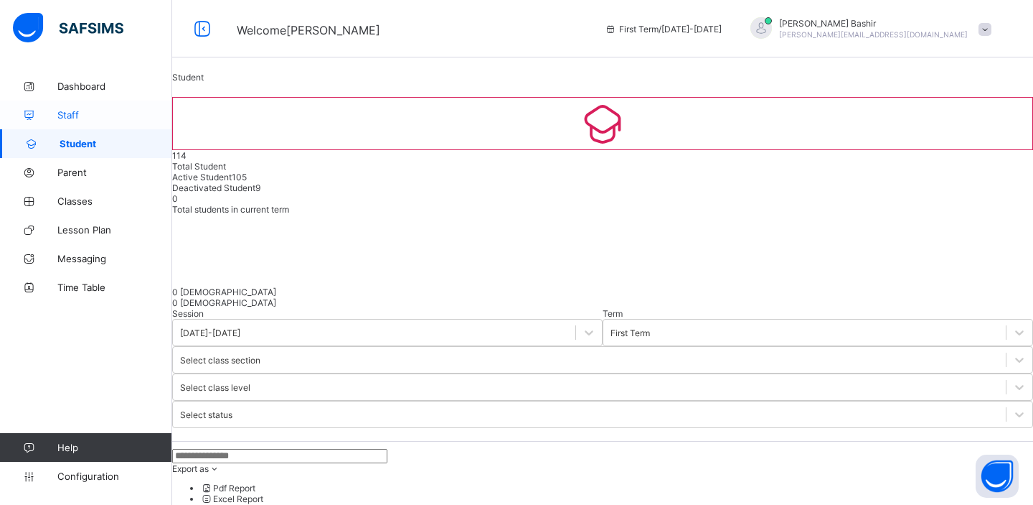
click at [79, 115] on span "Staff" at bounding box center [114, 114] width 115 height 11
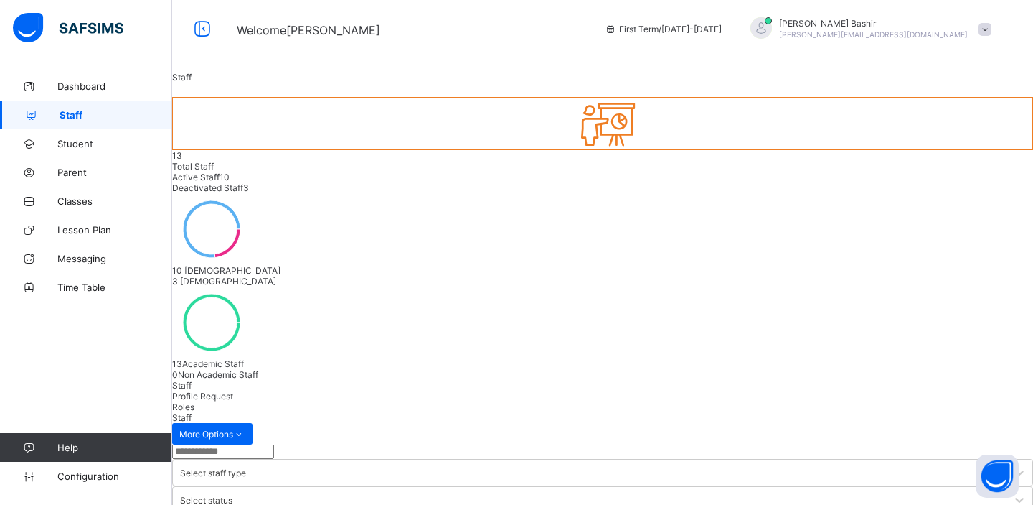
click at [957, 31] on span "hamid@flexisaf.com" at bounding box center [873, 34] width 189 height 9
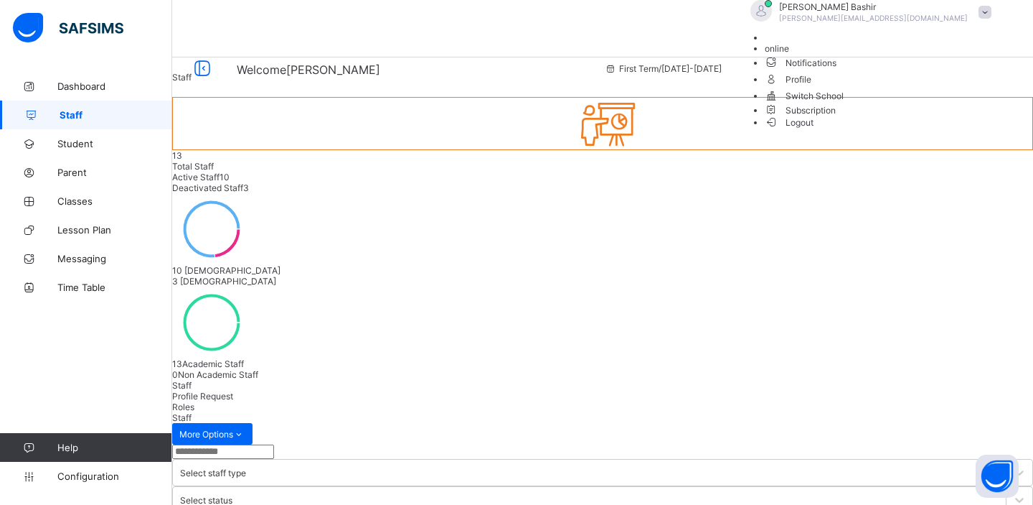
click at [815, 130] on span "Logout" at bounding box center [790, 122] width 50 height 15
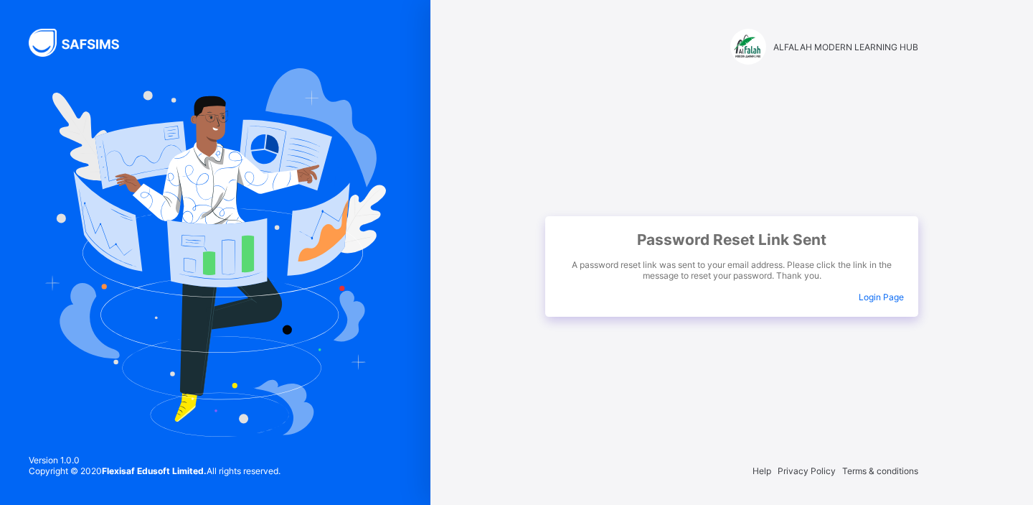
click at [888, 293] on span "Login Page" at bounding box center [881, 296] width 45 height 11
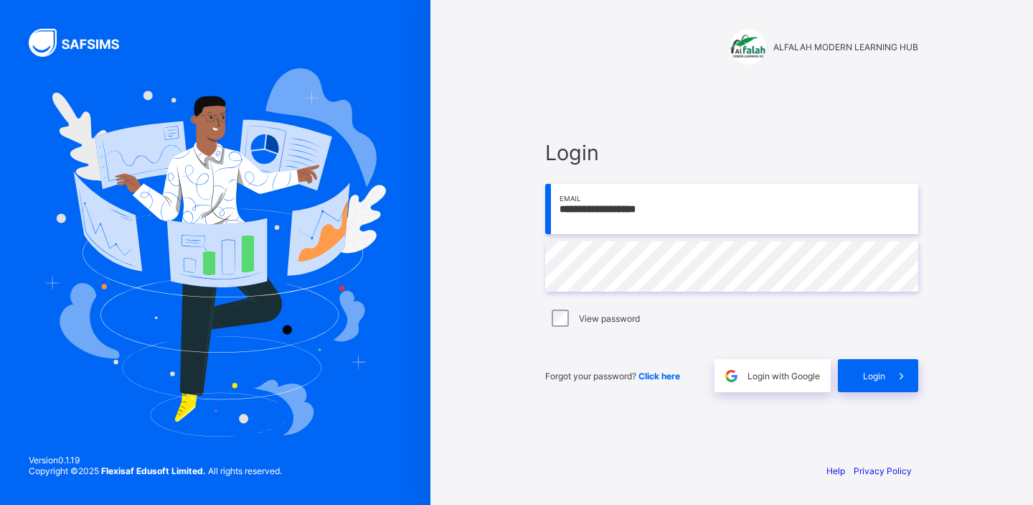
type input "**********"
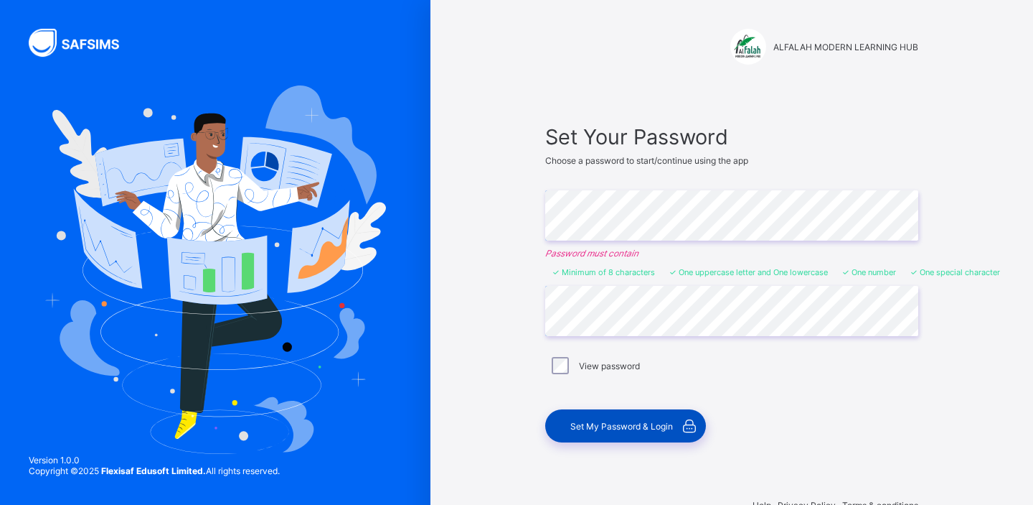
click at [595, 423] on span "Set My Password & Login" at bounding box center [622, 426] width 103 height 11
